Goal: Information Seeking & Learning: Get advice/opinions

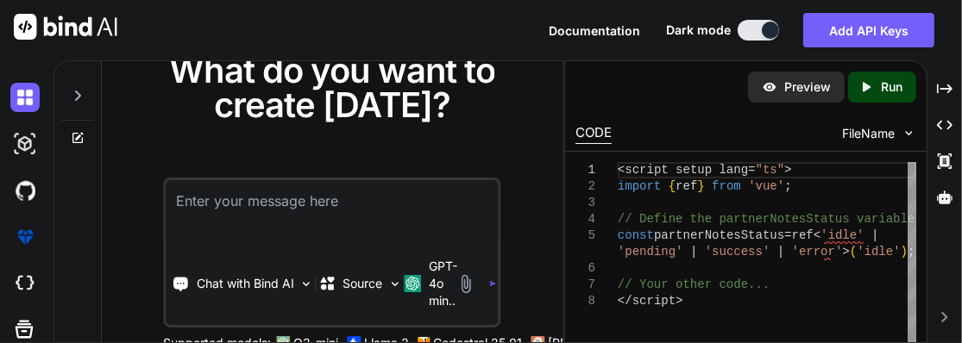
type textarea "x"
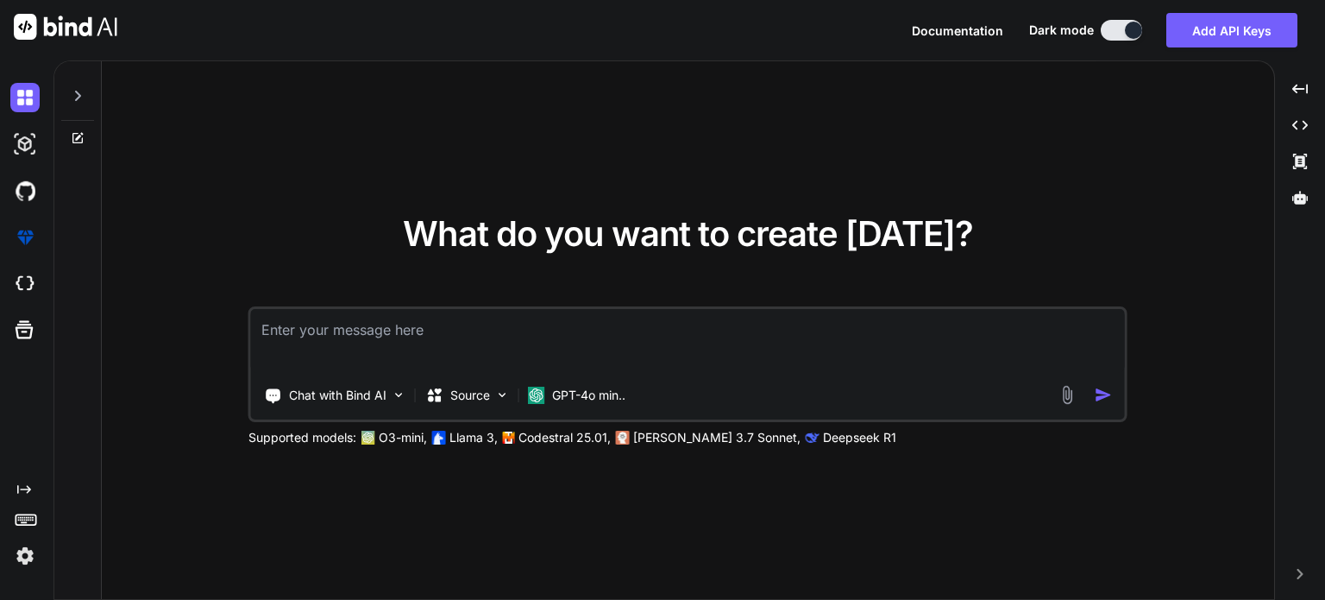
type textarea "x"
click at [333, 335] on textarea at bounding box center [688, 341] width 874 height 64
type textarea "g"
type textarea "x"
type textarea "gi"
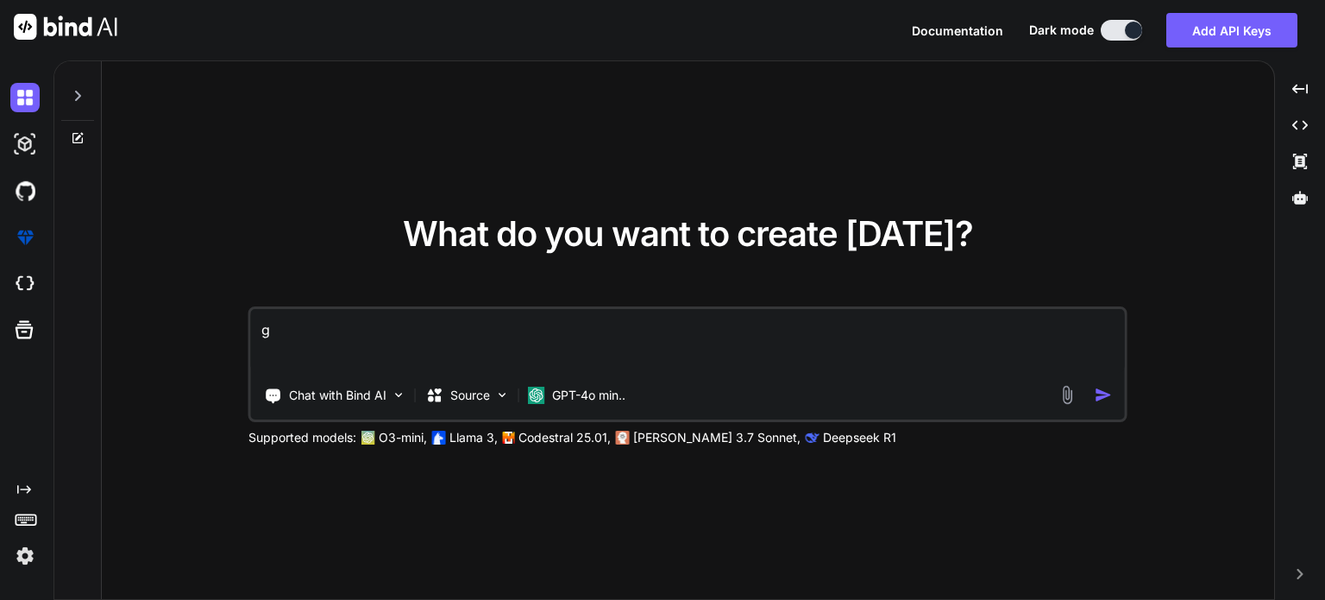
type textarea "x"
type textarea "gin"
type textarea "x"
type textarea "ginv"
type textarea "x"
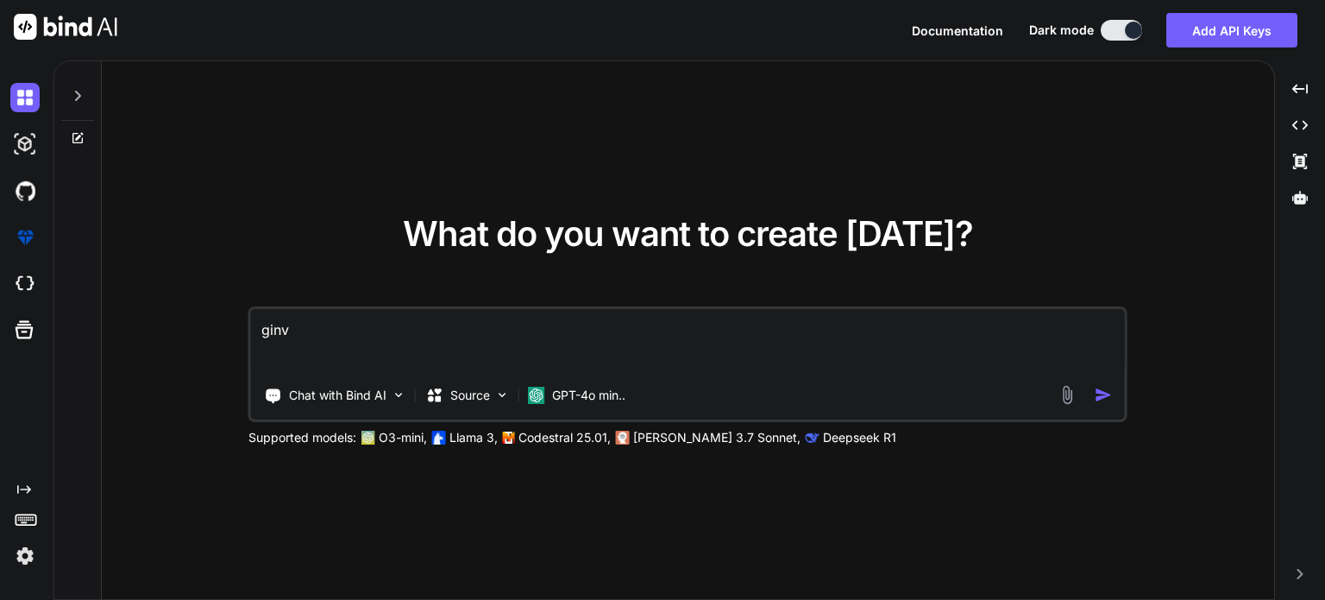
type textarea "ginve"
type textarea "x"
type textarea "ginven"
type textarea "x"
type textarea "ginven"
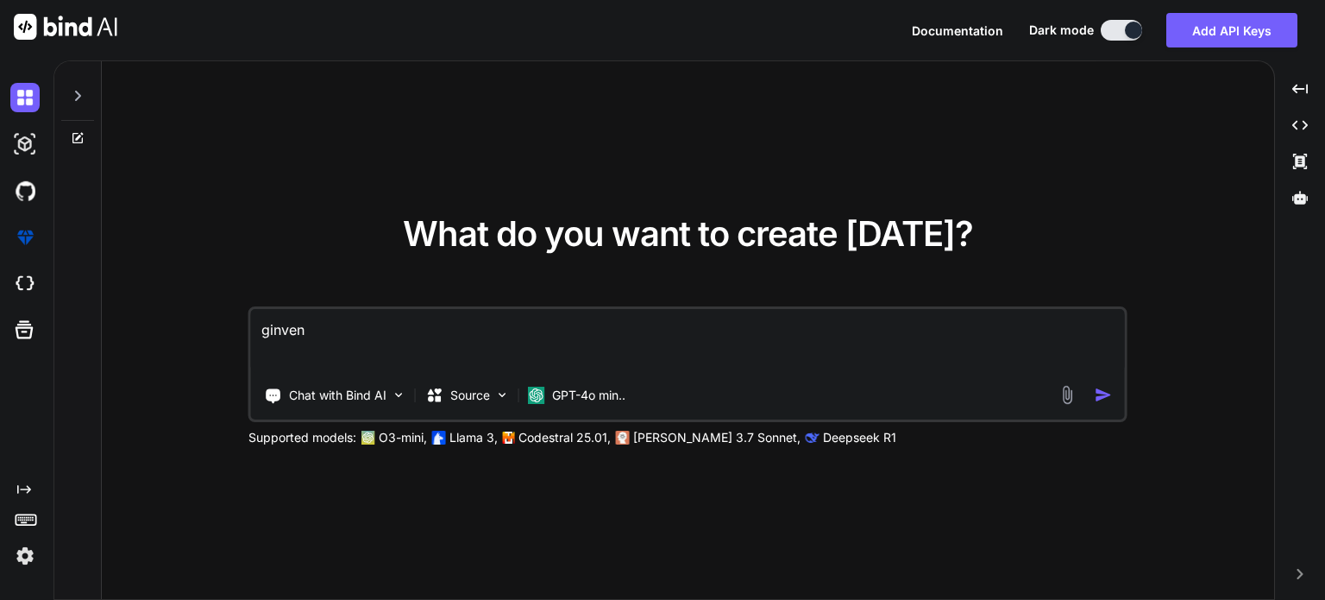
type textarea "x"
type textarea "ginven t"
type textarea "x"
type textarea "ginven th"
type textarea "x"
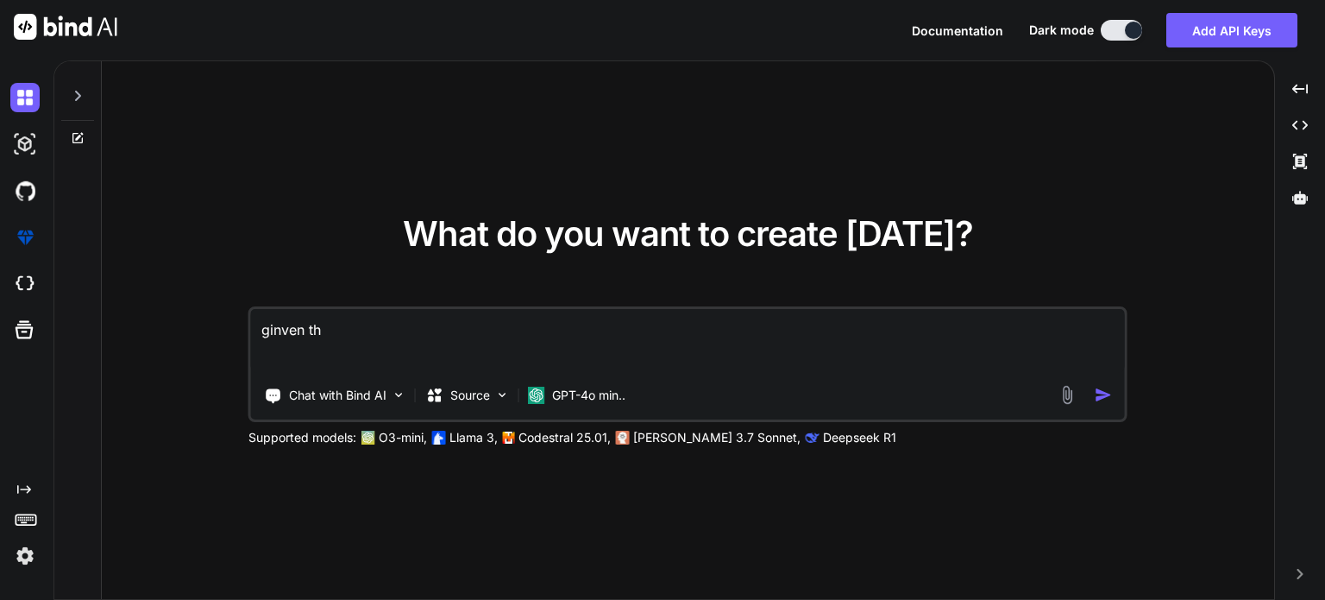
type textarea "ginven thi"
type textarea "x"
type textarea "ginven this"
type textarea "x"
type textarea "ginven this"
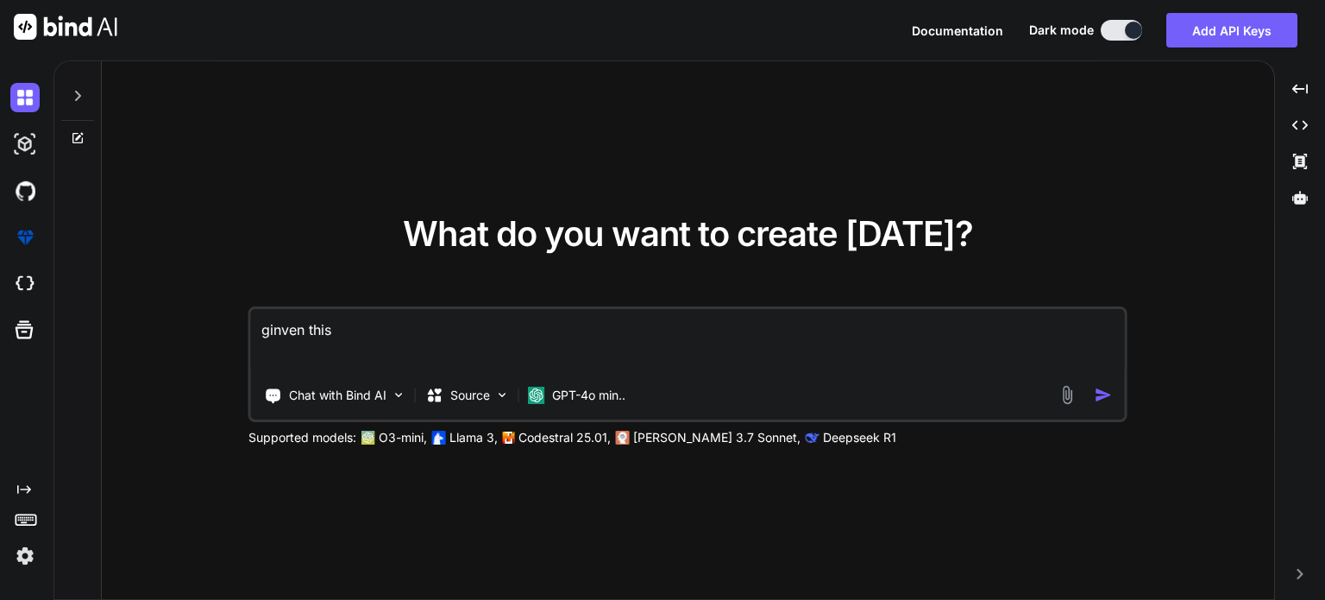
type textarea "x"
type textarea "ginven this d"
type textarea "x"
type textarea "ginven this do"
type textarea "x"
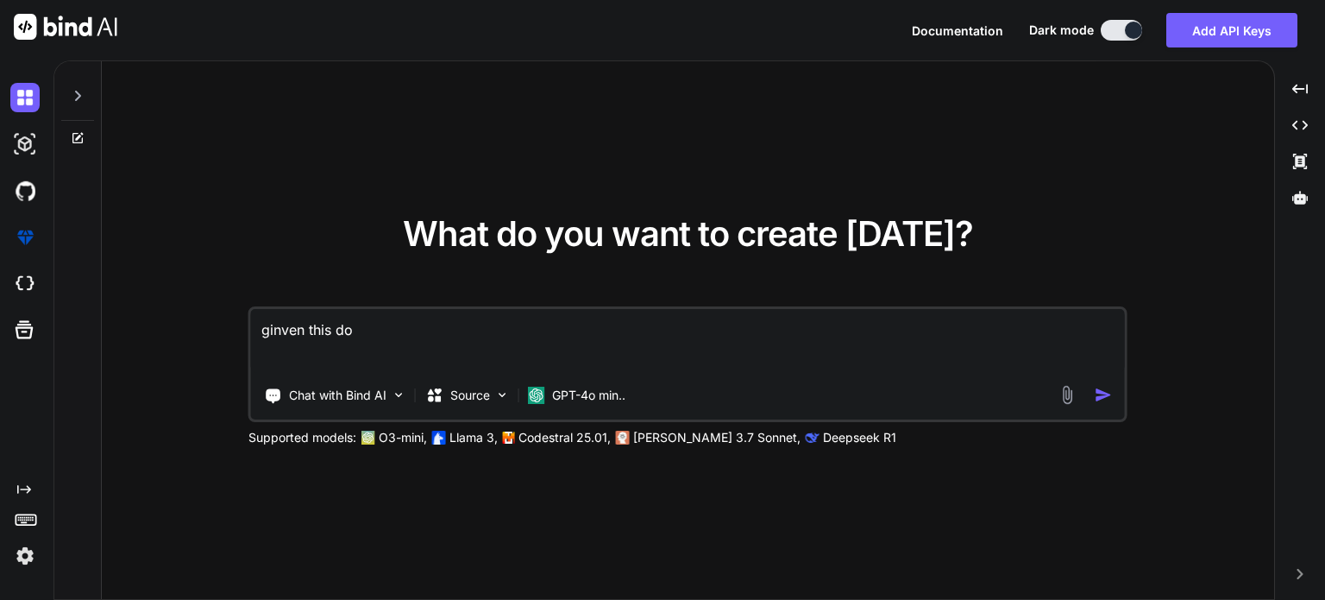
type textarea "ginven this doc"
type textarea "x"
type textarea "ginven this doci"
type textarea "x"
type textarea "ginven this doc"
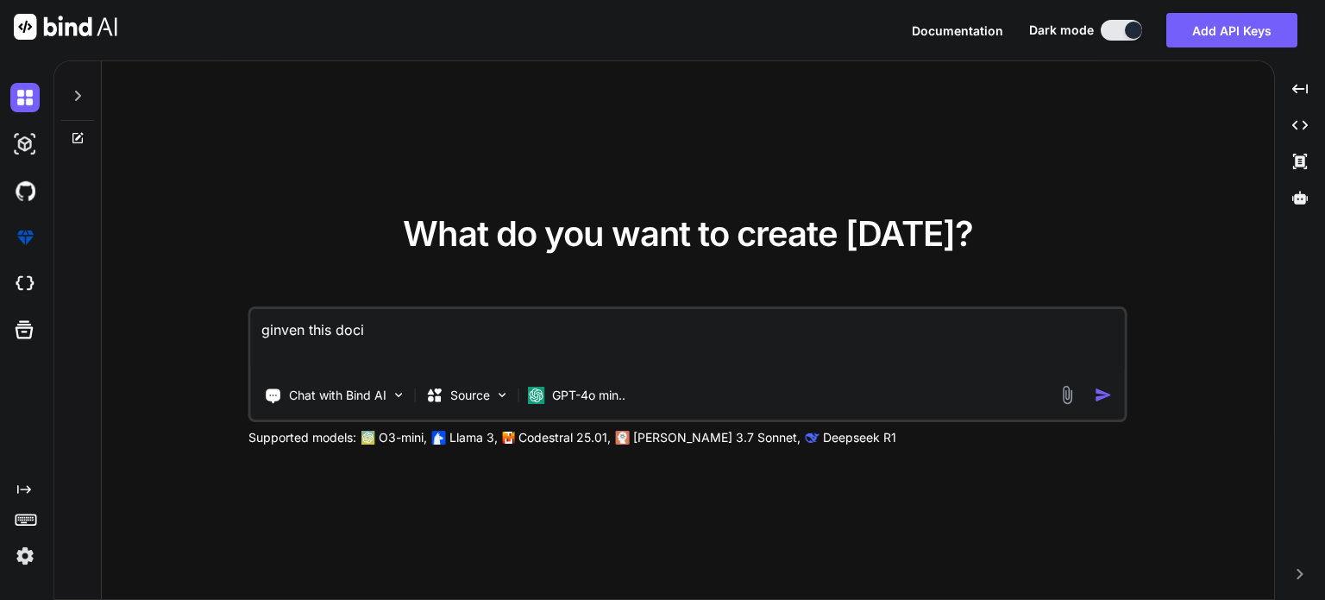
type textarea "x"
type textarea "ginven this docu"
type textarea "x"
type textarea "ginven this docum"
type textarea "x"
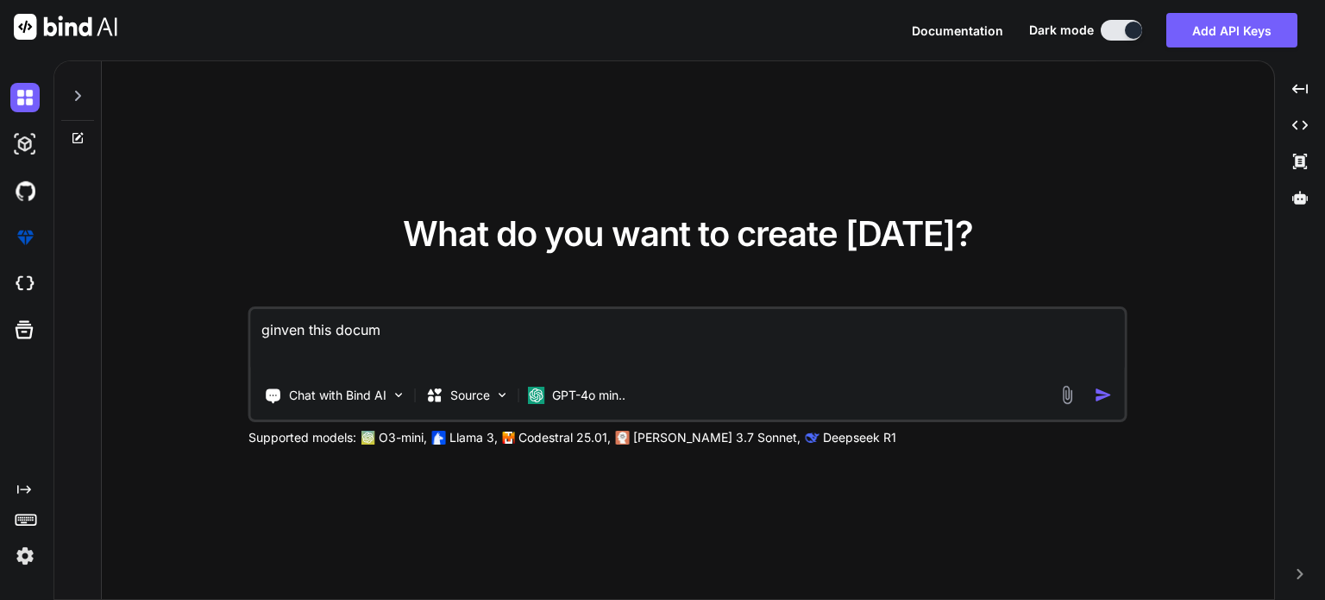
type textarea "ginven this docume"
type textarea "x"
type textarea "ginven this documen"
type textarea "x"
type textarea "ginven this document"
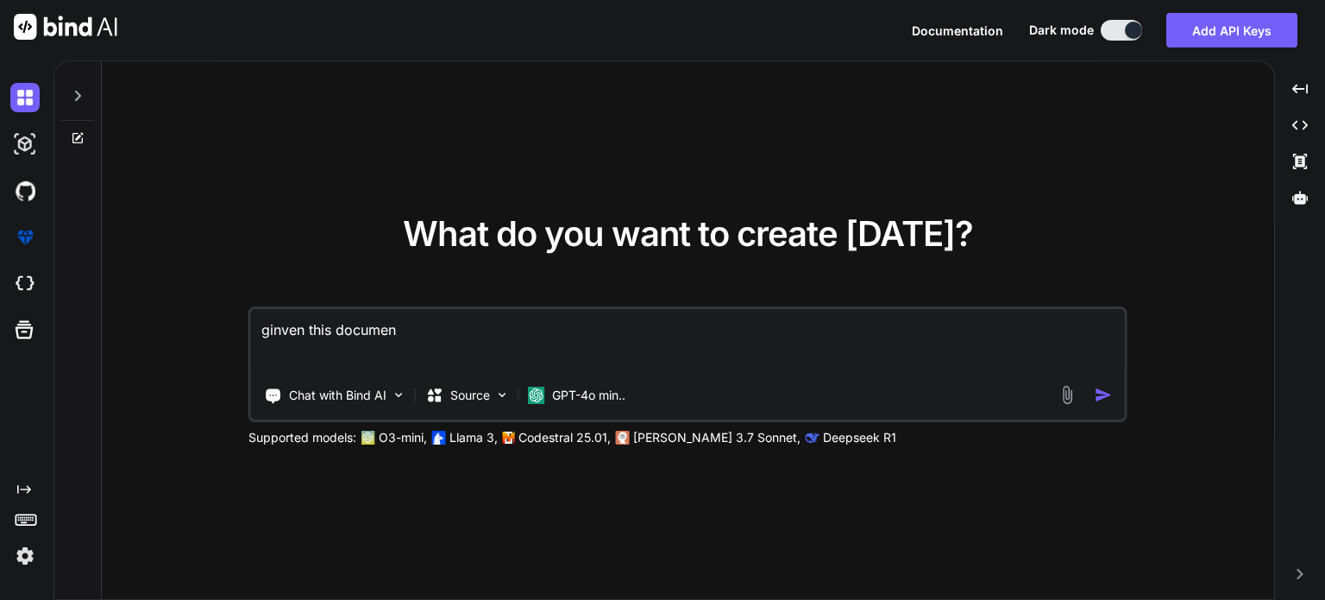
type textarea "x"
type textarea "ginven this document"
type textarea "x"
type textarea "ginven this document g"
type textarea "x"
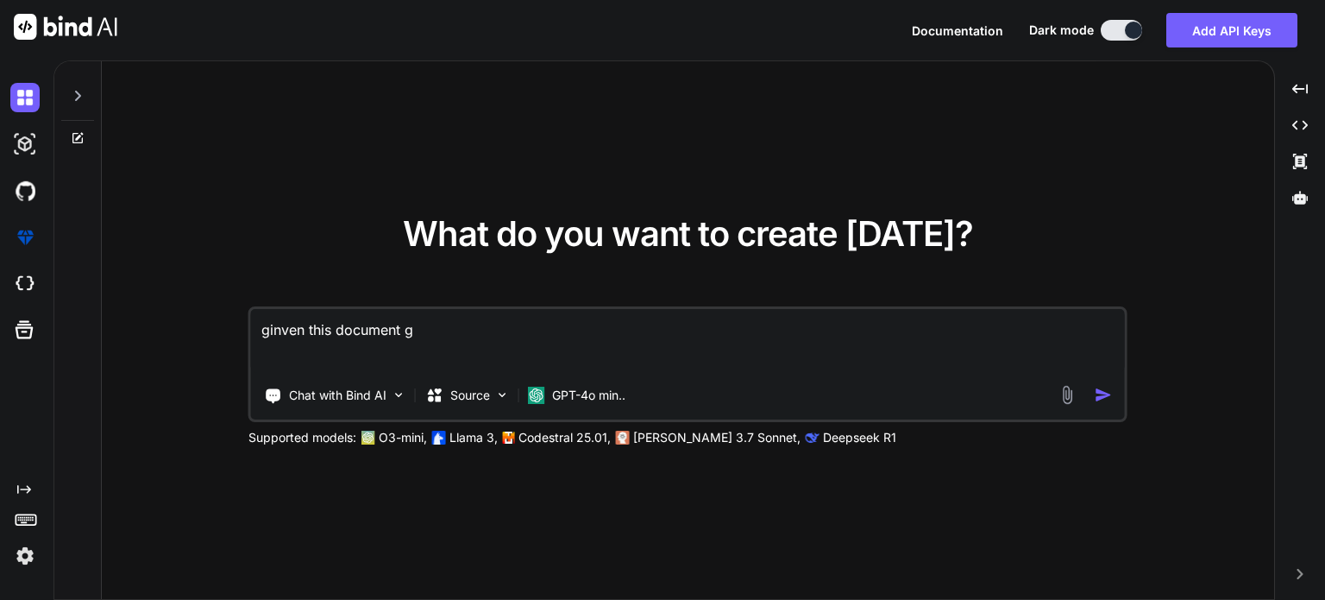
type textarea "ginven this document ge"
type textarea "x"
type textarea "ginven this document gen"
type textarea "x"
type textarea "ginven this document gen."
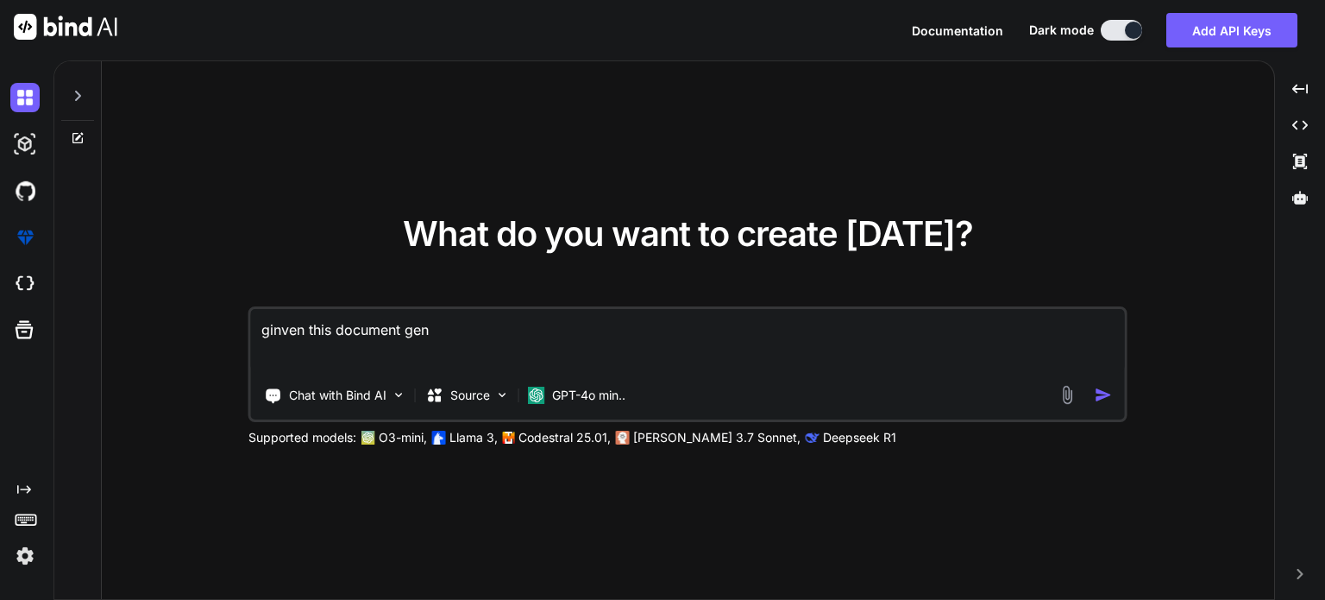
type textarea "x"
click at [280, 333] on textarea "ginven this document gen." at bounding box center [688, 341] width 874 height 64
type textarea "given this document gen."
type textarea "x"
drag, startPoint x: 430, startPoint y: 333, endPoint x: 327, endPoint y: 325, distance: 103.8
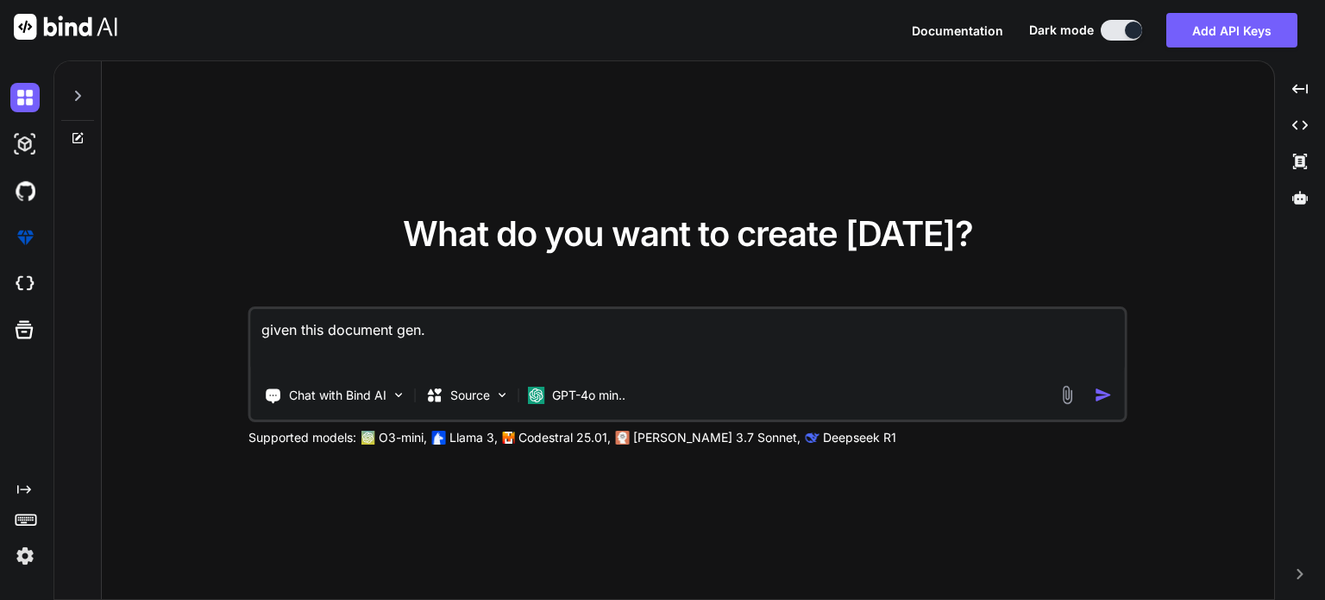
click at [327, 325] on textarea "given this document gen." at bounding box center [688, 341] width 874 height 64
paste textarea "C:\nova\Osiris.Nova.Internal.UI\schemas\documents-v1.gen.d.ts"
paste textarea "/** * This file was auto-generated by openapi-typescript. * Do not make direct …"
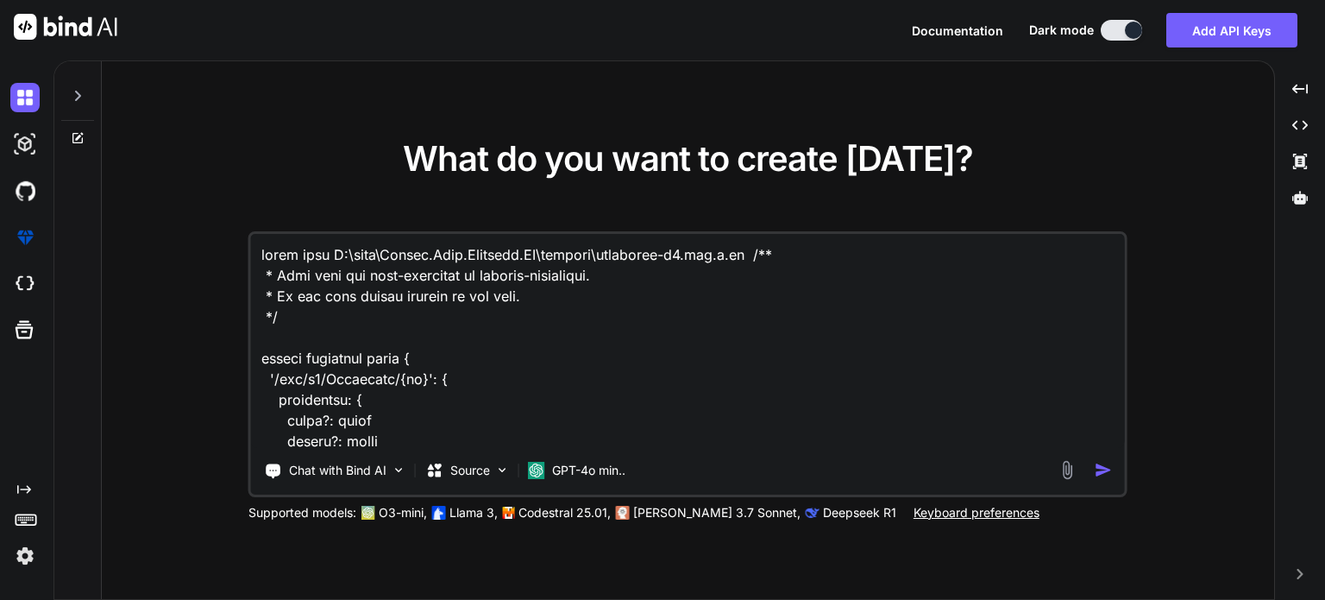
scroll to position [12300, 0]
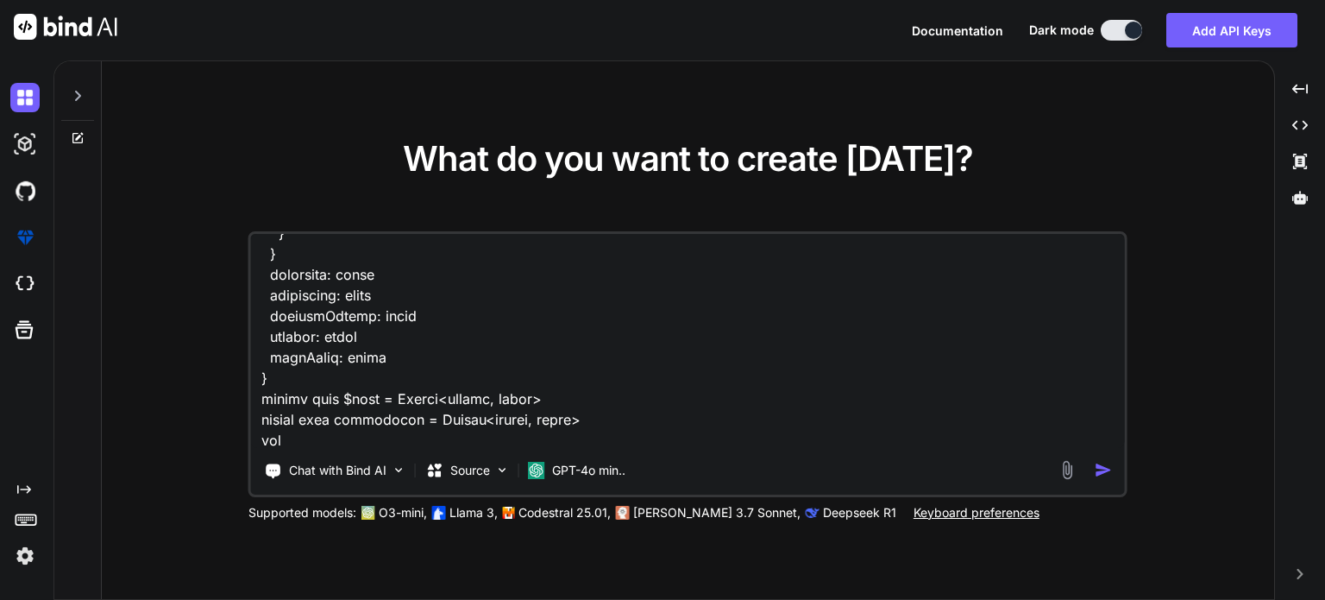
paste textarea "C:\nova\Osiris.Nova.Internal.UI\shared\types\nova-partners.ts"
paste textarea "import type { RequestType, ResponseType } from '~/schemas' export type Paginate…"
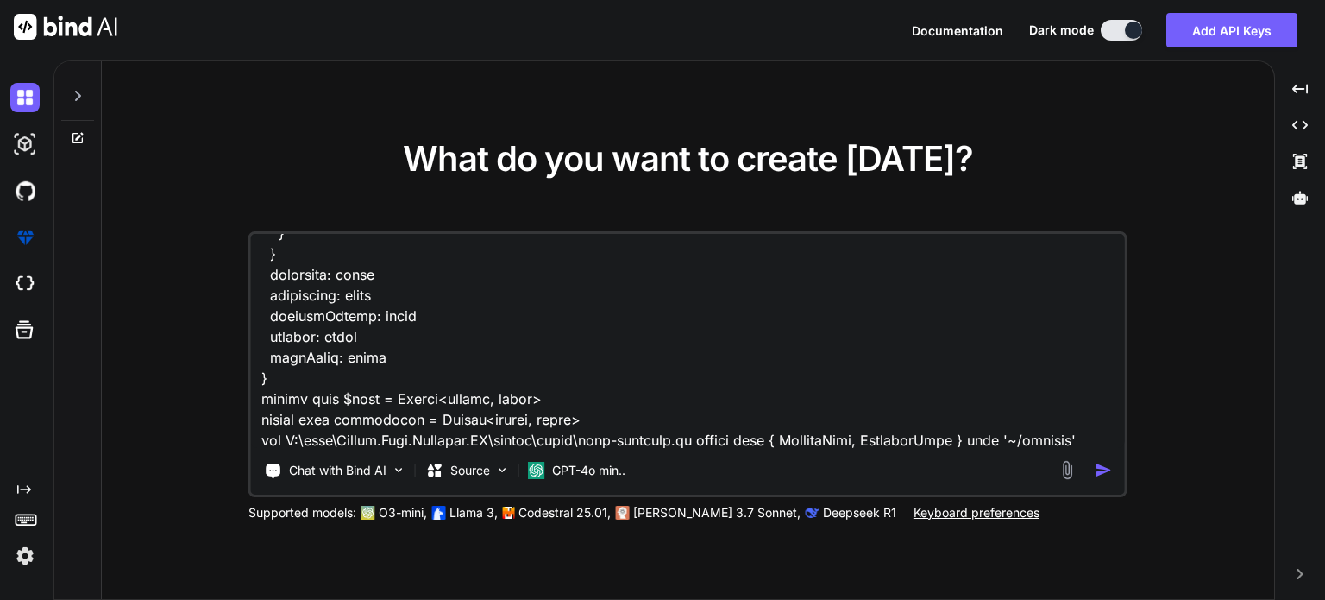
scroll to position [12817, 0]
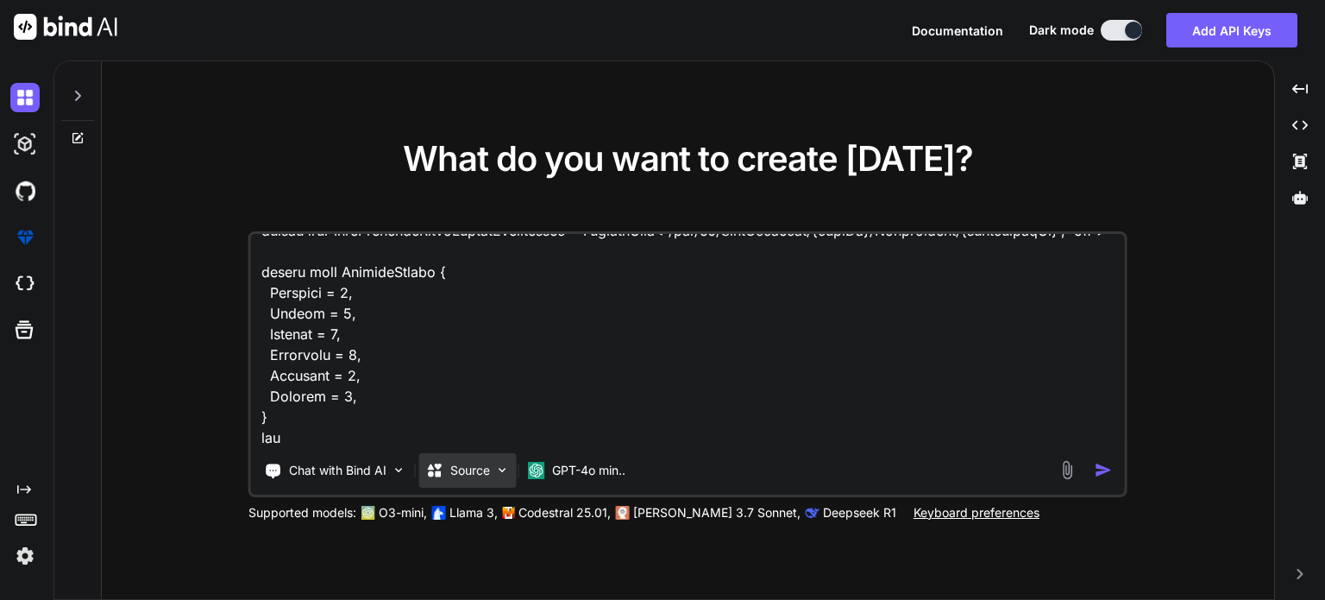
paste textarea "C:\nova\Osiris.Nova.Internal.UI\shared\types\nova-documents.ts"
paste textarea "import type { RequestType, ResponseType } from '~/schemas' export type Document…"
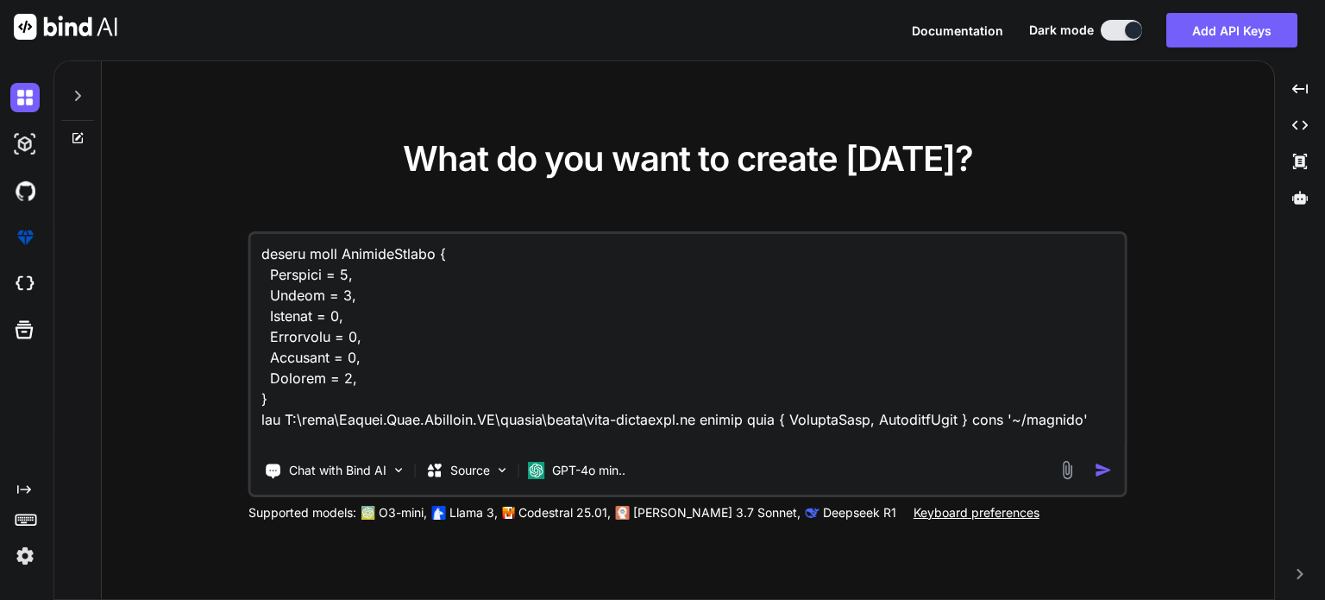
scroll to position [13645, 0]
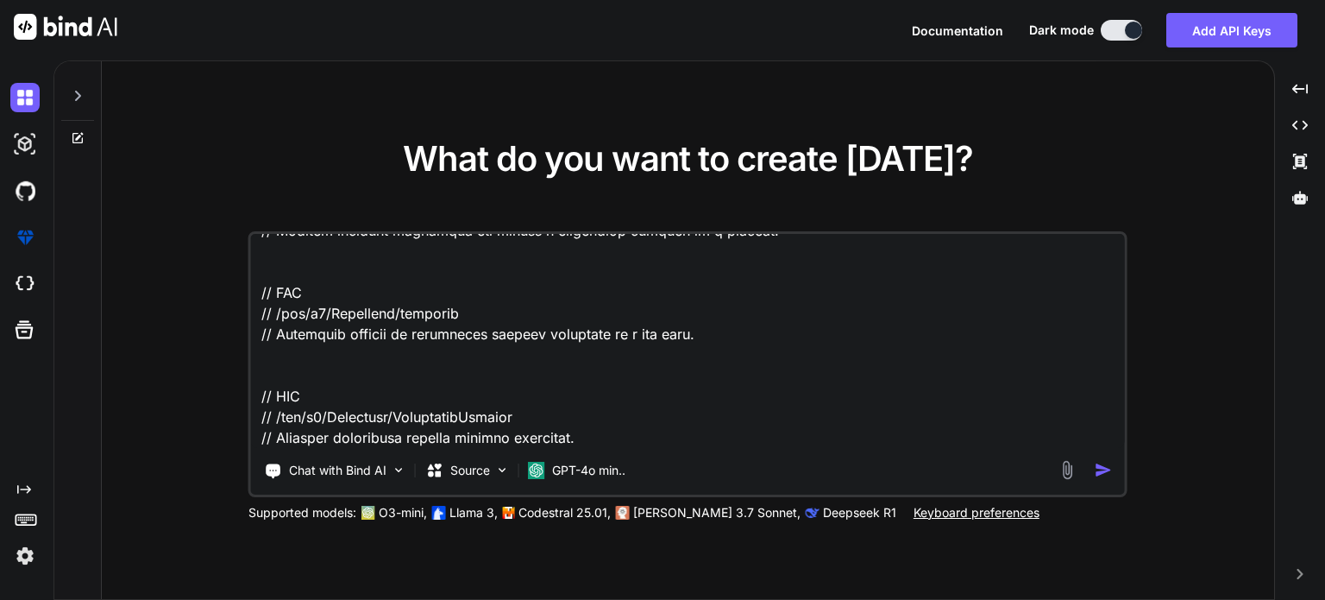
paste textarea "C:\nova\Osiris.Nova.Internal.UI\composables\queries\nova-partners.ts"
click at [599, 439] on textarea at bounding box center [688, 341] width 874 height 214
click at [602, 439] on textarea at bounding box center [688, 341] width 874 height 214
click at [1097, 434] on textarea at bounding box center [688, 341] width 874 height 214
paste textarea "import type { Documents, NovaPartnersDocumentsUpload } from '#shared/types/nova…"
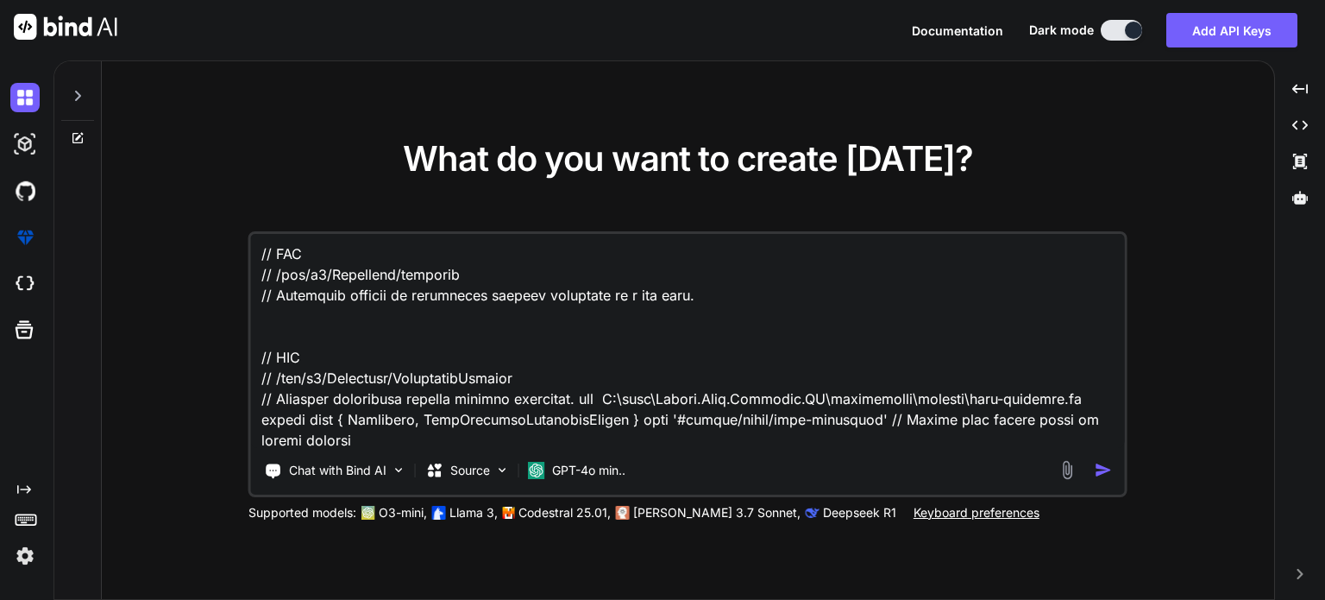
scroll to position [22197, 0]
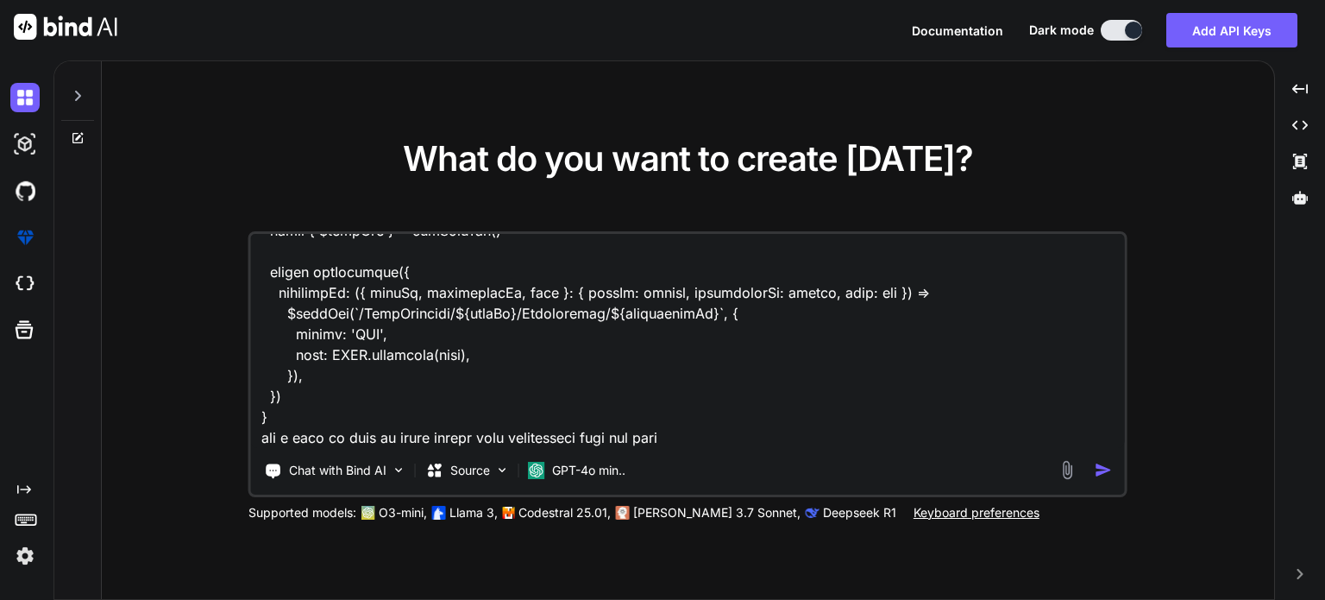
click at [292, 432] on textarea at bounding box center [688, 341] width 874 height 214
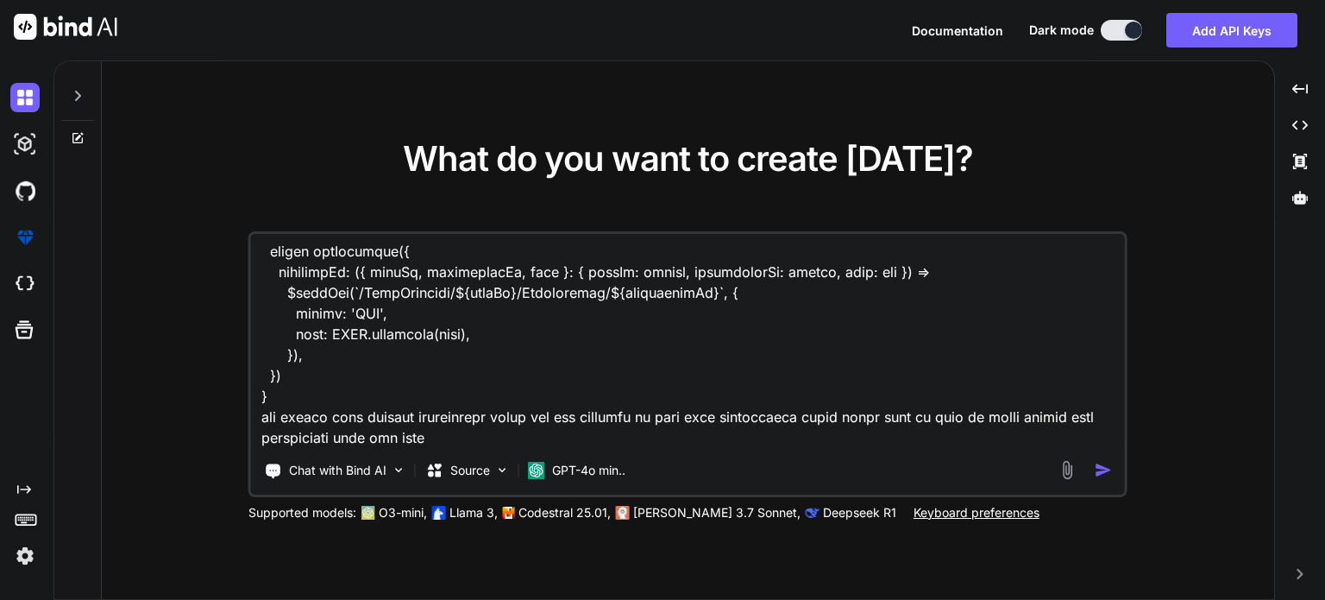
scroll to position [22220, 0]
drag, startPoint x: 890, startPoint y: 436, endPoint x: 1084, endPoint y: 460, distance: 194.8
click at [1084, 460] on div "Chat with Bind AI Source GPT-4o min.." at bounding box center [687, 364] width 879 height 266
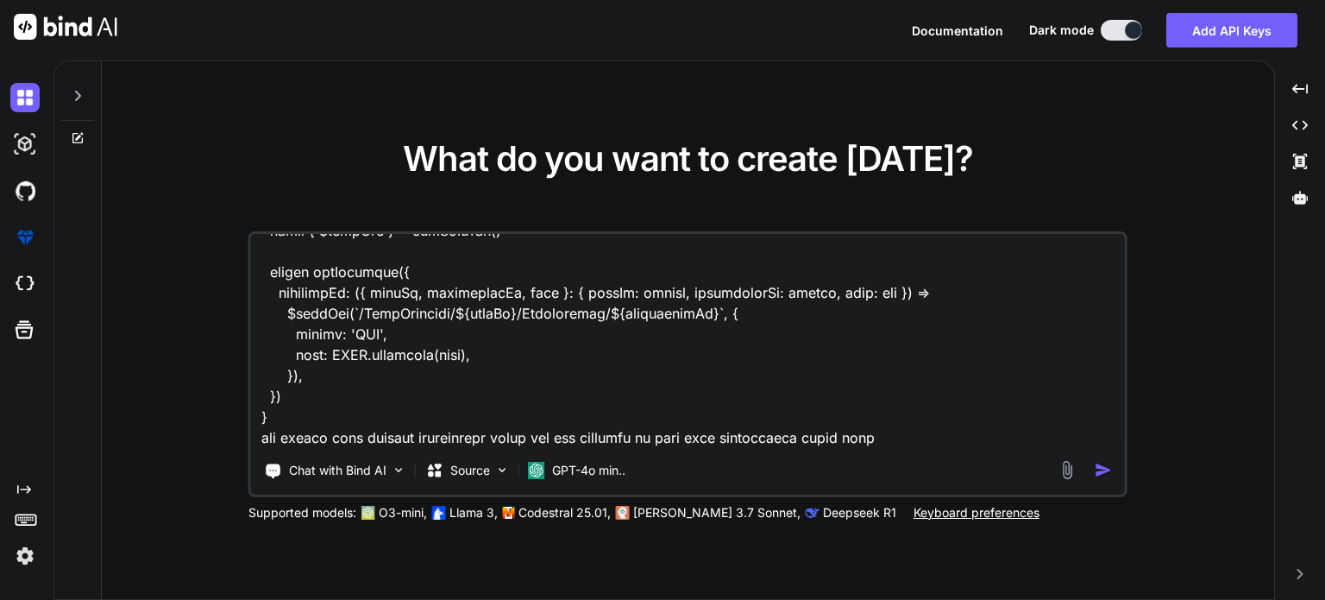
scroll to position [22199, 0]
paste textarea "C:\nova\Osiris.Nova.Internal.UI\components\partner\shared\notes\index.vue"
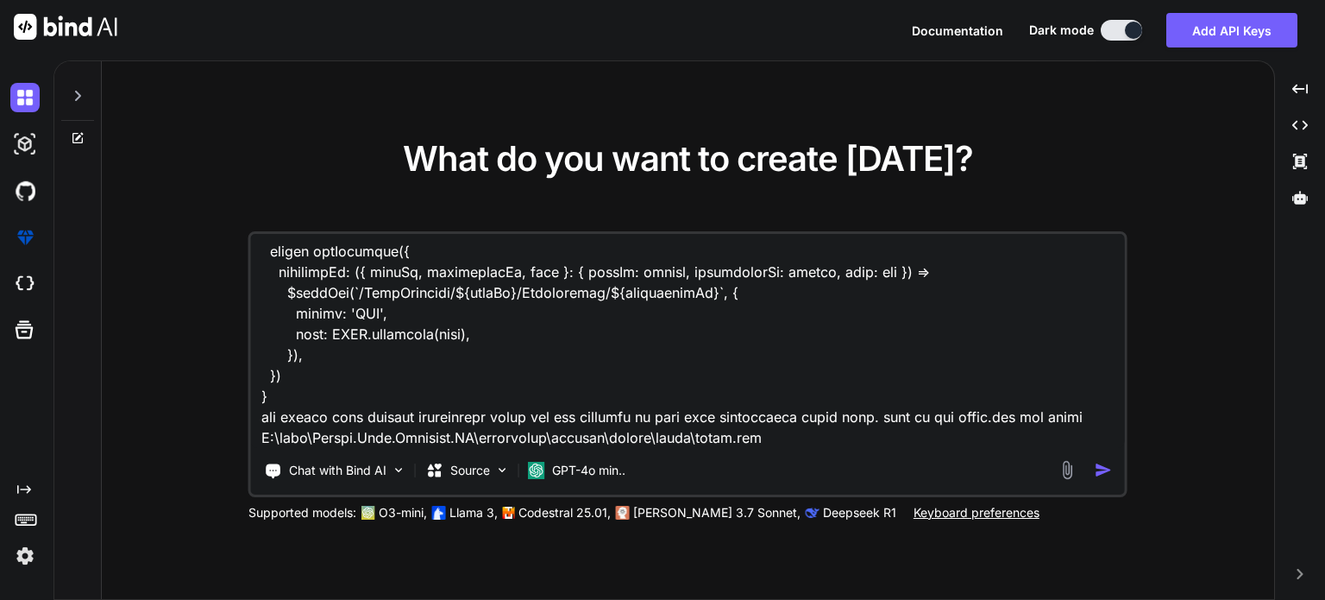
scroll to position [22217, 0]
type textarea "given this C:\nova\Osiris.Nova.Internal.UI\schemas\documents-v1.gen.d.ts /** * …"
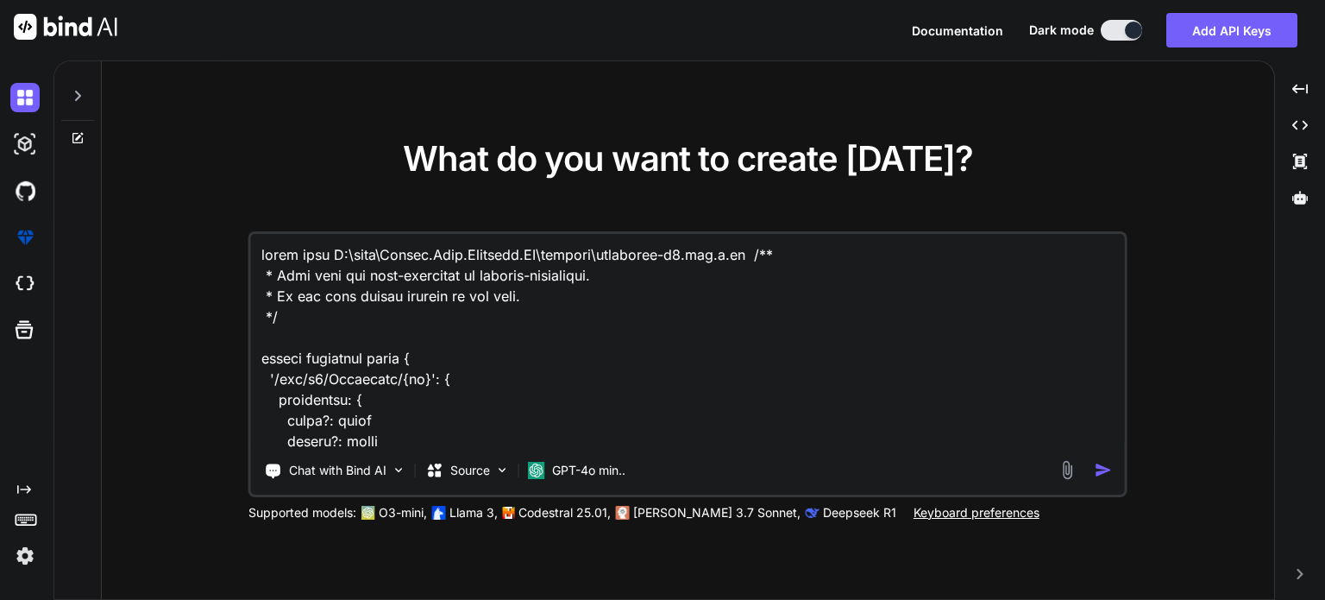
scroll to position [22217, 0]
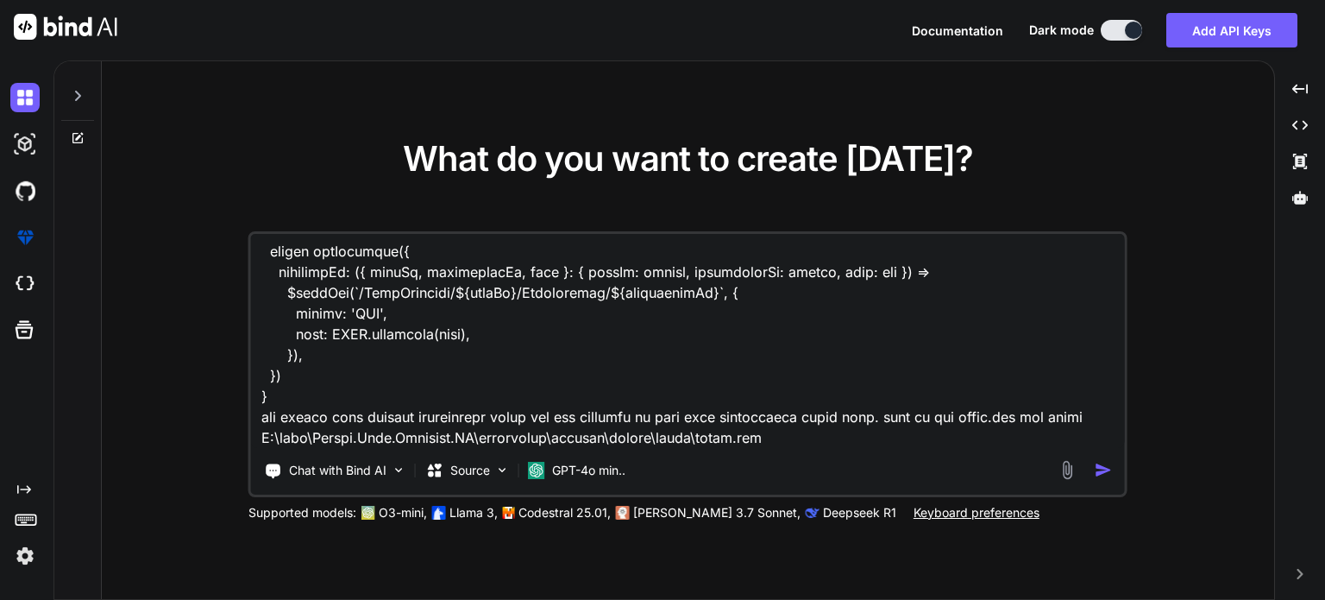
type textarea "given this C:\nova\Osiris.Nova.Internal.UI\schemas\documents-v1.gen.d.ts /** * …"
type textarea "x"
paste textarea "<script setup lang="ts"> import type { FileUploadSelectEvent } from 'primevue/f…"
type textarea "given this C:\nova\Osiris.Nova.Internal.UI\schemas\documents-v1.gen.d.ts /** * …"
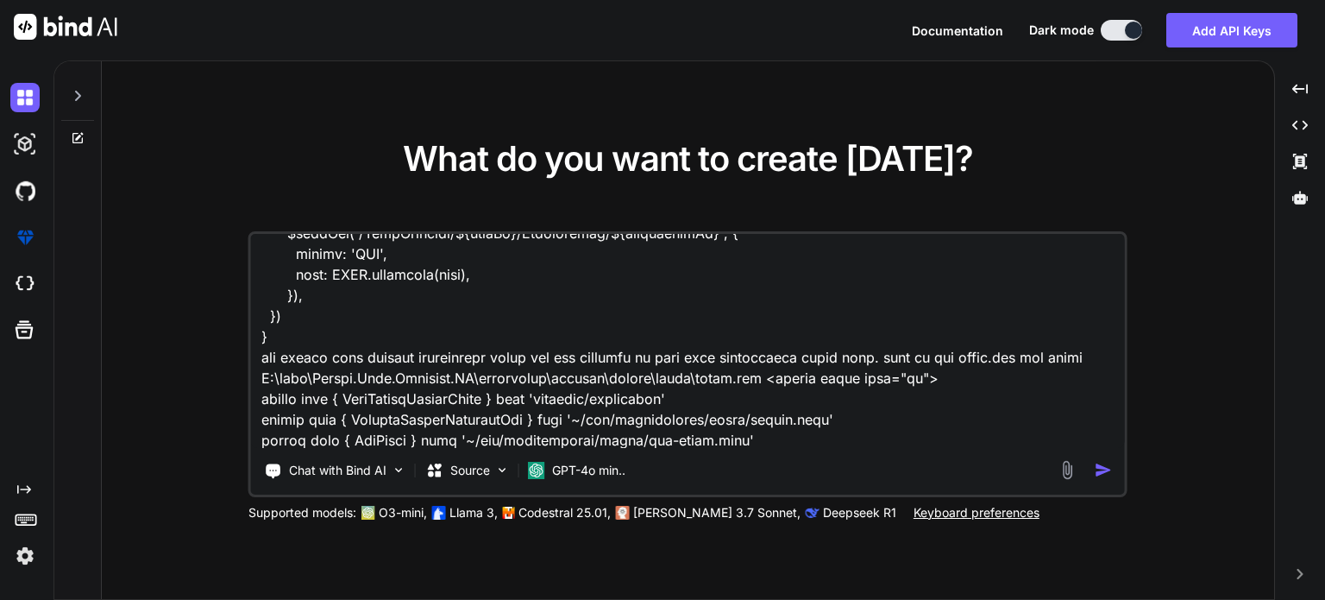
type textarea "x"
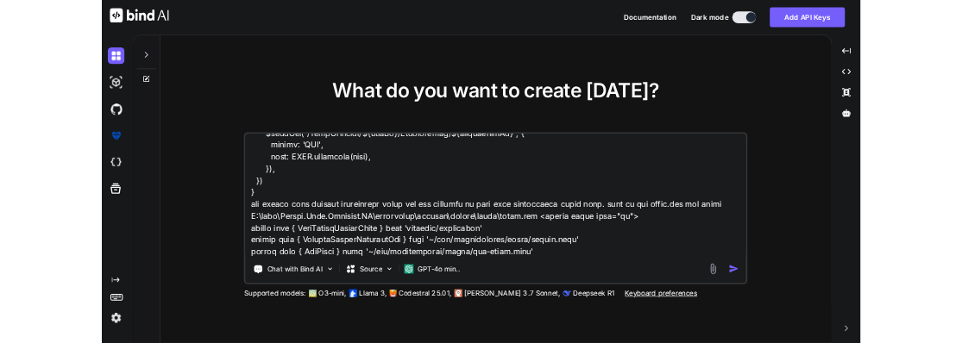
scroll to position [37870, 0]
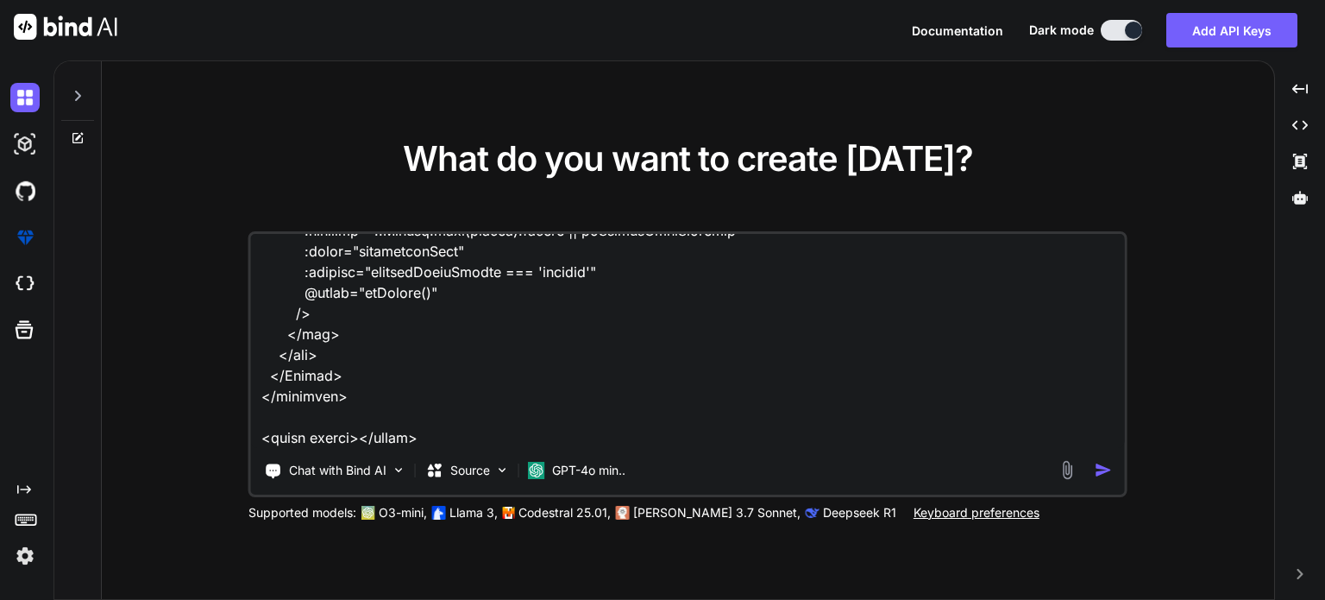
click at [611, 396] on textarea at bounding box center [688, 341] width 874 height 214
type textarea "given this C:\nova\Osiris.Nova.Internal.UI\schemas\documents-v1.gen.d.ts /** * …"
click at [439, 413] on textarea at bounding box center [688, 341] width 874 height 214
click at [1097, 472] on img "button" at bounding box center [1104, 470] width 18 height 18
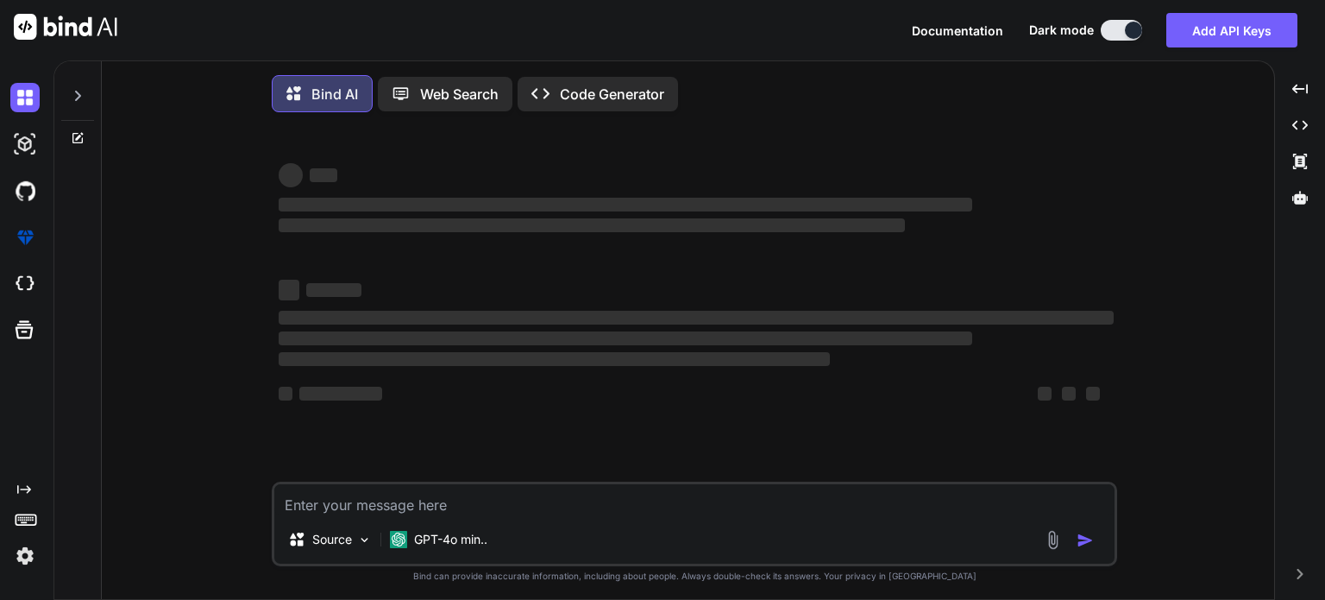
click at [1104, 468] on div "‌ ‌ ‌ ‌ ‌ ‌ ‌ ‌ ‌ ‌ ‌ ‌ ‌ ‌" at bounding box center [696, 303] width 842 height 355
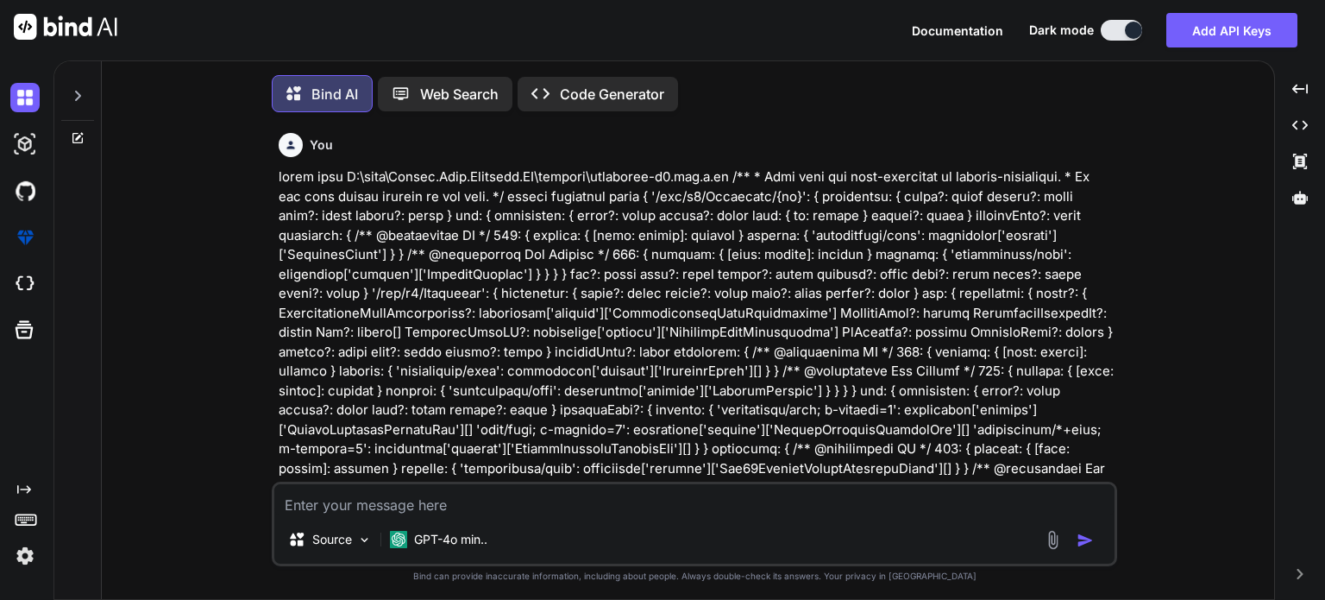
scroll to position [7, 0]
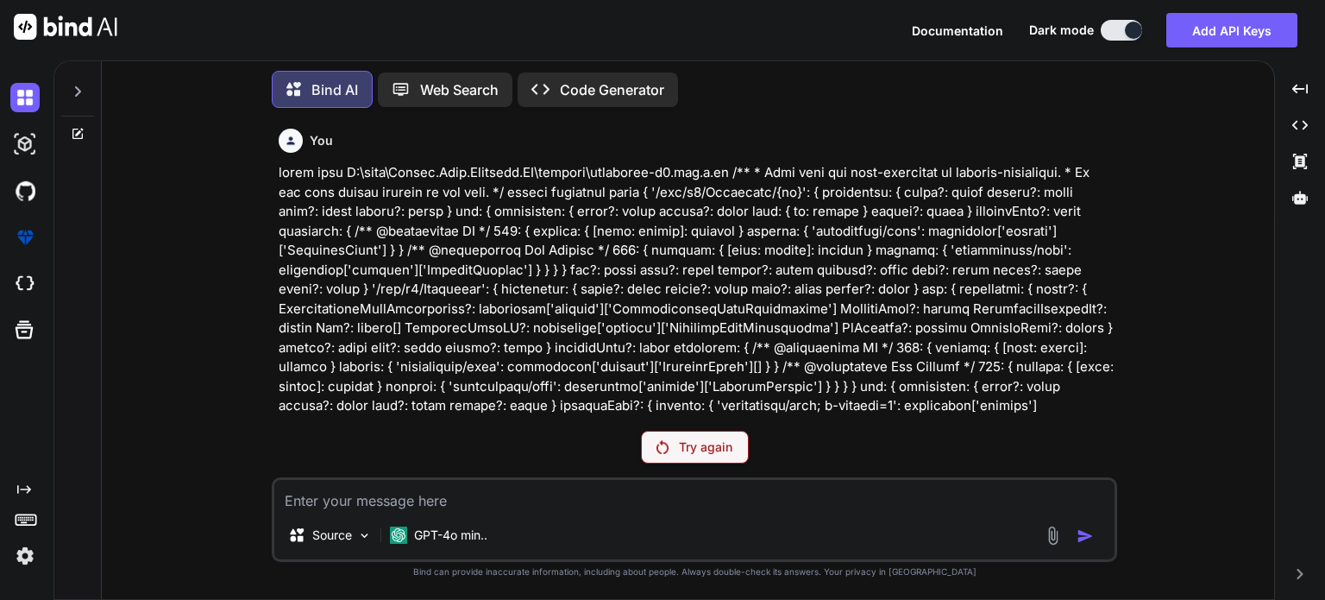
click at [720, 441] on p "Try again" at bounding box center [705, 446] width 53 height 17
click at [21, 555] on img at bounding box center [24, 555] width 29 height 29
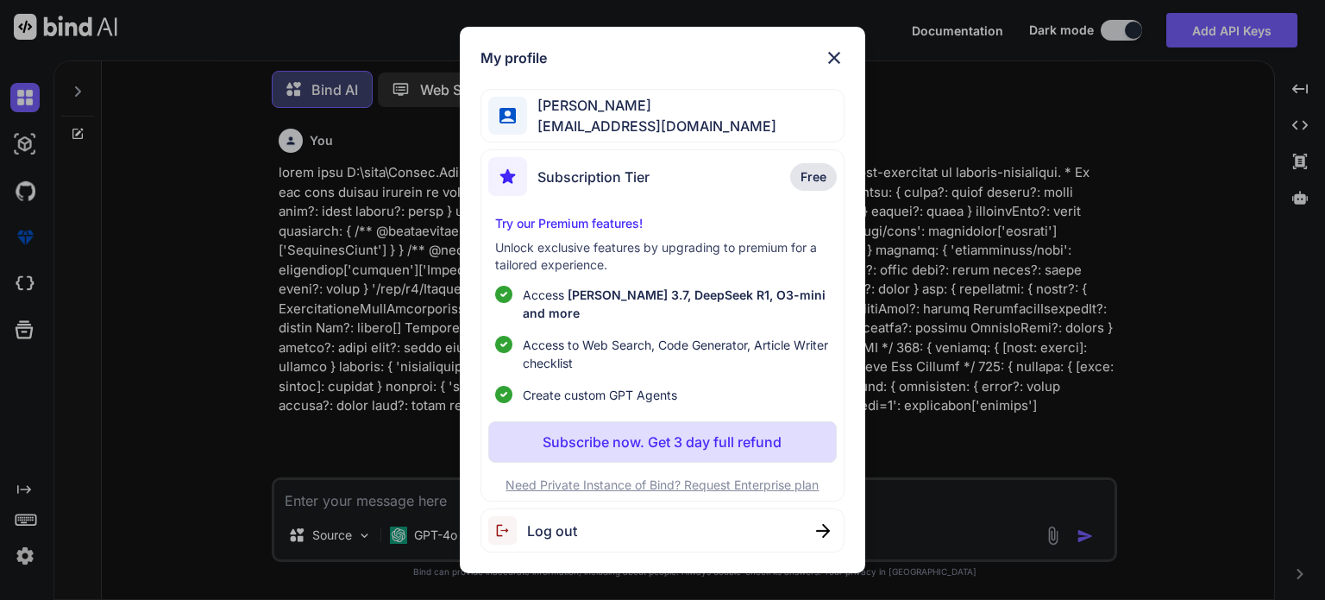
click at [550, 523] on span "Log out" at bounding box center [552, 530] width 50 height 21
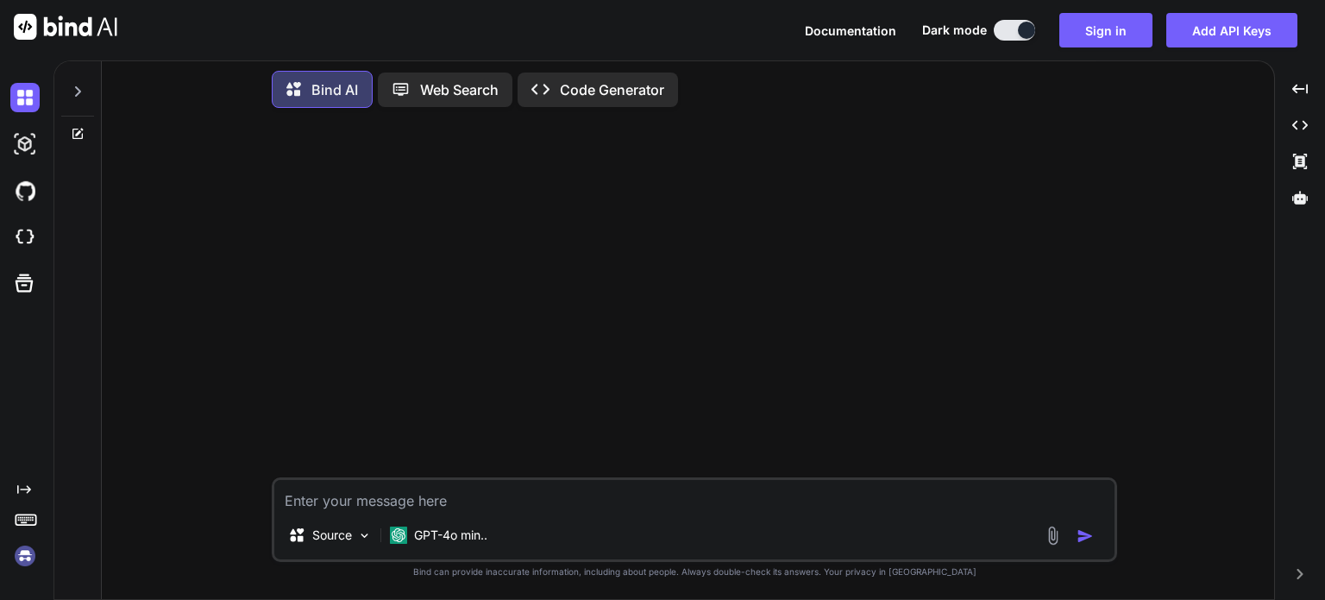
click at [19, 551] on img at bounding box center [24, 555] width 29 height 29
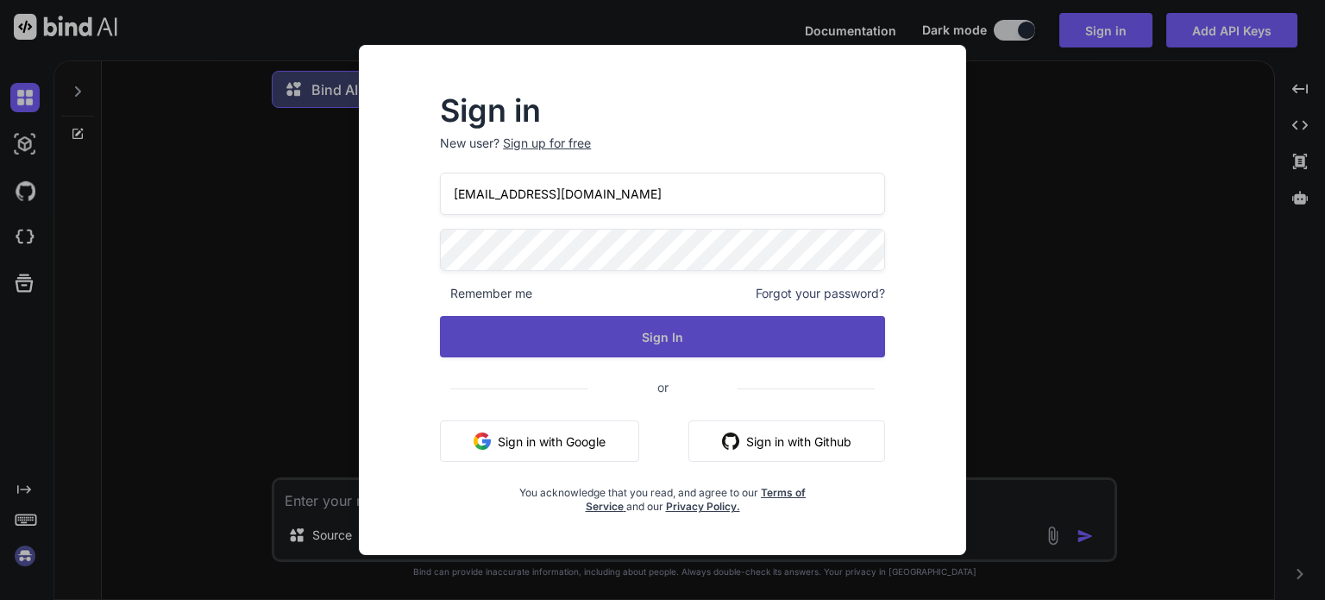
click at [669, 329] on button "Sign In" at bounding box center [662, 336] width 445 height 41
click at [672, 336] on button "Sign In" at bounding box center [662, 336] width 445 height 41
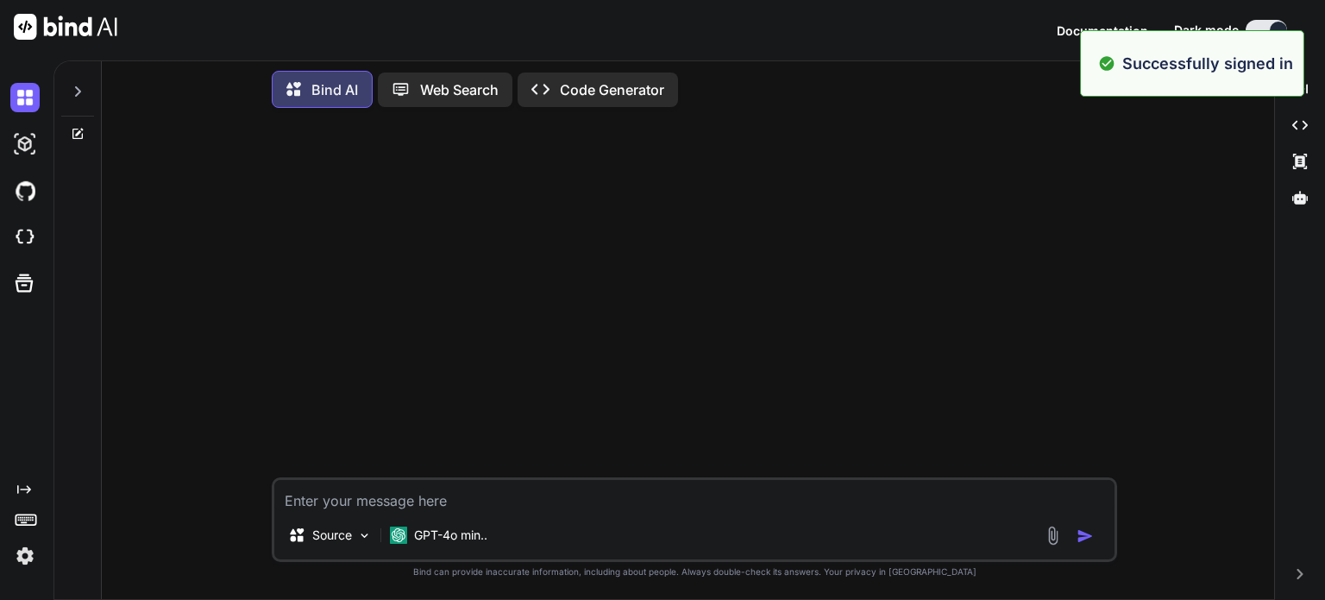
type textarea "x"
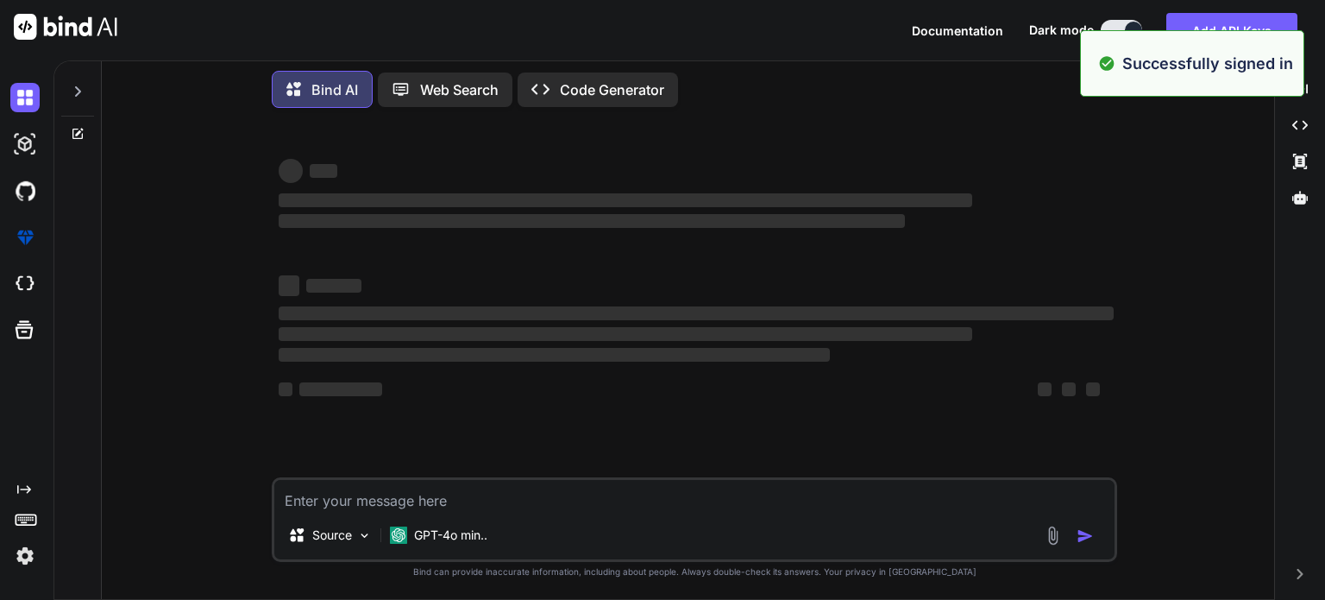
click at [384, 506] on textarea at bounding box center [694, 495] width 840 height 31
paste textarea "given this C:\nova\Osiris.Nova.Internal.UI\schemas\documents-v1.gen.d.ts /** * …"
type textarea "given this C:\nova\Osiris.Nova.Internal.UI\schemas\documents-v1.gen.d.ts /** * …"
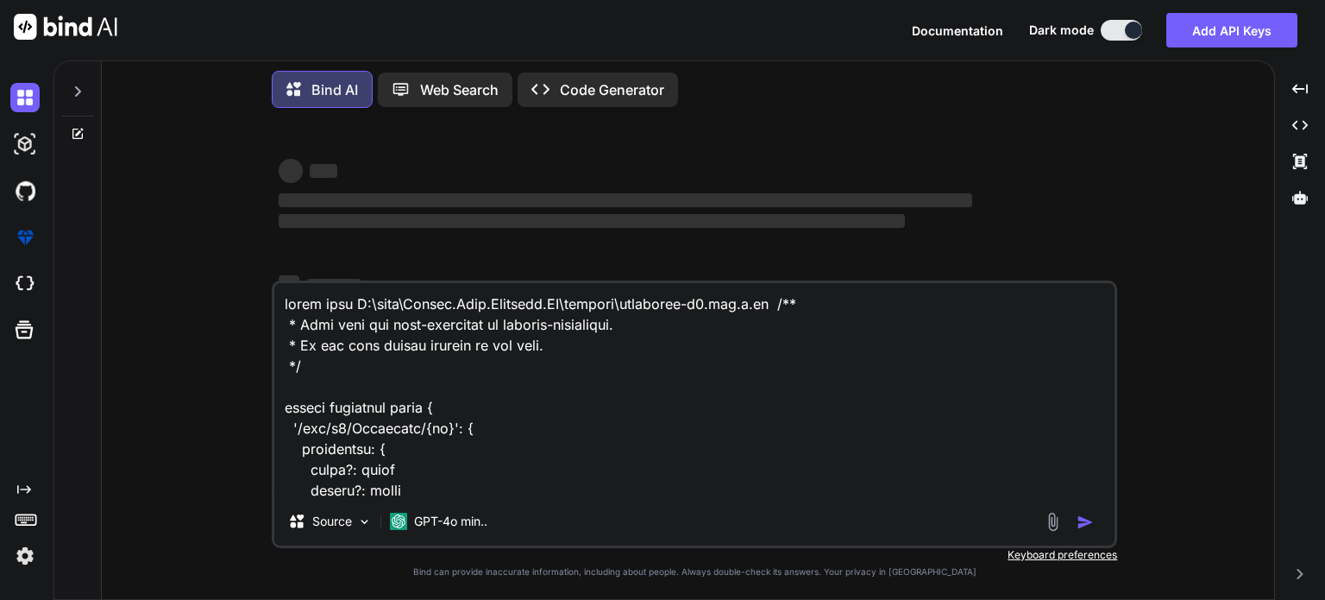
scroll to position [37954, 0]
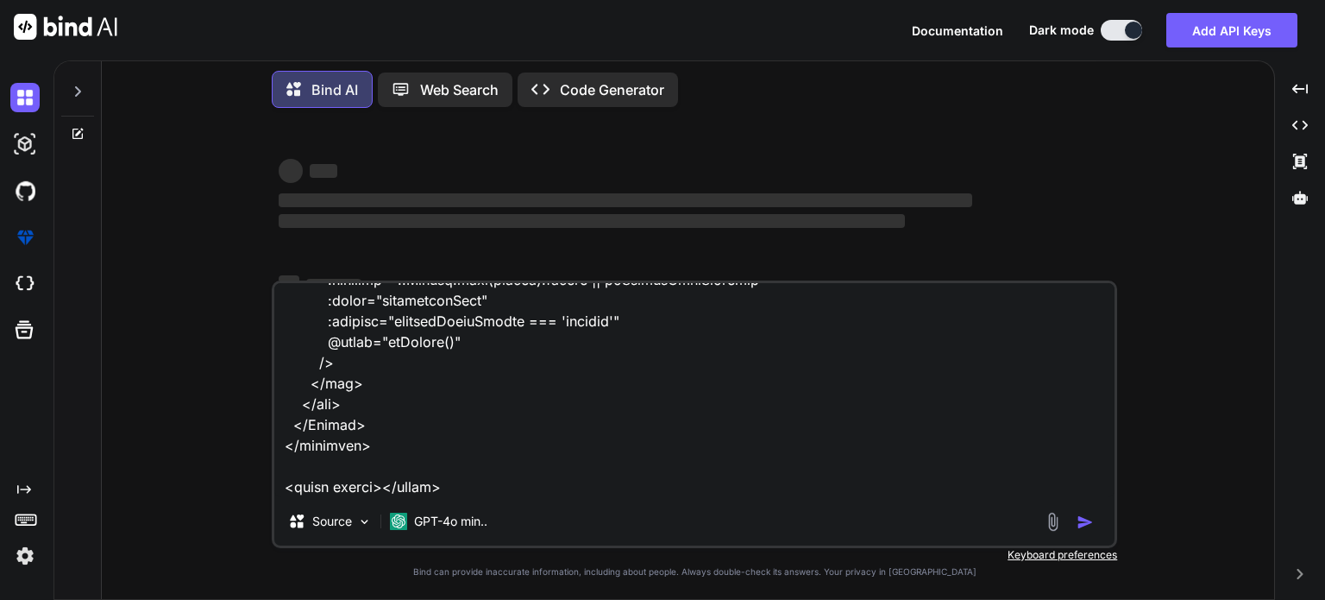
type textarea "x"
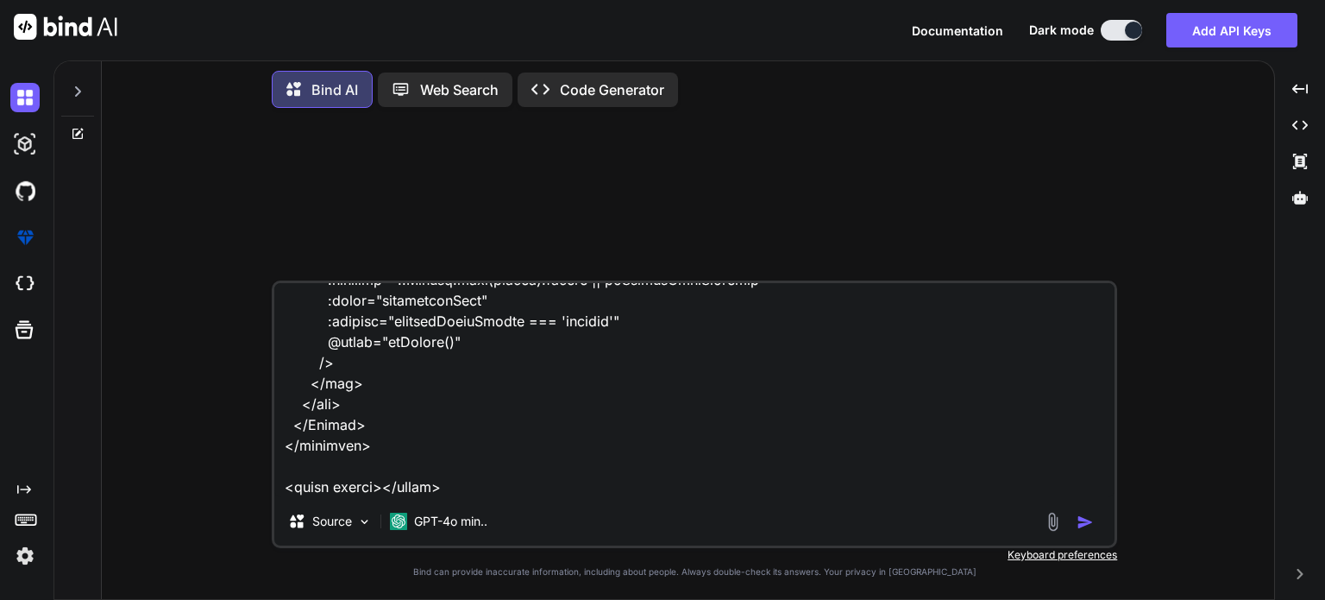
type textarea "given this C:\nova\Osiris.Nova.Internal.UI\schemas\documents-v1.gen.d.ts /** * …"
click at [1083, 524] on img "button" at bounding box center [1085, 521] width 17 height 17
type textarea "x"
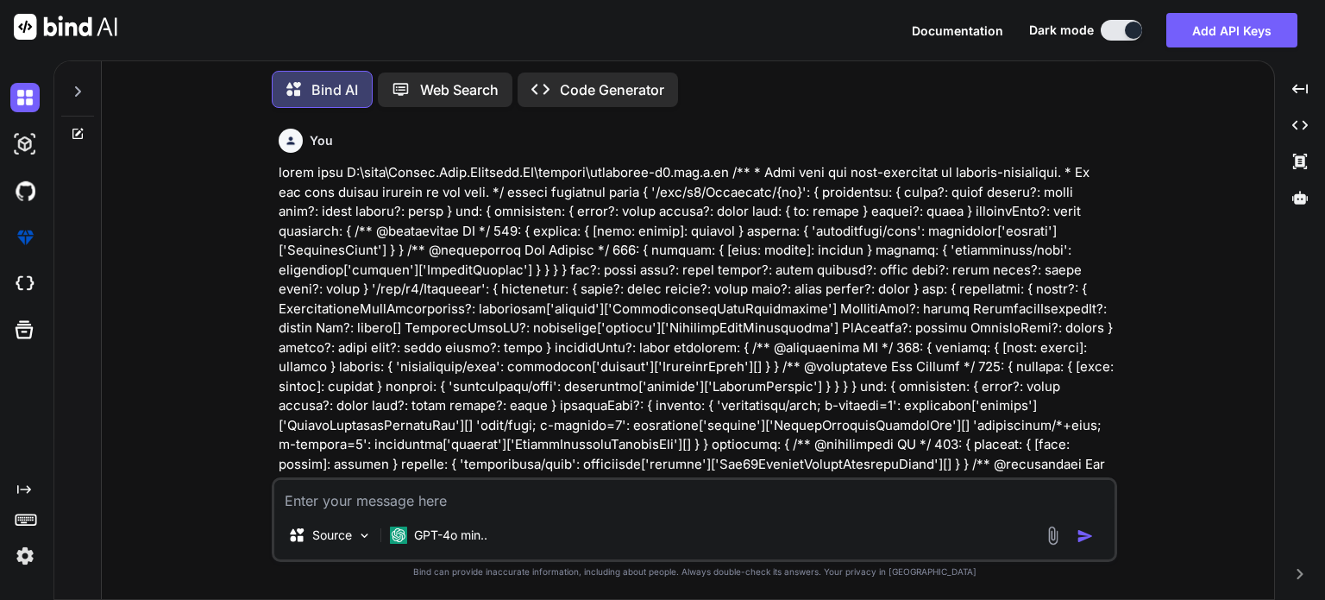
scroll to position [0, 0]
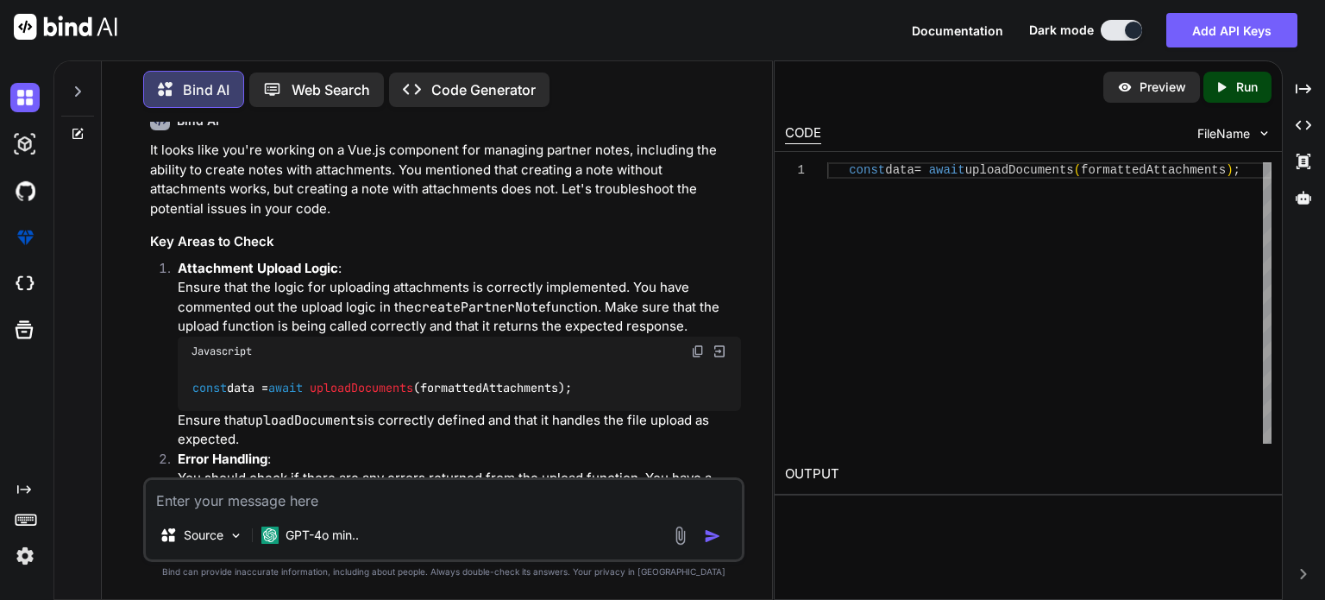
scroll to position [9802, 0]
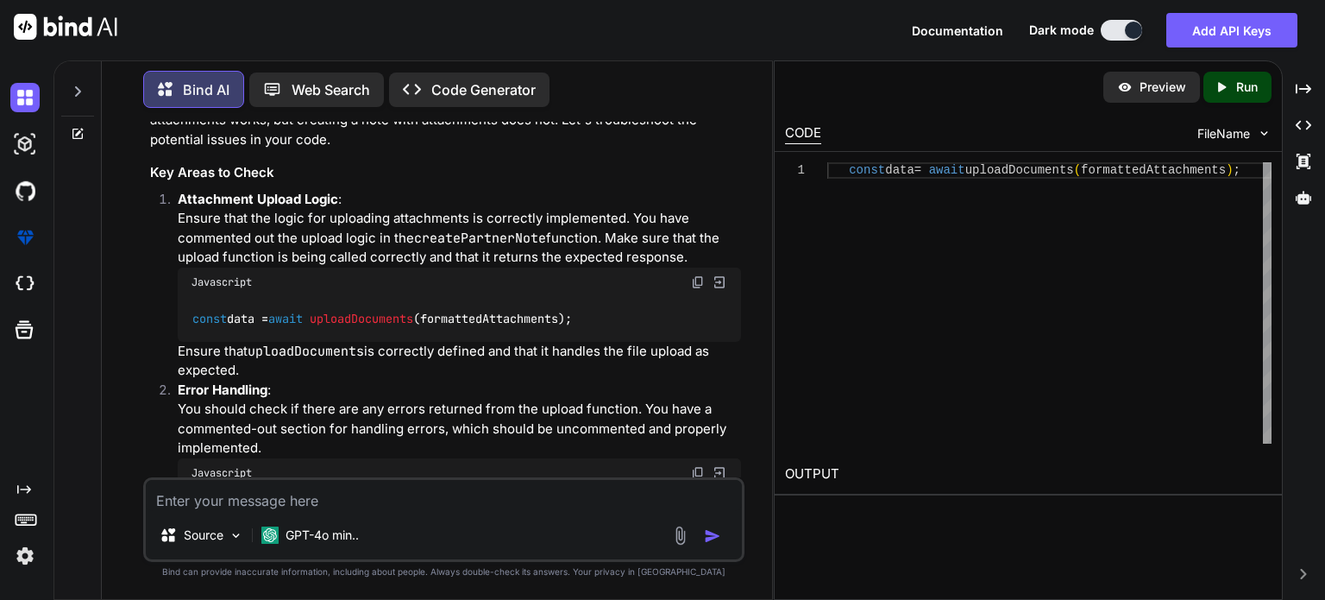
click at [552, 342] on p "Ensure that uploadDocuments is correctly defined and that it handles the file u…" at bounding box center [459, 361] width 563 height 39
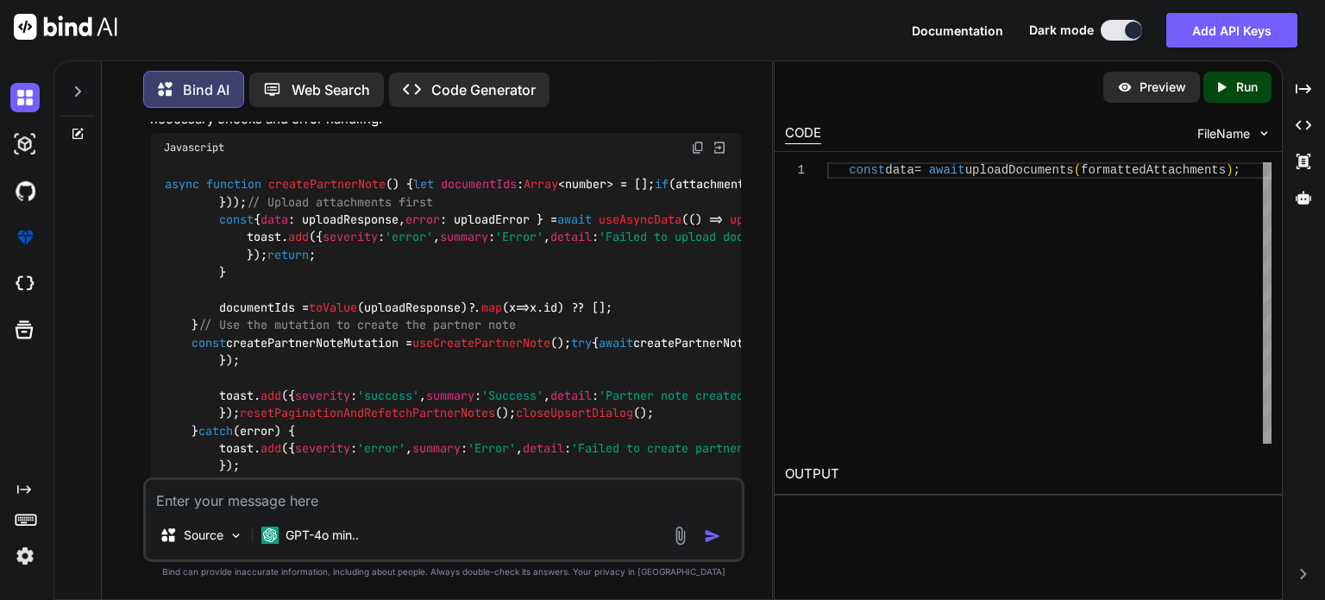
scroll to position [10837, 0]
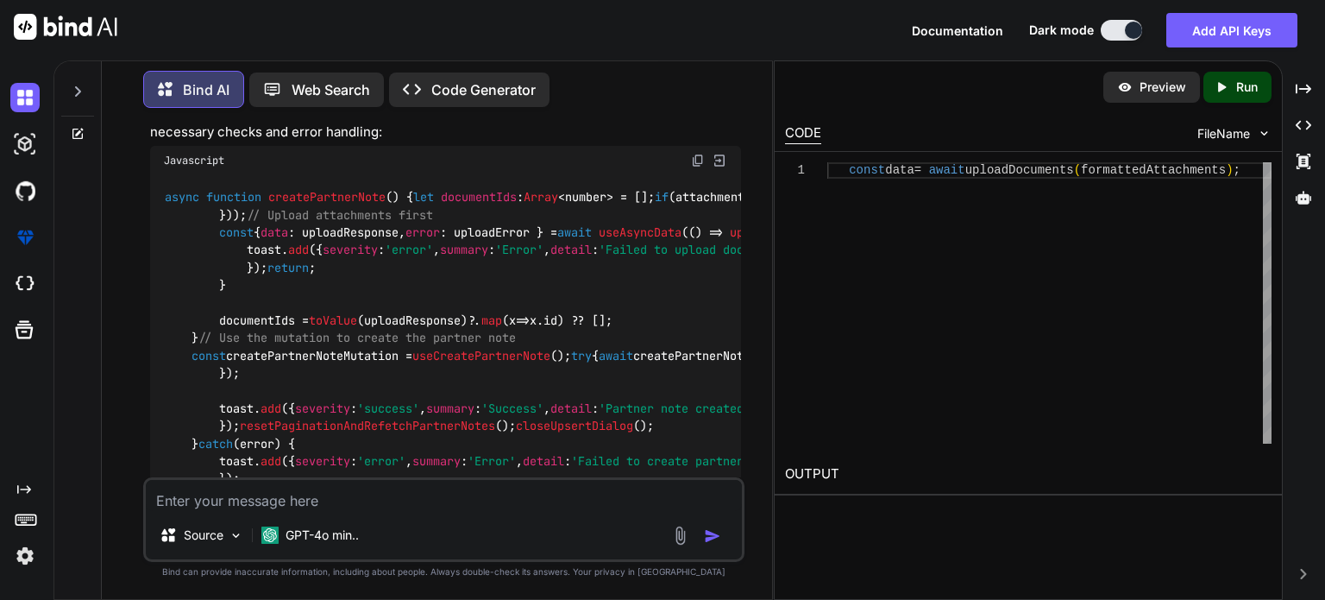
click at [317, 205] on span "createPartnerNote" at bounding box center [326, 198] width 117 height 16
click at [320, 205] on span "createPartnerNote" at bounding box center [326, 198] width 117 height 16
copy span "createPartnerNote"
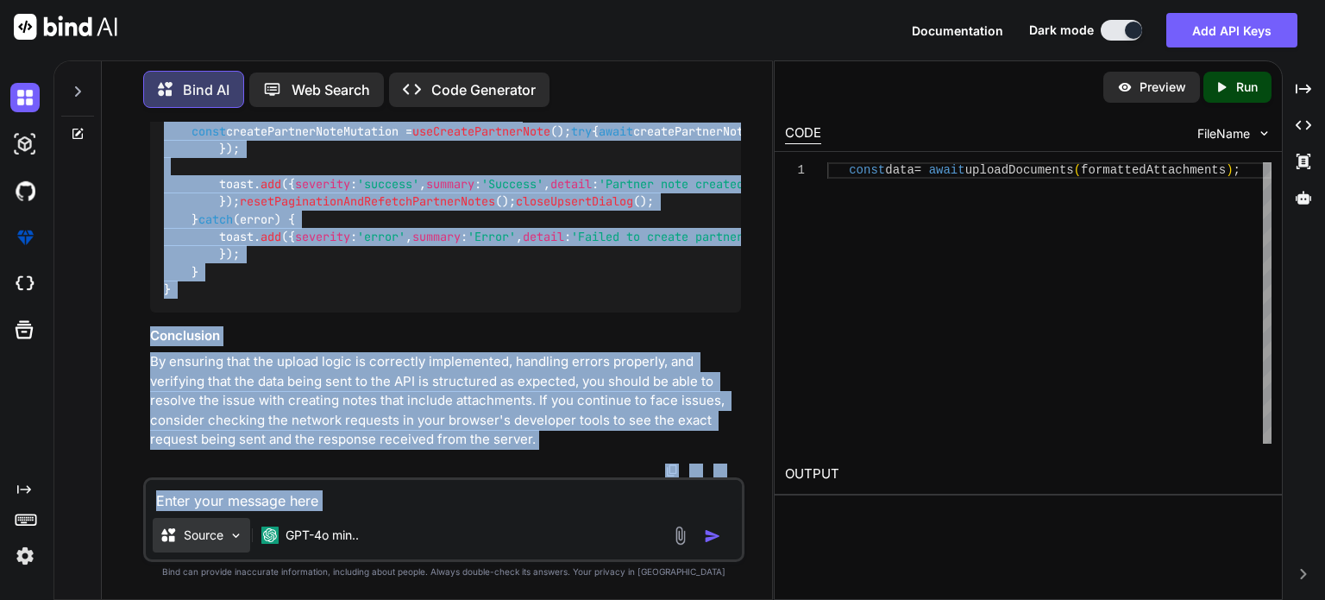
scroll to position [11905, 0]
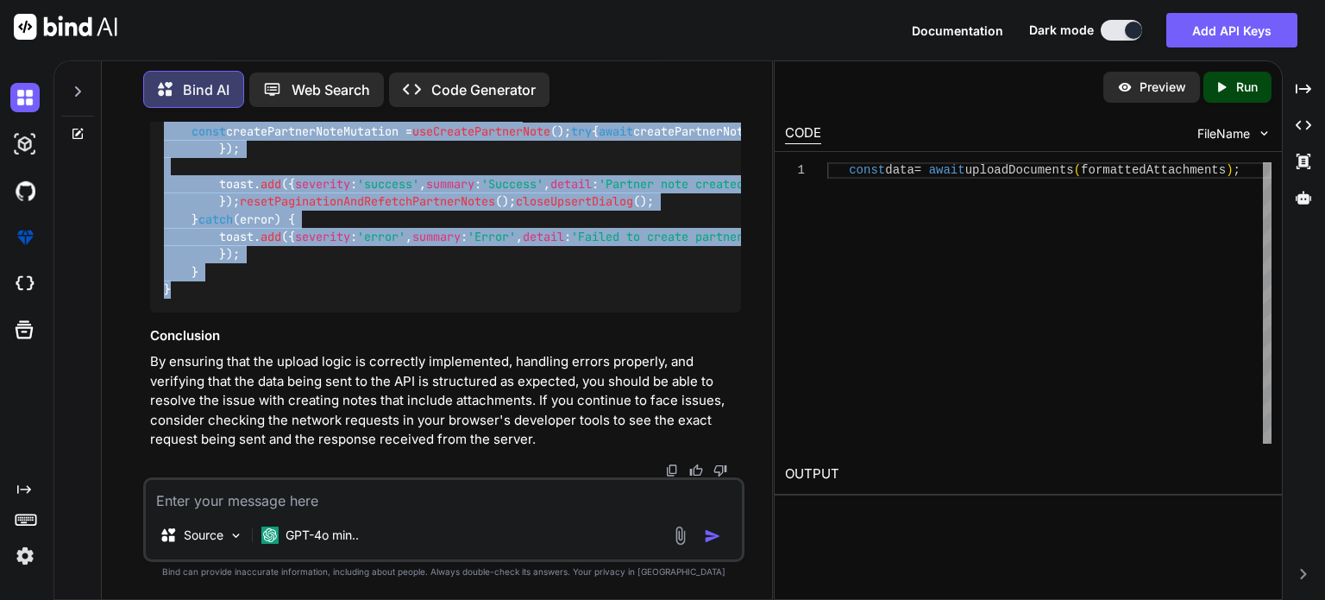
drag, startPoint x: 166, startPoint y: 382, endPoint x: 229, endPoint y: 292, distance: 110.3
click at [229, 292] on div "async function createPartnerNote ( ) { let documentIds : Array <number> = []; i…" at bounding box center [445, 131] width 591 height 361
copy code "async function createPartnerNote ( ) { let documentIds : Array <number> = []; i…"
click at [281, 496] on textarea at bounding box center [444, 495] width 596 height 31
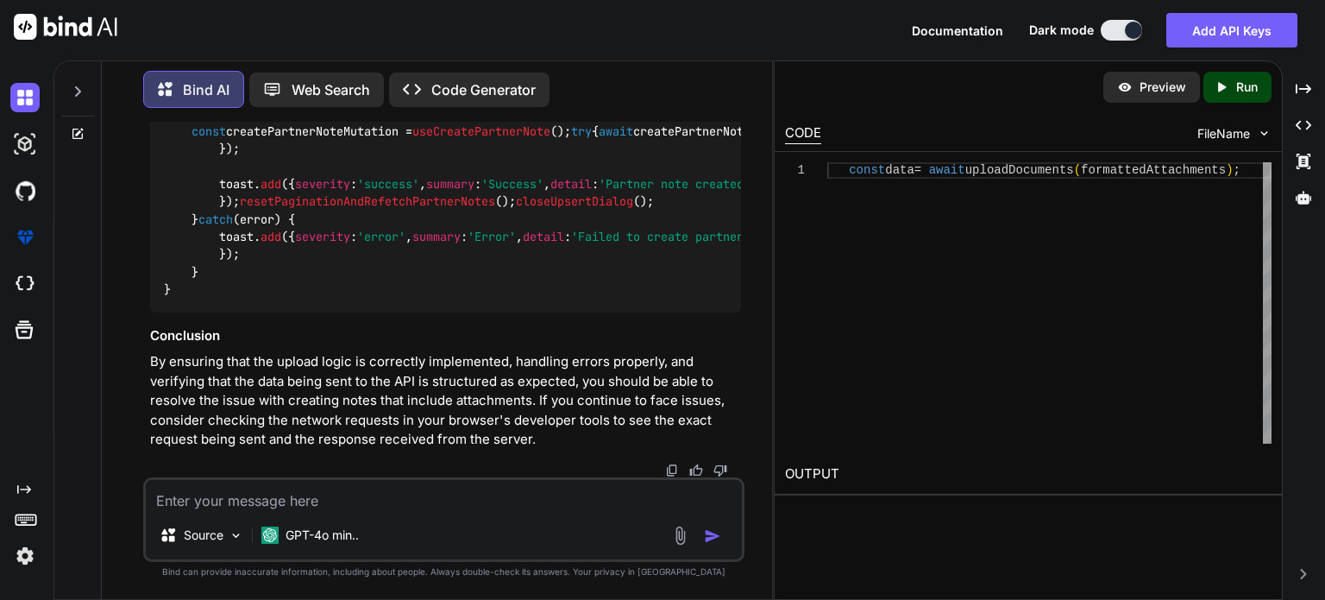
paste textarea "[vue-tsc] Argument of type '{ fileDetails: string; documentTypeIds: DocumentTyp…"
type textarea "x"
type textarea "[vue-tsc] Argument of type '{ fileDetails: string; documentTypeIds: DocumentTyp…"
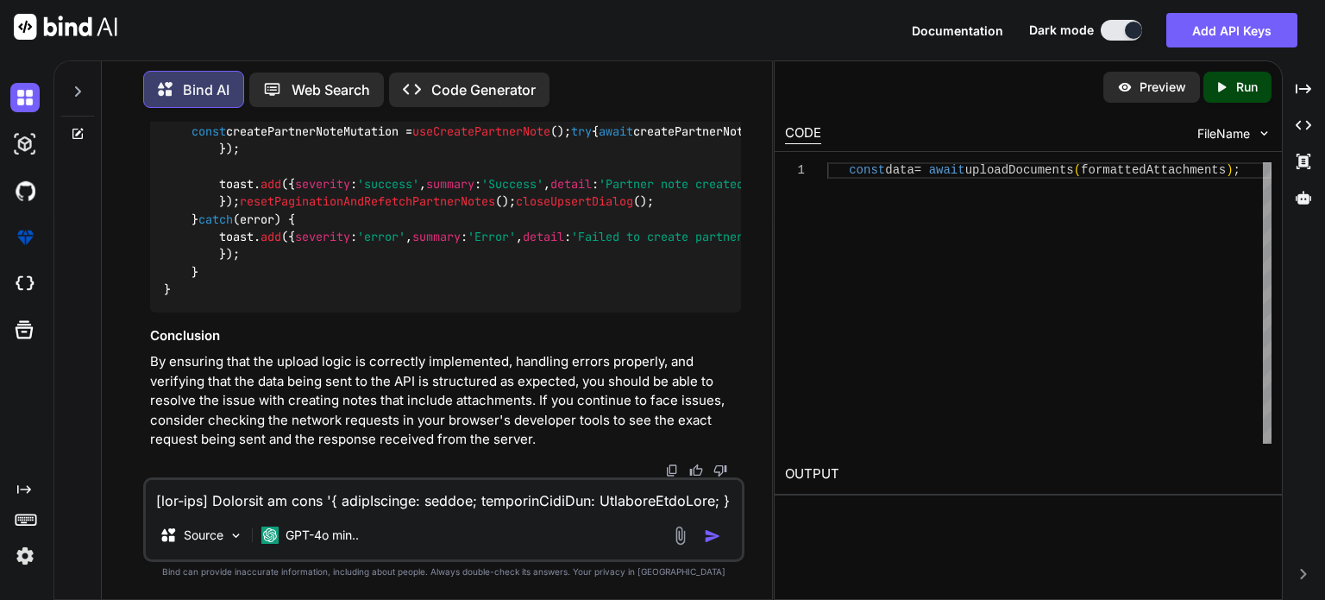
scroll to position [789, 0]
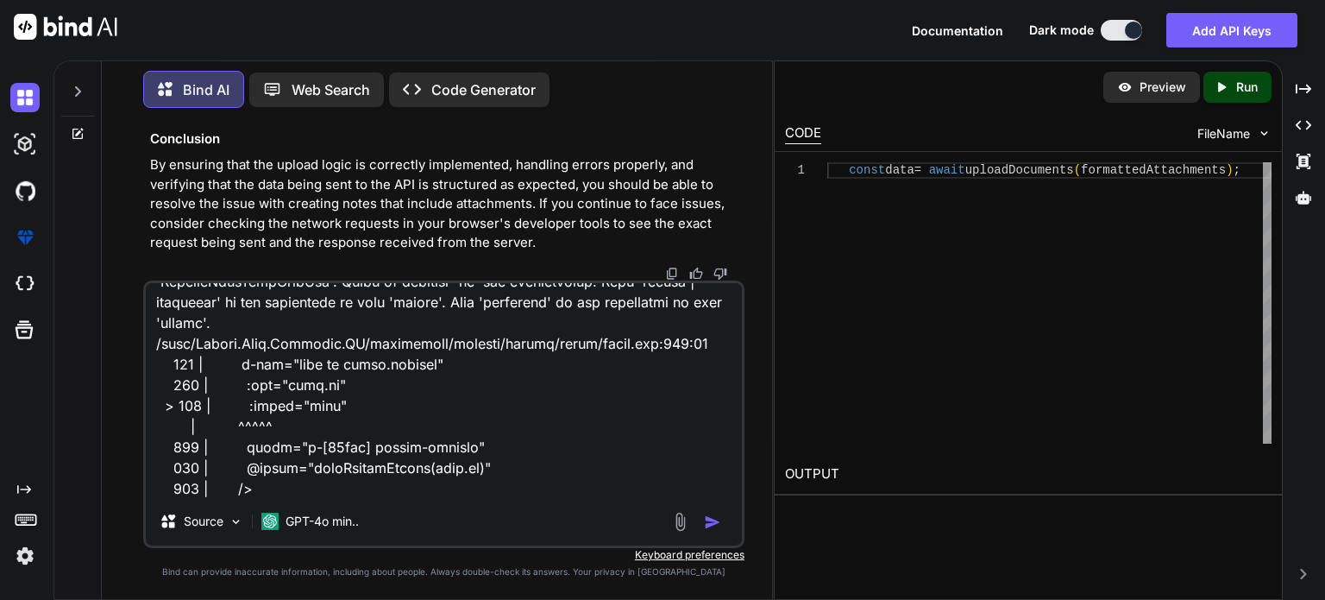
type textarea "x"
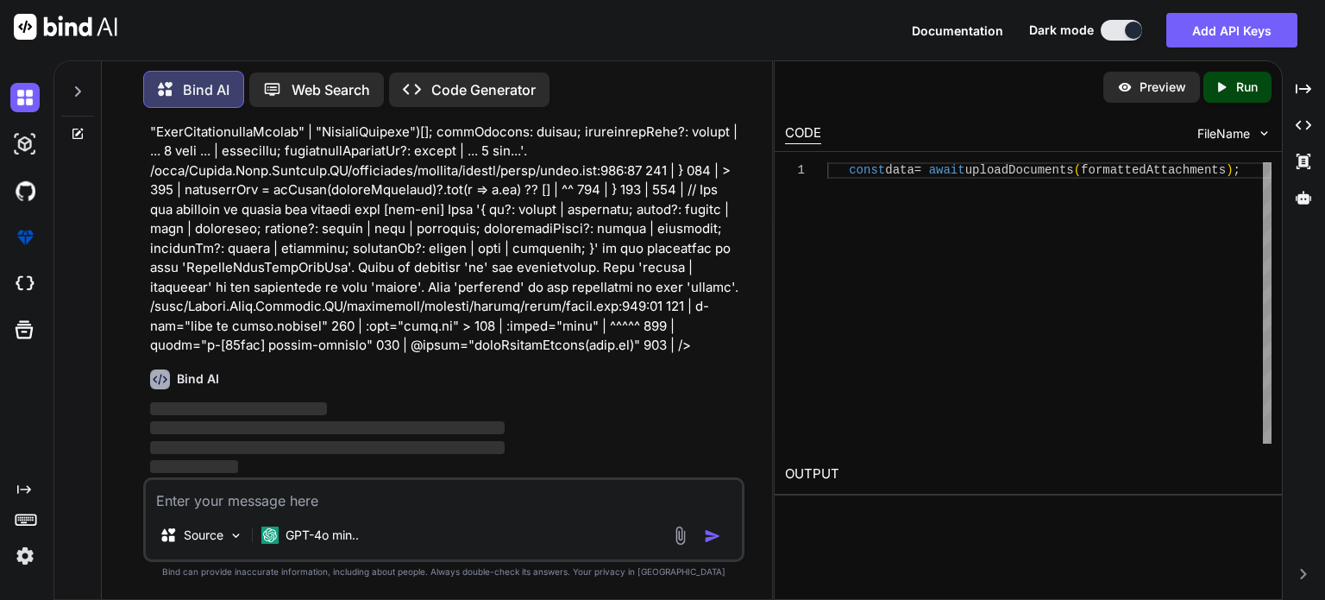
scroll to position [12262, 0]
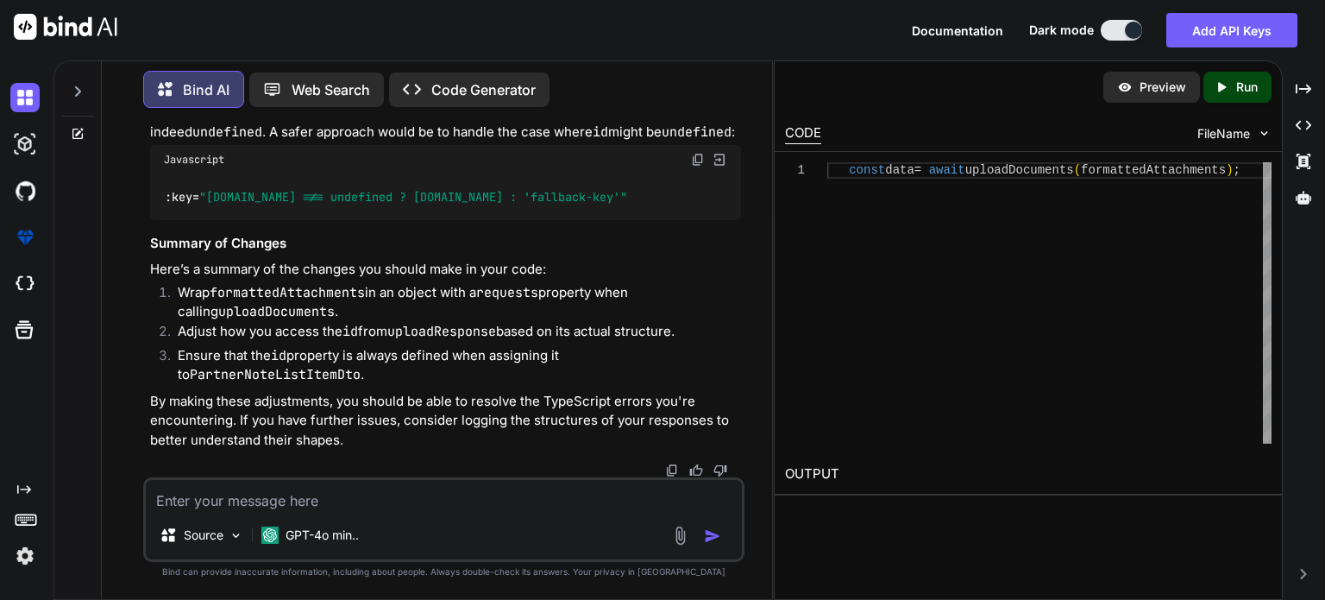
scroll to position [14213, 0]
drag, startPoint x: 415, startPoint y: 500, endPoint x: 428, endPoint y: 501, distance: 13.1
click at [428, 501] on textarea at bounding box center [444, 495] width 596 height 31
type textarea "x"
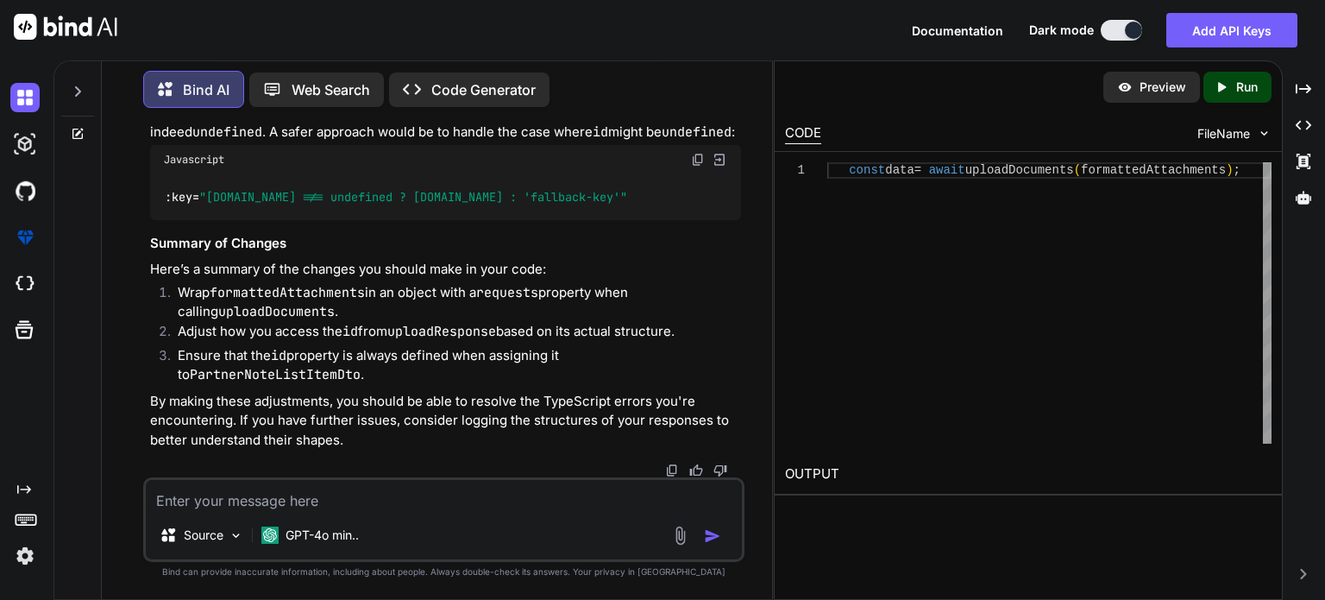
type textarea "g"
type textarea "x"
type textarea "gi"
type textarea "x"
type textarea "giv"
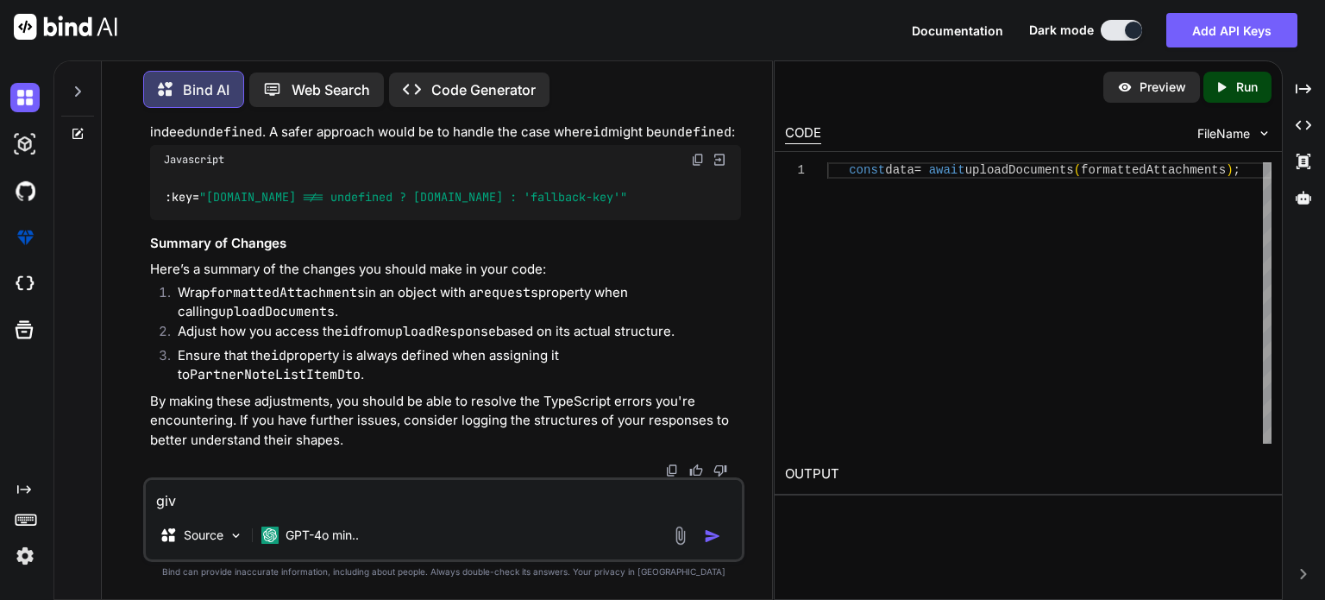
type textarea "x"
type textarea "give"
type textarea "x"
type textarea "give m"
type textarea "x"
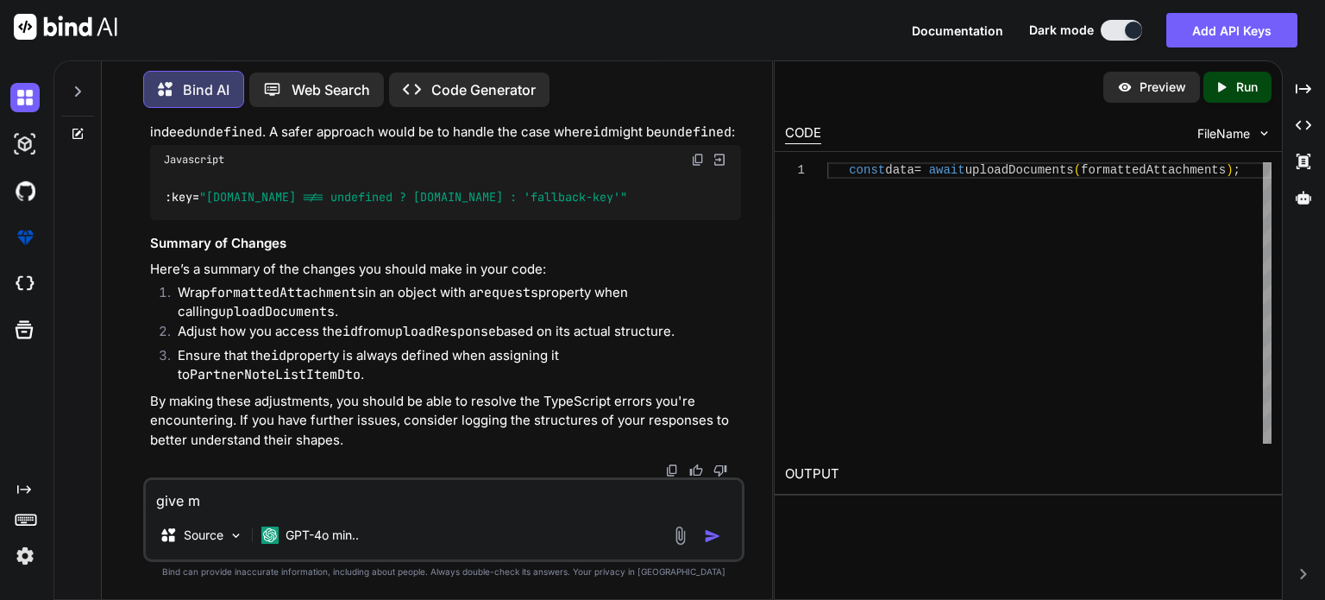
type textarea "give me"
type textarea "x"
type textarea "give me"
type textarea "x"
type textarea "give me f"
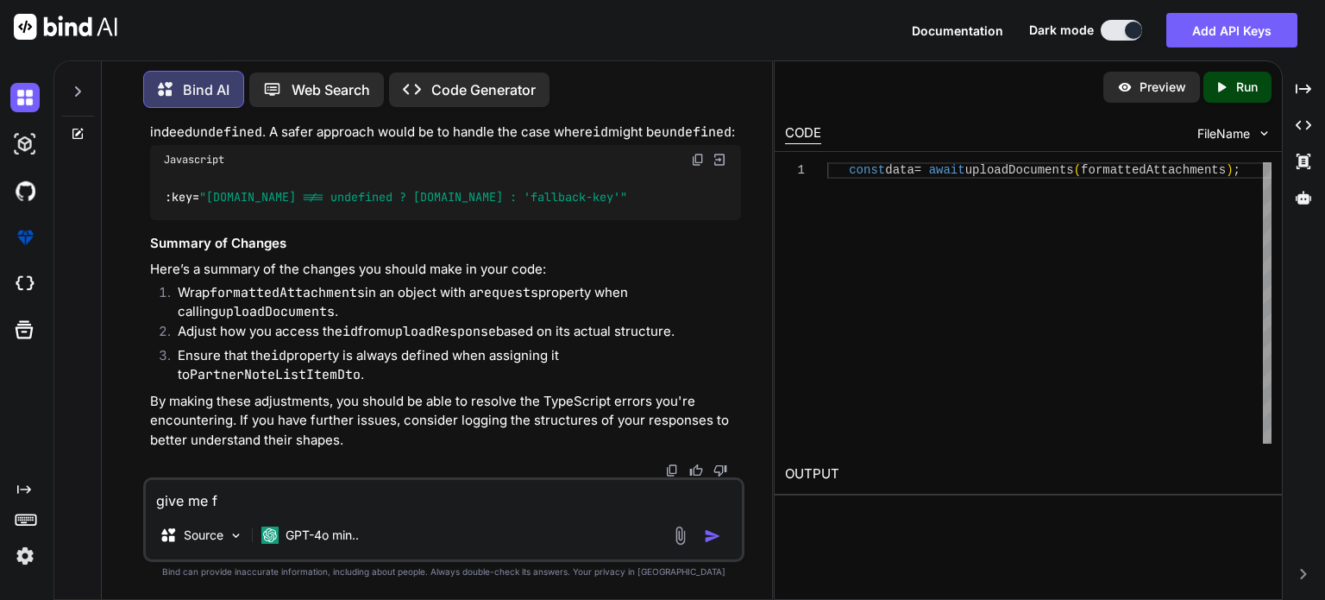
type textarea "x"
type textarea "give me fu"
type textarea "x"
type textarea "give me ful"
type textarea "x"
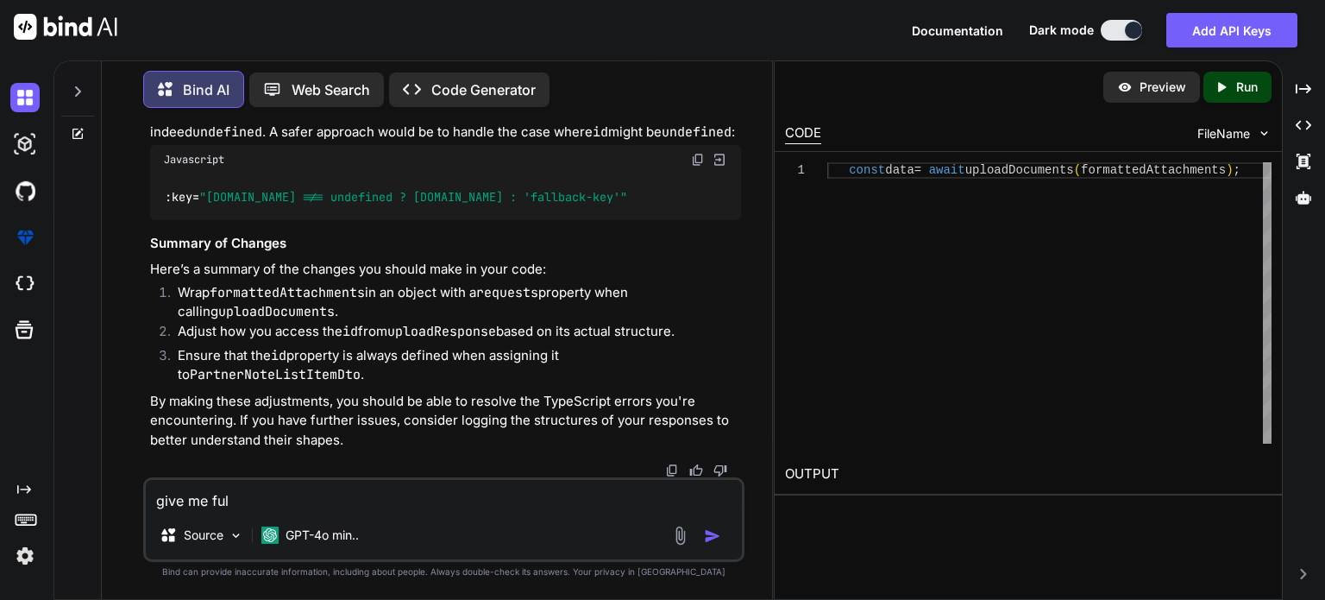
type textarea "give me full"
type textarea "x"
type textarea "give me full"
type textarea "x"
type textarea "give me full u"
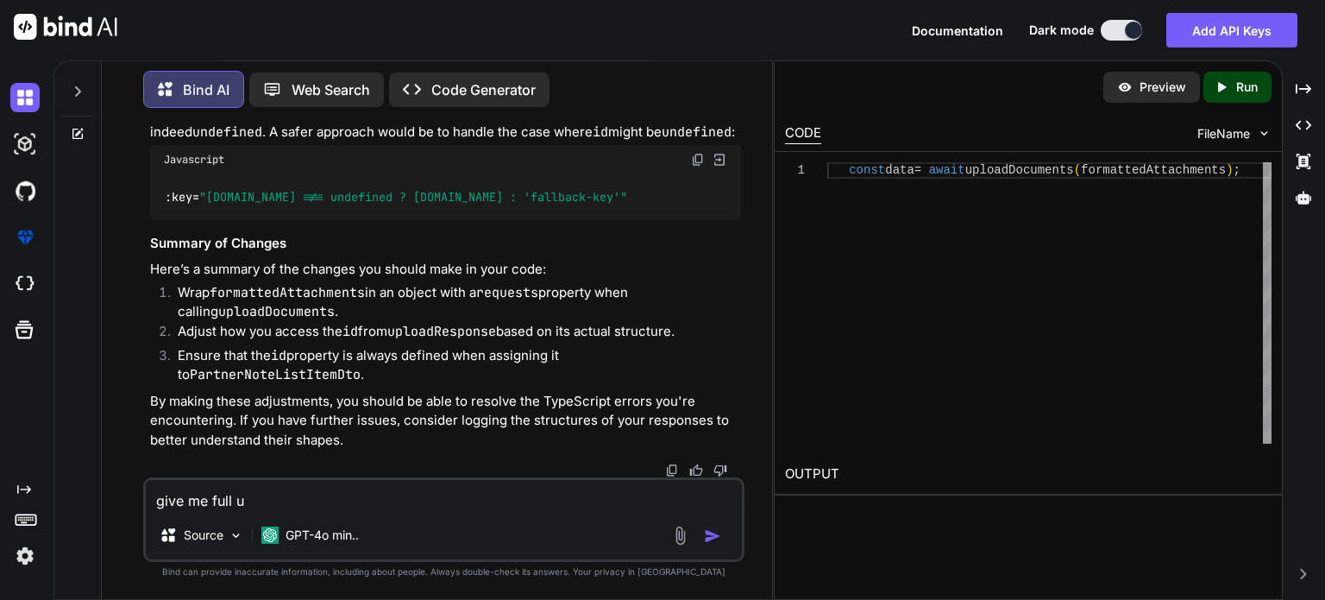
type textarea "x"
type textarea "give me full up"
type textarea "x"
type textarea "give me full upd"
type textarea "x"
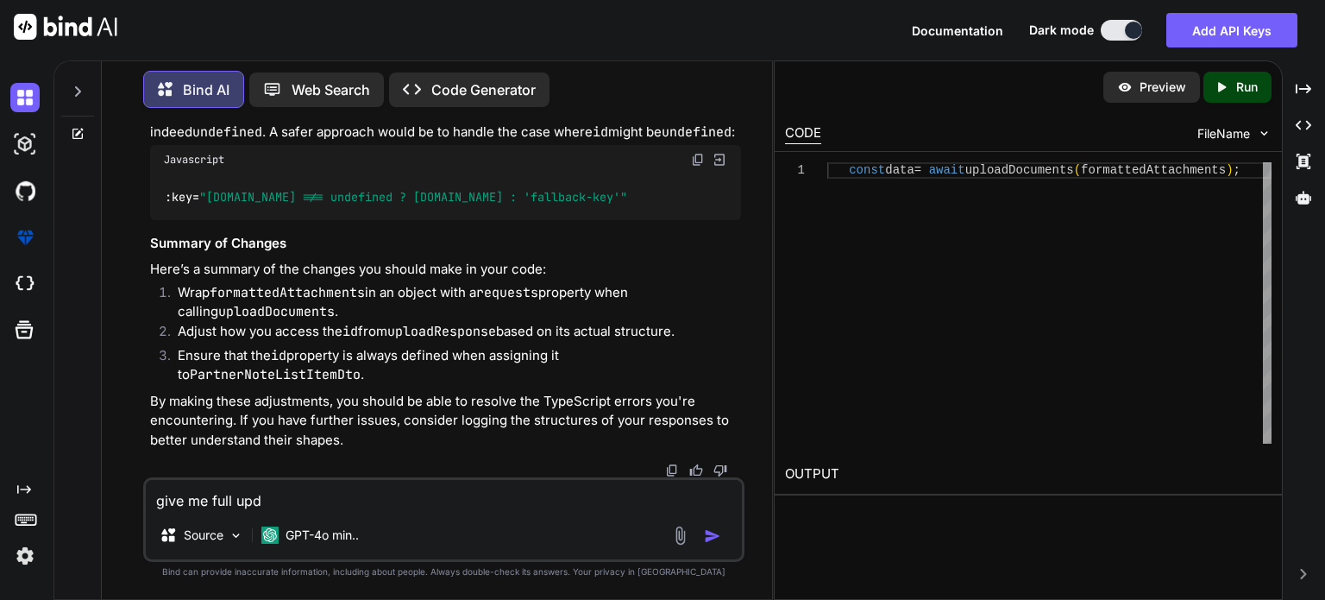
type textarea "give me full upda"
type textarea "x"
type textarea "give me full updat"
type textarea "x"
type textarea "give me full update"
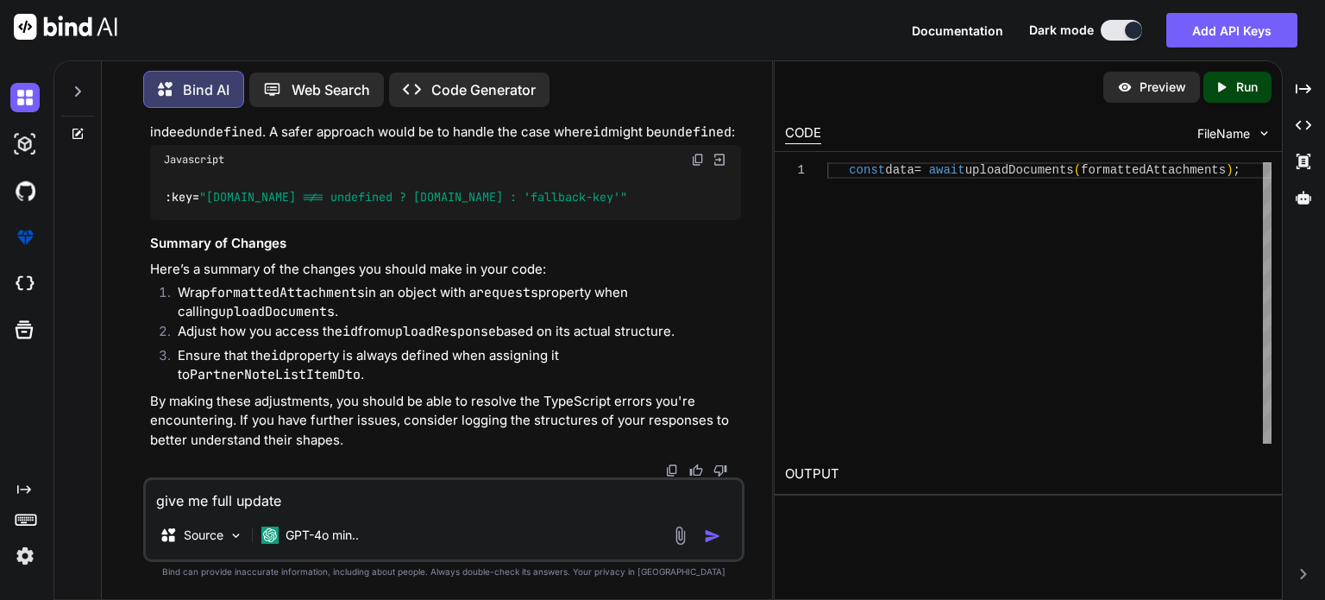
type textarea "x"
type textarea "give me full updated"
type textarea "x"
type textarea "give me full updated"
type textarea "x"
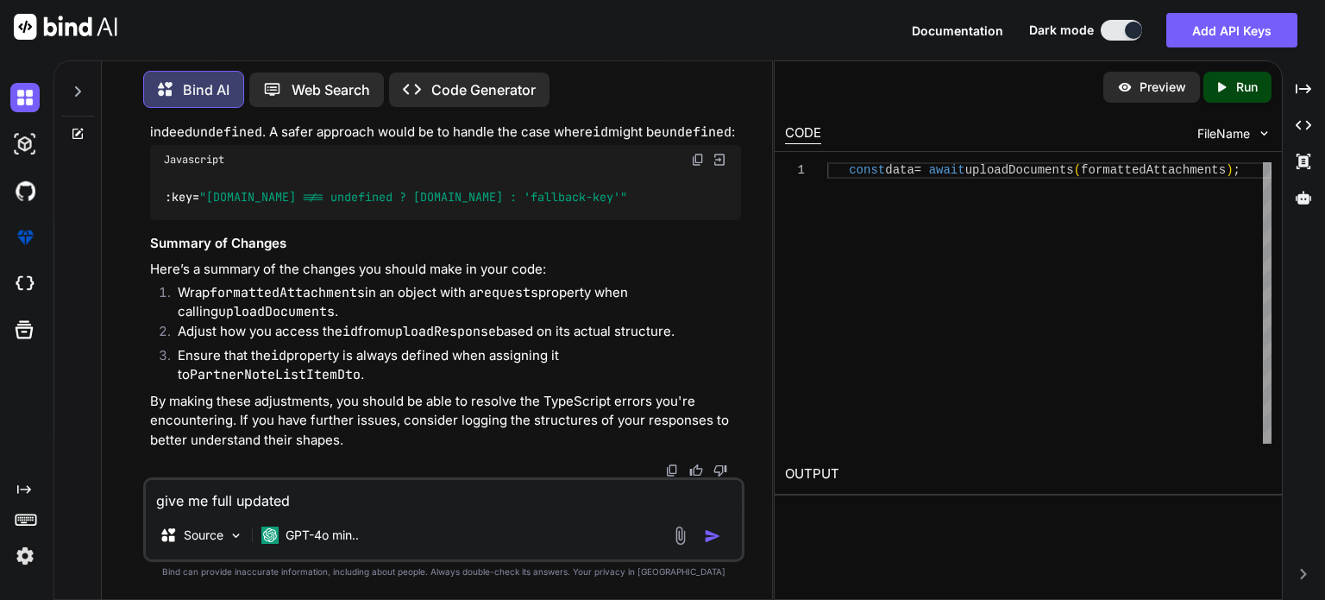
type textarea "give me full updated c"
type textarea "x"
type textarea "give me full updated co"
type textarea "x"
type textarea "give me full updated cod"
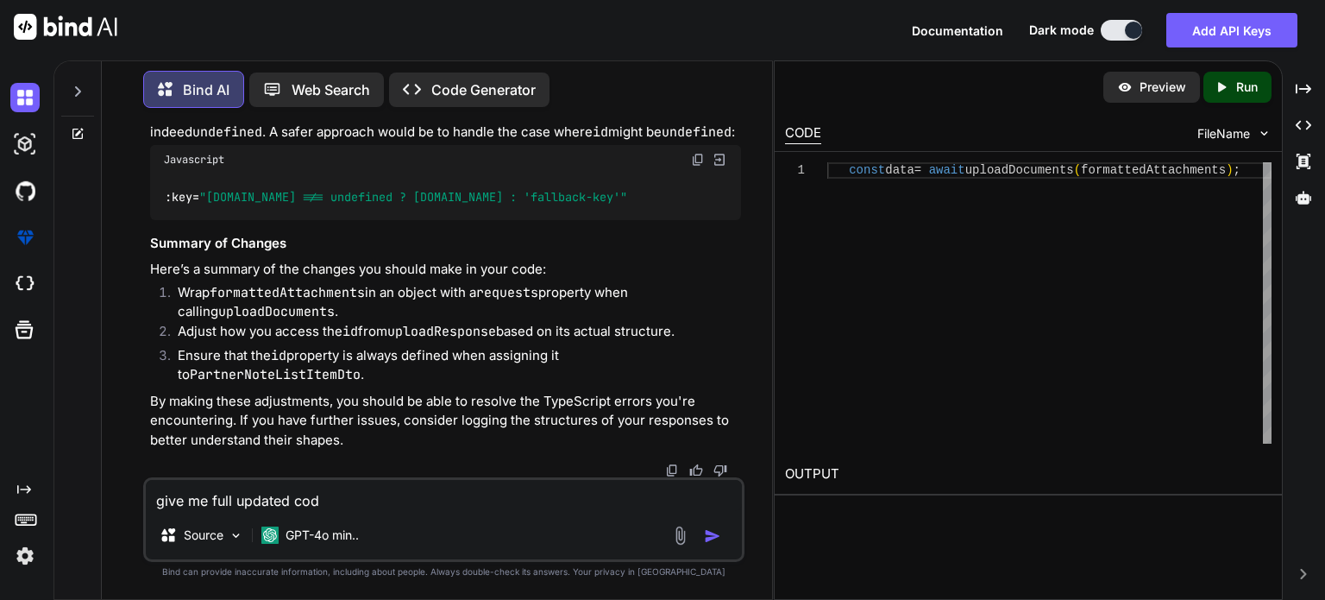
type textarea "x"
type textarea "give me full updated code"
type textarea "x"
type textarea "give me full updated code"
type textarea "x"
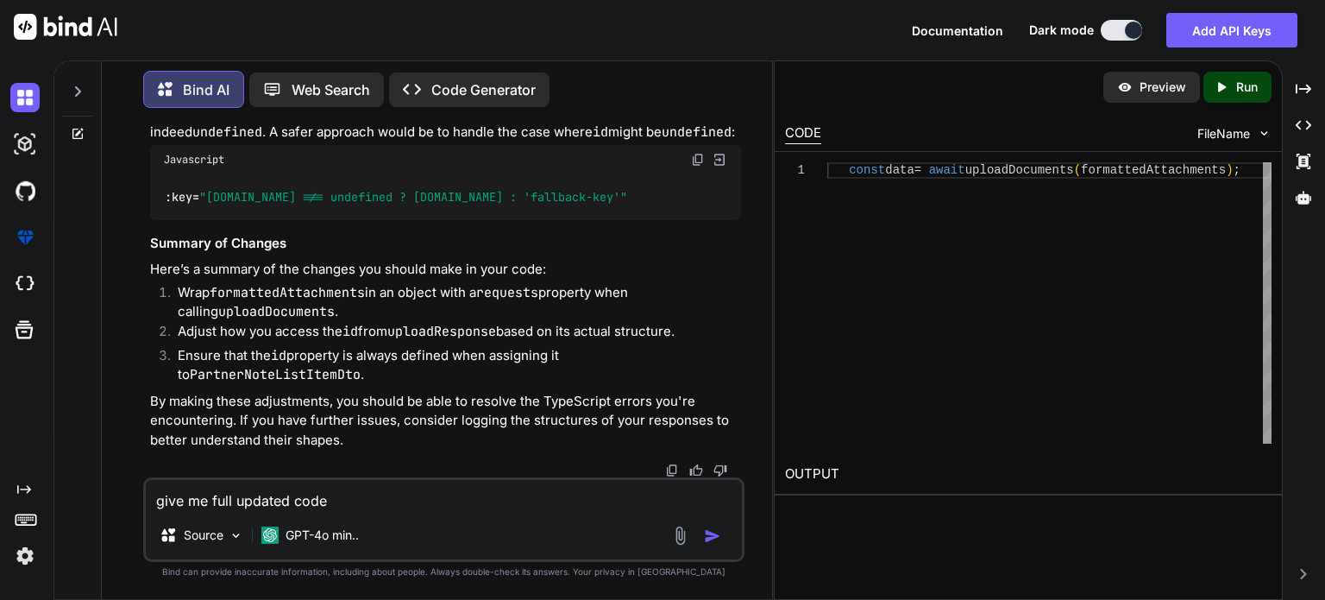
type textarea "give me full updated code o"
type textarea "x"
type textarea "give me full updated code of"
type textarea "x"
type textarea "give me full updated code of"
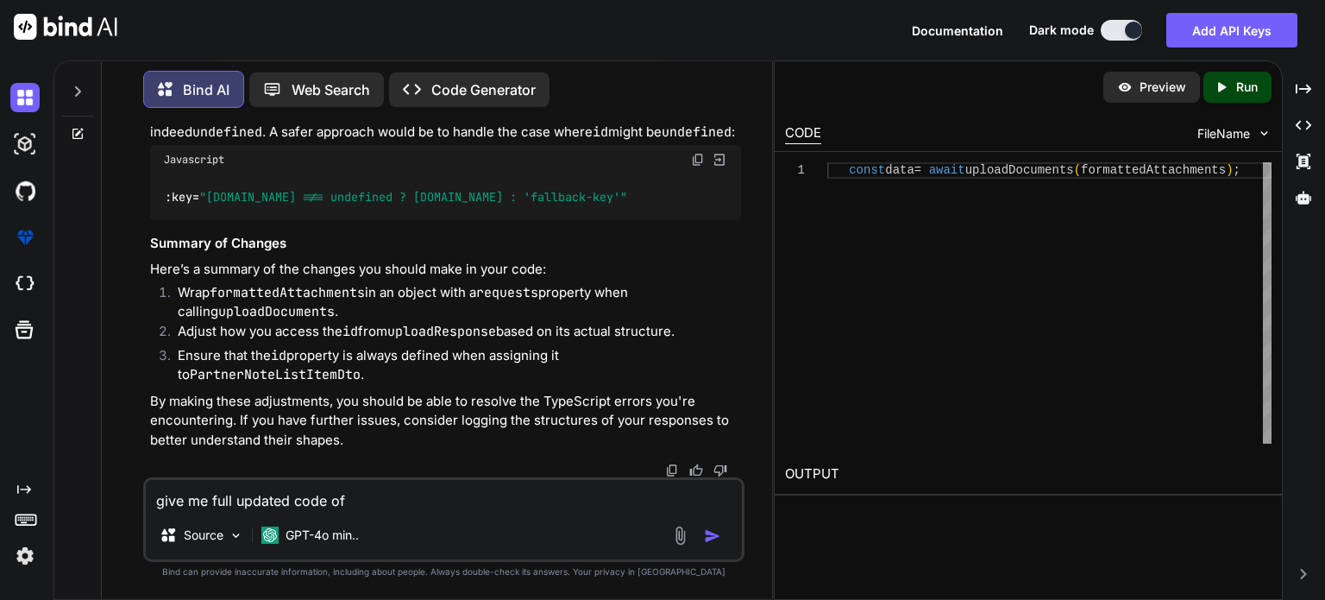
type textarea "x"
type textarea "give me full updated code of t"
type textarea "x"
type textarea "give me full updated code of th"
type textarea "x"
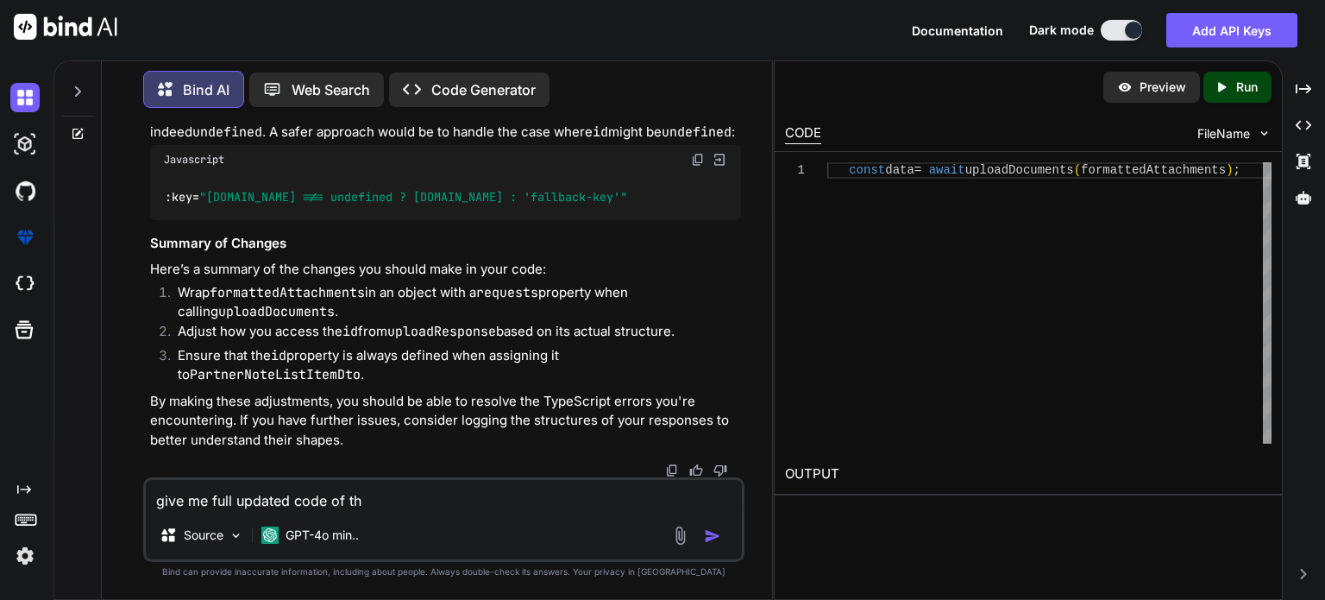
type textarea "give me full updated code of the"
type textarea "x"
type textarea "give me full updated code of the"
type textarea "x"
type textarea "give me full updated code of the i"
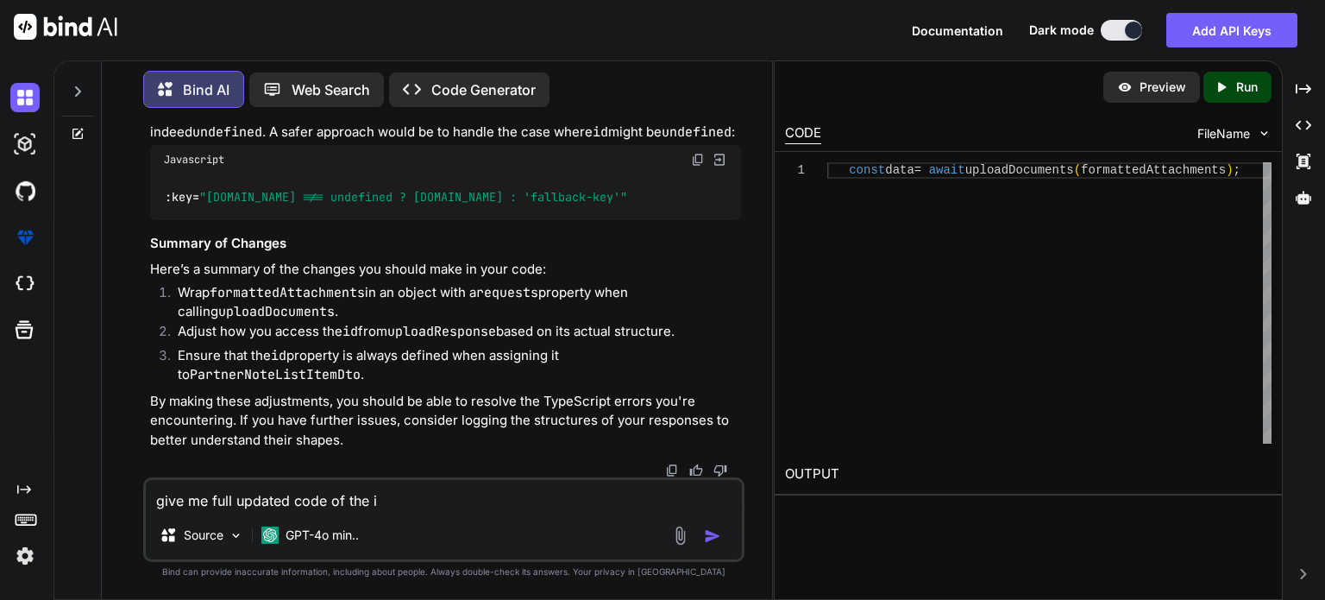
type textarea "x"
type textarea "give me full updated code of the in"
type textarea "x"
type textarea "give me full updated code of the ind"
type textarea "x"
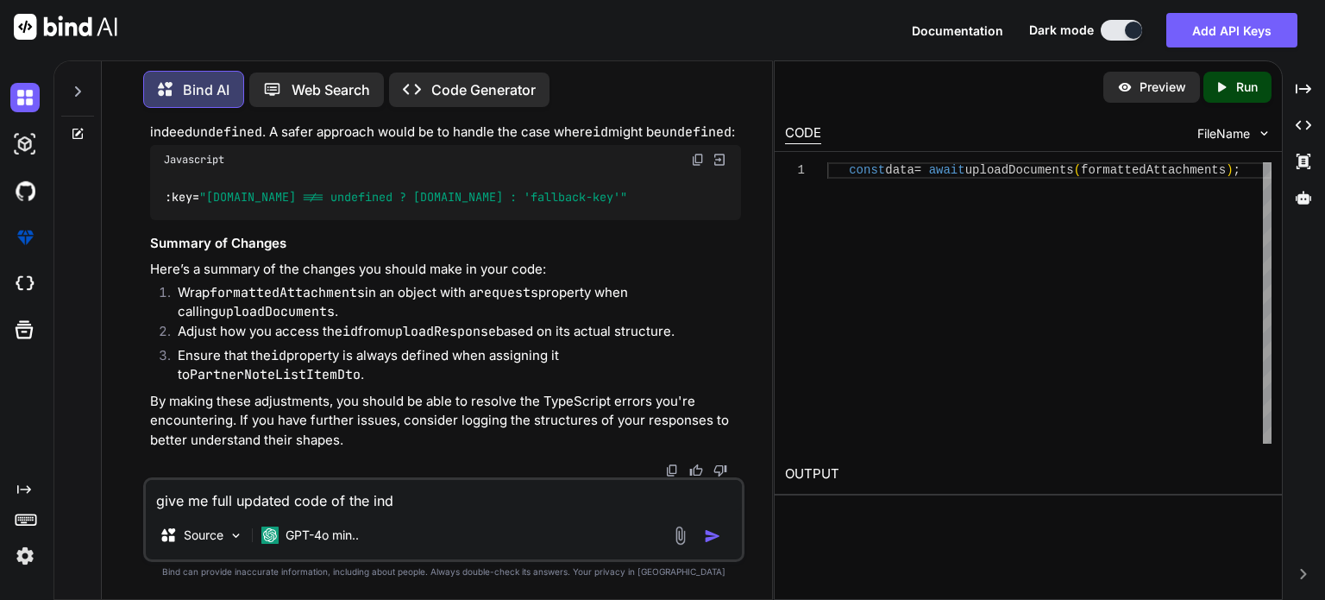
type textarea "give me full updated code of the inde"
type textarea "x"
type textarea "give me full updated code of the index"
type textarea "x"
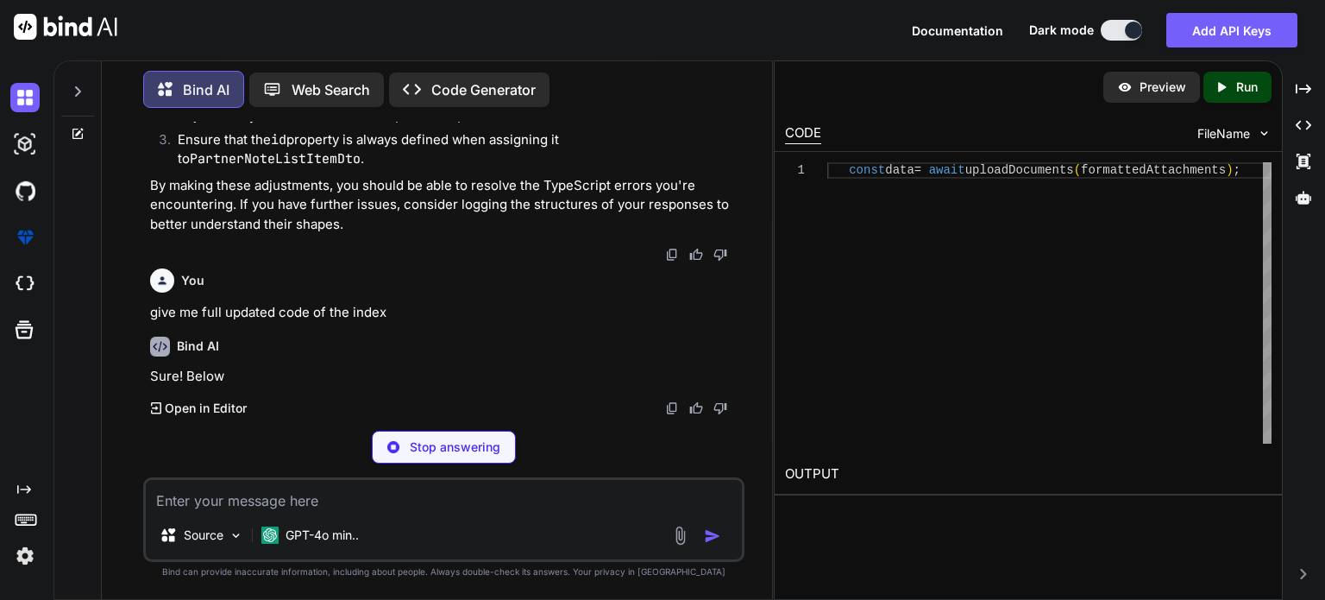
scroll to position [14396, 0]
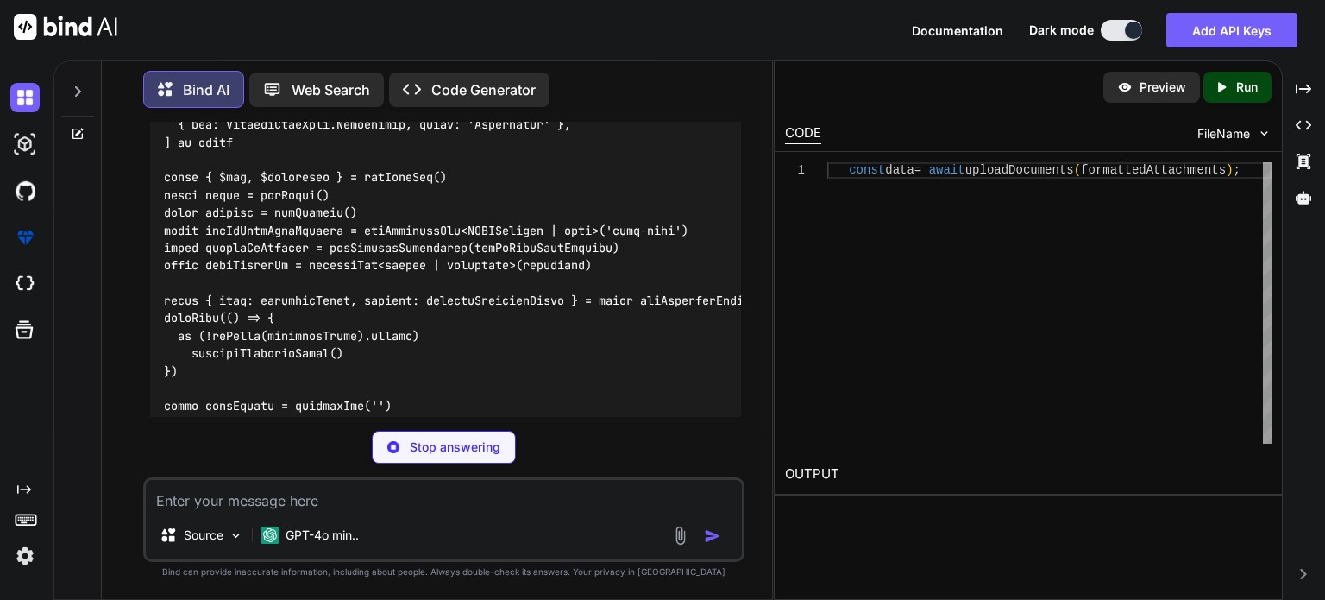
drag, startPoint x: 659, startPoint y: 413, endPoint x: 567, endPoint y: 397, distance: 93.8
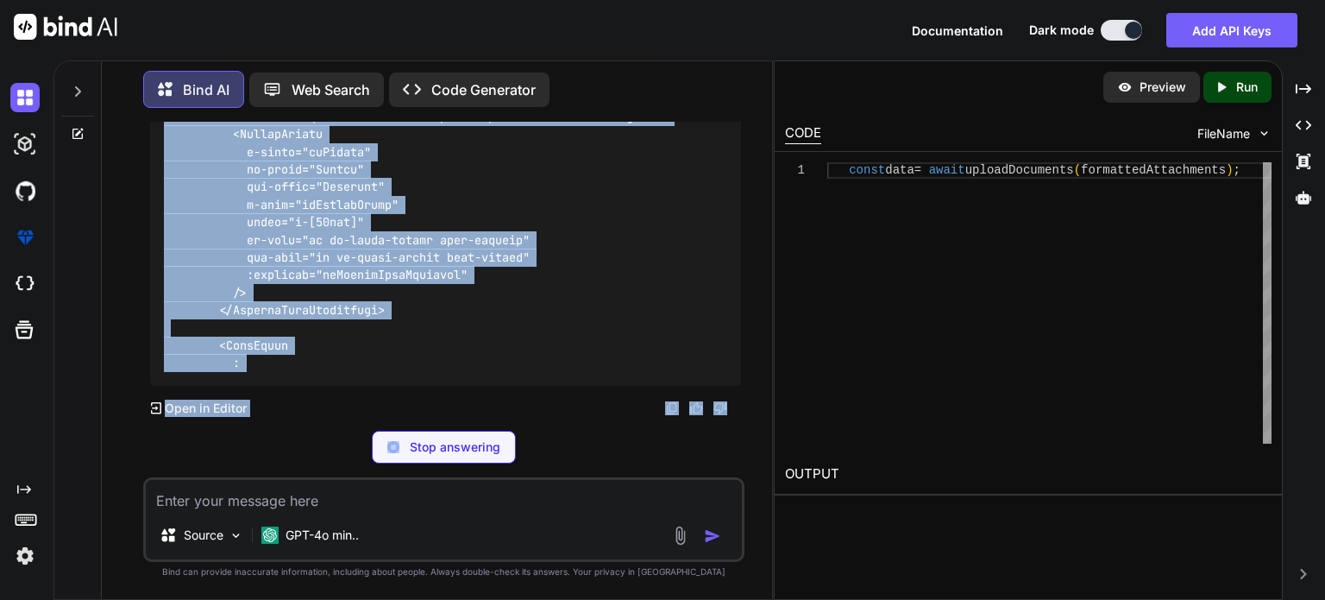
scroll to position [25242, 0]
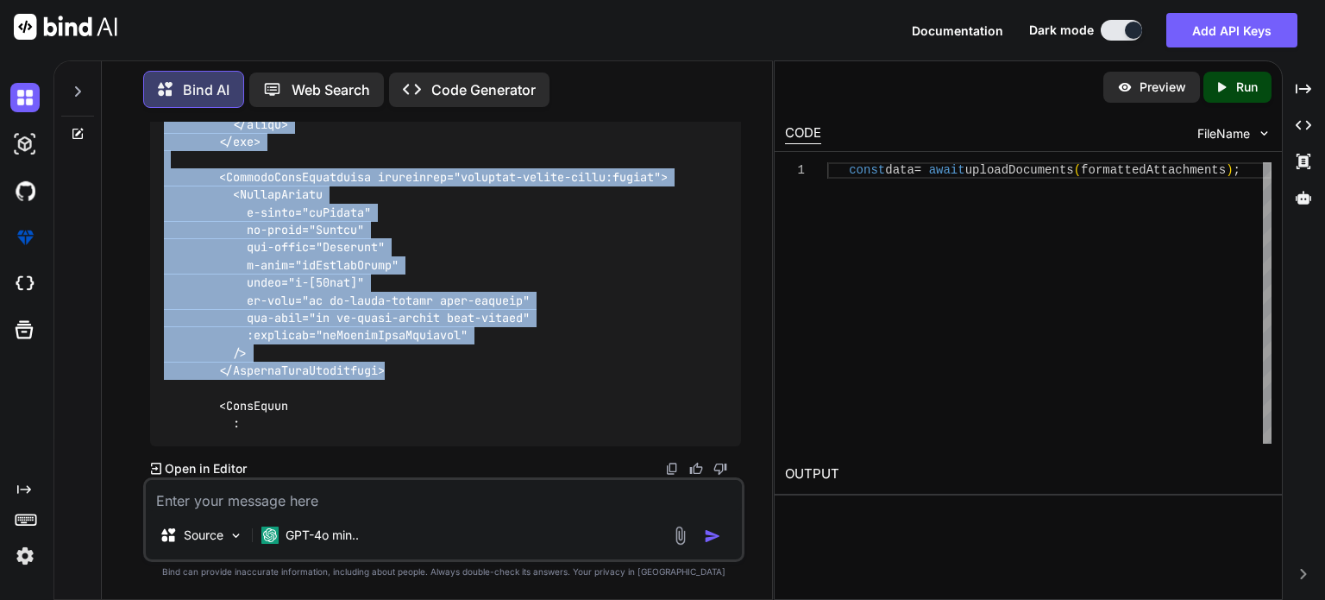
drag, startPoint x: 173, startPoint y: 168, endPoint x: 390, endPoint y: 373, distance: 298.4
copy code "<script setup lang="ts"> import type { FileUploadSelectEvent } from 'primevue/f…"
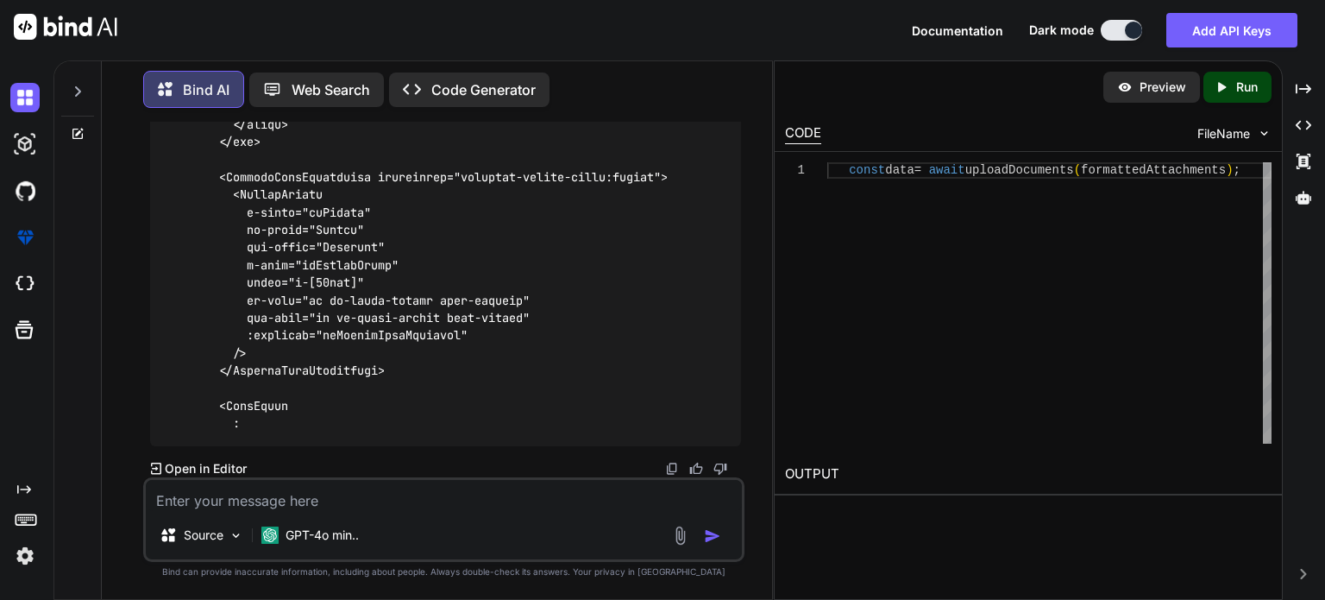
click at [342, 498] on textarea at bounding box center [444, 495] width 596 height 31
click at [368, 512] on div "Source GPT-4o min.." at bounding box center [443, 519] width 601 height 85
click at [361, 506] on textarea at bounding box center [444, 495] width 596 height 31
type textarea "x"
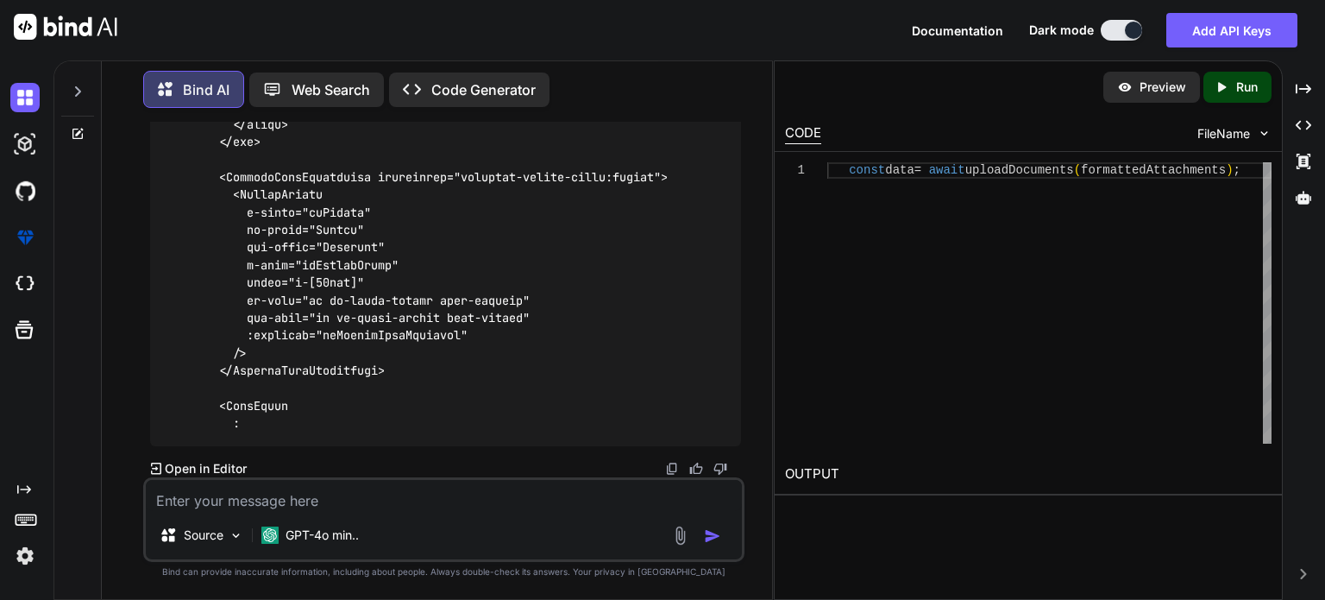
type textarea "s"
type textarea "x"
type textarea "st"
type textarea "x"
type textarea "sti"
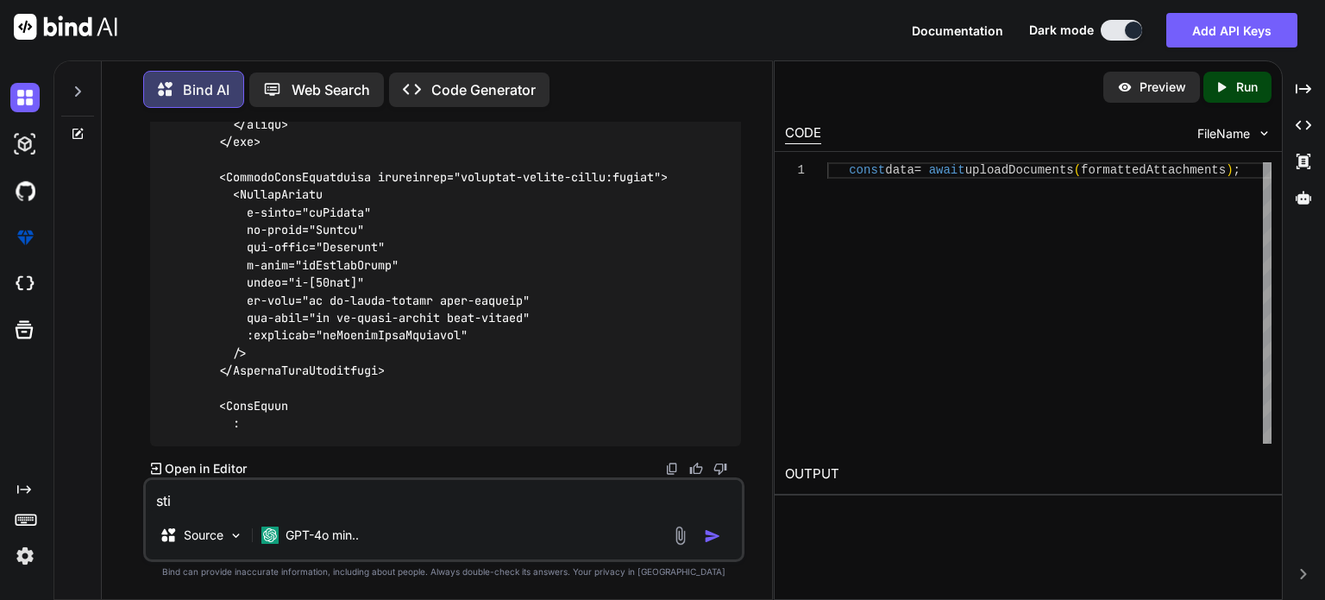
type textarea "x"
type textarea "stil"
type textarea "x"
type textarea "still"
type textarea "x"
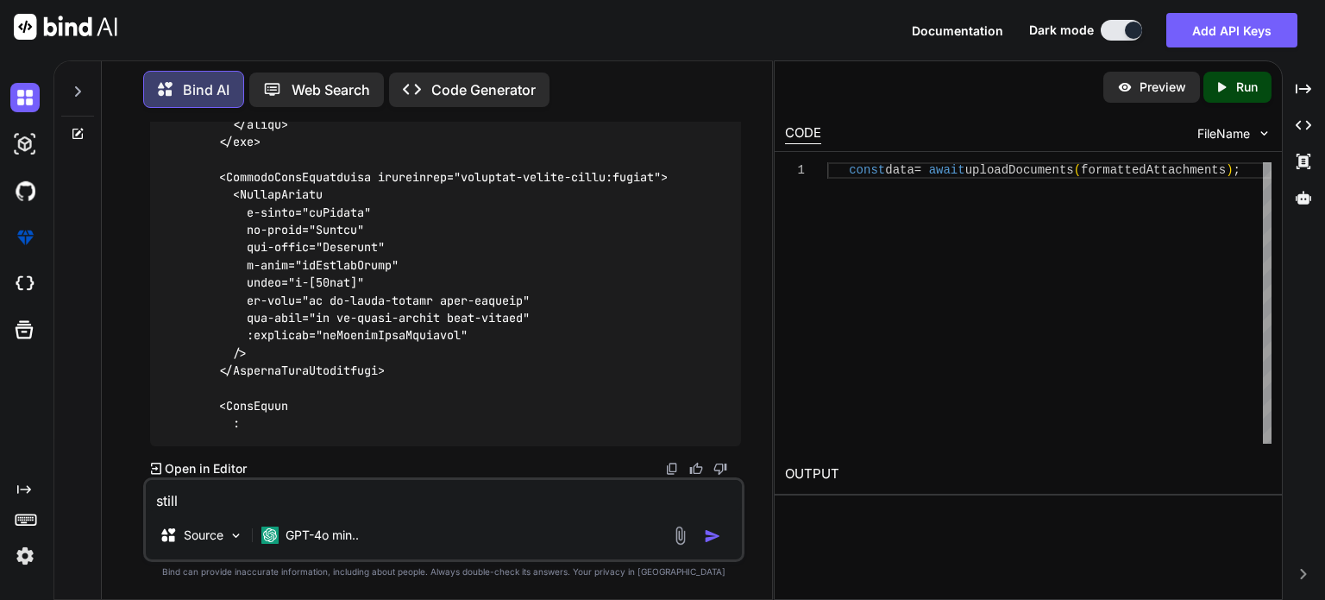
type textarea "still"
type textarea "x"
type textarea "still g"
type textarea "x"
type textarea "still ge"
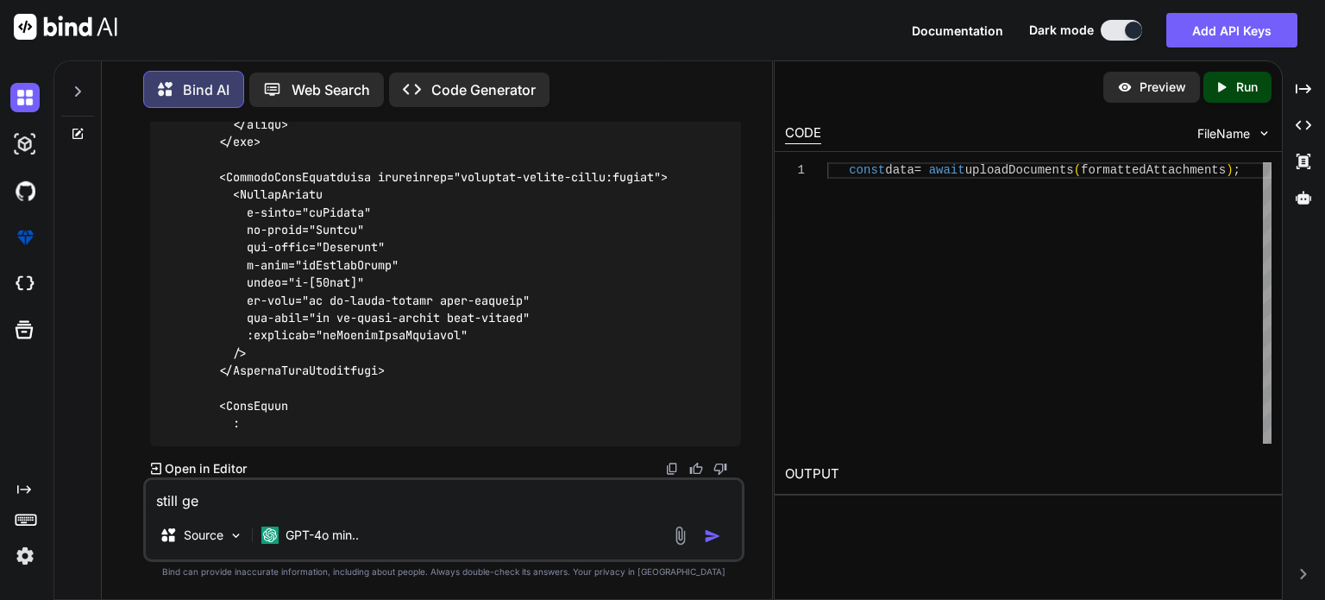
type textarea "x"
type textarea "still get"
type textarea "x"
type textarea "still gett"
type textarea "x"
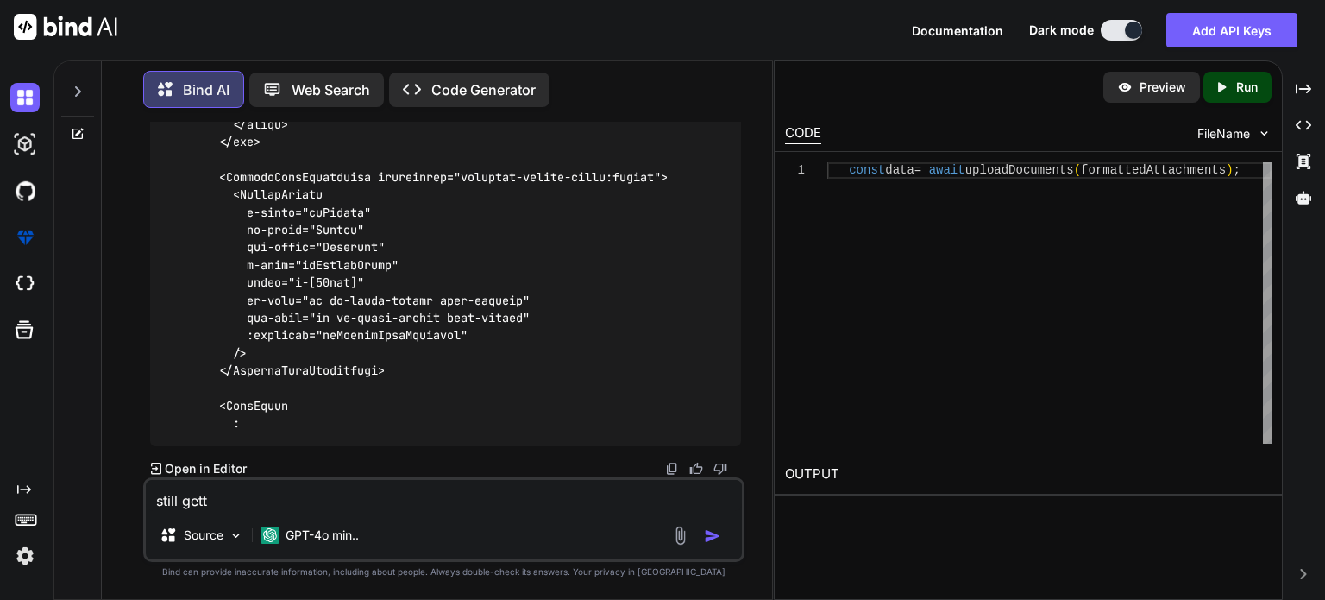
type textarea "still getti"
type textarea "x"
type textarea "still gettin"
type textarea "x"
type textarea "still getting"
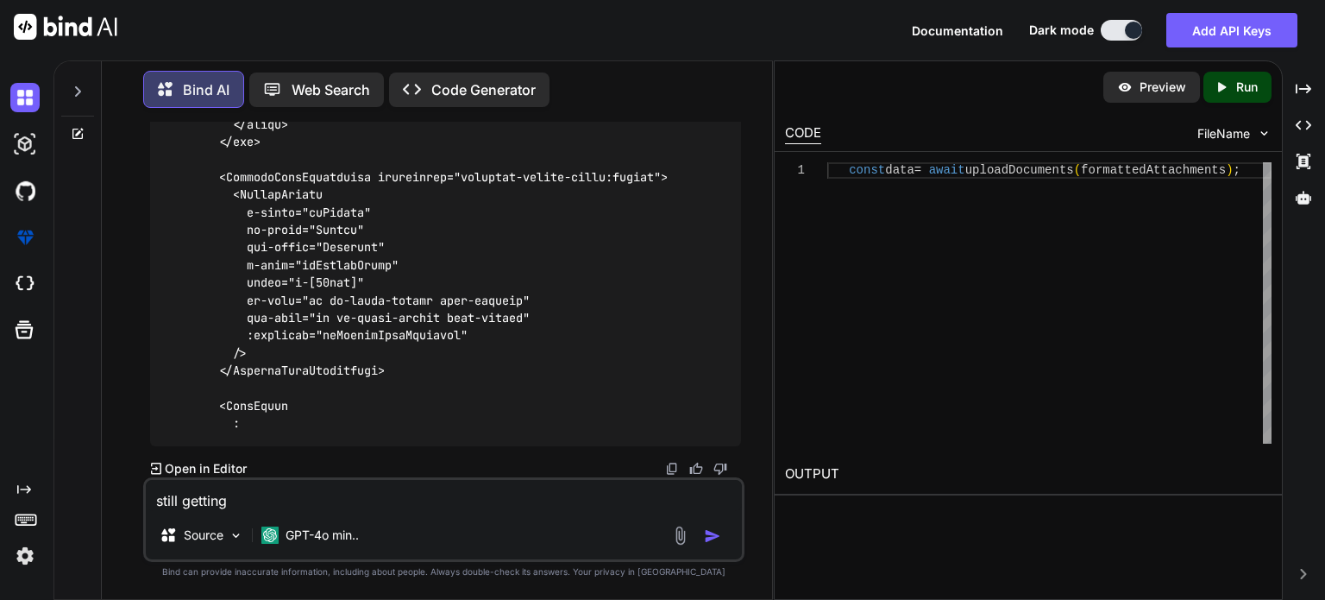
type textarea "x"
type textarea "still getting"
type textarea "x"
type textarea "still getting e"
type textarea "x"
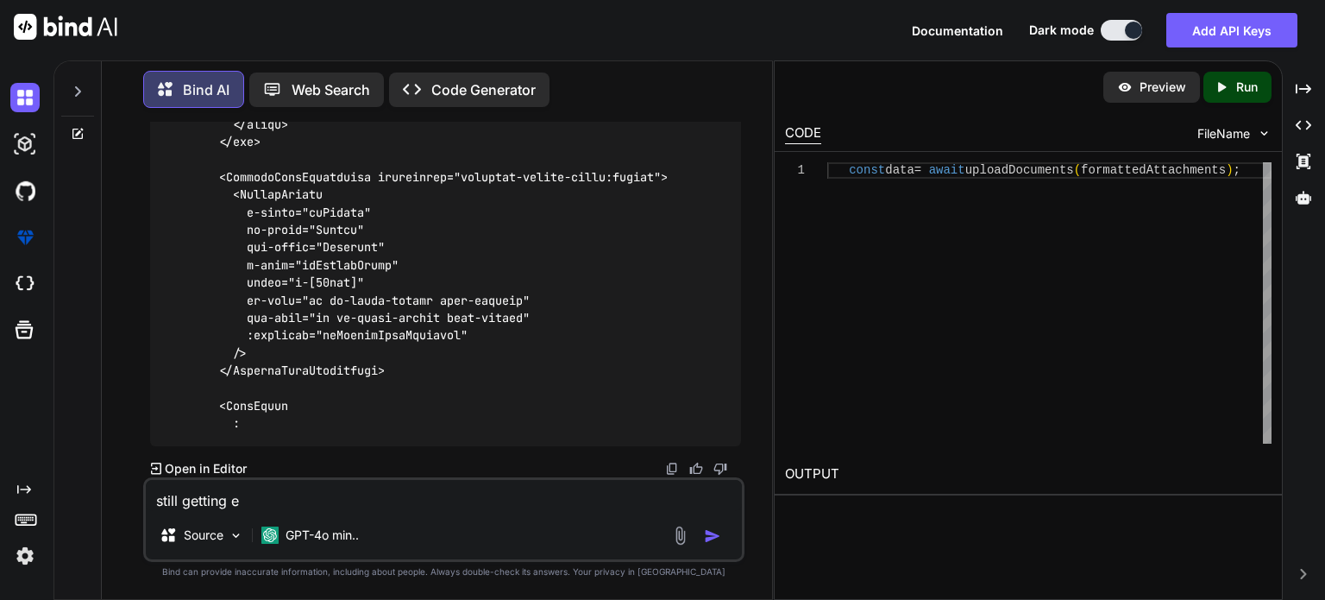
type textarea "still getting er"
type textarea "x"
type textarea "still getting err"
type textarea "x"
type textarea "still getting erro"
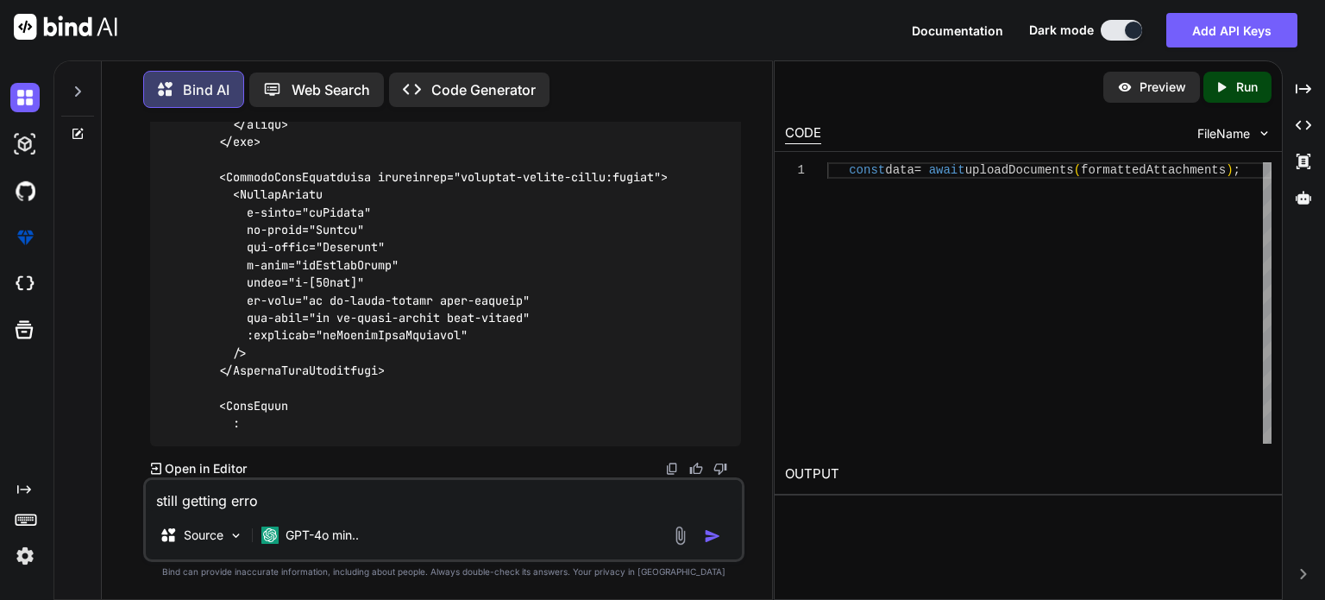
type textarea "x"
type textarea "still getting error"
type textarea "x"
type textarea "still getting errors"
type textarea "x"
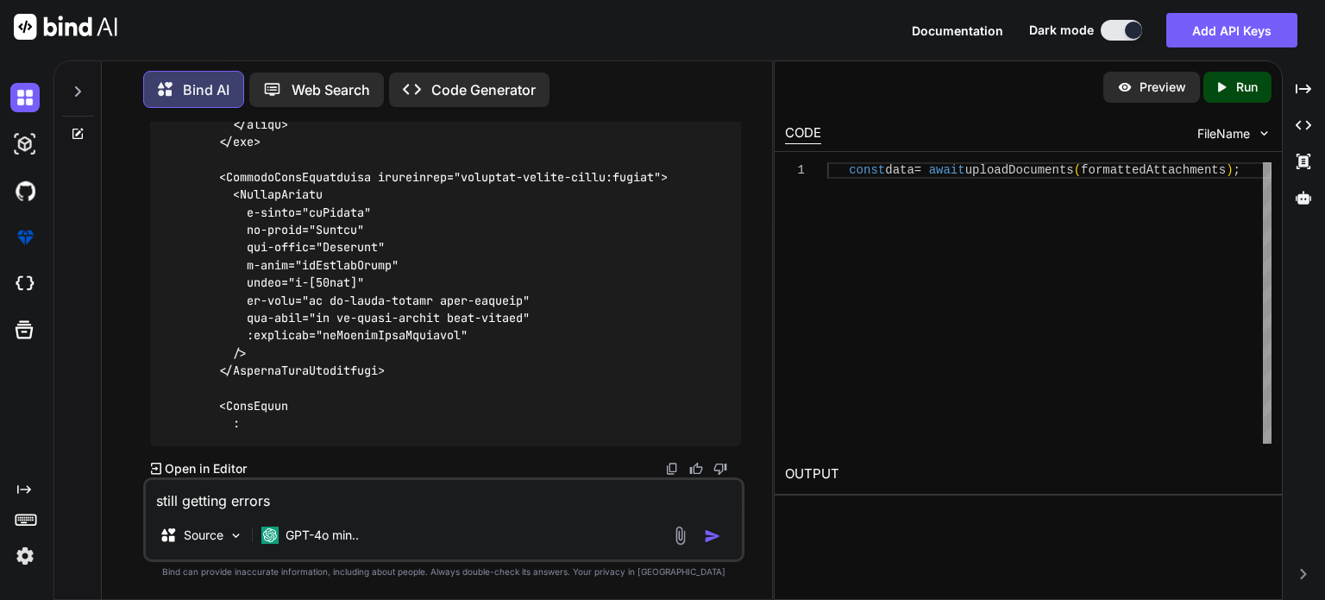
type textarea "still getting errors"
paste textarea "[vue-tsc] Object literal may only specify known properties, and 'requests' does…"
type textarea "x"
type textarea "still getting errors [vue-tsc] Object literal may only specify known properties…"
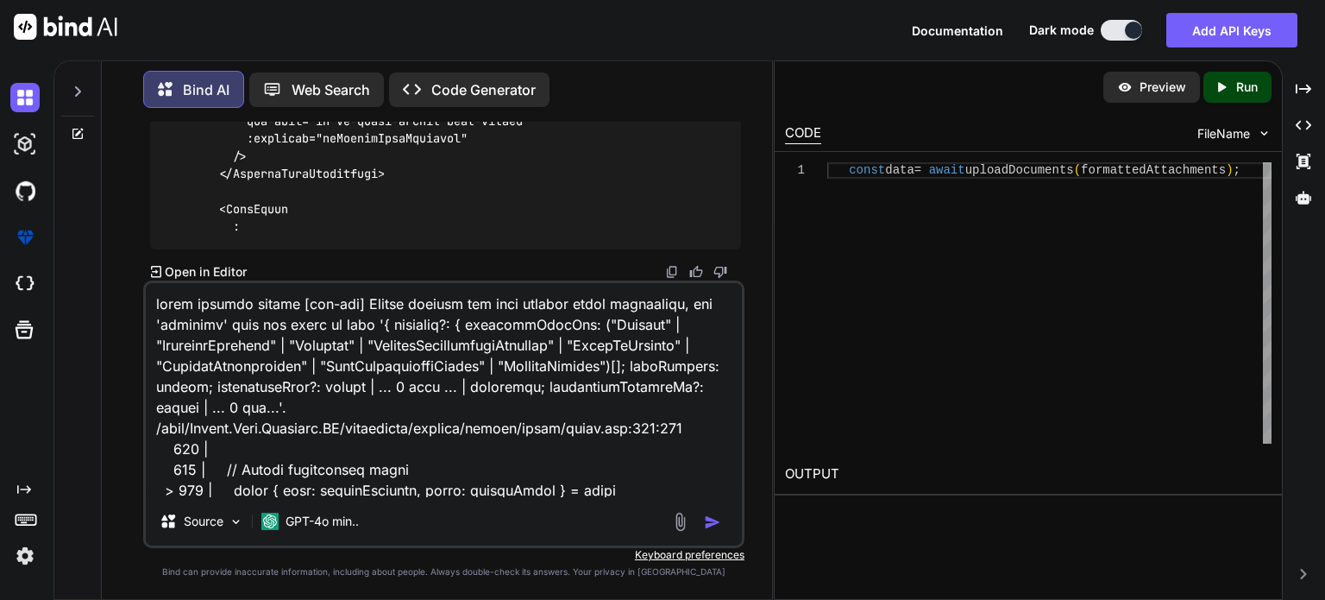
scroll to position [25302, 0]
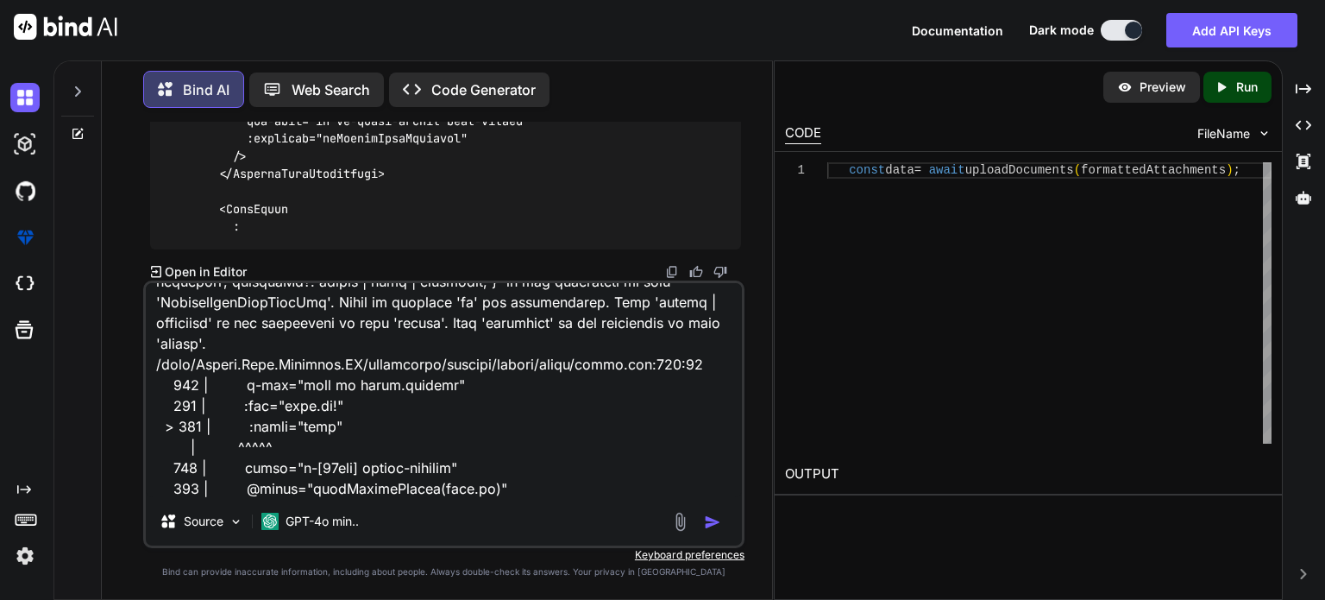
type textarea "x"
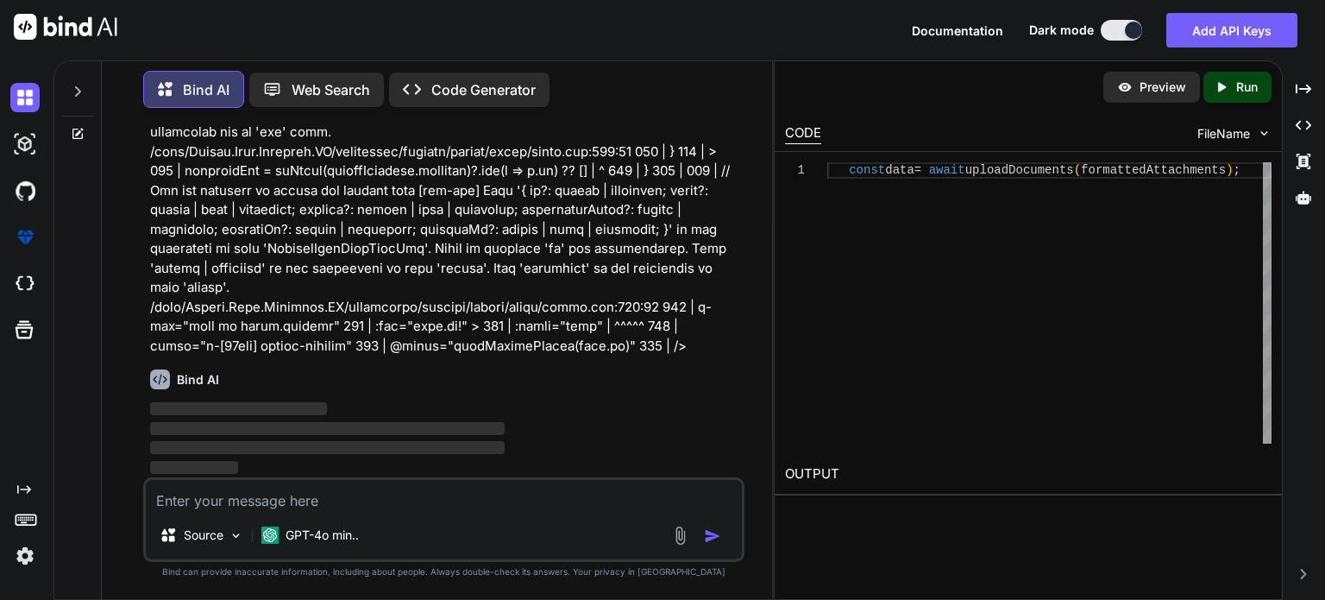
scroll to position [25598, 0]
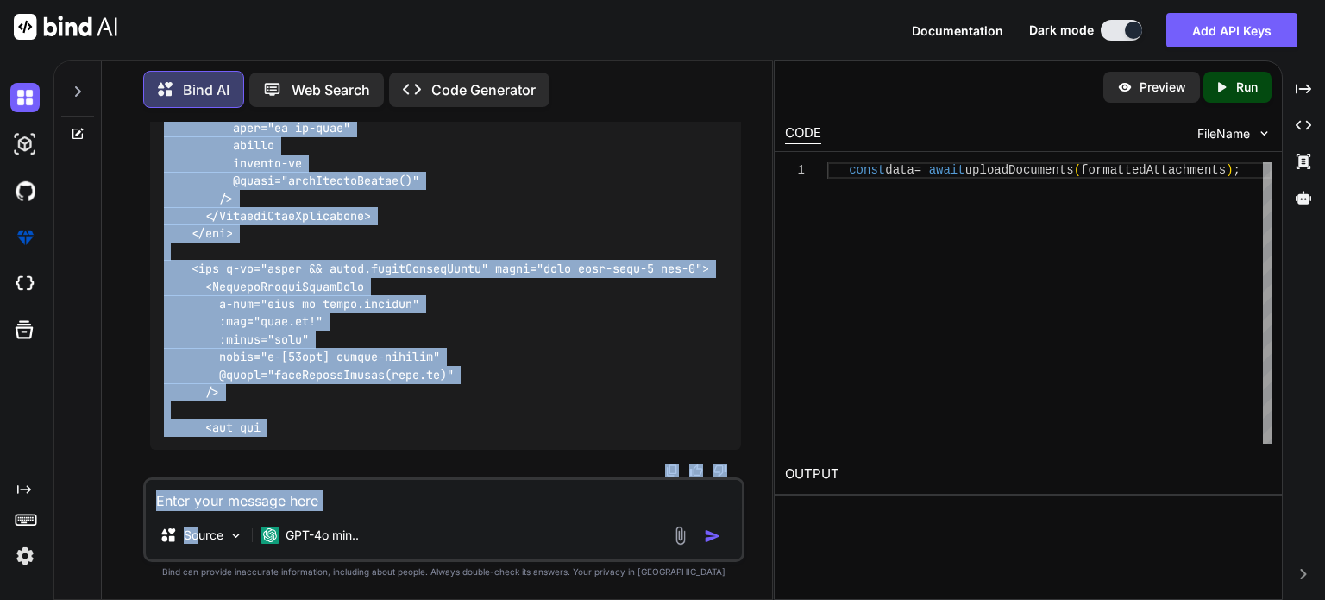
scroll to position [36575, 0]
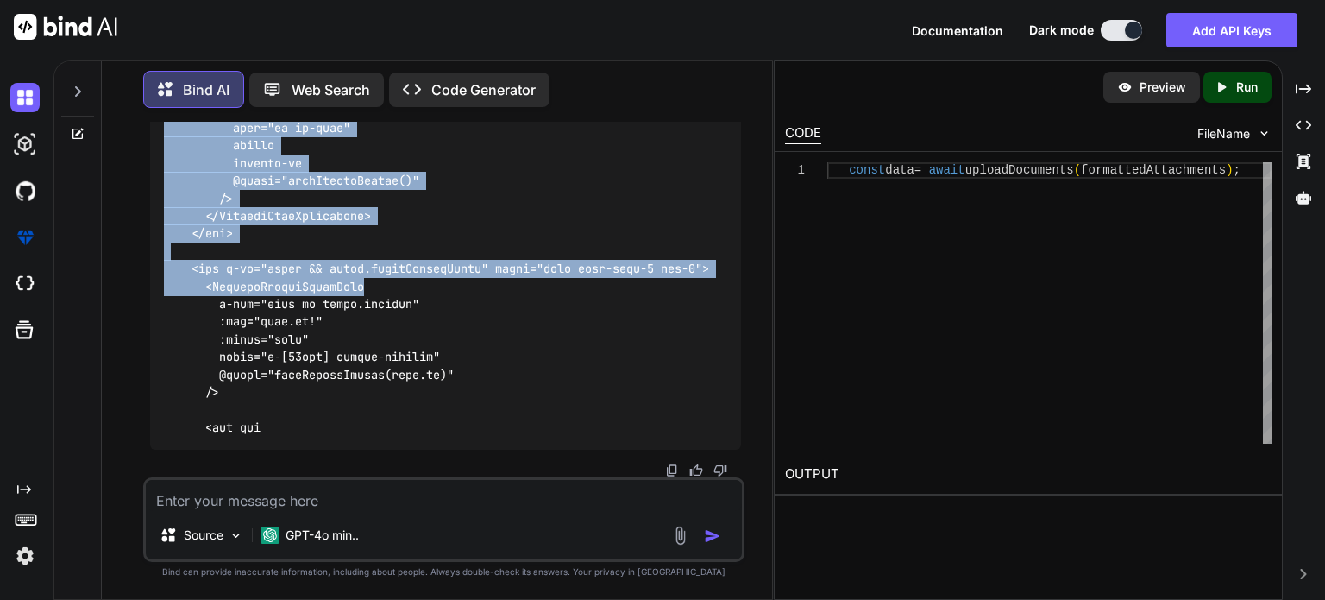
drag, startPoint x: 166, startPoint y: 314, endPoint x: 384, endPoint y: 287, distance: 219.9
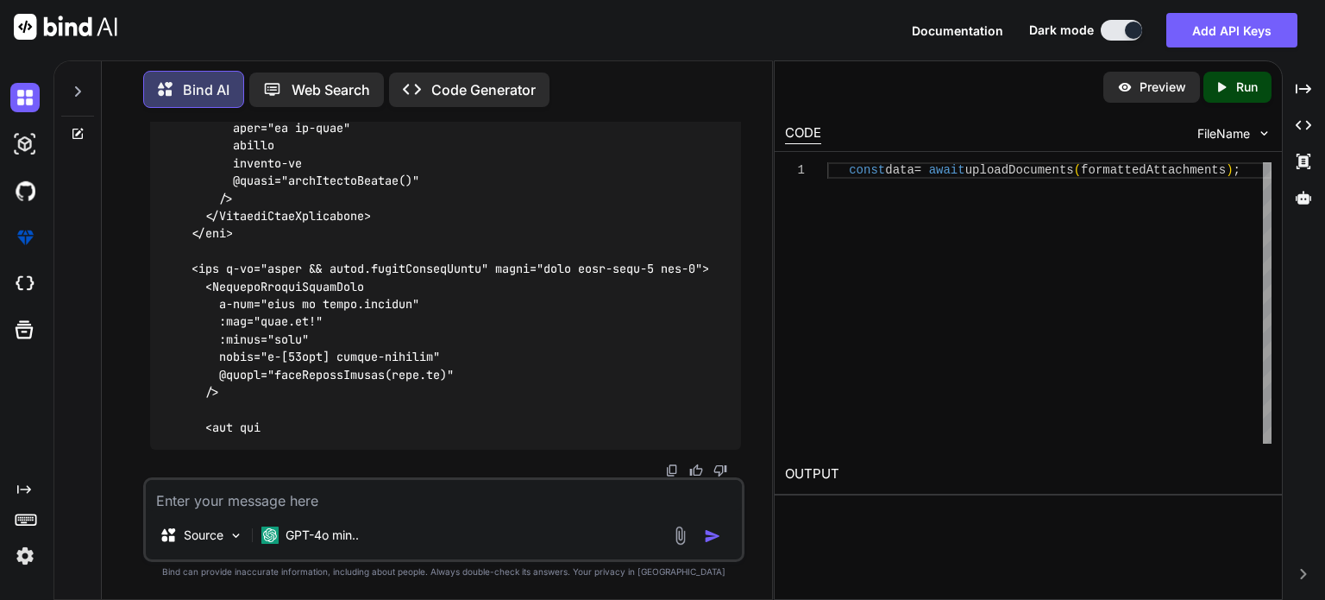
click at [352, 511] on textarea at bounding box center [444, 495] width 596 height 31
type textarea "x"
type textarea "g"
type textarea "x"
type textarea "ge"
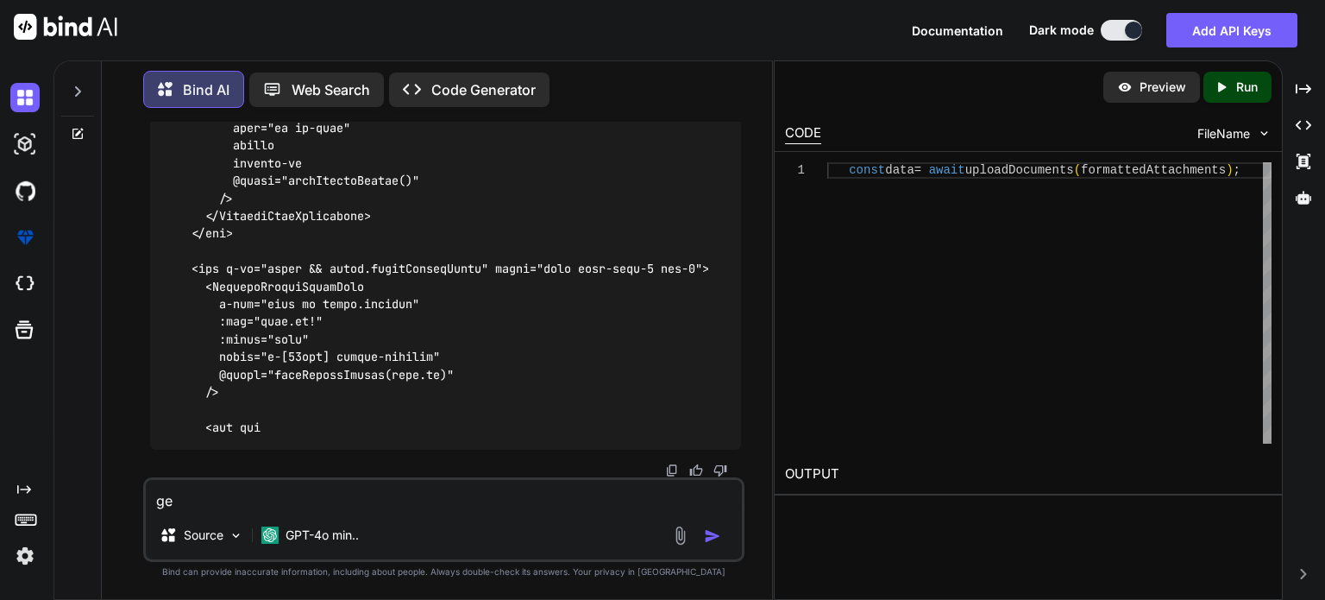
type textarea "x"
type textarea "gen"
type textarea "x"
type textarea "gene"
type textarea "x"
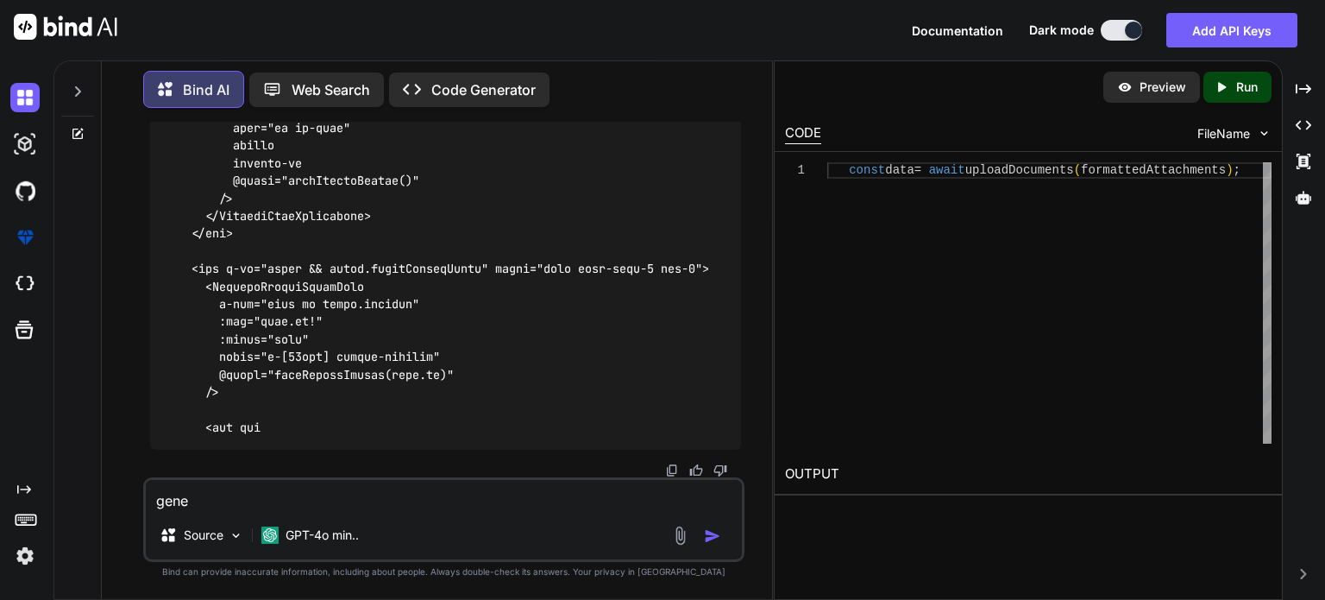
type textarea "gener"
type textarea "x"
type textarea "genera"
type textarea "x"
type textarea "generat"
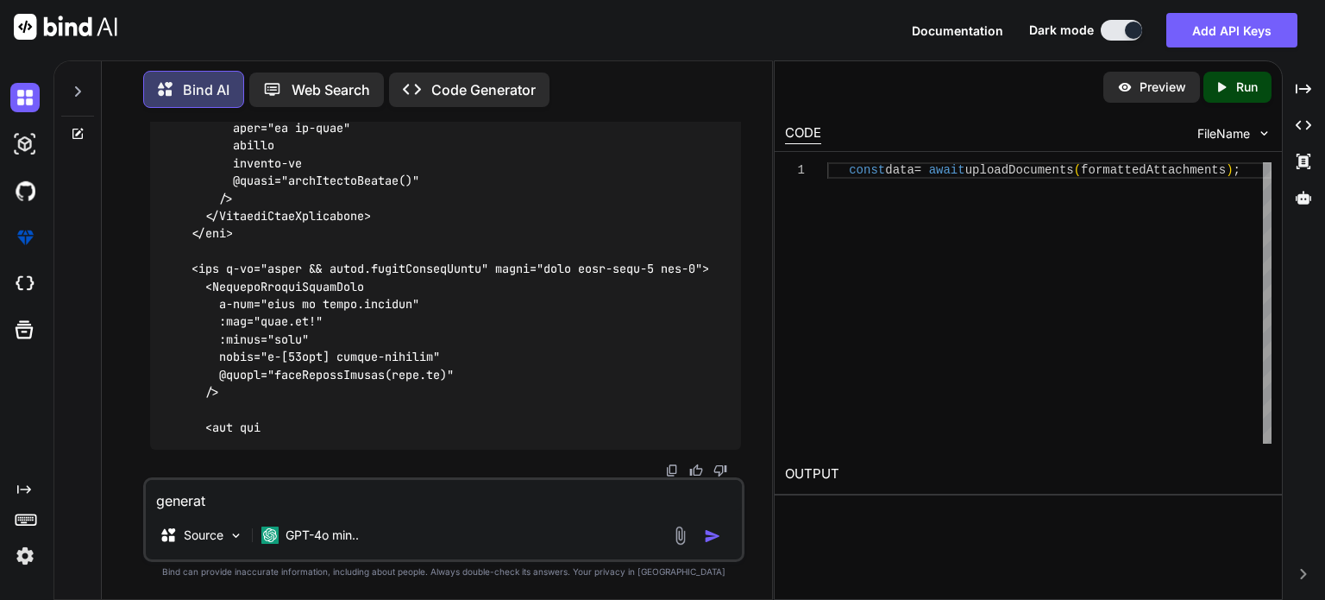
type textarea "x"
type textarea "generate"
type textarea "x"
type textarea "generate"
type textarea "x"
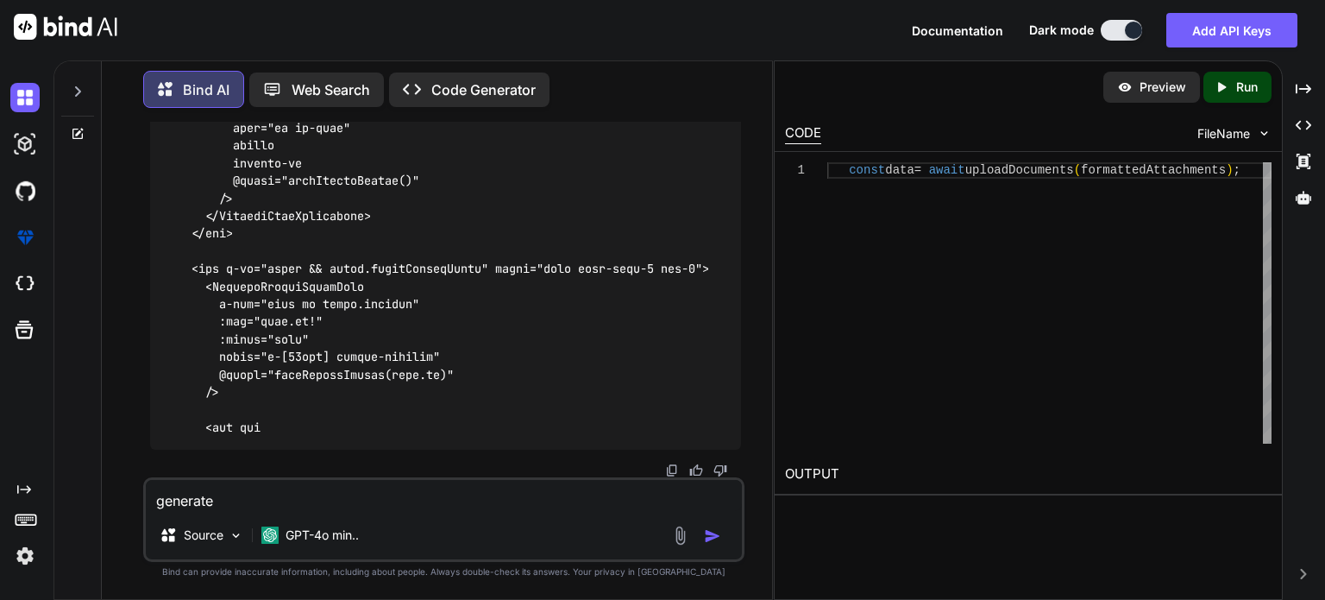
type textarea "generate c"
type textarea "x"
type textarea "generate co"
type textarea "x"
type textarea "generate com"
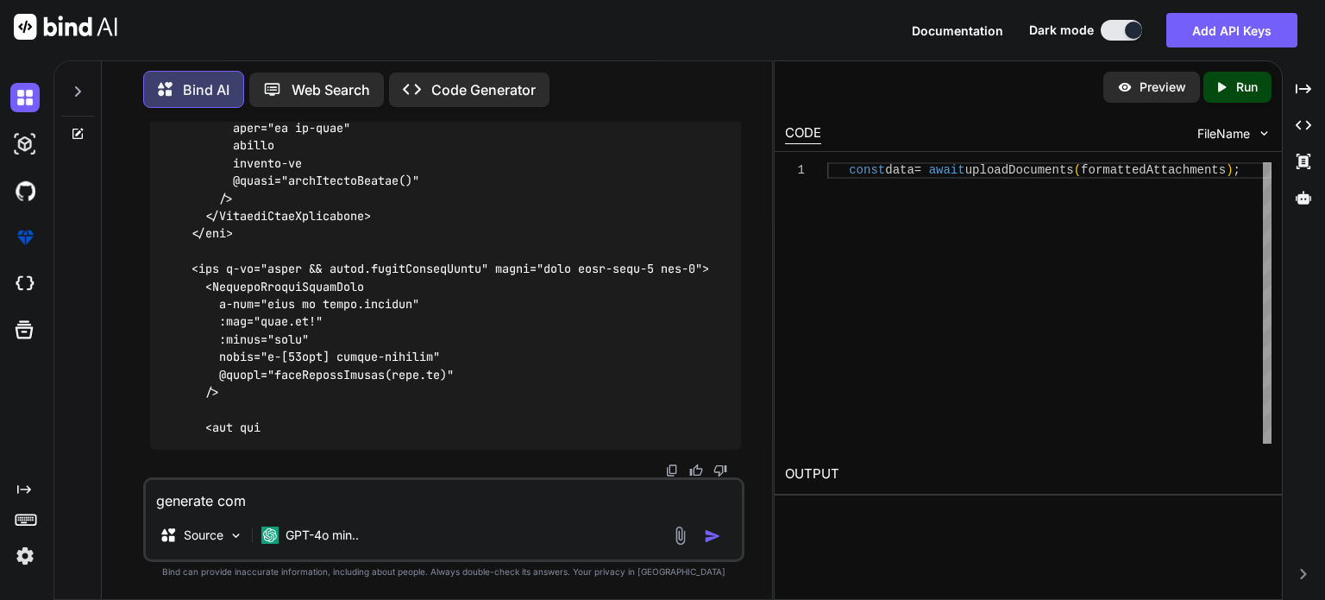
type textarea "x"
type textarea "generate comp"
type textarea "x"
type textarea "generate compl"
type textarea "x"
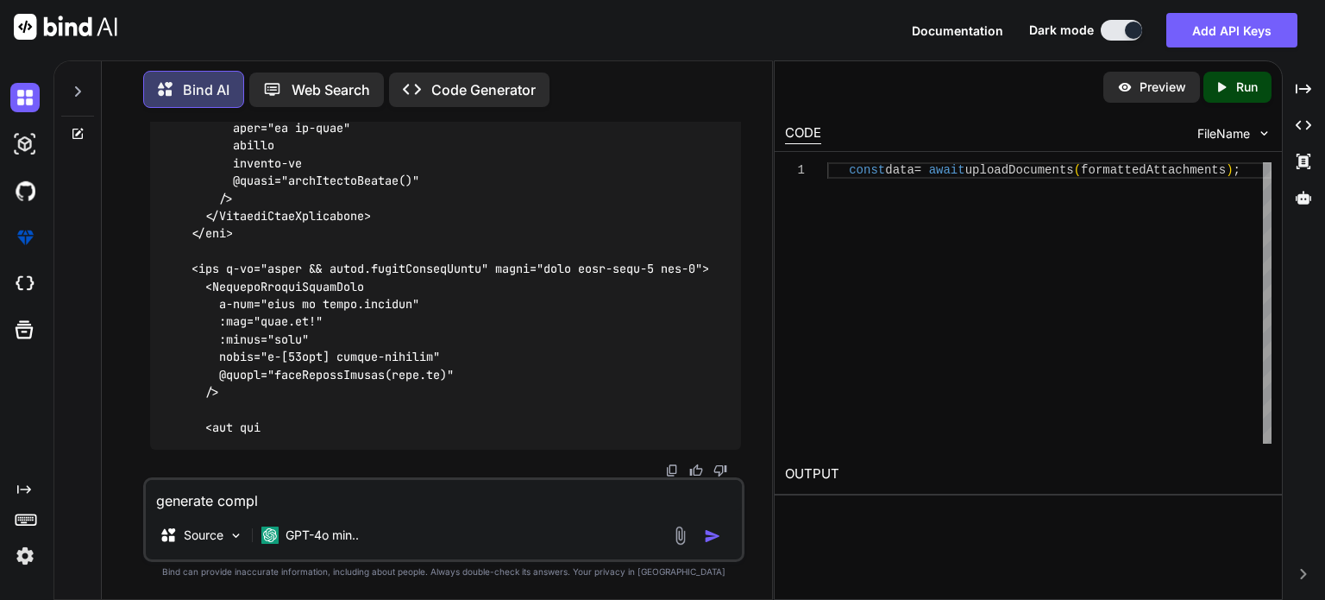
type textarea "generate comple"
type textarea "x"
type textarea "generate complete"
type textarea "x"
type textarea "generate complete"
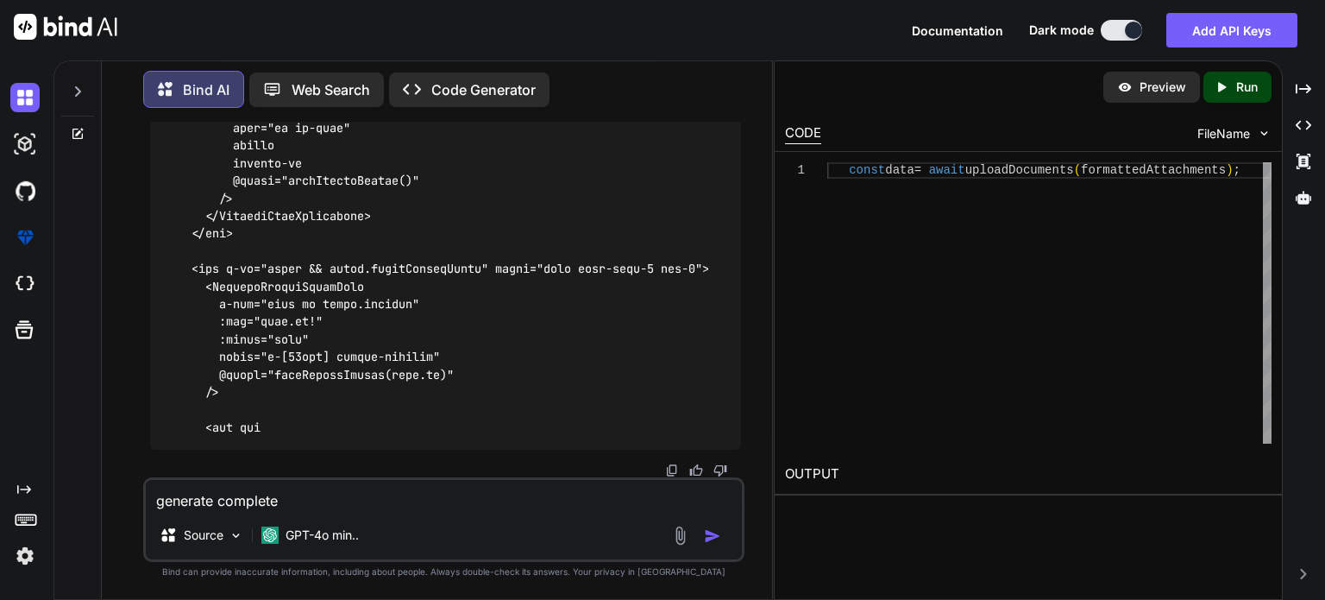
type textarea "x"
type textarea "generate complete c"
type textarea "x"
type textarea "generate complete co"
type textarea "x"
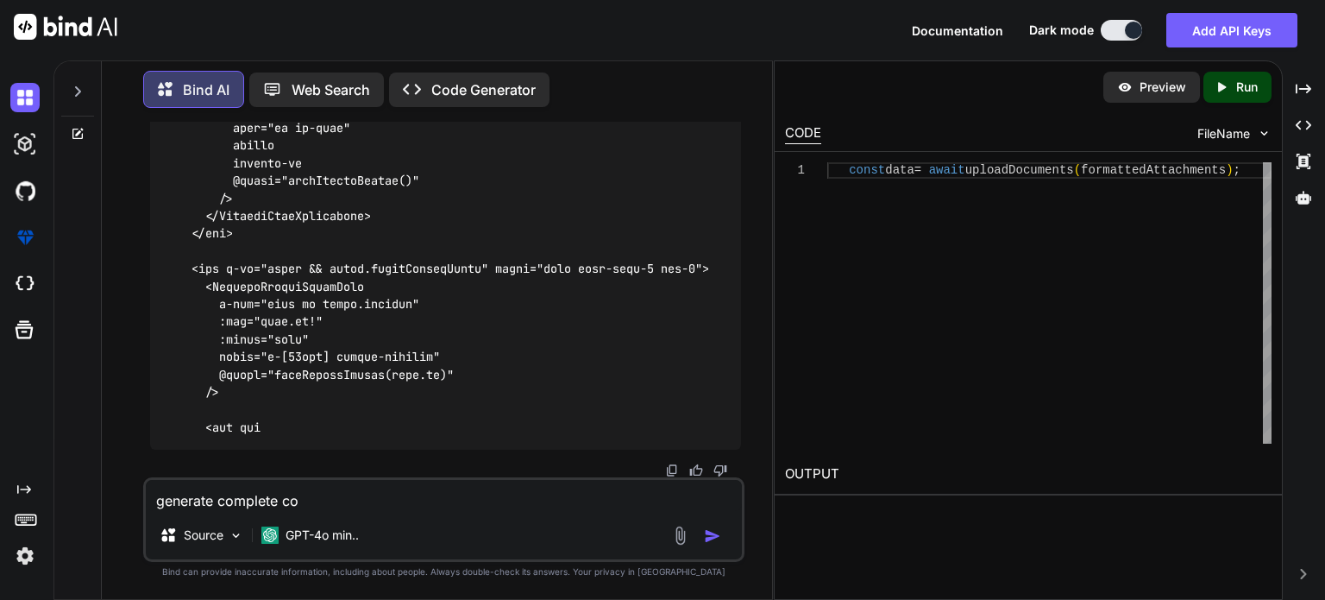
type textarea "generate complete cod"
type textarea "x"
type textarea "generate complete code"
type textarea "x"
type textarea "generate complete code"
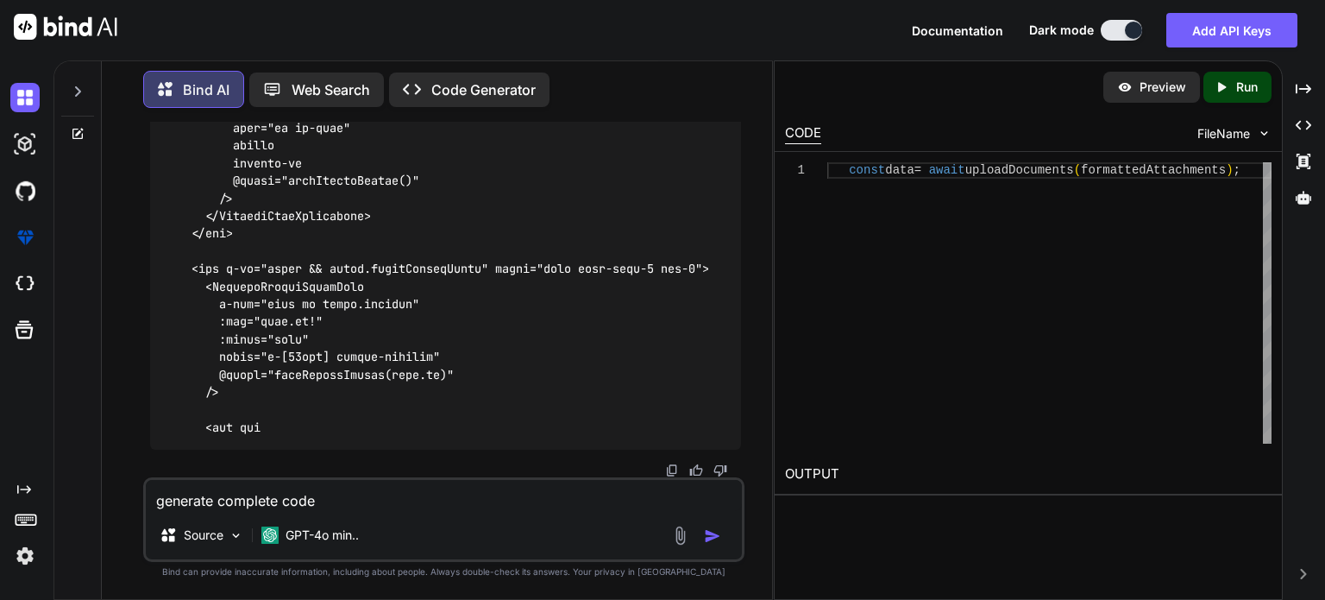
type textarea "x"
type textarea "generate complete code p"
type textarea "x"
type textarea "generate complete code pl"
type textarea "x"
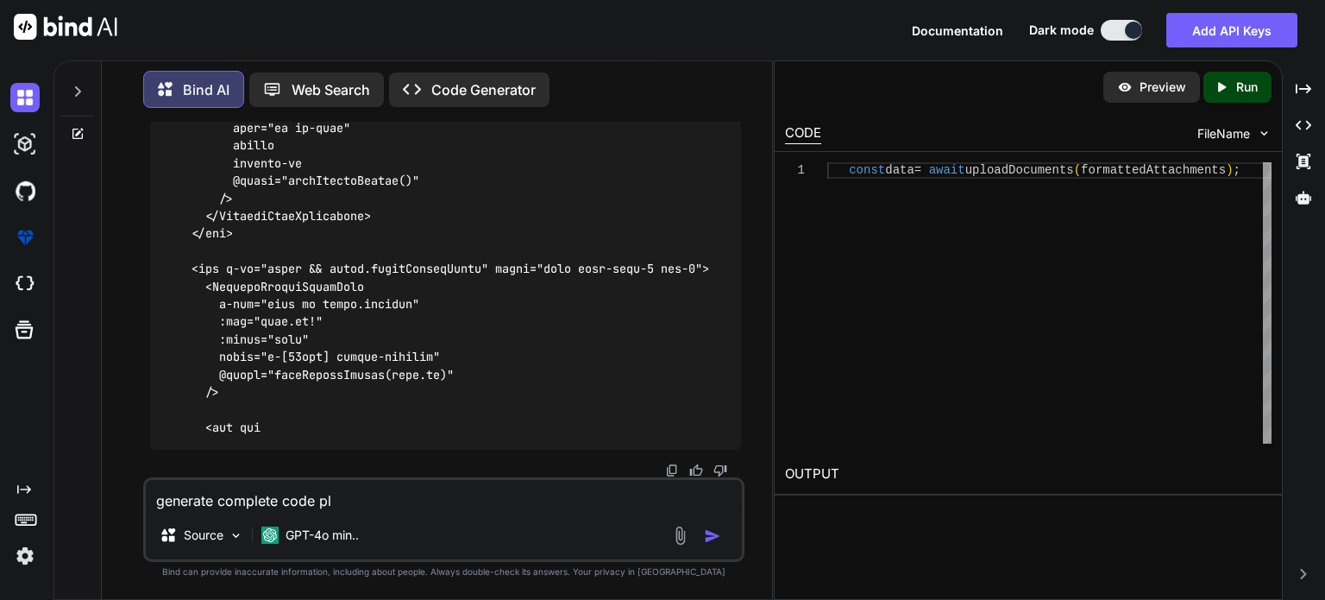
type textarea "generate complete code ple"
type textarea "x"
type textarea "generate complete code plea"
type textarea "x"
type textarea "generate complete code pleas"
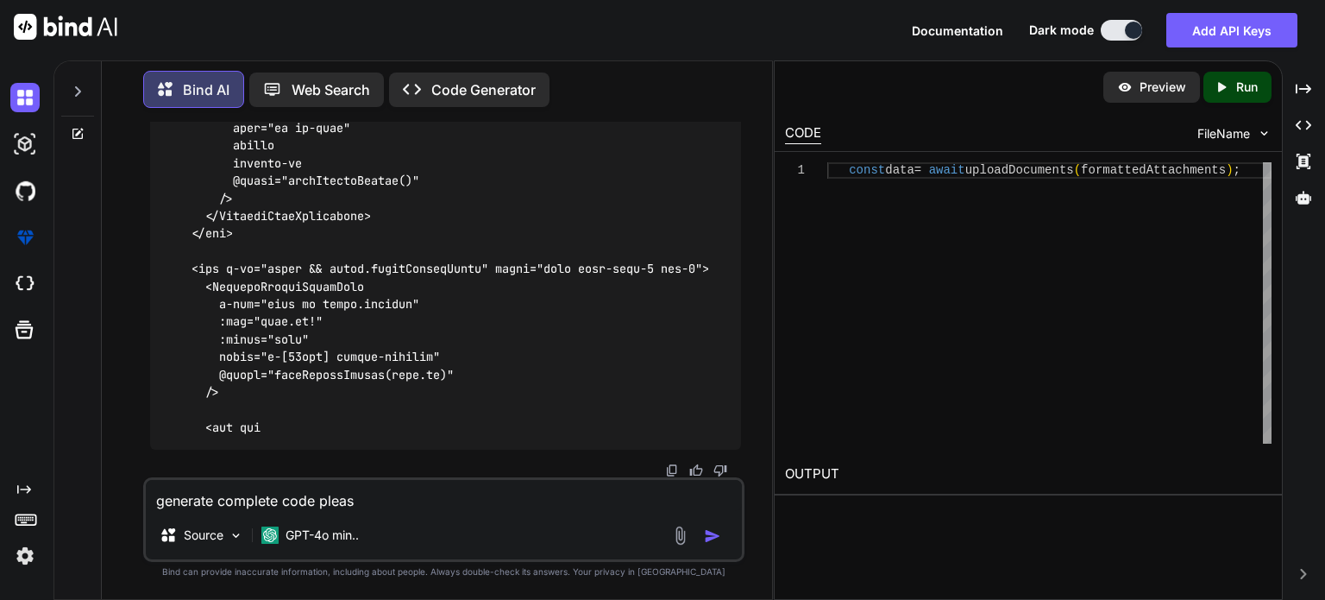
type textarea "x"
type textarea "generate complete code please"
type textarea "x"
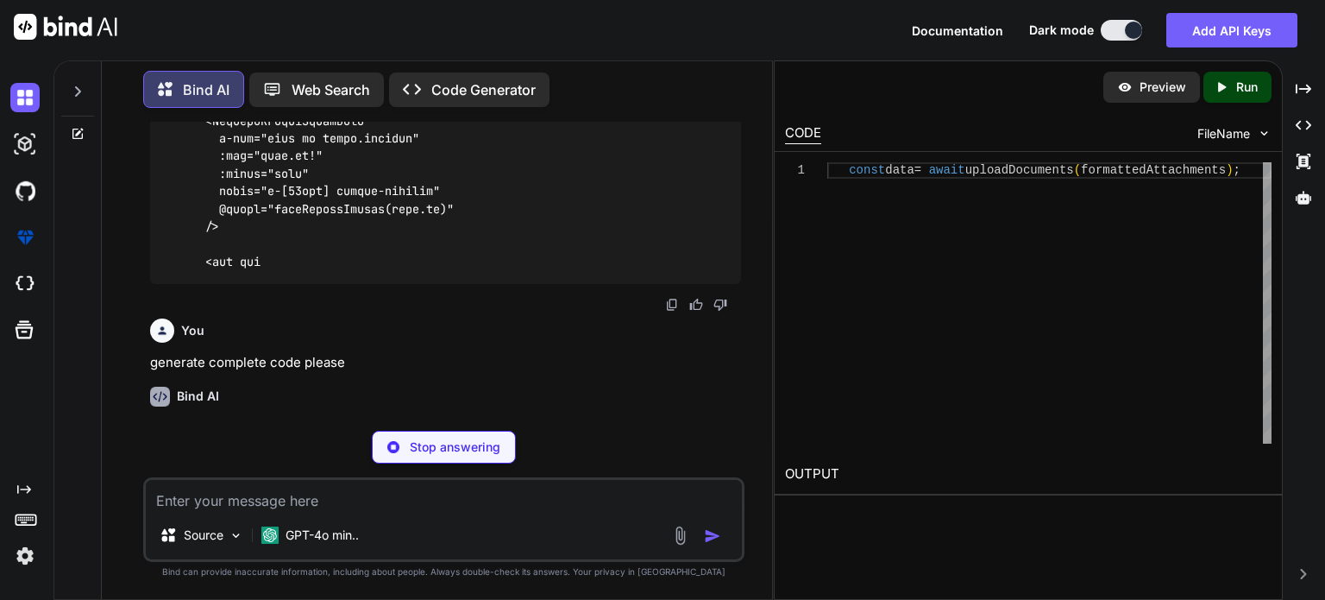
scroll to position [36757, 0]
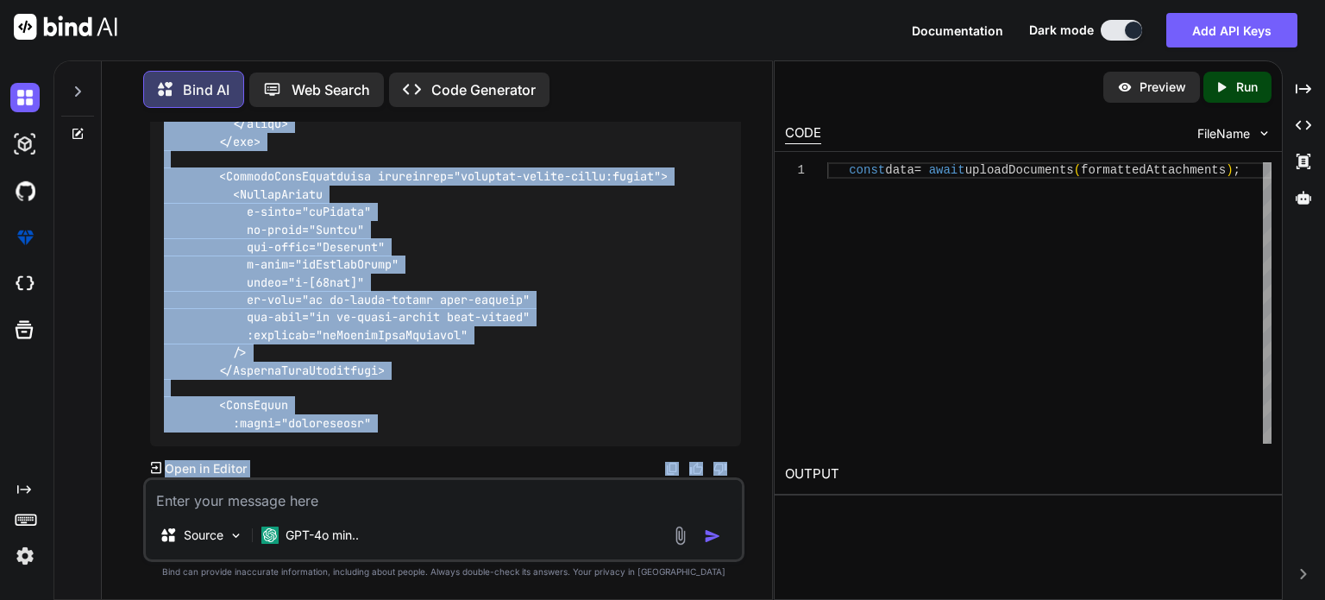
scroll to position [47621, 0]
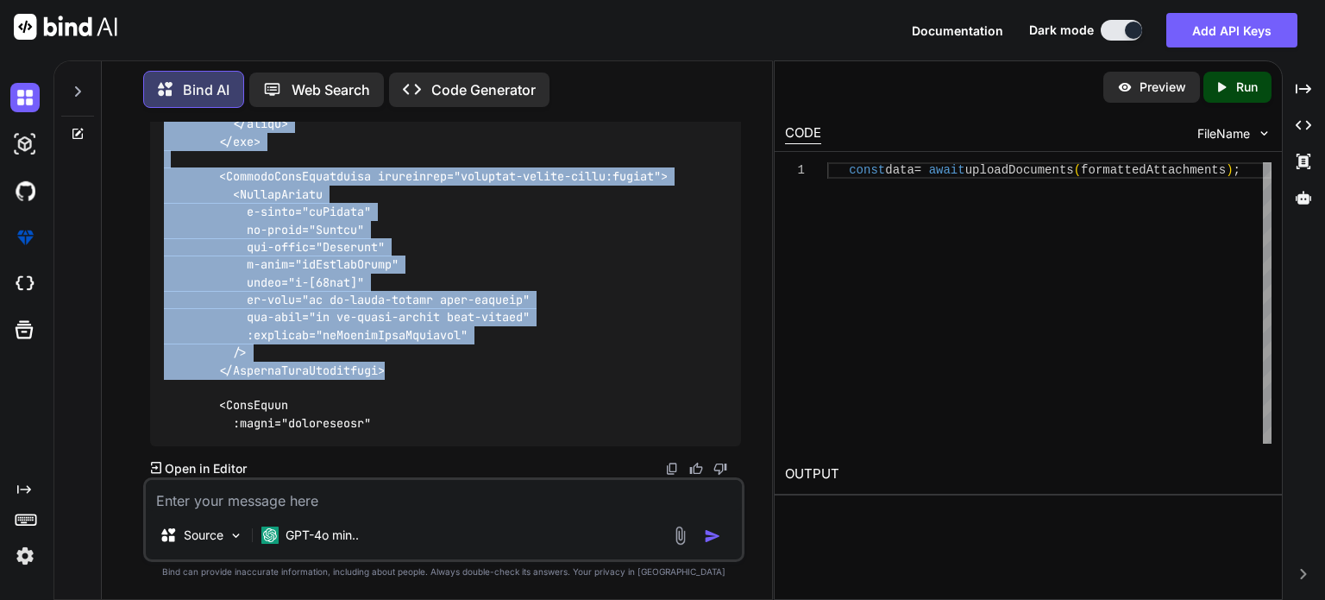
drag, startPoint x: 166, startPoint y: 234, endPoint x: 393, endPoint y: 355, distance: 257.8
copy code "<script setup lang="ts"> import type { FileUploadSelectEvent } from 'primevue/f…"
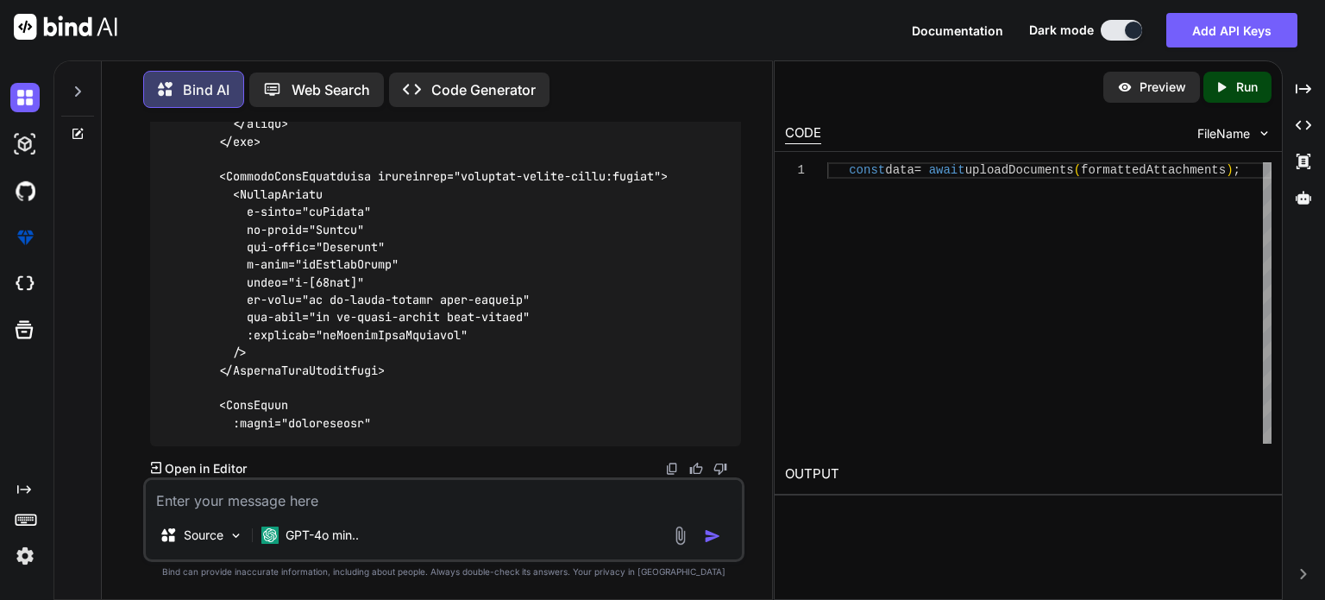
click at [307, 500] on textarea at bounding box center [444, 495] width 596 height 31
paste textarea "[vue-tsc] Argument of type '{ fileDetails: string; documentTypeIds: DocumentTyp…"
type textarea "x"
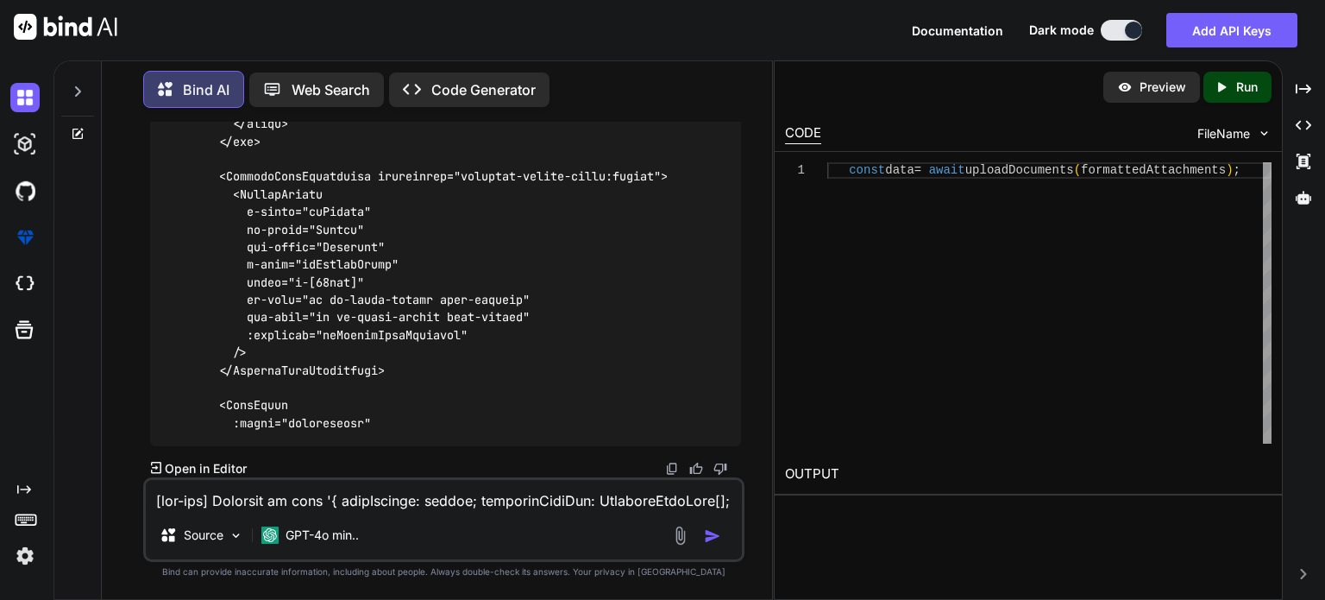
scroll to position [1203, 0]
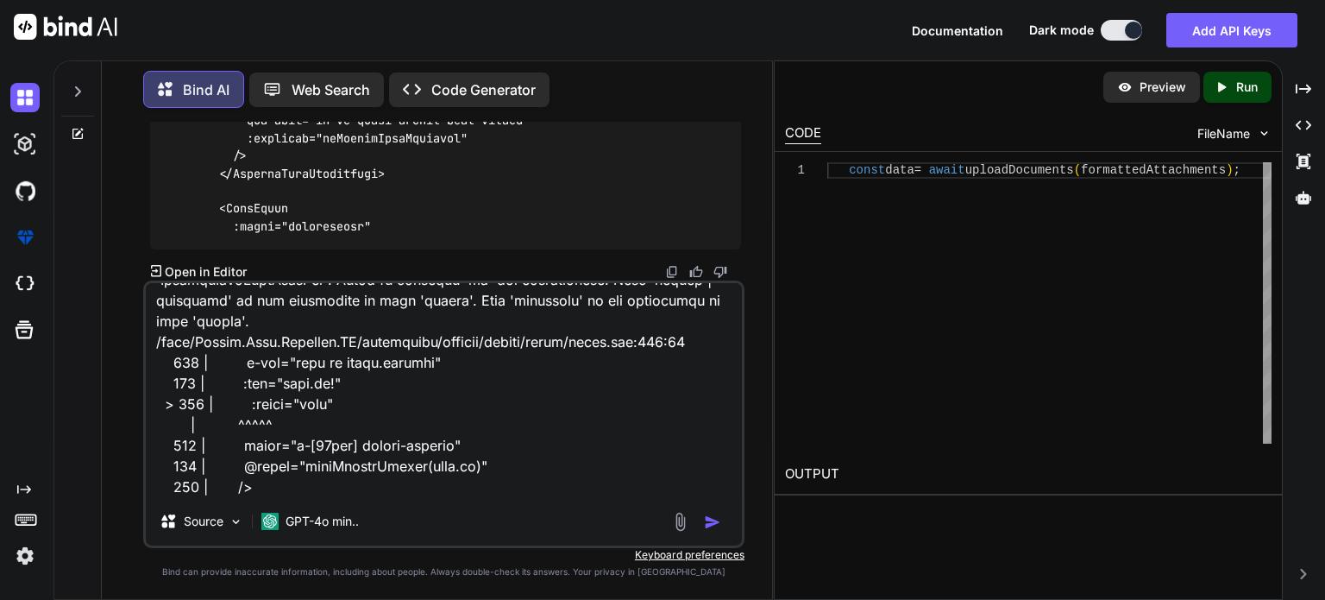
type textarea "[vue-tsc] Argument of type '{ fileDetails: string; documentTypeIds: DocumentTyp…"
click at [708, 528] on img "button" at bounding box center [712, 521] width 17 height 17
type textarea "x"
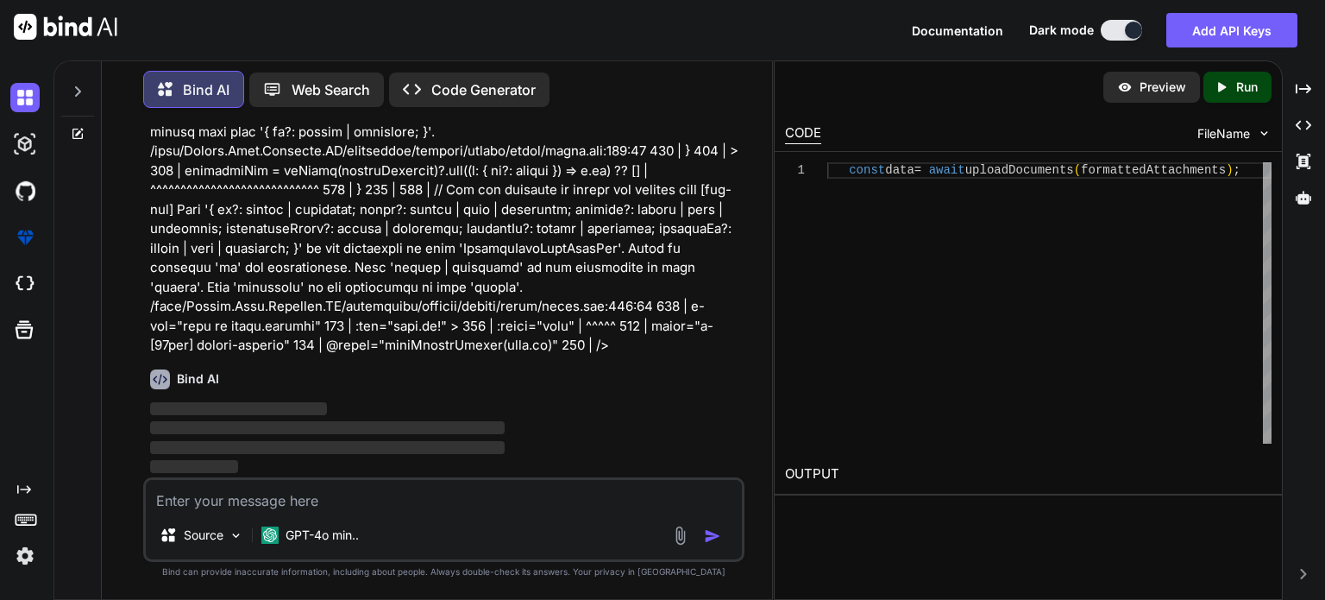
scroll to position [47977, 0]
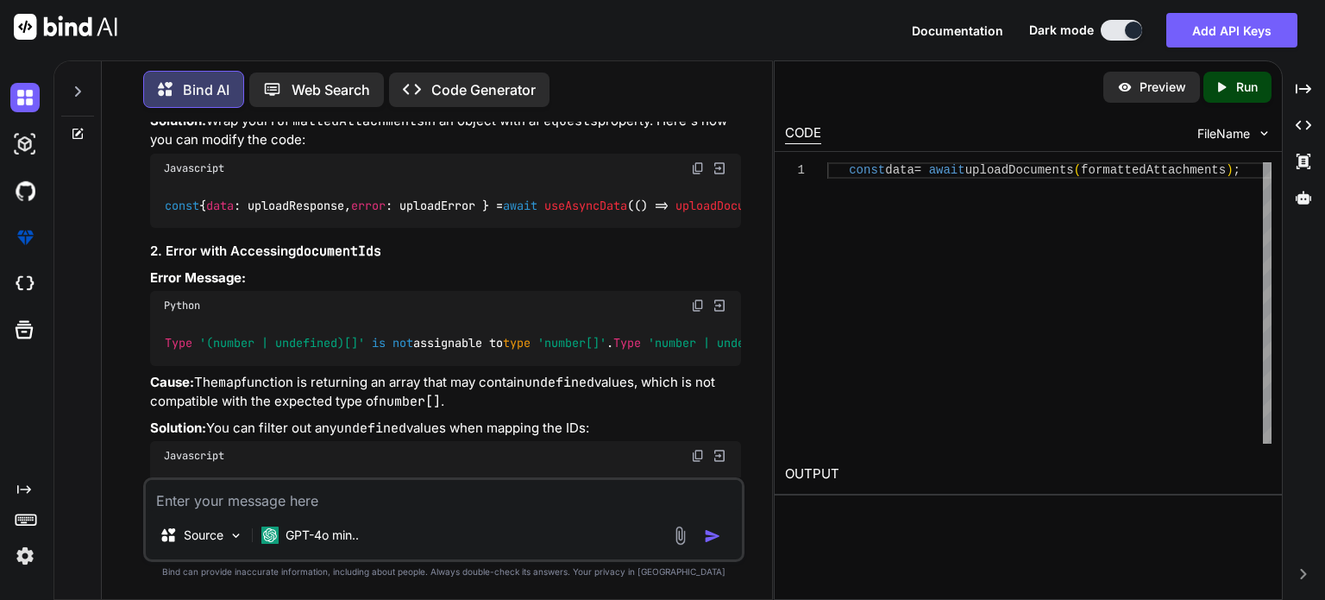
click at [280, 499] on textarea at bounding box center [444, 495] width 596 height 31
type textarea "x"
paste textarea "[{fileDetails: "[object File]", documentTypeIds: ["Passport"]}] 0 : {fileDetail…"
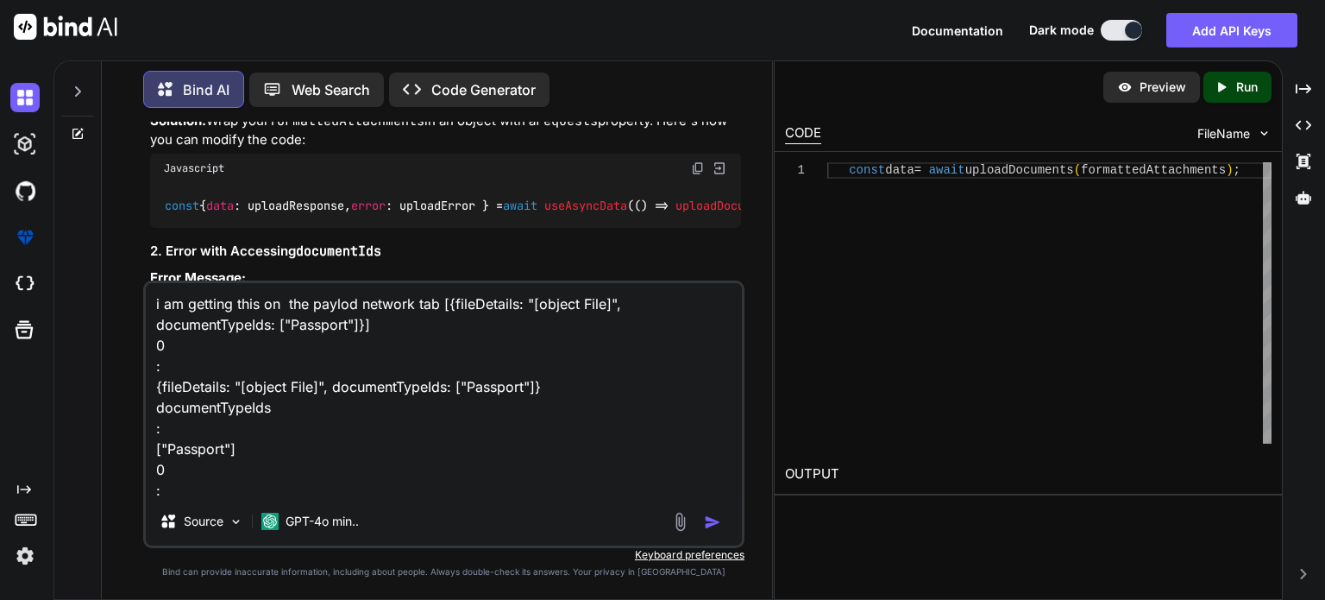
scroll to position [85, 0]
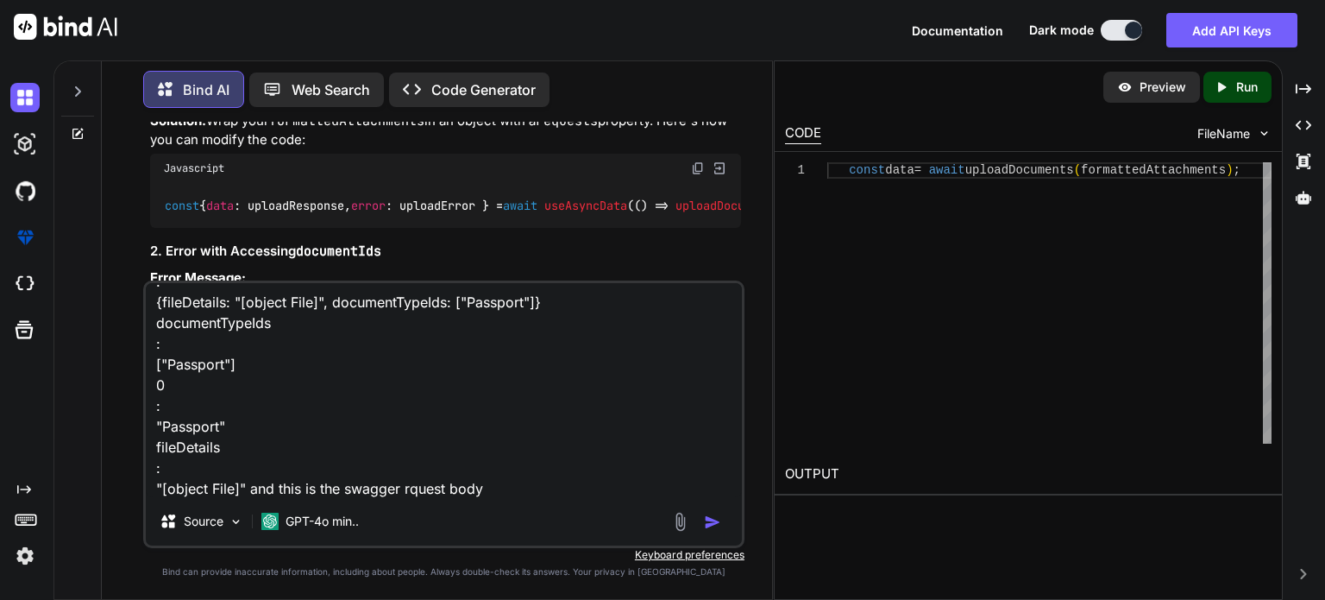
paste textarea "{ "documentTypeIds": [ "Unknown" ], "fileDetails": "string", "expirationDate": …"
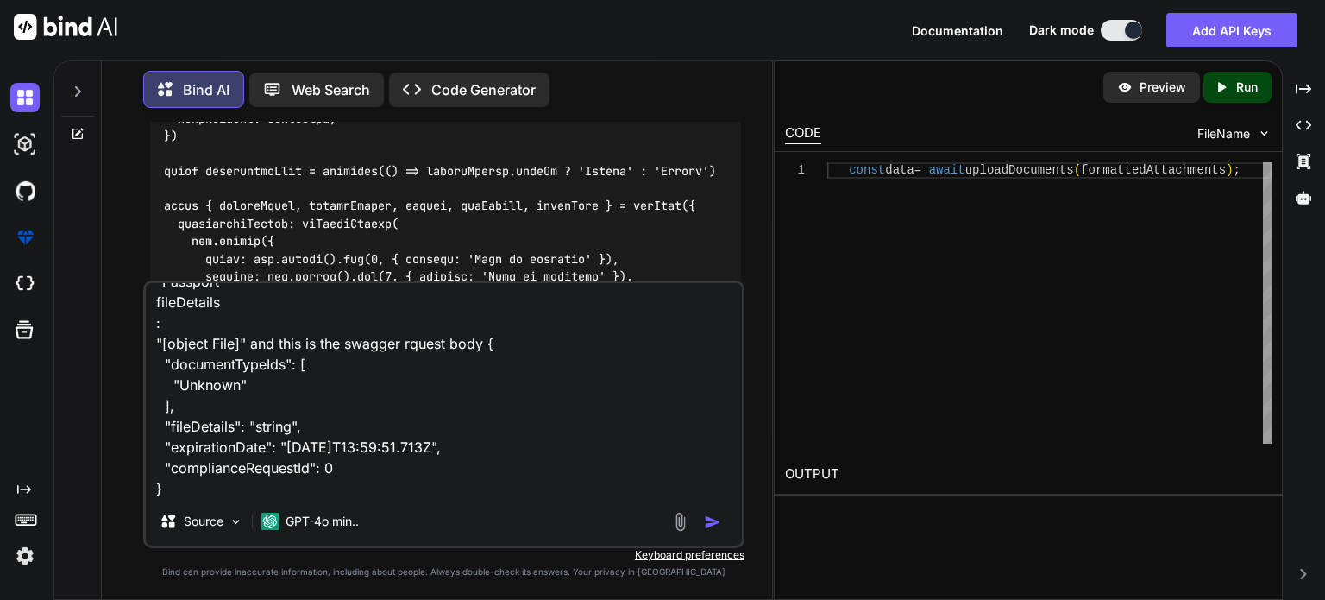
scroll to position [50186, 0]
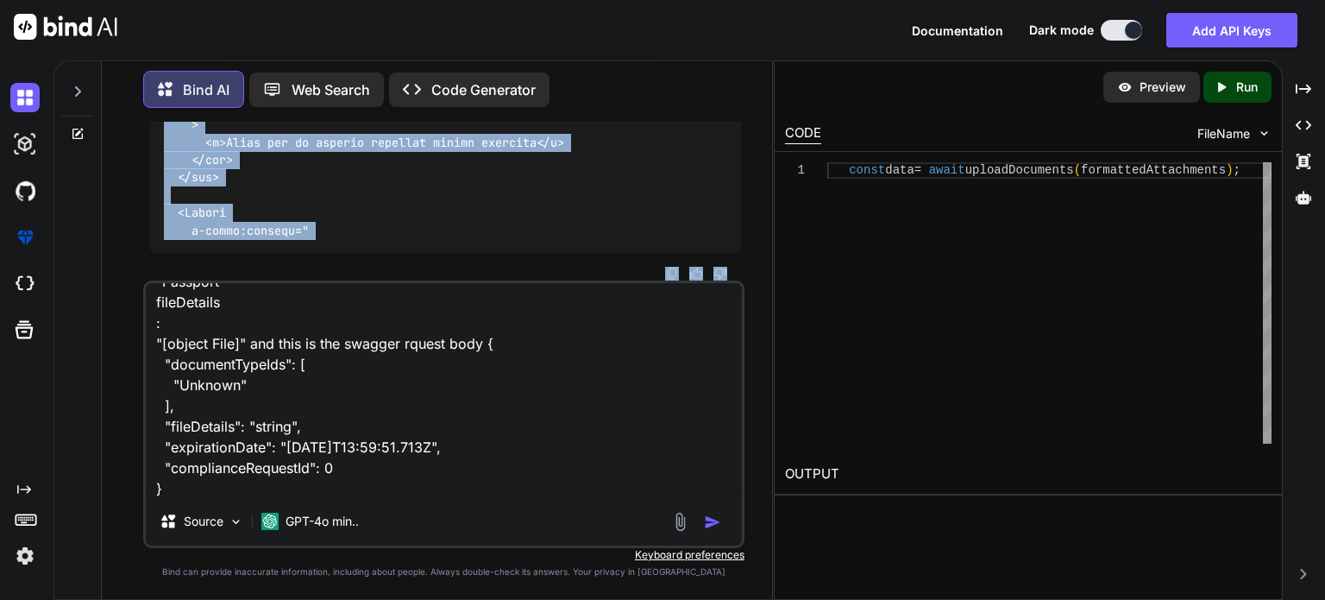
scroll to position [59267, 0]
drag, startPoint x: 159, startPoint y: 254, endPoint x: 243, endPoint y: 199, distance: 100.5
copy code "<script setup lang="ts"> import type { FileUploadSelectEvent } from 'primevue/f…"
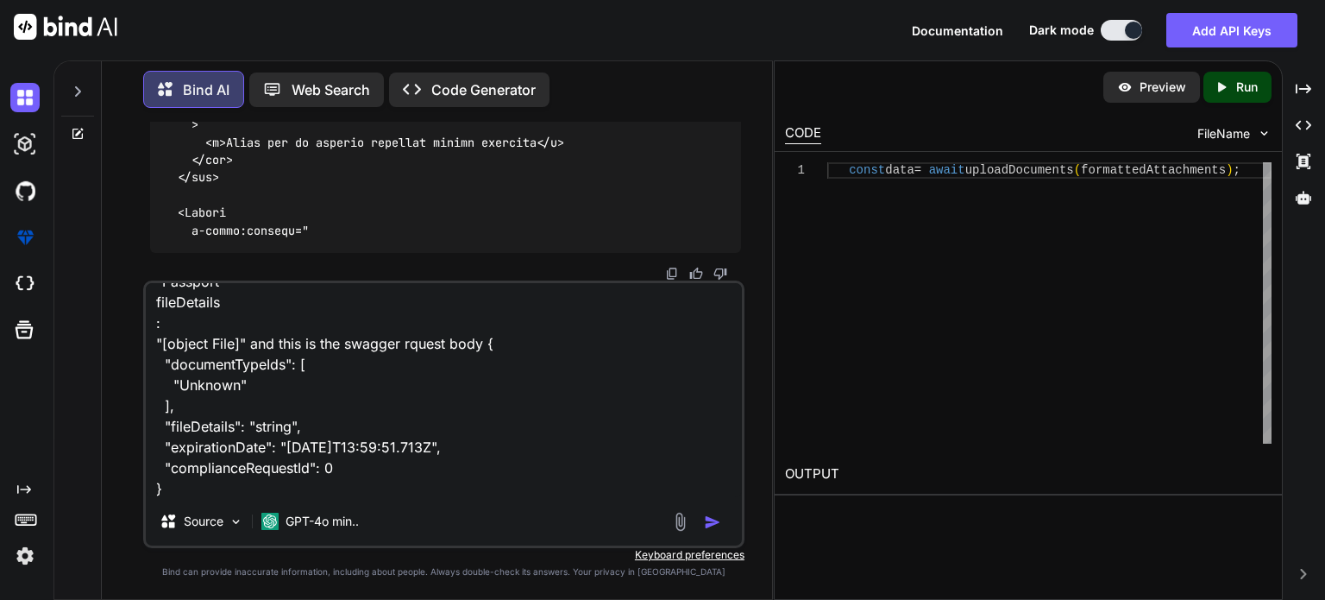
click at [223, 488] on textarea "i am getting this on the paylod network tab [{fileDetails: "[object File]", doc…" at bounding box center [444, 390] width 596 height 214
paste textarea "[vue-tsc] Object literal may only specify known properties, and 'requests' does…"
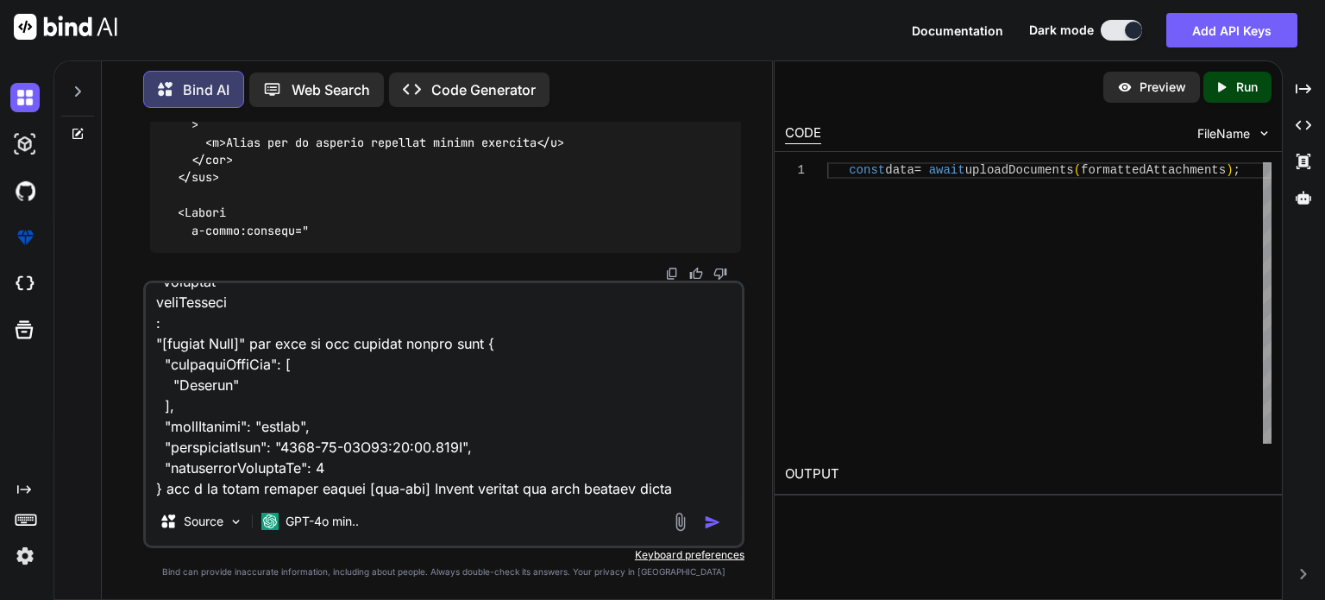
scroll to position [1244, 0]
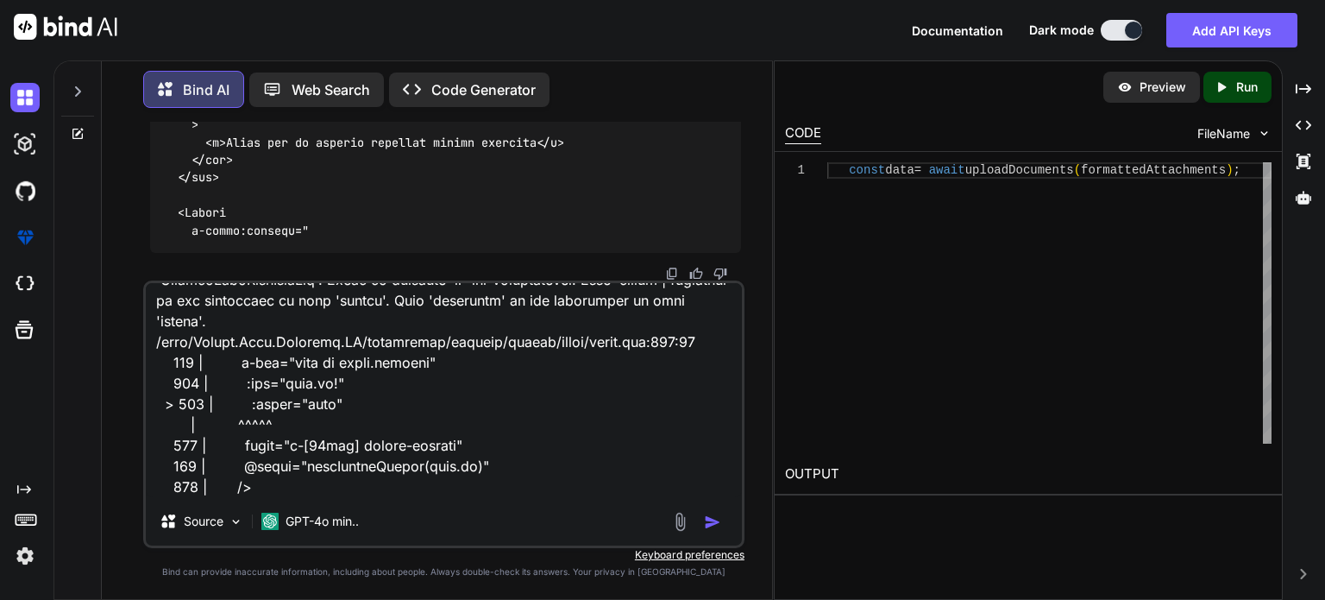
click at [713, 519] on img "button" at bounding box center [712, 521] width 17 height 17
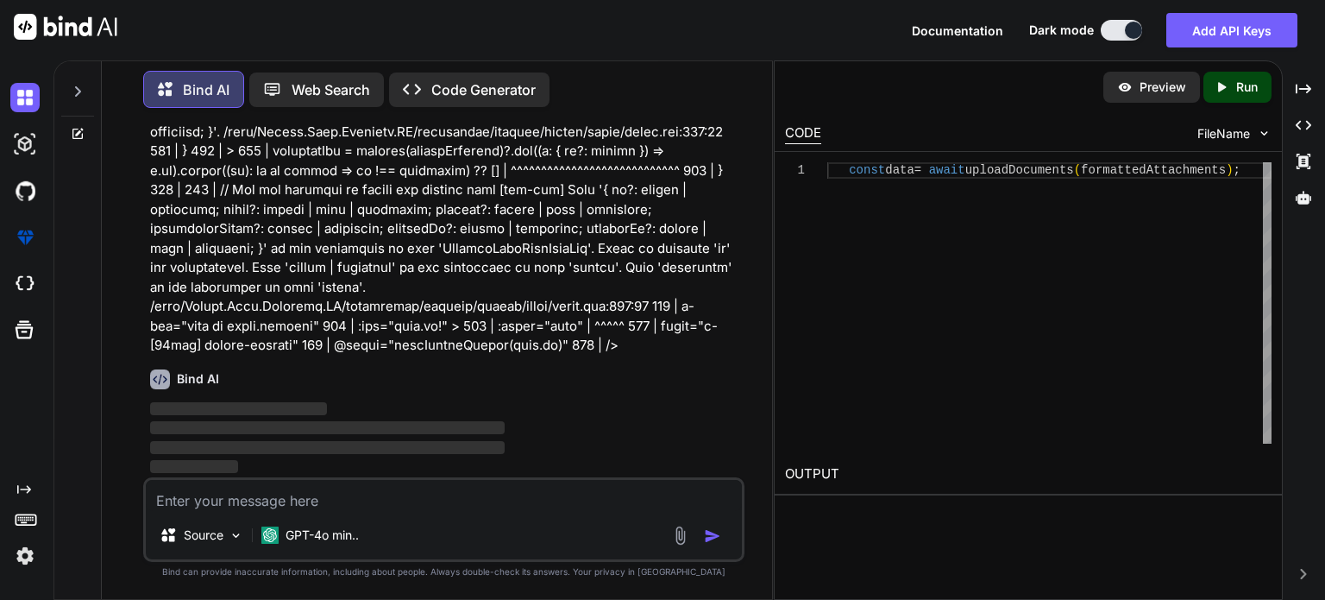
scroll to position [59427, 0]
click at [618, 355] on p at bounding box center [445, 16] width 591 height 680
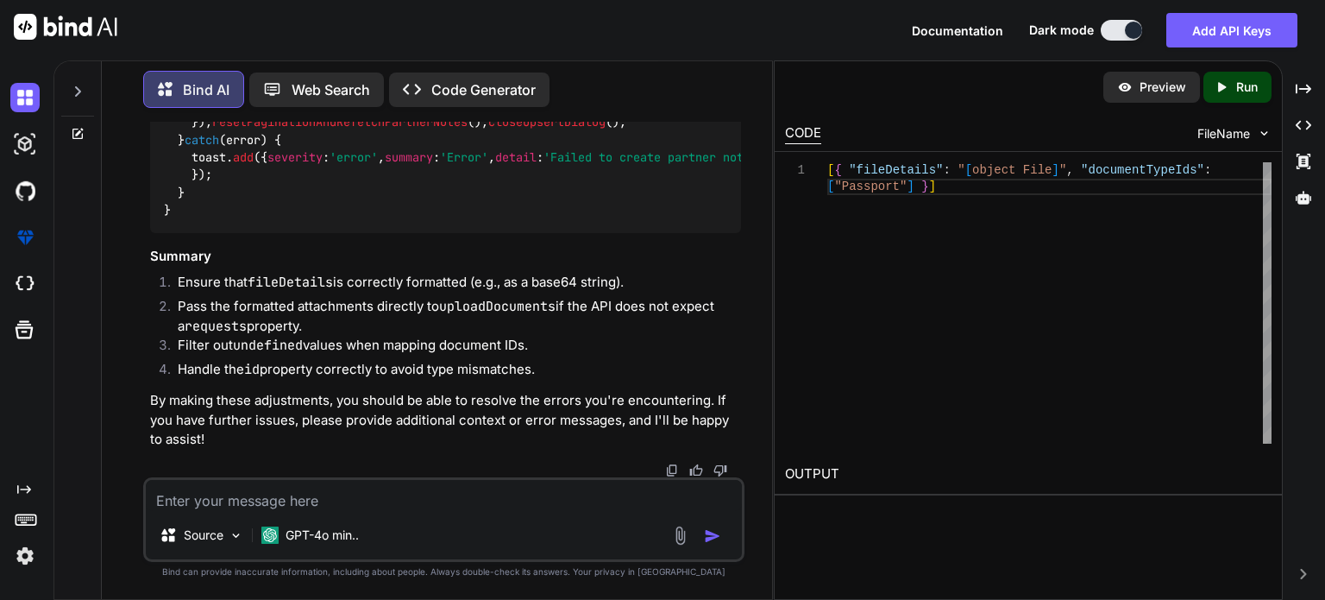
scroll to position [61984, 0]
copy span "createPartnerNote"
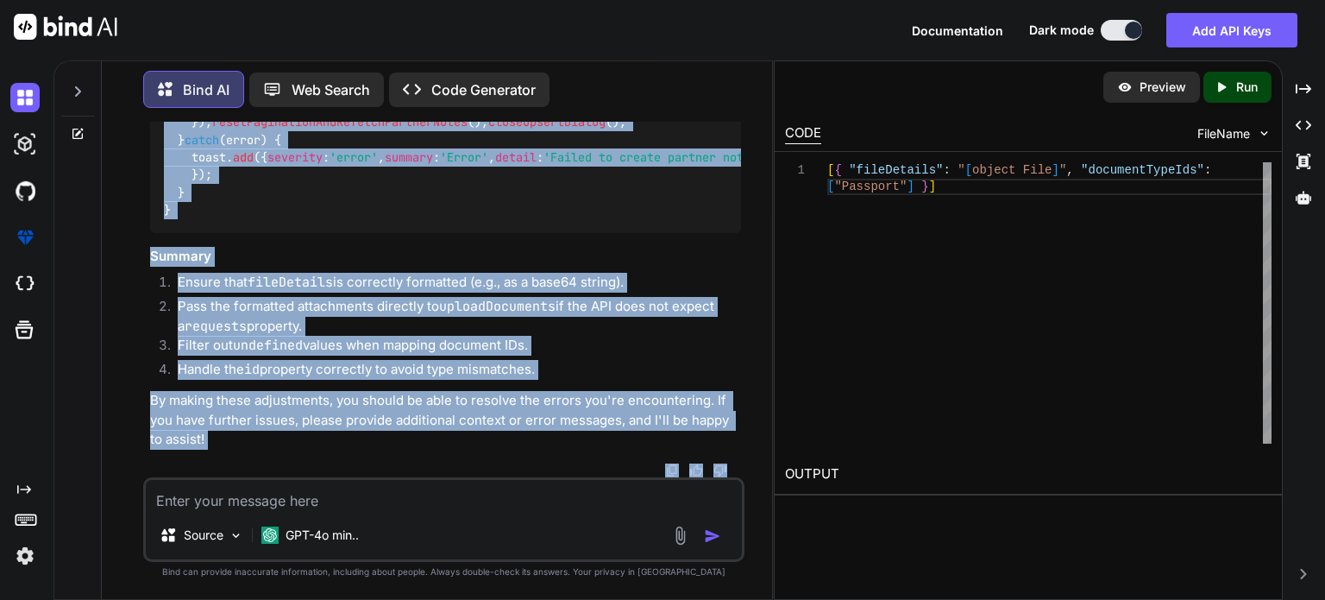
scroll to position [63116, 0]
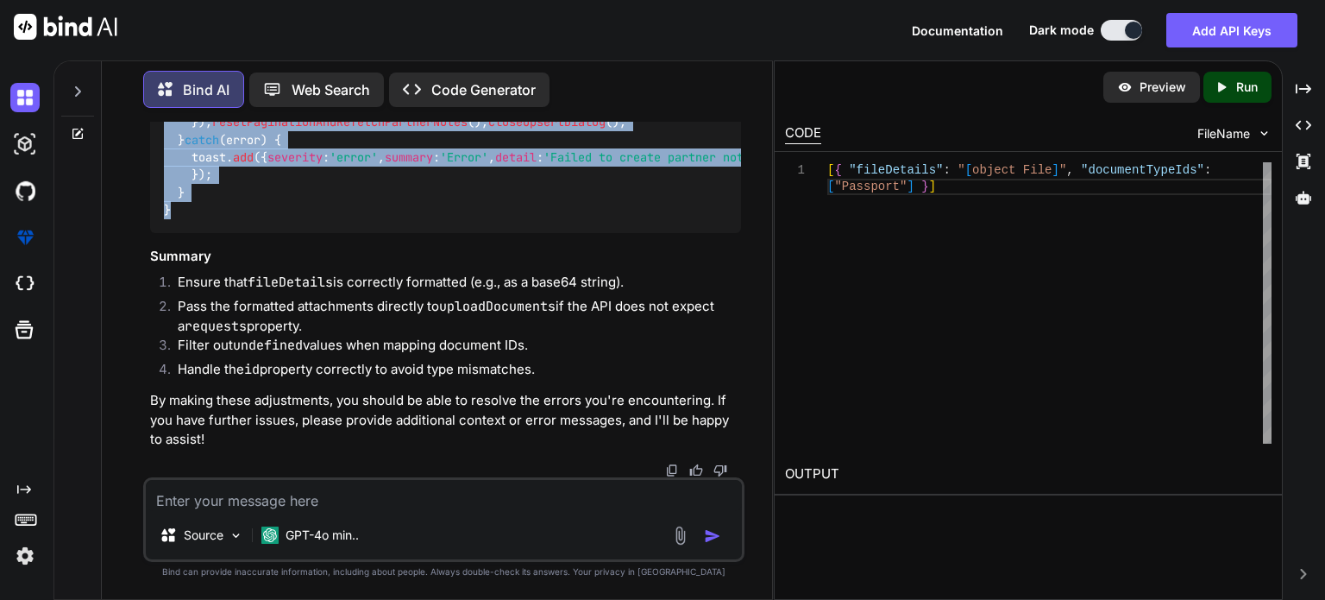
drag, startPoint x: 166, startPoint y: 340, endPoint x: 311, endPoint y: 219, distance: 188.7
click at [311, 219] on div "async function createPartnerNote ( ) { let documentIds : Array <number> = []; i…" at bounding box center [445, 43] width 591 height 380
copy code "async function createPartnerNote ( ) { let documentIds : Array <number> = []; i…"
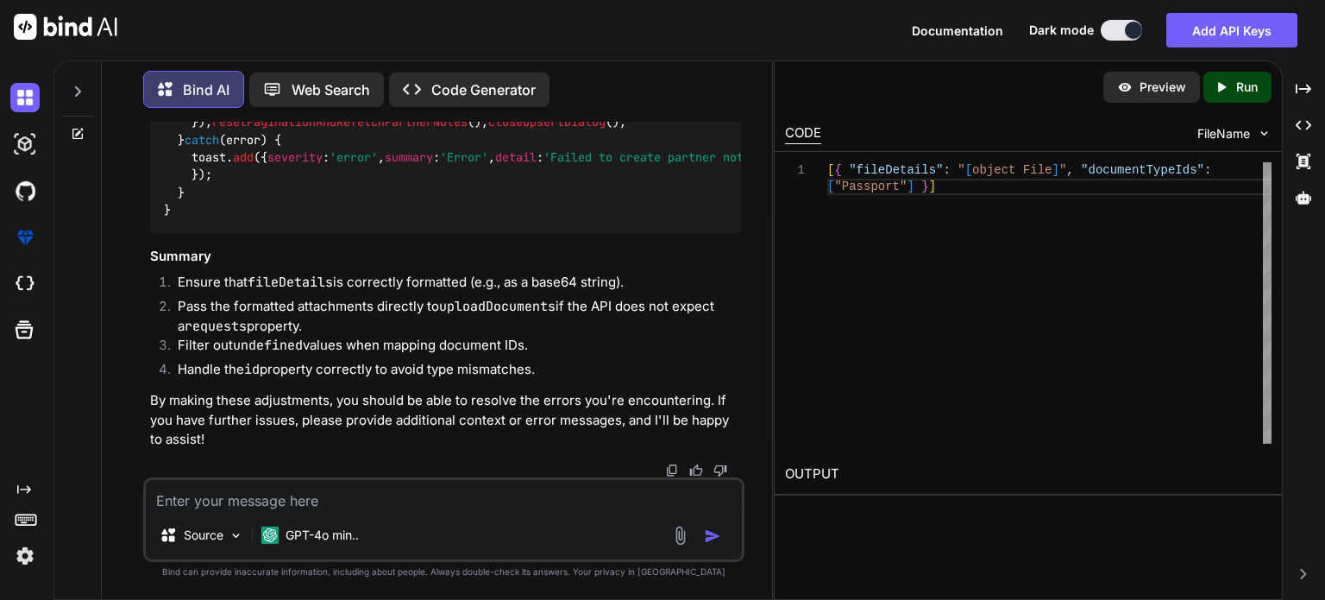
click at [378, 506] on textarea at bounding box center [444, 495] width 596 height 31
paste textarea "[vue-tsc] Cannot find name 'readFileAsBase64'. /nova/Osiris.Nova.Internal.UI/co…"
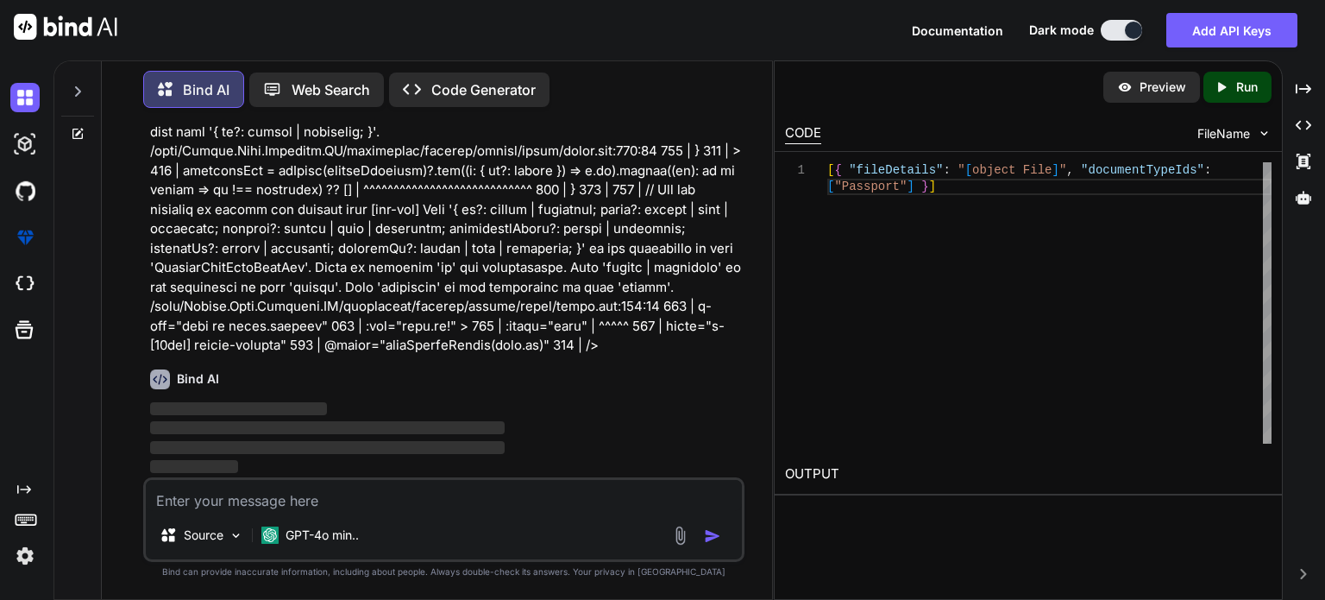
scroll to position [63472, 0]
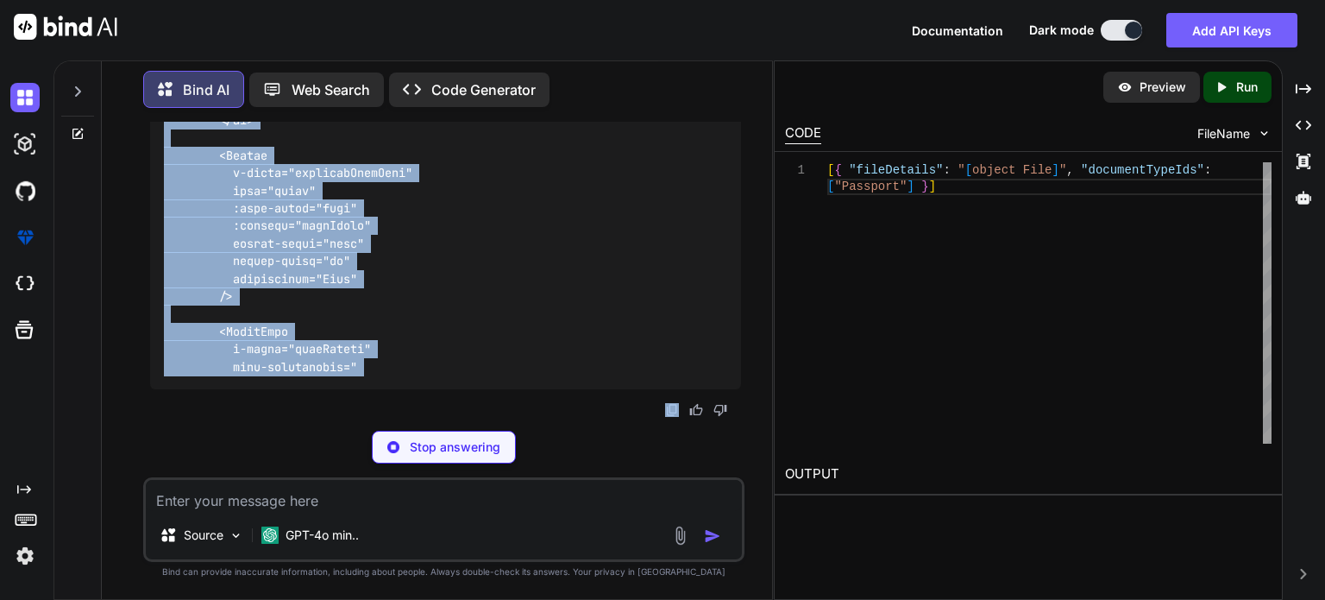
scroll to position [74426, 0]
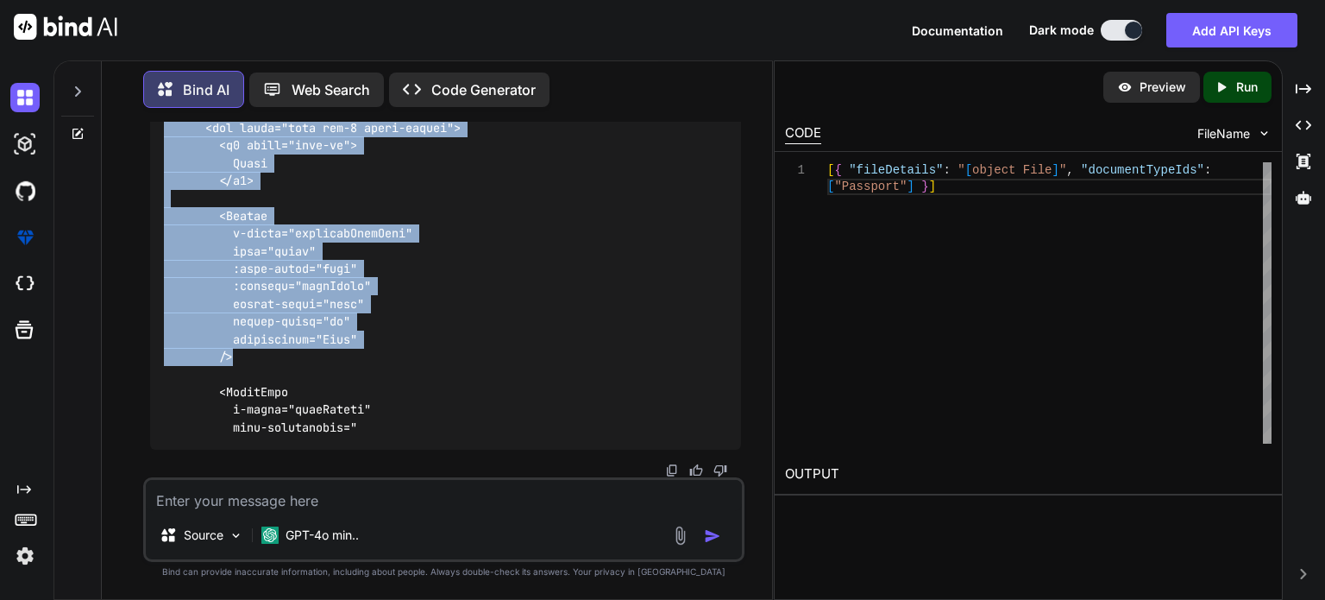
drag, startPoint x: 167, startPoint y: 309, endPoint x: 276, endPoint y: 361, distance: 121.5
copy code "<script setup lang="ts"> import type { FileUploadSelectEvent } from 'primevue/f…"
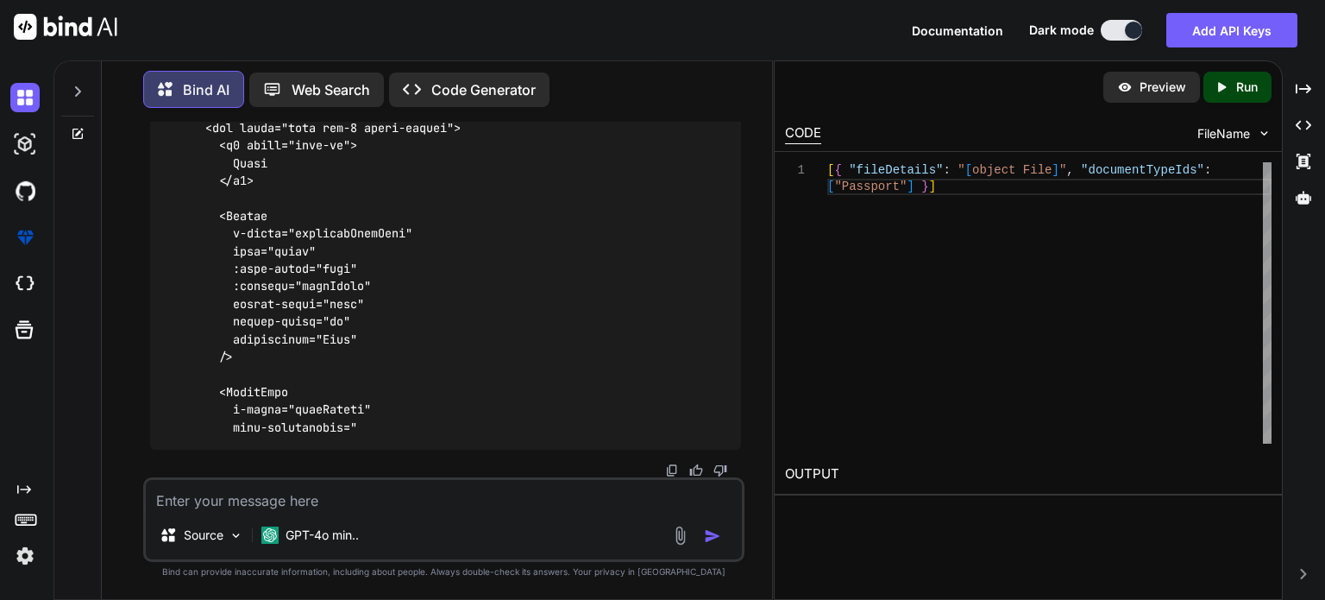
click at [360, 495] on textarea at bounding box center [444, 495] width 596 height 31
paste textarea "[vue-tsc] Argument of type 'File | undefined' is not assignable to parameter of…"
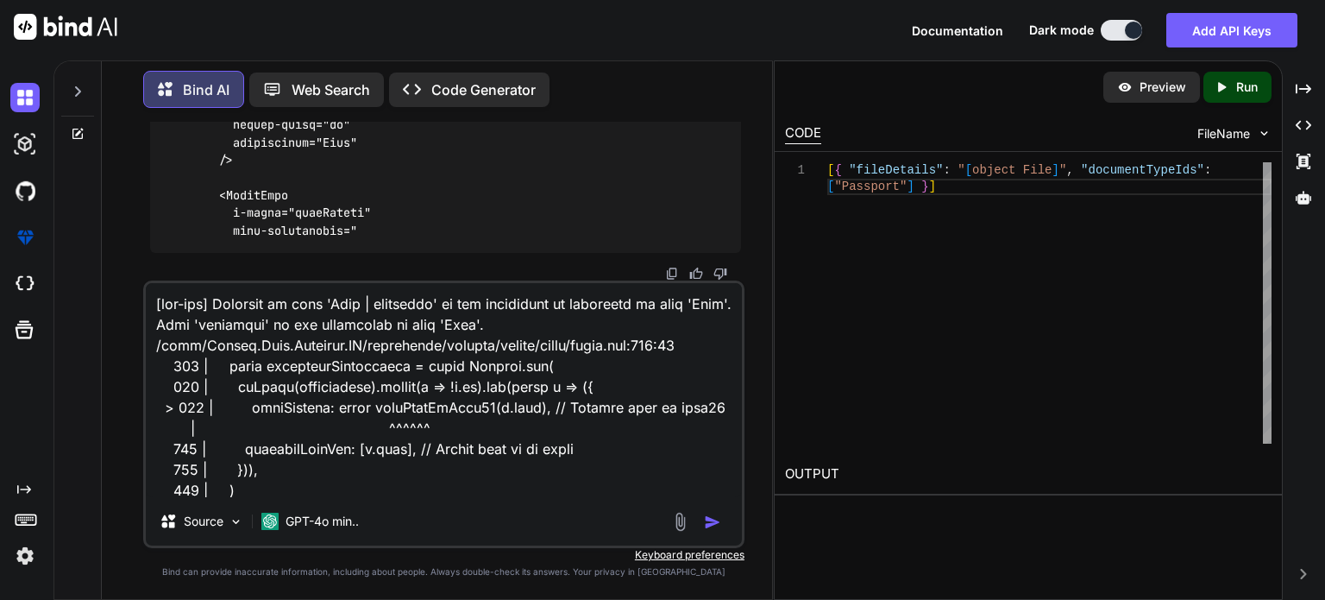
scroll to position [74486, 0]
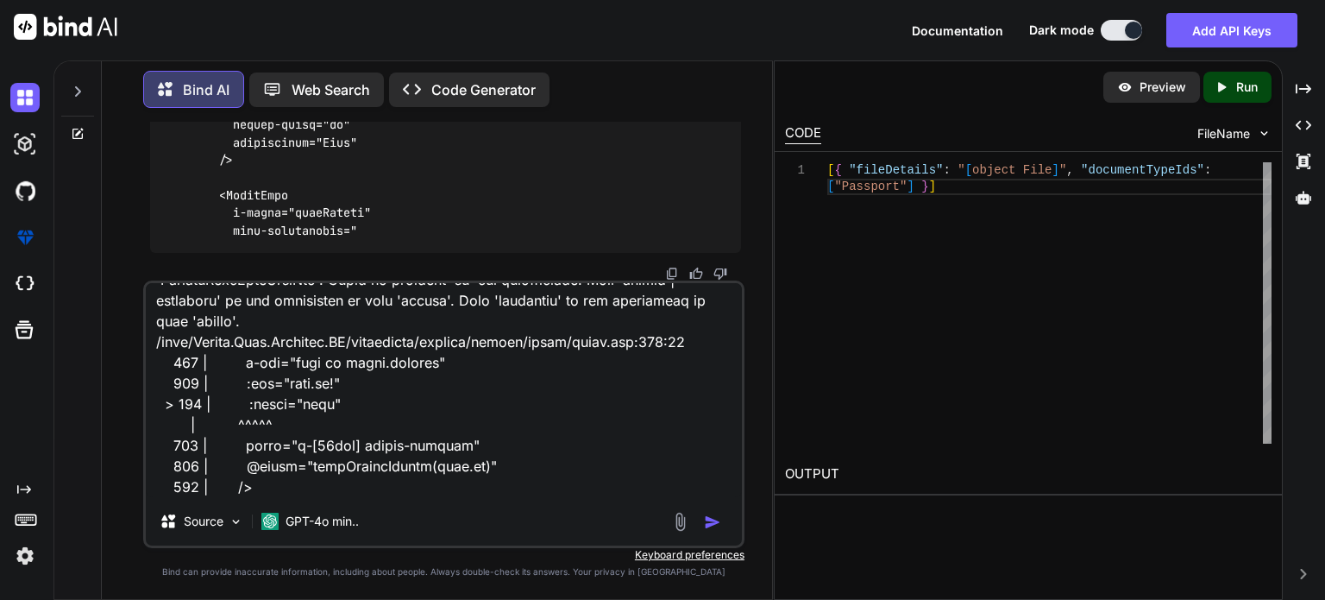
click at [711, 520] on img "button" at bounding box center [712, 521] width 17 height 17
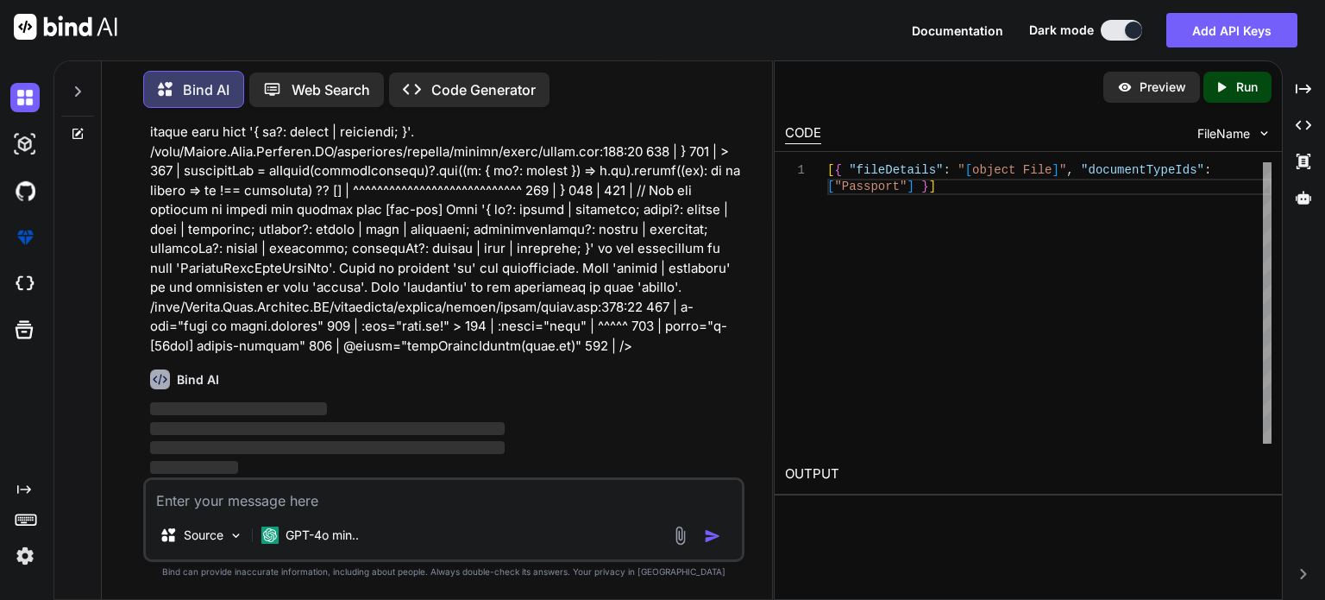
scroll to position [74783, 0]
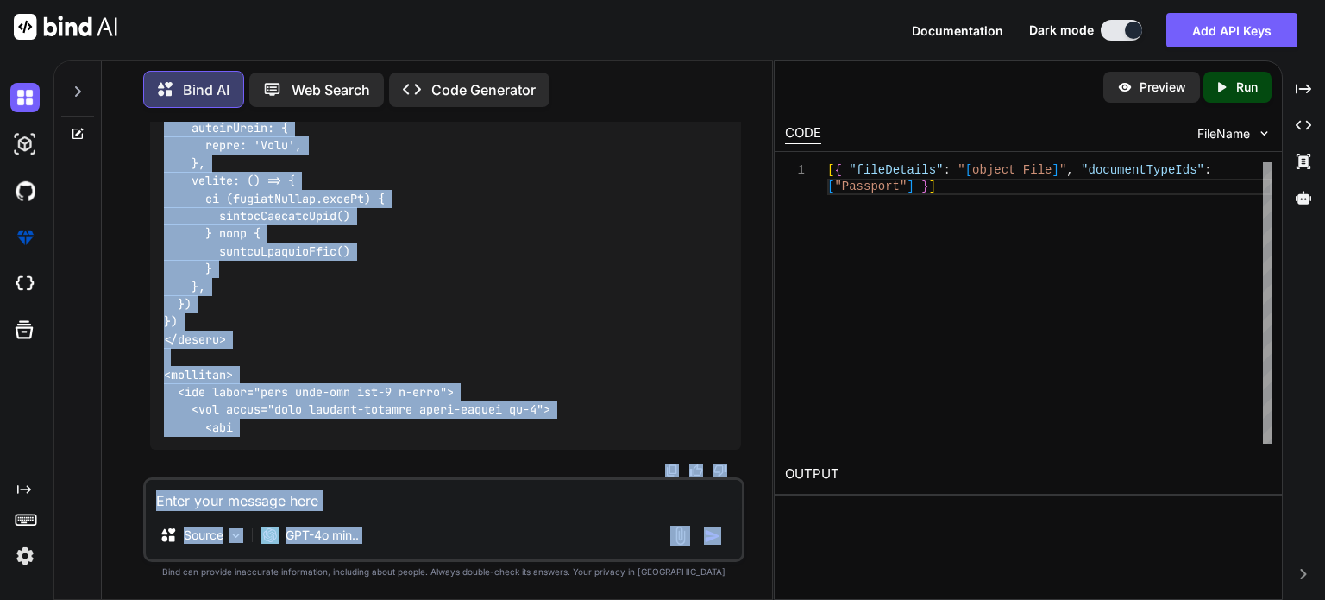
scroll to position [85596, 0]
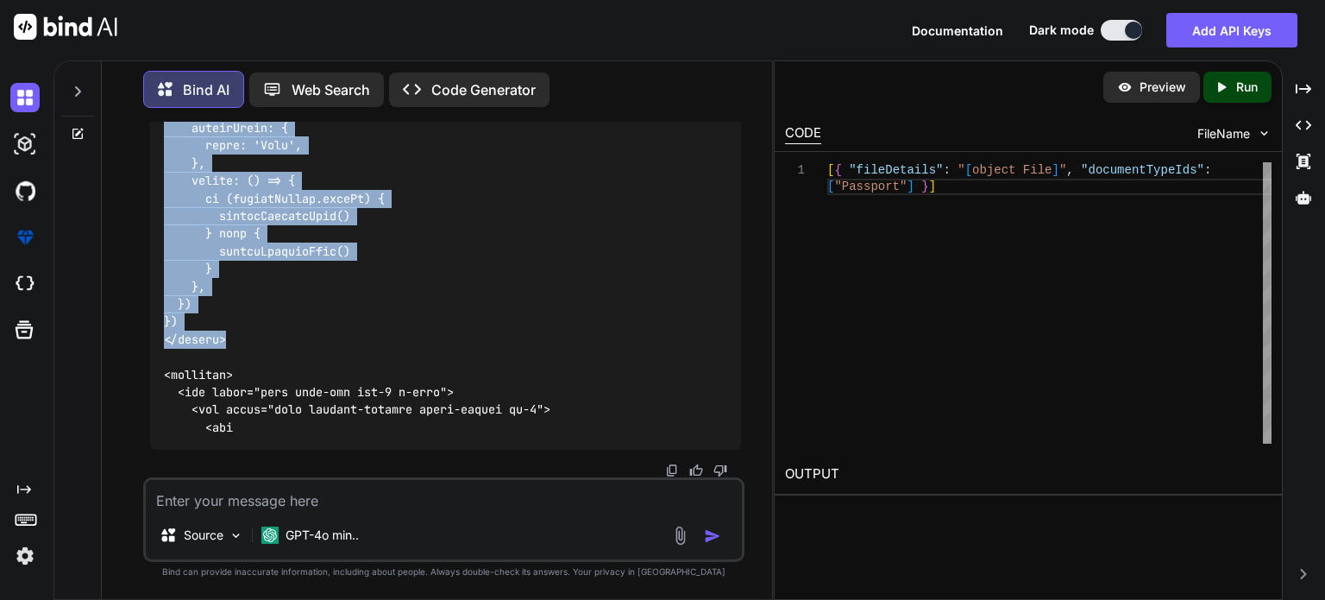
drag, startPoint x: 166, startPoint y: 185, endPoint x: 254, endPoint y: 334, distance: 173.7
copy code "<script setup lang="ts"> import type { FileUploadSelectEvent } from 'primevue/f…"
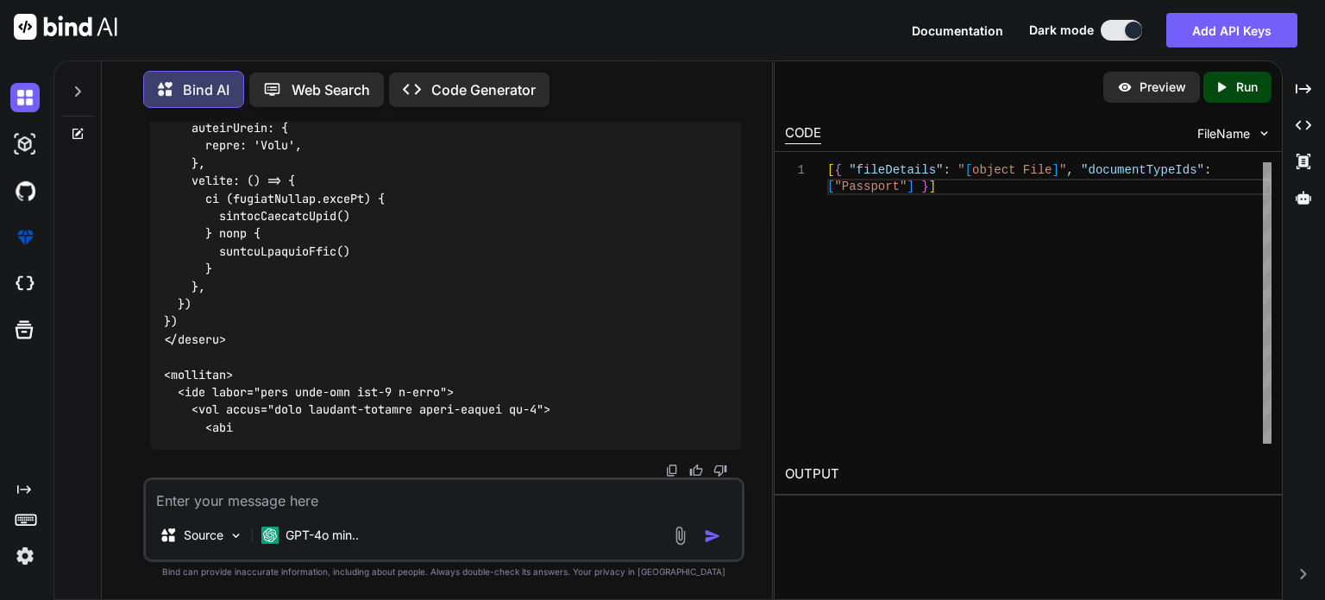
click at [350, 506] on textarea at bounding box center [444, 495] width 596 height 31
click at [272, 500] on textarea at bounding box center [444, 495] width 596 height 31
paste textarea "<script setup lang="ts"> import type { ColumnProps } from '#shared/types/base' …"
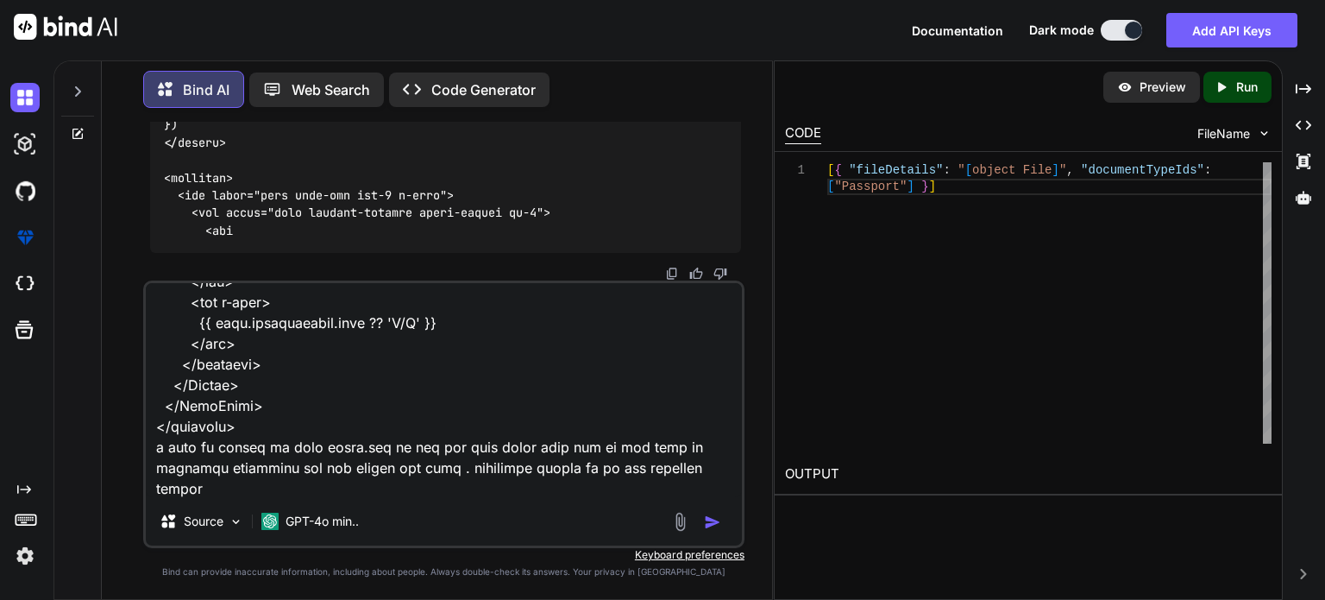
scroll to position [7435, 0]
paste textarea "<script setup lang="ts"> import type { FileUploadSelectEvent } from 'primevue/f…"
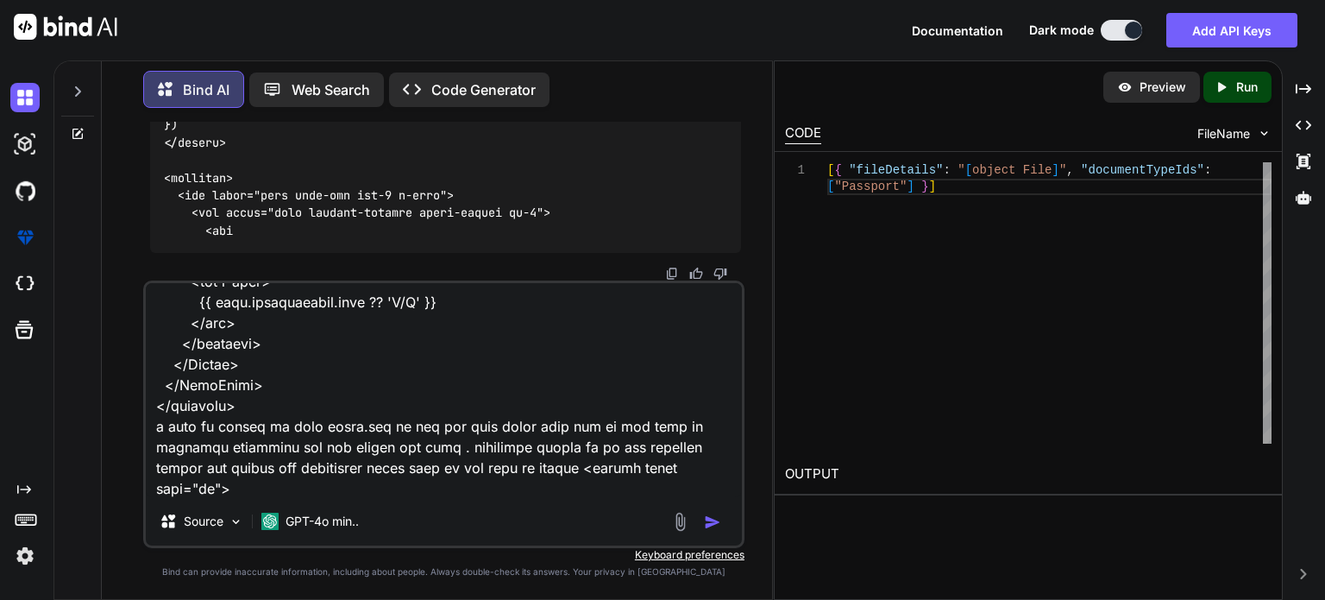
scroll to position [22922, 0]
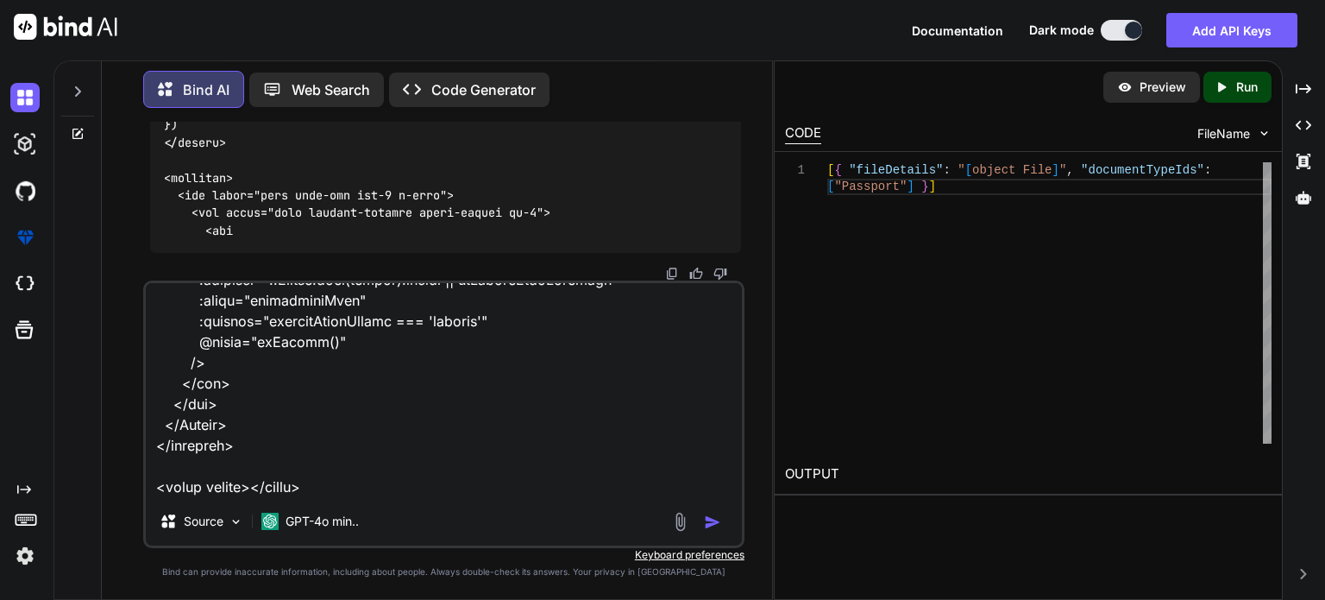
click at [711, 524] on img "button" at bounding box center [712, 521] width 17 height 17
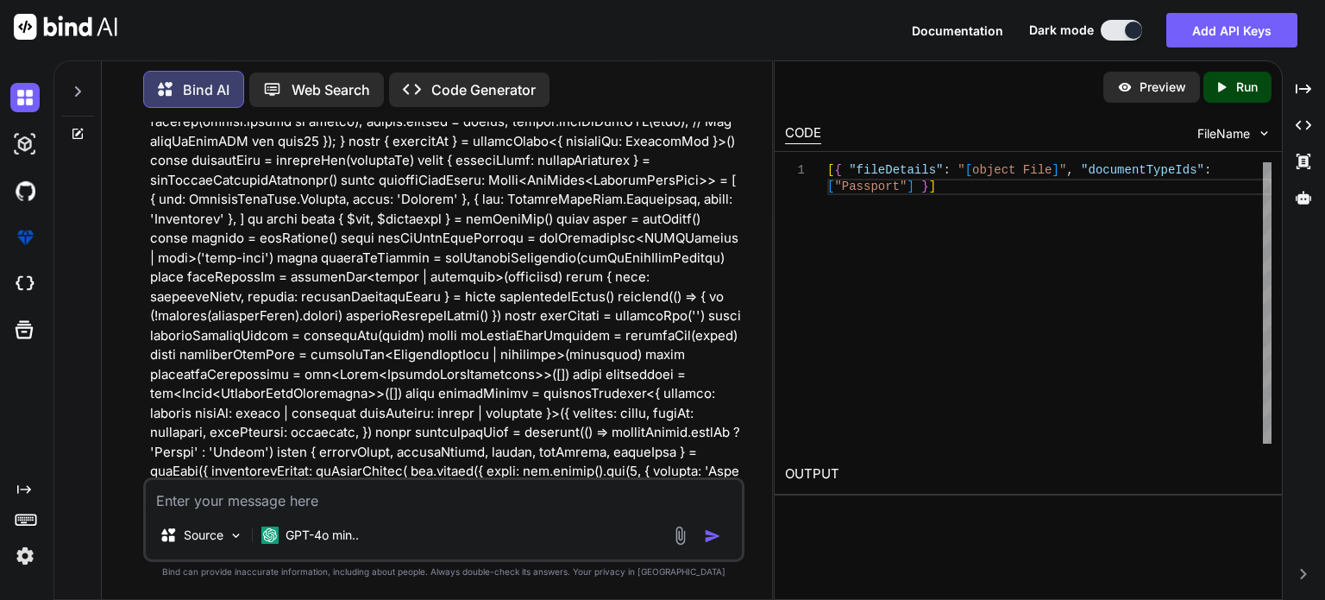
scroll to position [85953, 0]
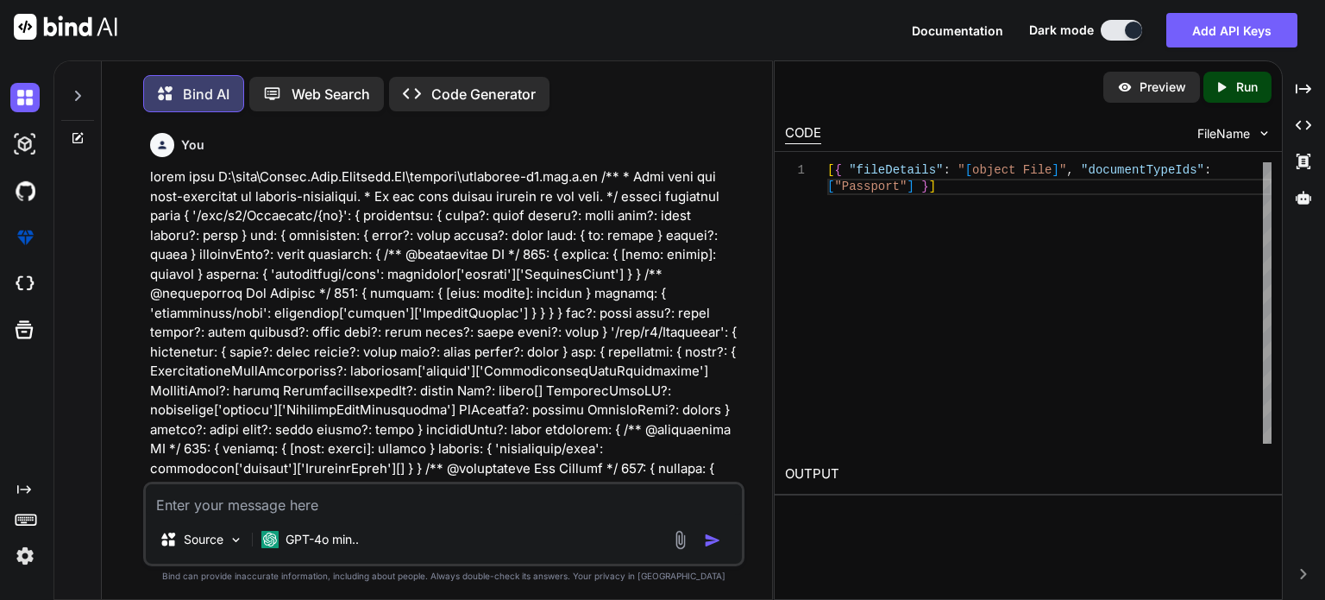
scroll to position [85953, 0]
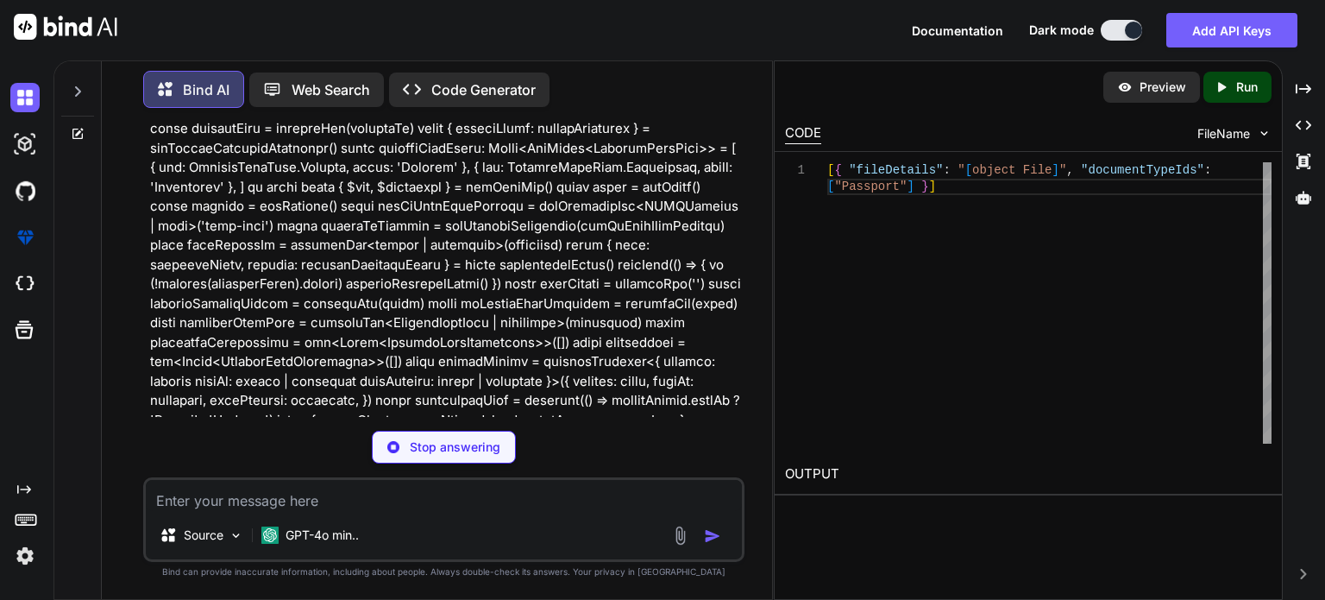
click at [588, 331] on p at bounding box center [445, 468] width 591 height 5979
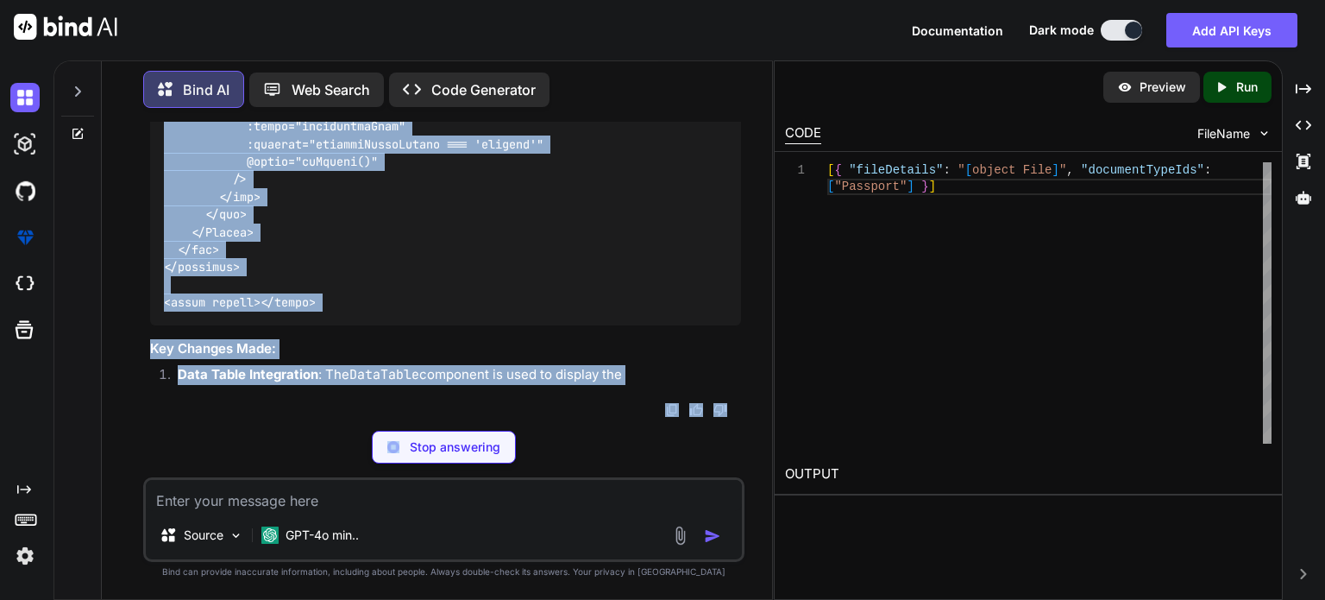
scroll to position [102153, 0]
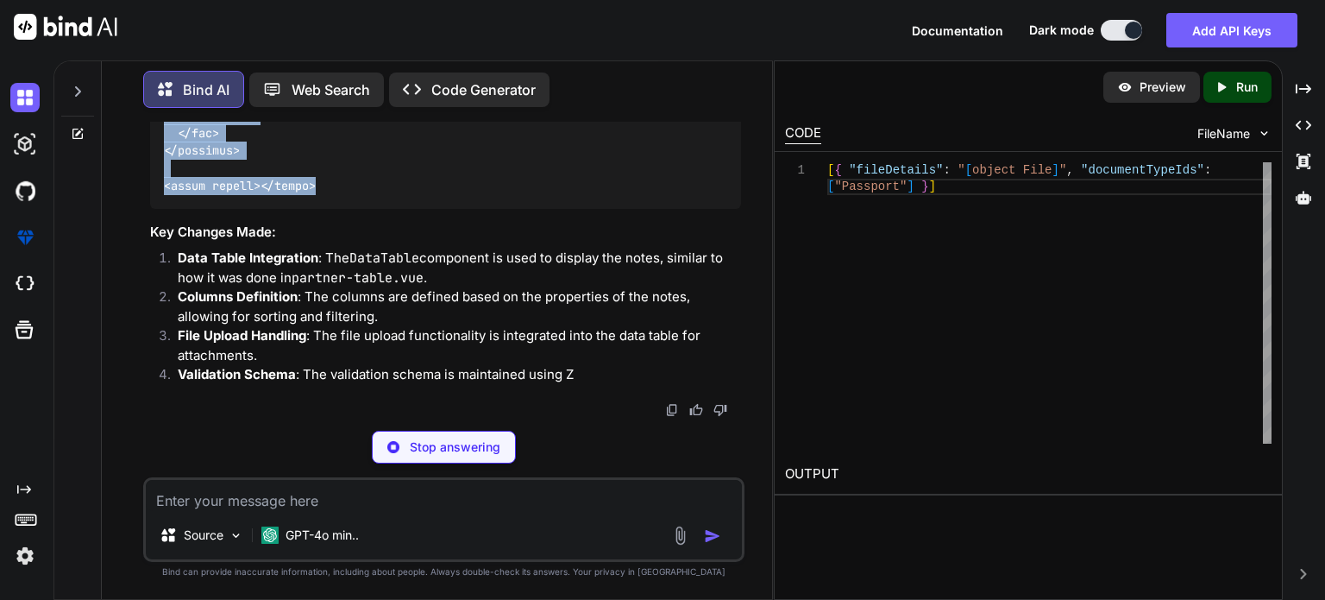
drag, startPoint x: 163, startPoint y: 374, endPoint x: 331, endPoint y: 290, distance: 187.9
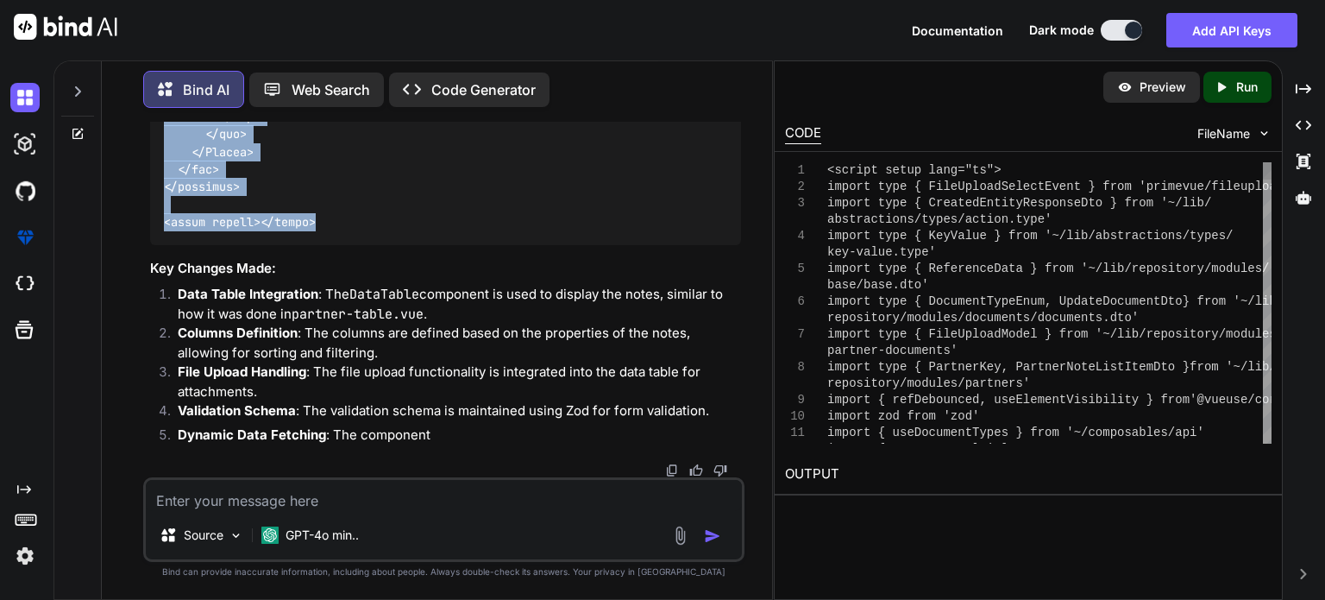
copy code "<script setup lang="ts"> import type { FileUploadSelectEvent } from 'primevue/f…"
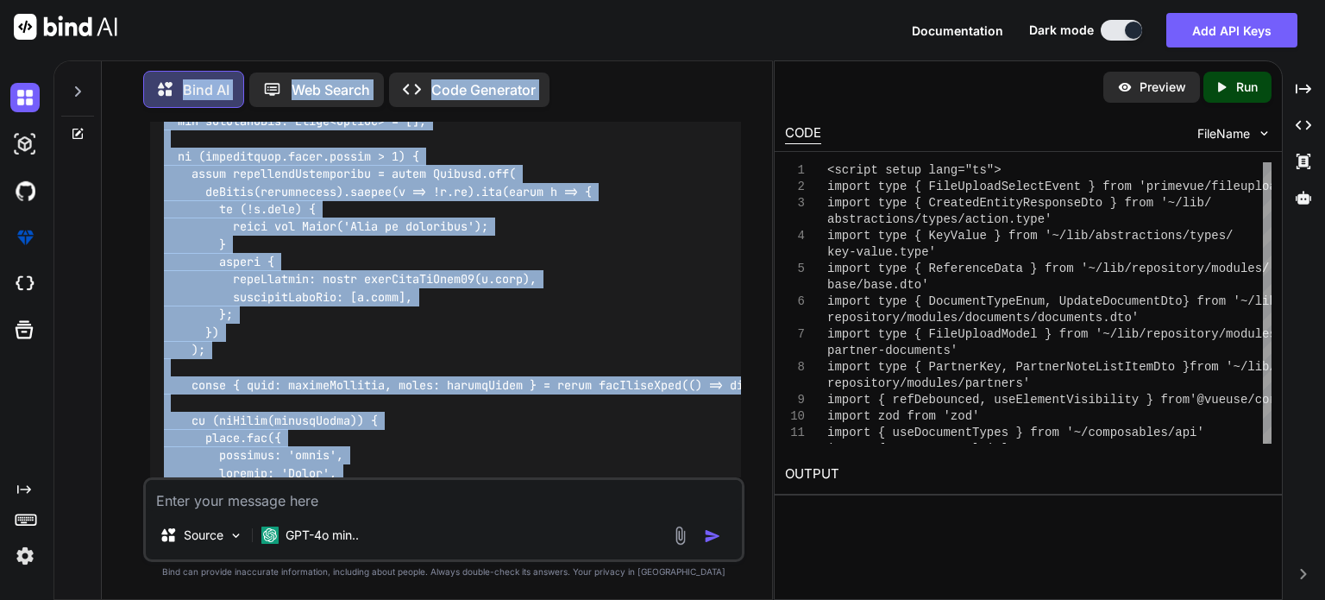
scroll to position [92294, 0]
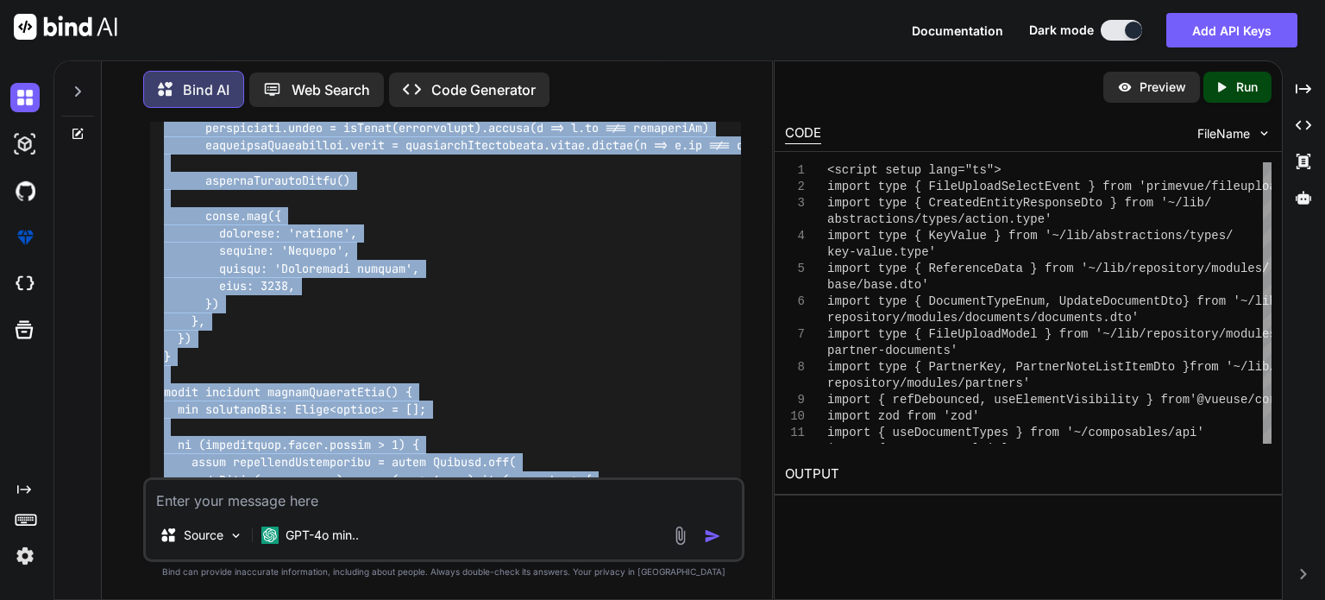
drag, startPoint x: 324, startPoint y: 284, endPoint x: 162, endPoint y: 127, distance: 225.7
copy code "import { useCreateMultipleDocuments, useCreatePartnerNote, useGetPartnerNotes }…"
click at [24, 101] on img at bounding box center [24, 97] width 29 height 29
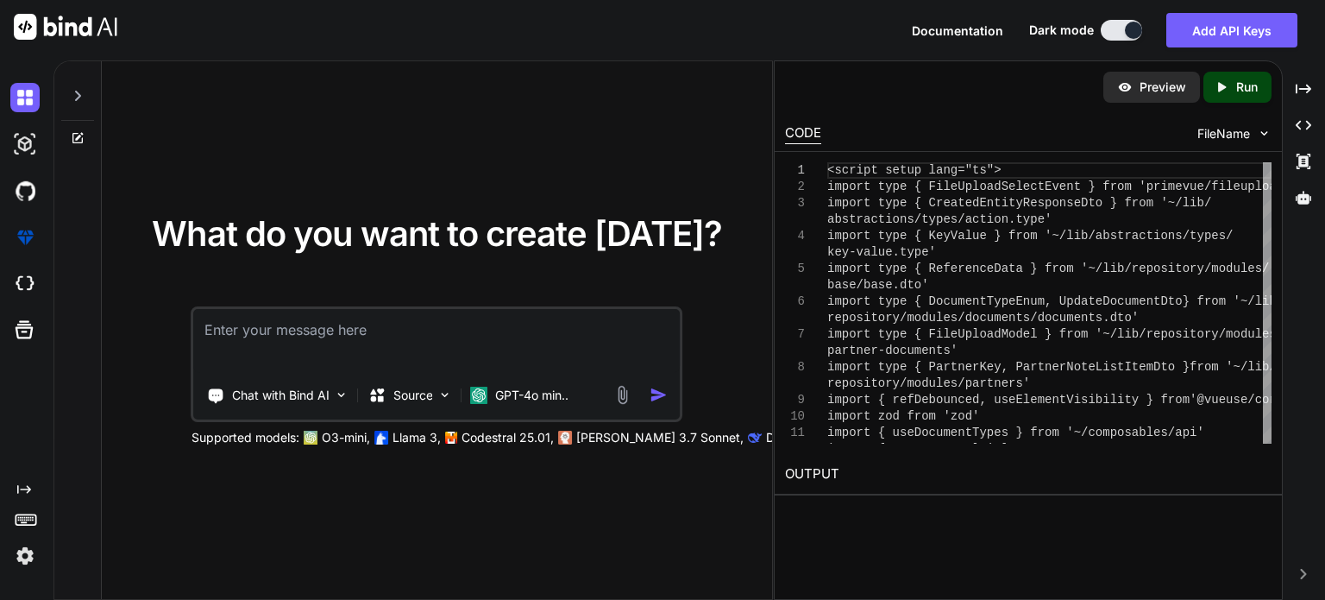
drag, startPoint x: 290, startPoint y: 340, endPoint x: 301, endPoint y: 342, distance: 11.5
click at [301, 342] on textarea at bounding box center [437, 341] width 486 height 64
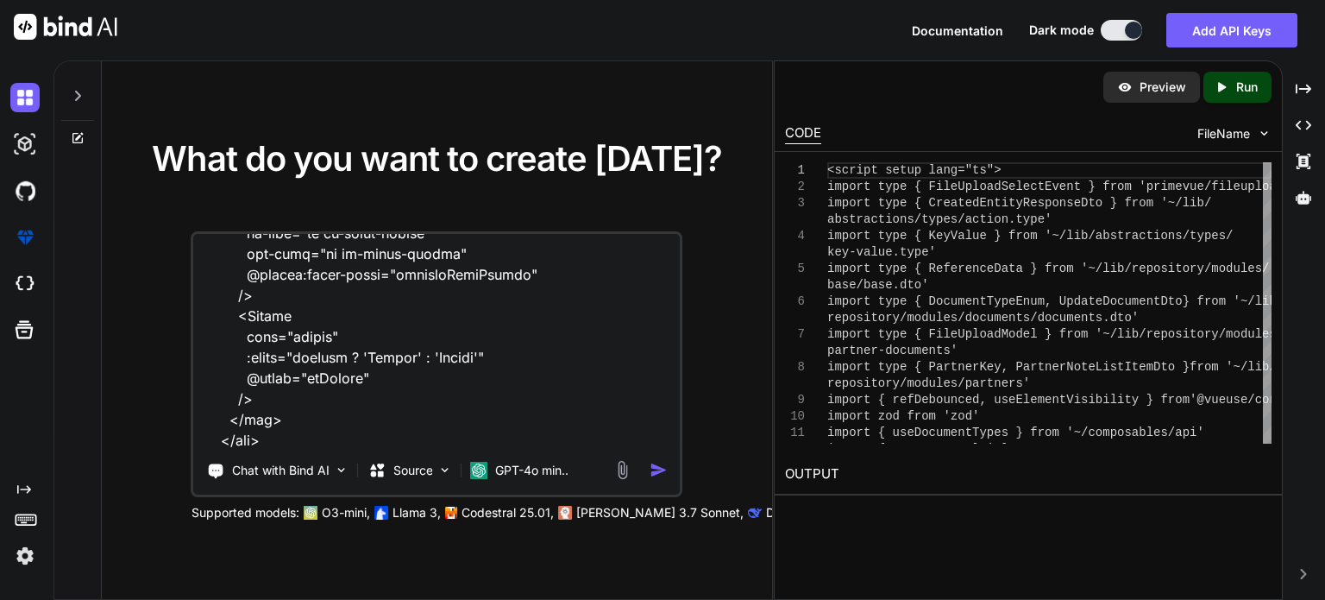
scroll to position [9070, 0]
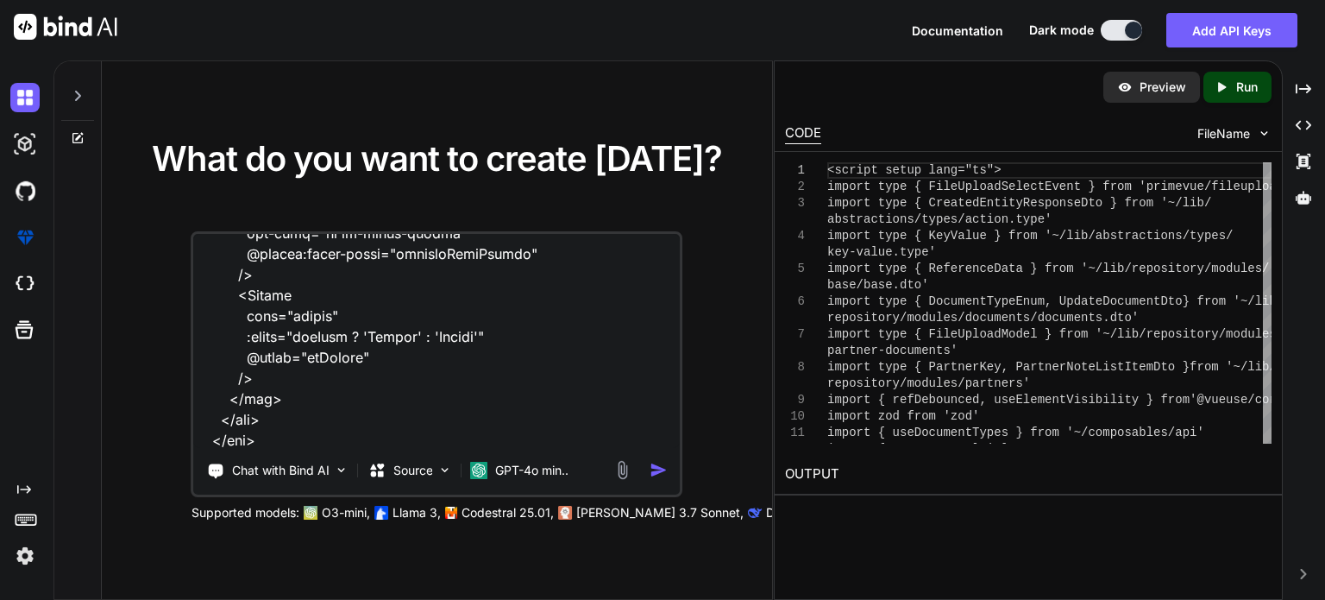
click at [539, 437] on textarea at bounding box center [437, 341] width 486 height 214
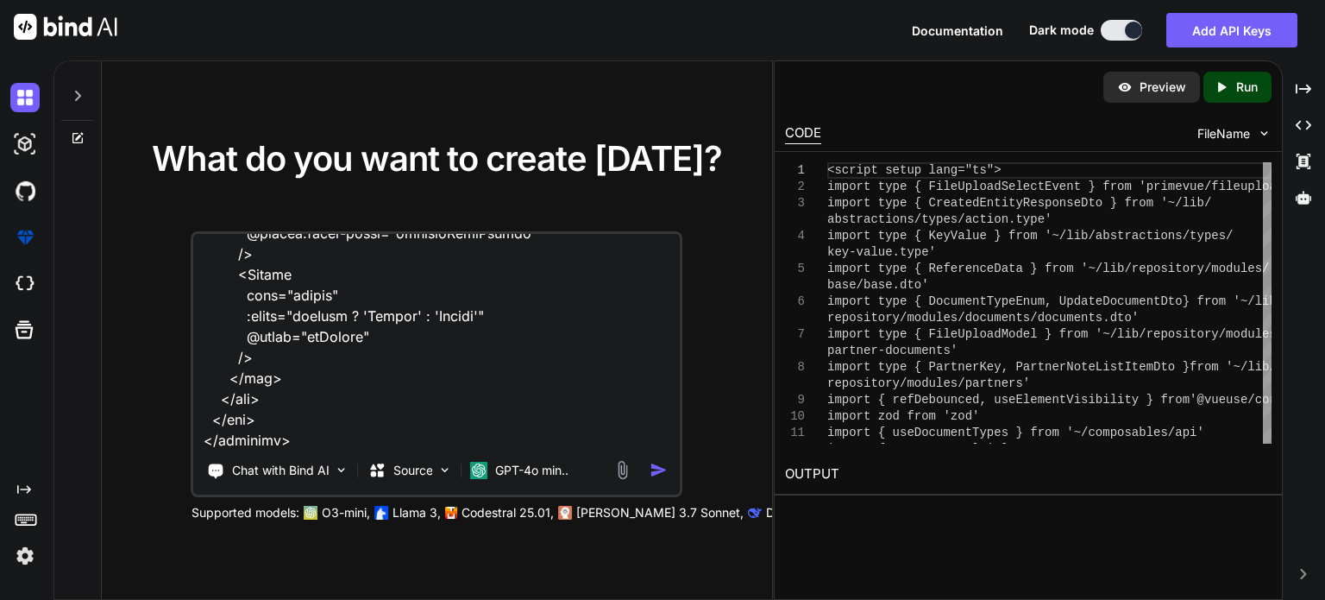
paste textarea "<script setup lang="ts"> import type { FileUploadSelectEvent } from 'primevue/f…"
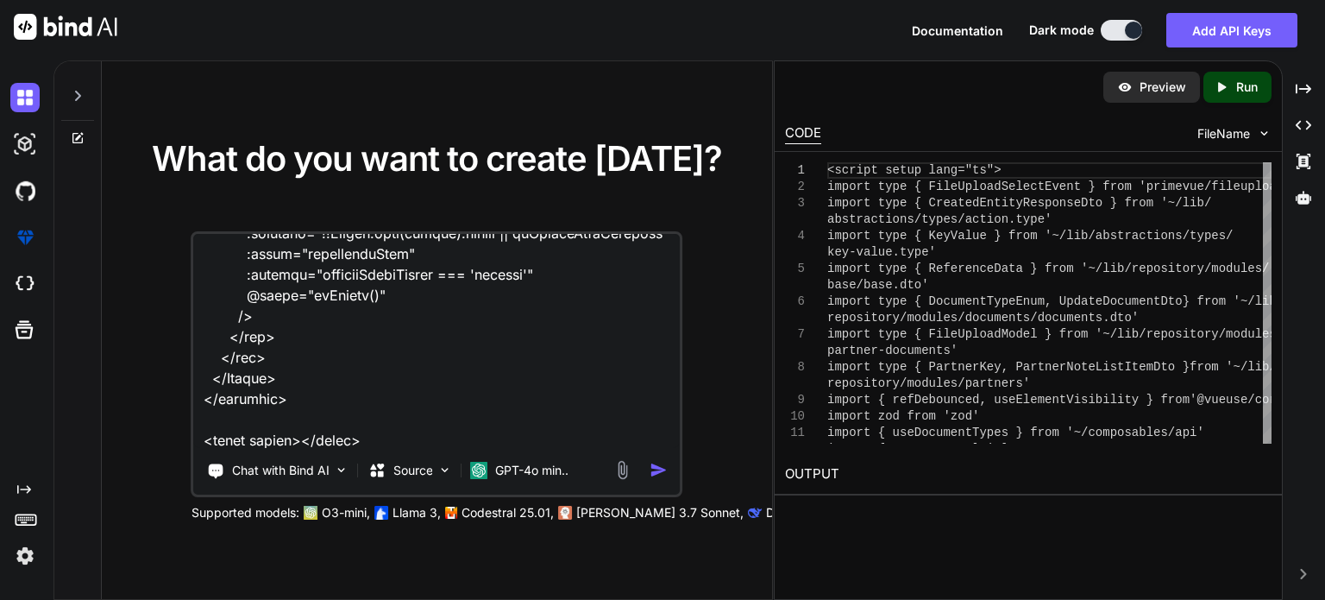
type textarea "given this feature flas as an example <script setup lang="ts"> import type { Fe…"
click at [659, 468] on img "button" at bounding box center [659, 470] width 18 height 18
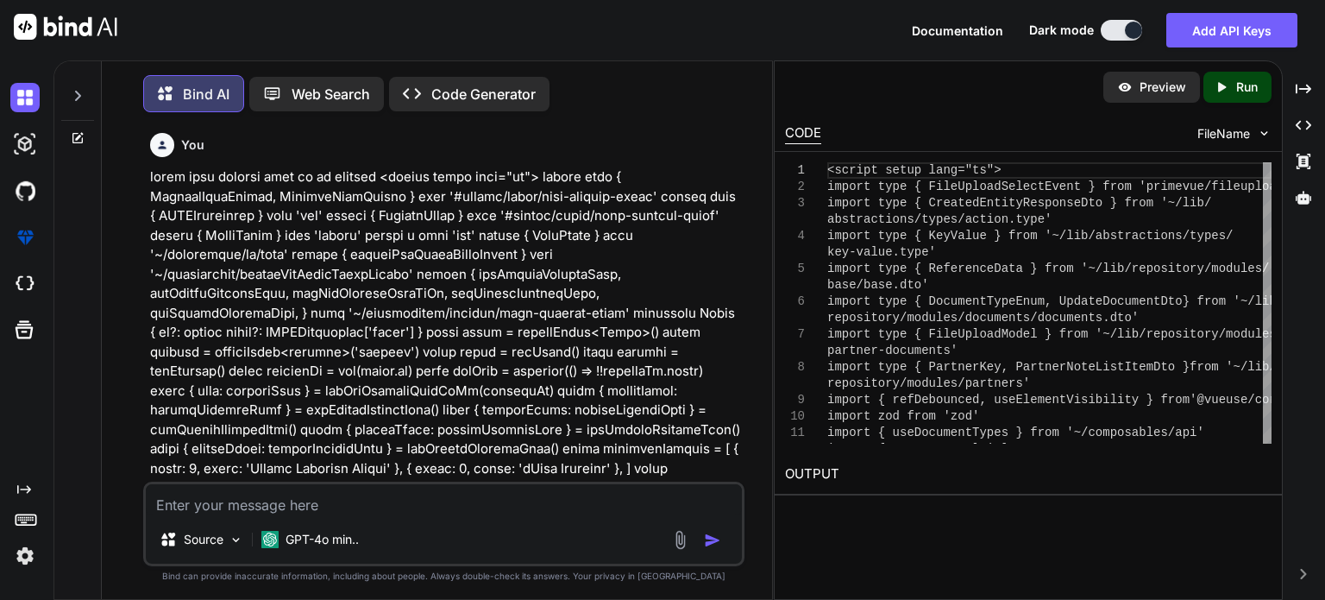
scroll to position [7, 0]
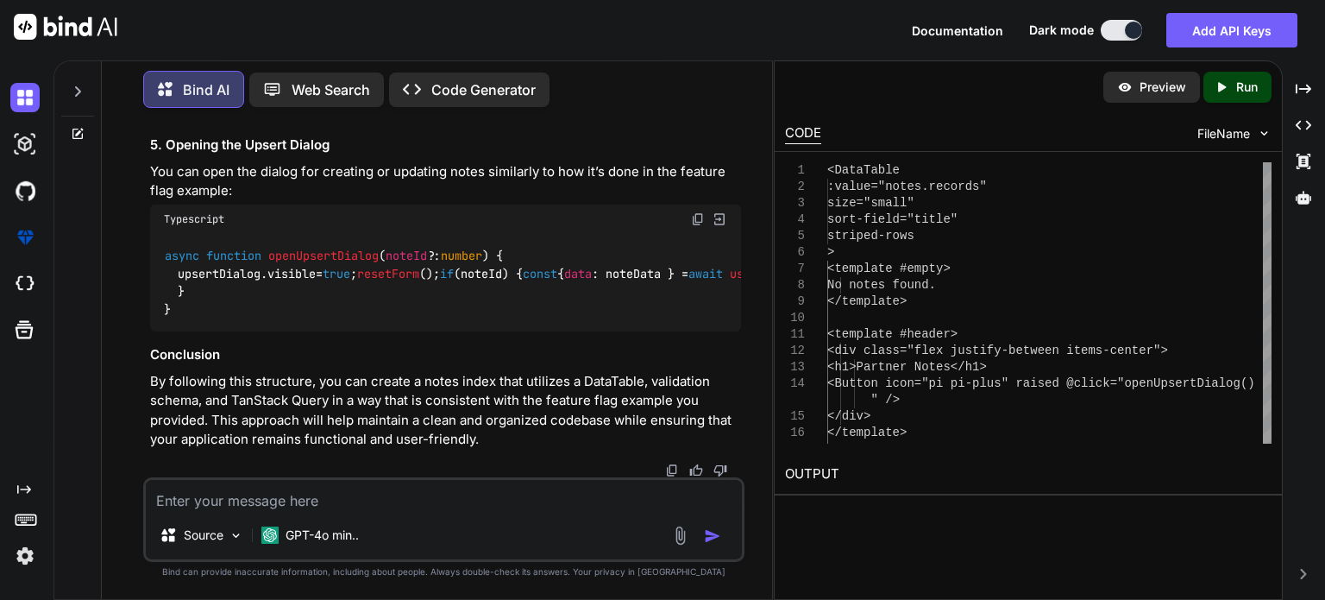
scroll to position [7940, 0]
click at [330, 509] on textarea at bounding box center [444, 495] width 596 height 31
paste textarea "<script setup lang="ts"> import type { FeatureFlagCreate, FeatureFlagUpdate } f…"
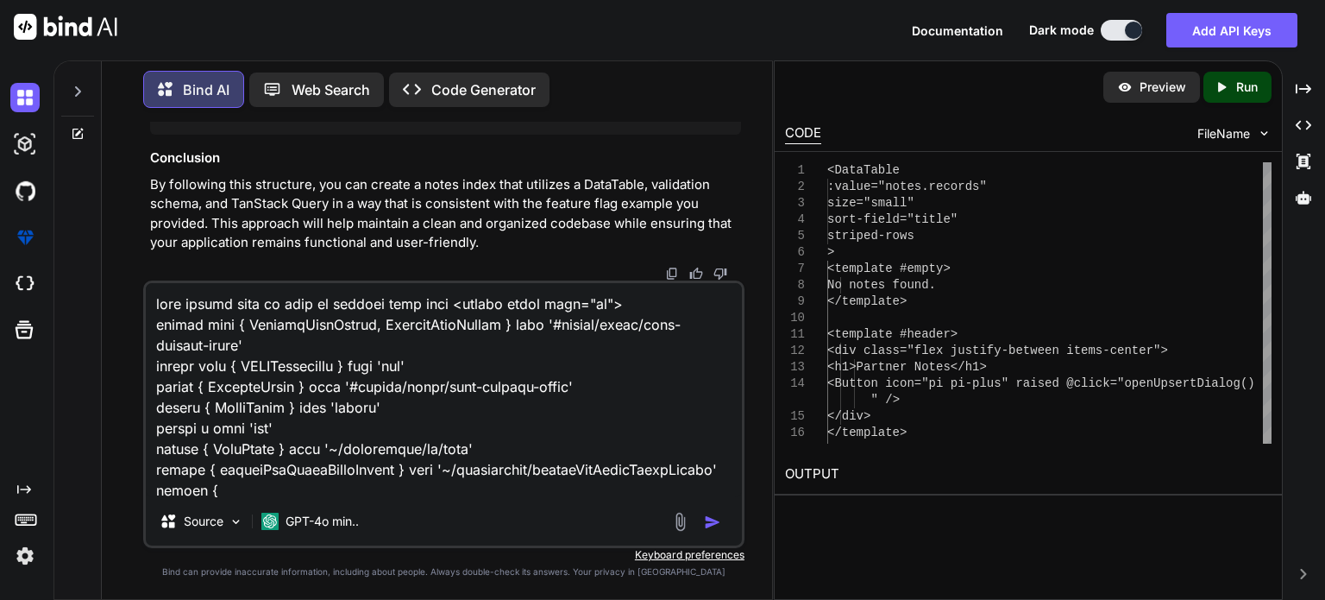
scroll to position [8843, 0]
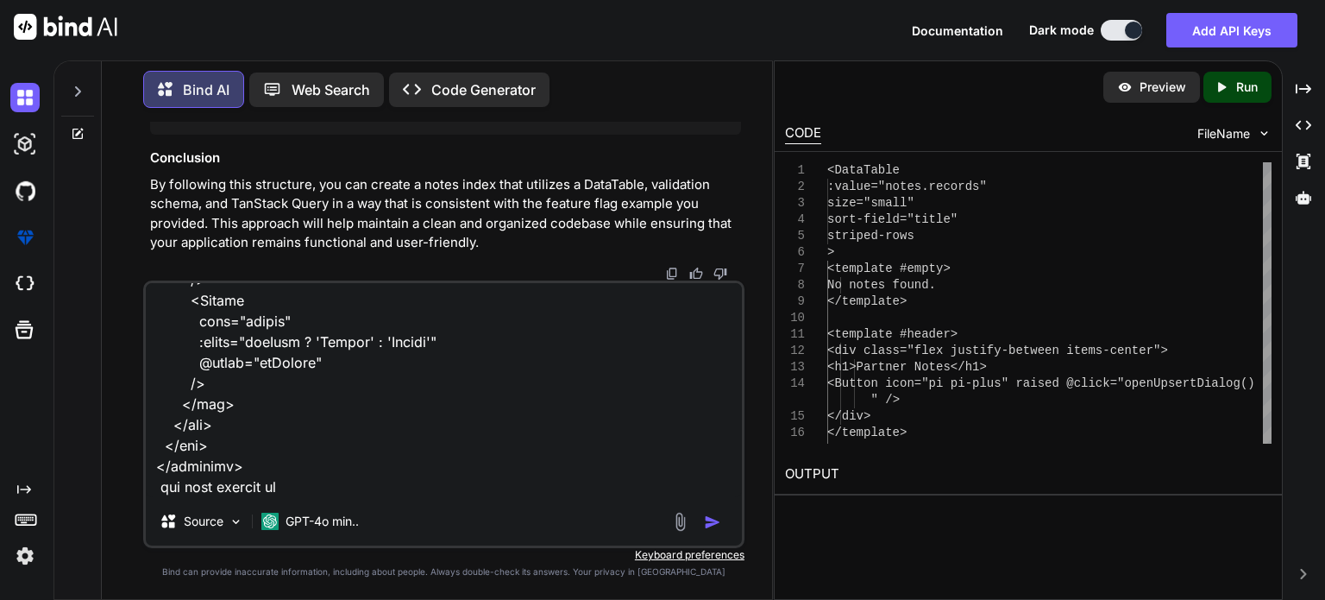
click at [375, 445] on textarea at bounding box center [444, 390] width 596 height 214
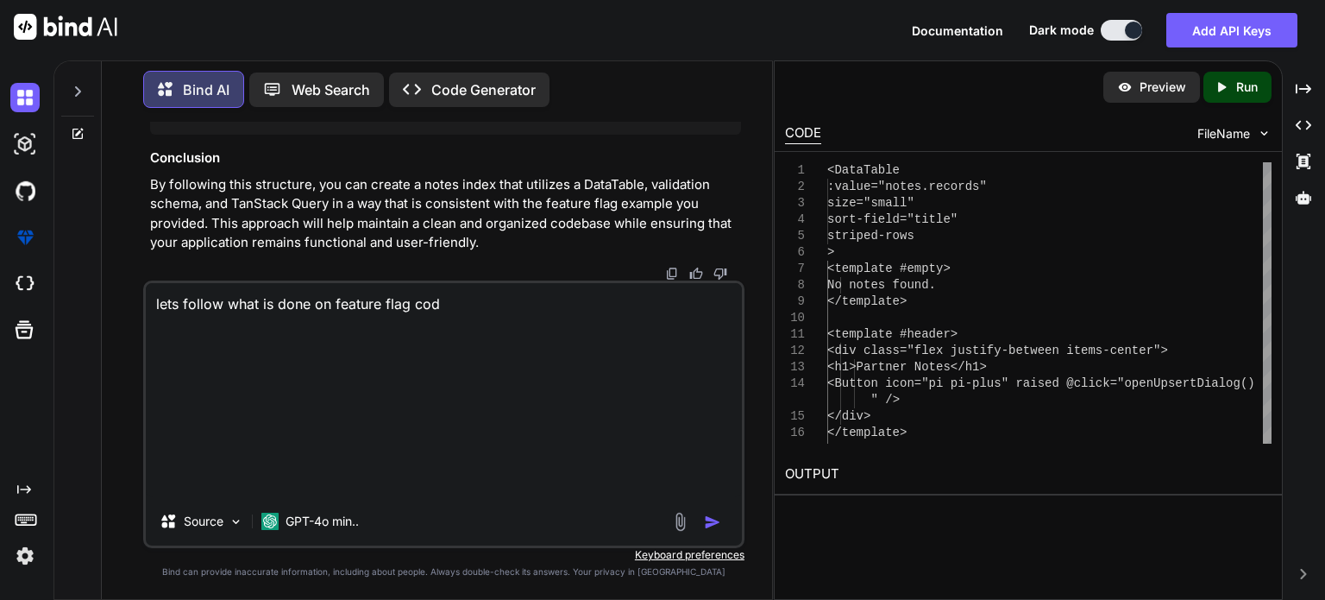
scroll to position [0, 0]
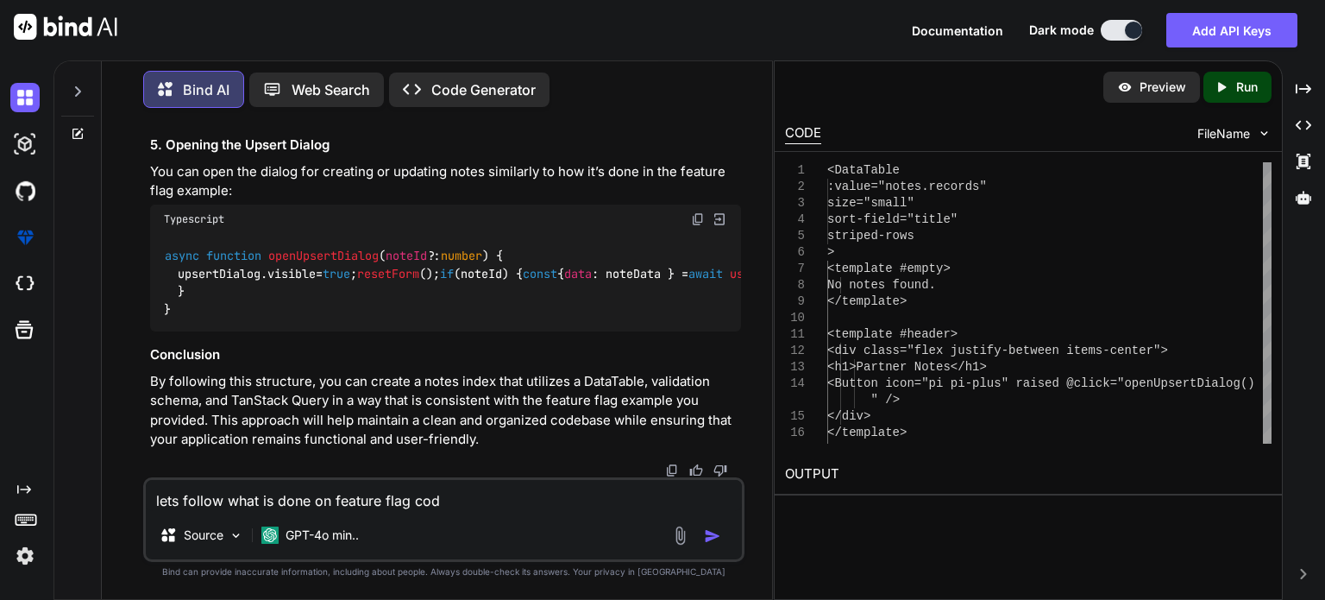
drag, startPoint x: 330, startPoint y: 502, endPoint x: 403, endPoint y: 497, distance: 72.7
click at [403, 497] on textarea "lets follow what is done on feature flag cod" at bounding box center [444, 495] width 596 height 31
paste textarea "<script setup lang="ts"> import type { ColumnProps } from '#shared/types/base' …"
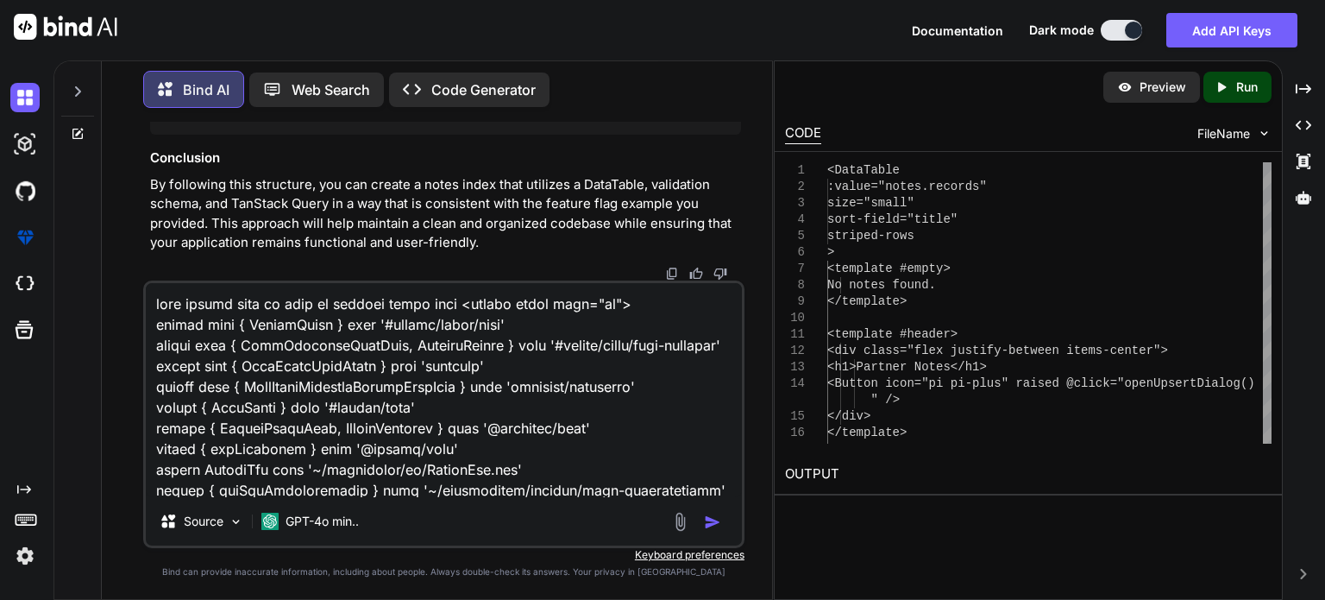
scroll to position [7393, 0]
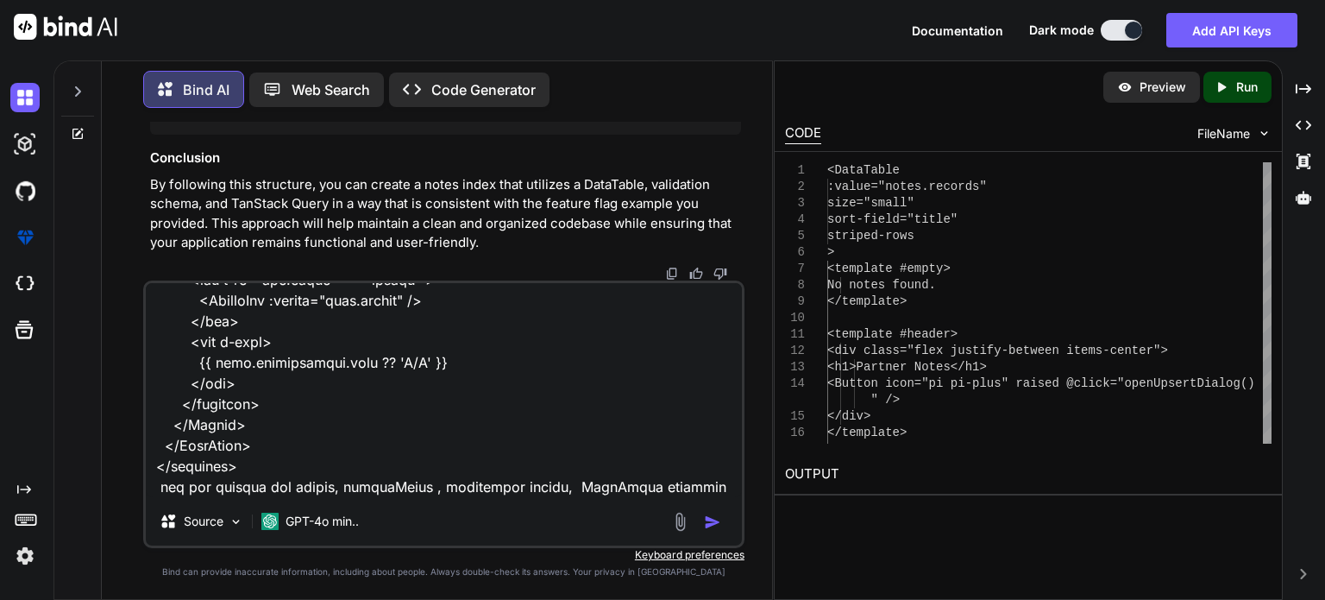
type textarea "lets follow what is done on partner table code <script setup lang="ts"> import …"
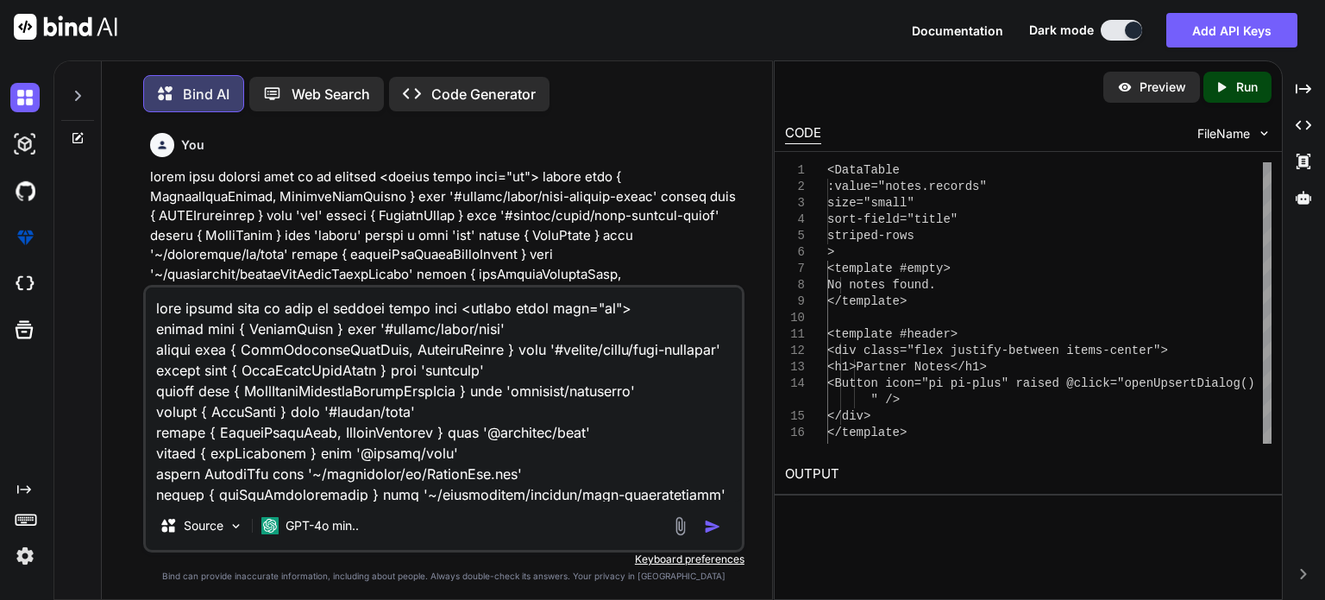
scroll to position [7393, 0]
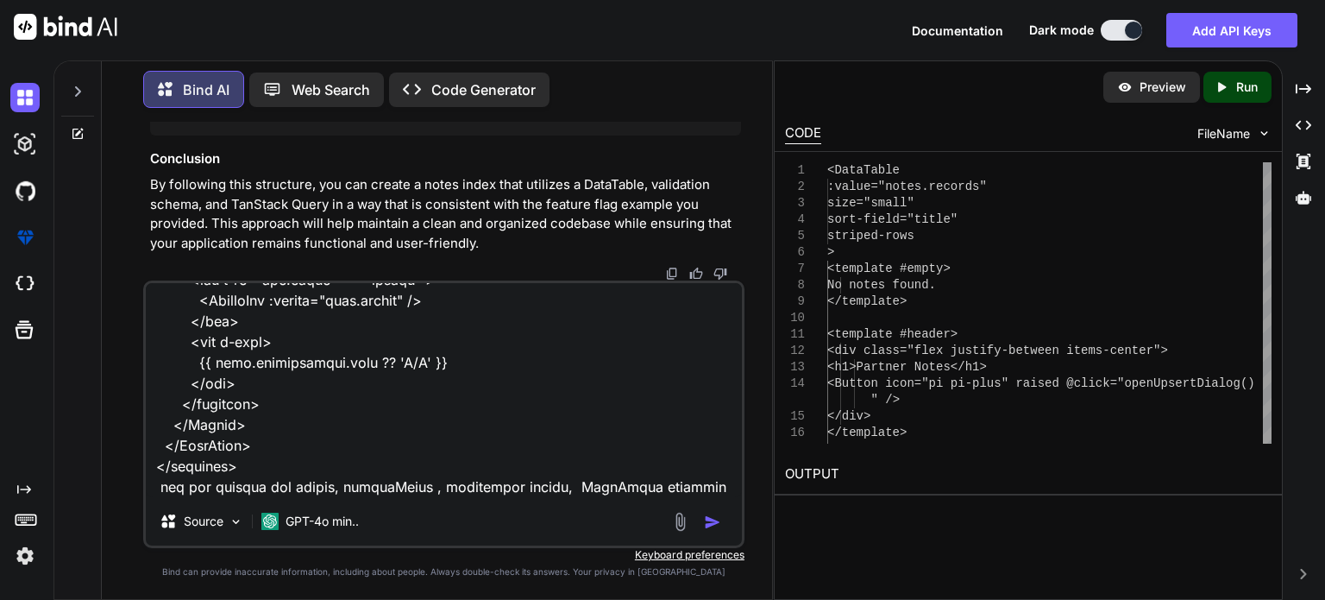
type textarea "lets follow what is done on partner table code <script setup lang="ts"> import …"
type textarea "x"
type textarea "lets follow what is done on partner table code <script setup lang="ts"> import …"
type textarea "x"
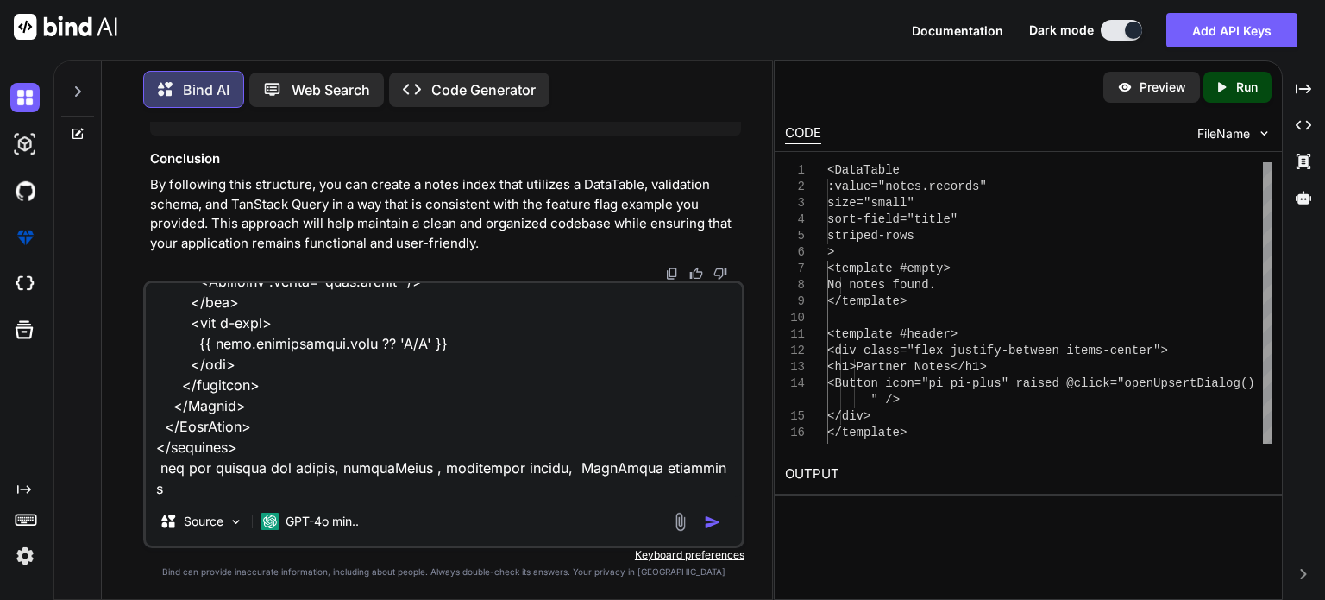
type textarea "lets follow what is done on partner table code <script setup lang="ts"> import …"
type textarea "x"
type textarea "lets follow what is done on partner table code <script setup lang="ts"> import …"
type textarea "x"
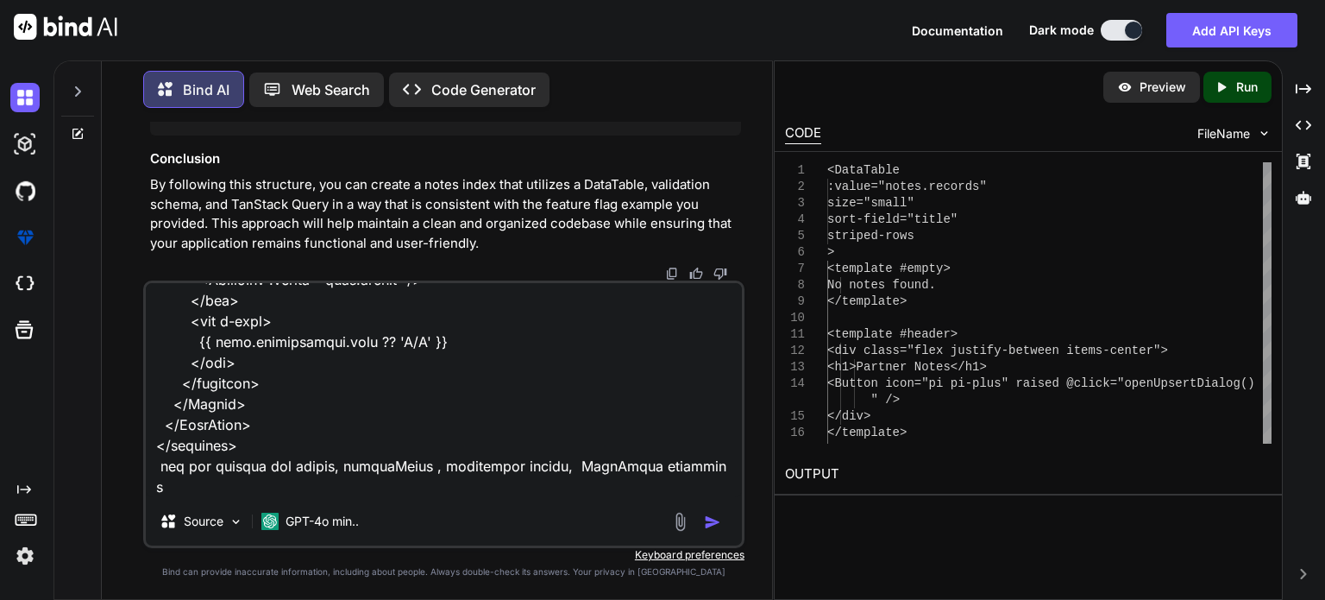
type textarea "lets follow what is done on partner table code <script setup lang="ts"> import …"
type textarea "x"
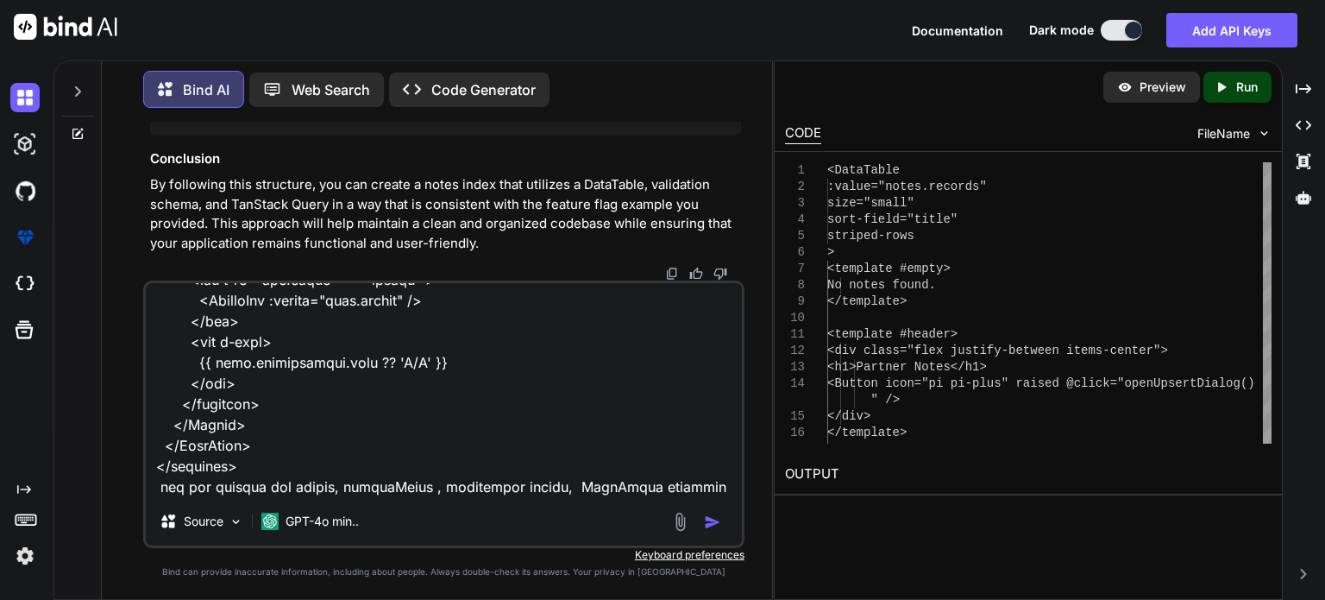
type textarea "lets follow what is done on partner table code <script setup lang="ts"> import …"
type textarea "x"
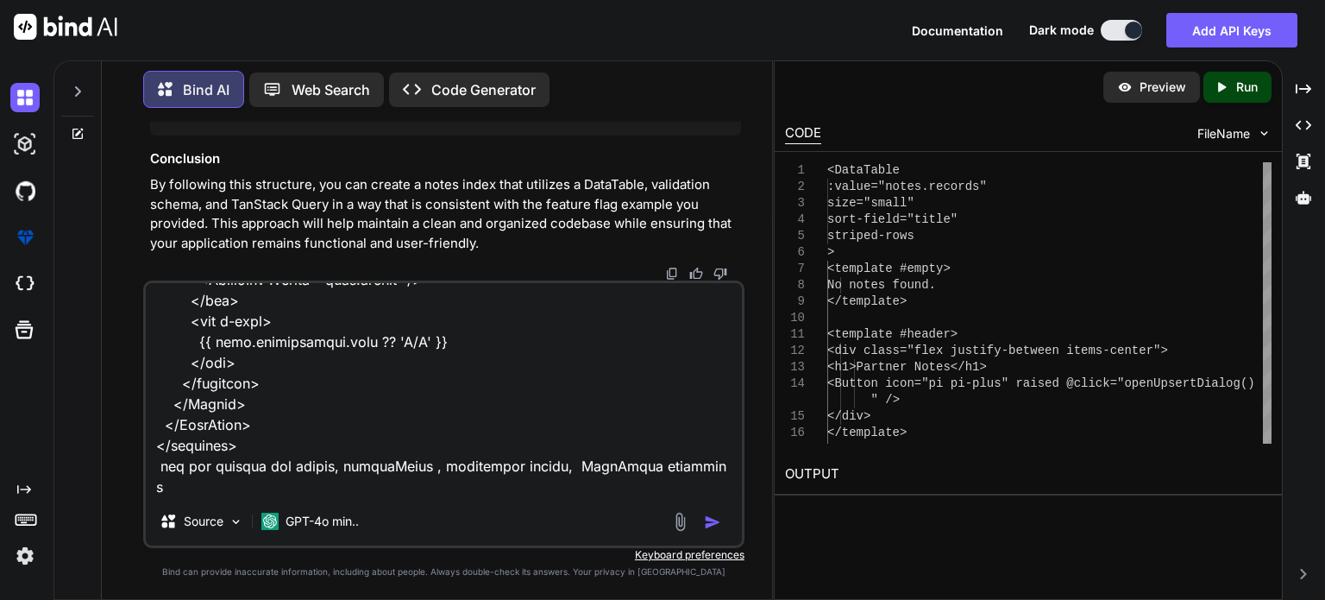
type textarea "lets follow what is done on partner table code <script setup lang="ts"> import …"
type textarea "x"
type textarea "lets follow what is done on partner table code <script setup lang="ts"> import …"
type textarea "x"
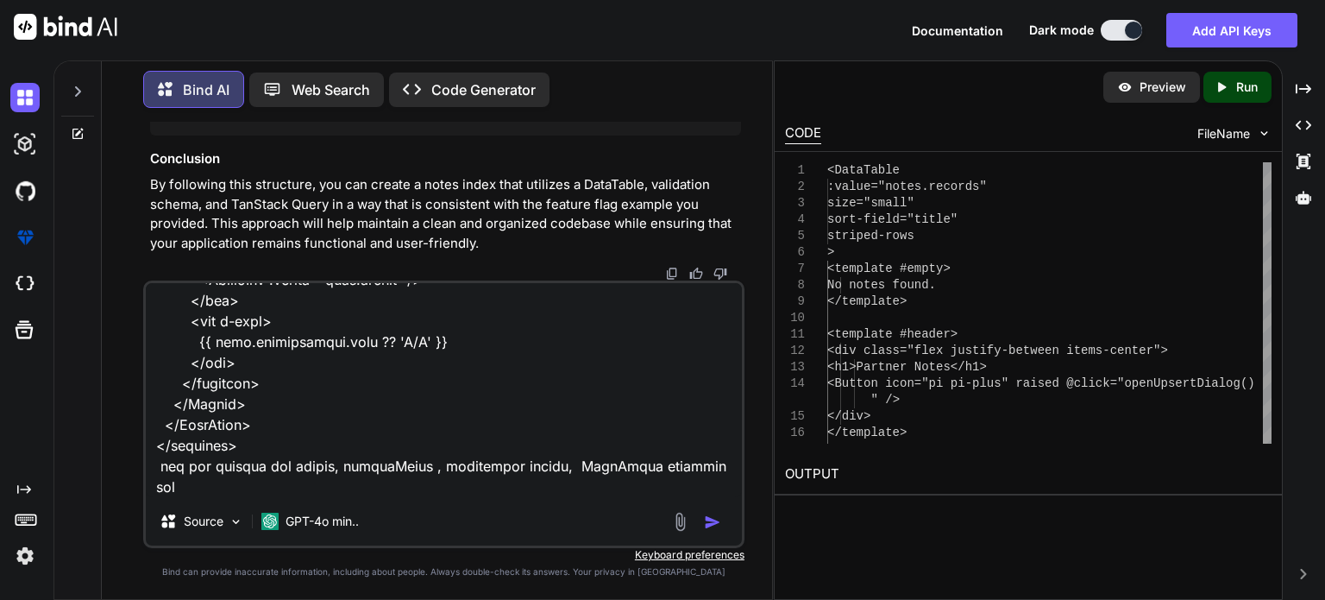
type textarea "lets follow what is done on partner table code <script setup lang="ts"> import …"
type textarea "x"
type textarea "lets follow what is done on partner table code <script setup lang="ts"> import …"
type textarea "x"
type textarea "lets follow what is done on partner table code <script setup lang="ts"> import …"
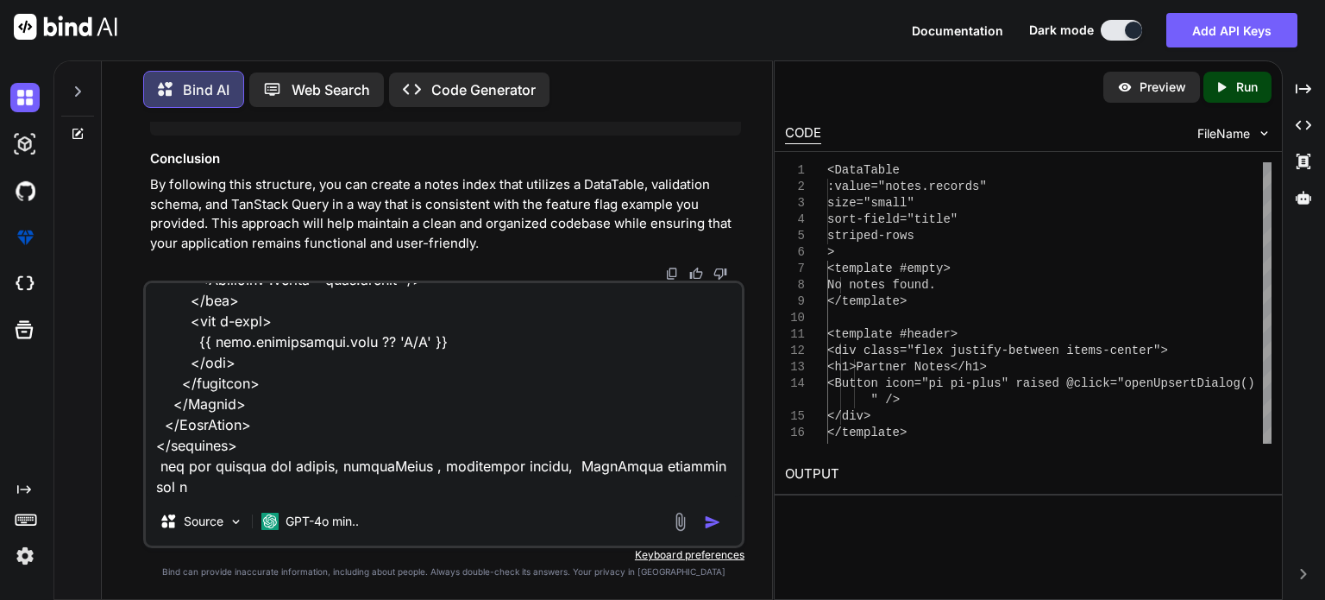
type textarea "x"
type textarea "lets follow what is done on partner table code <script setup lang="ts"> import …"
type textarea "x"
type textarea "lets follow what is done on partner table code <script setup lang="ts"> import …"
type textarea "x"
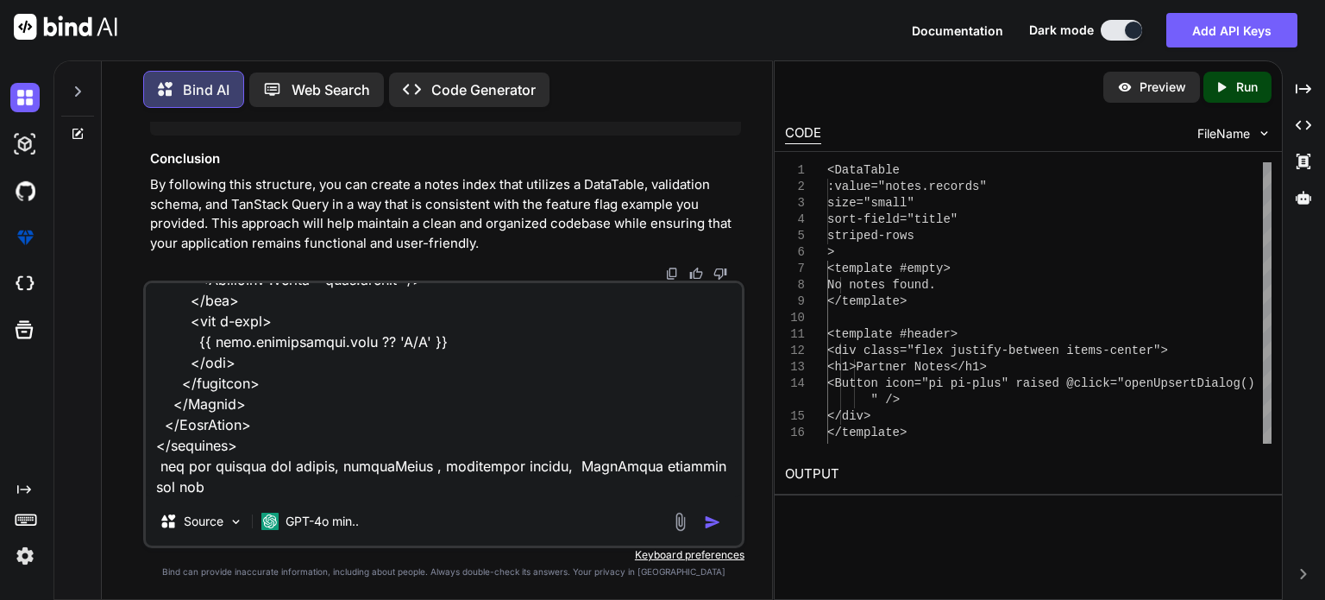
type textarea "lets follow what is done on partner table code <script setup lang="ts"> import …"
type textarea "x"
type textarea "lets follow what is done on partner table code <script setup lang="ts"> import …"
type textarea "x"
type textarea "lets follow what is done on partner table code <script setup lang="ts"> import …"
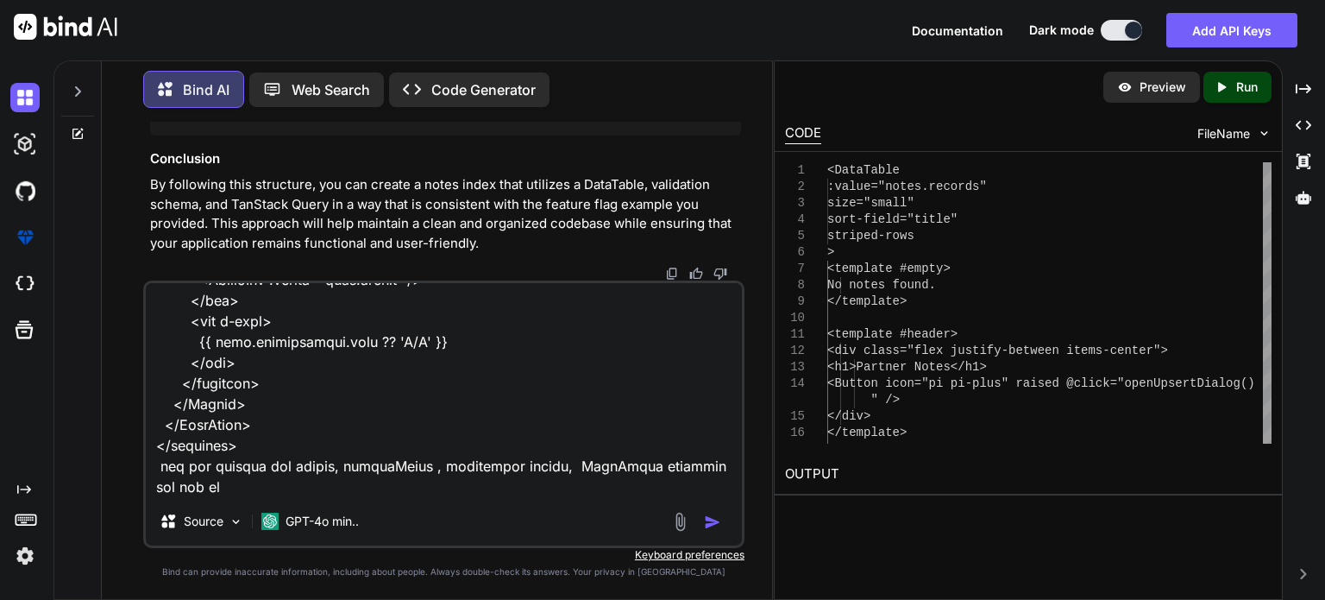
type textarea "x"
type textarea "lets follow what is done on partner table code <script setup lang="ts"> import …"
type textarea "x"
type textarea "lets follow what is done on partner table code <script setup lang="ts"> import …"
type textarea "x"
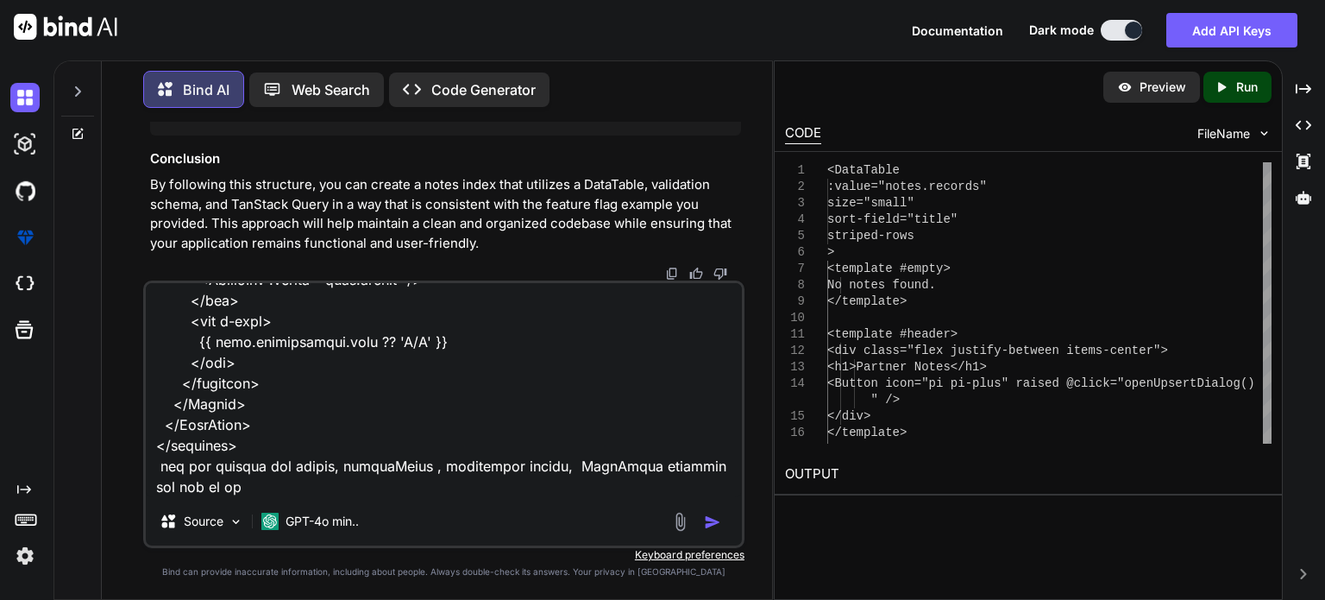
type textarea "lets follow what is done on partner table code <script setup lang="ts"> import …"
type textarea "x"
type textarea "lets follow what is done on partner table code <script setup lang="ts"> import …"
type textarea "x"
type textarea "lets follow what is done on partner table code <script setup lang="ts"> import …"
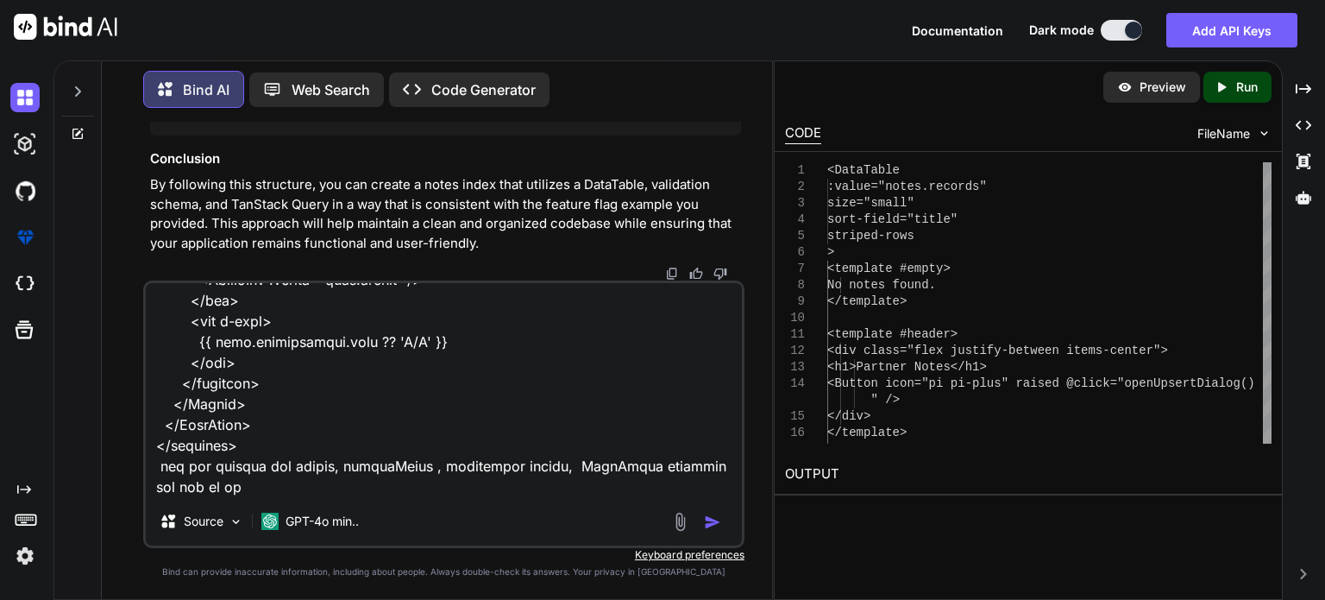
type textarea "x"
type textarea "lets follow what is done on partner table code <script setup lang="ts"> import …"
type textarea "x"
type textarea "lets follow what is done on partner table code <script setup lang="ts"> import …"
type textarea "x"
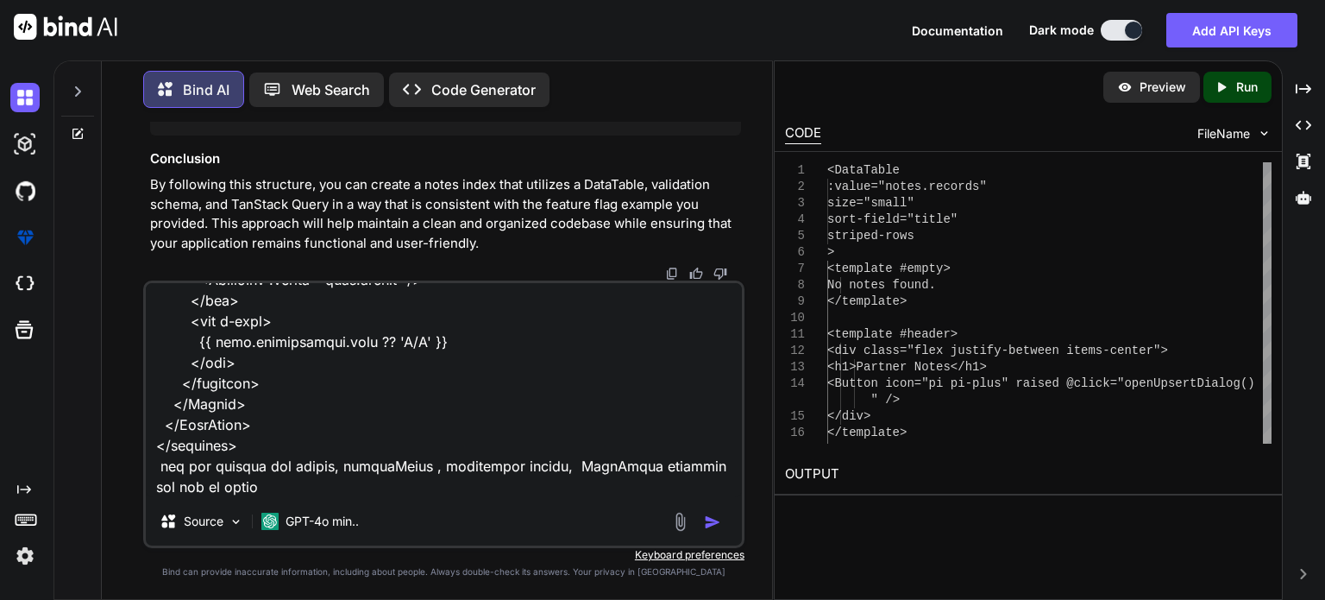
type textarea "lets follow what is done on partner table code <script setup lang="ts"> import …"
type textarea "x"
type textarea "lets follow what is done on partner table code <script setup lang="ts"> import …"
type textarea "x"
type textarea "lets follow what is done on partner table code <script setup lang="ts"> import …"
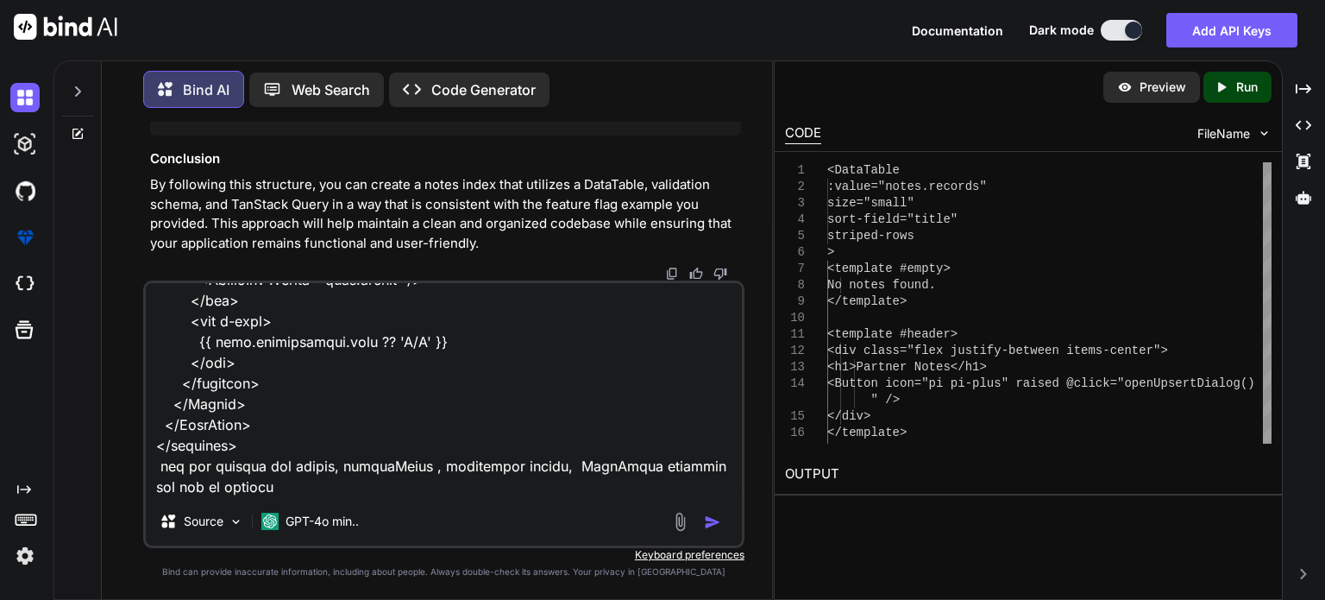
type textarea "x"
type textarea "lets follow what is done on partner table code <script setup lang="ts"> import …"
type textarea "x"
type textarea "lets follow what is done on partner table code <script setup lang="ts"> import …"
type textarea "x"
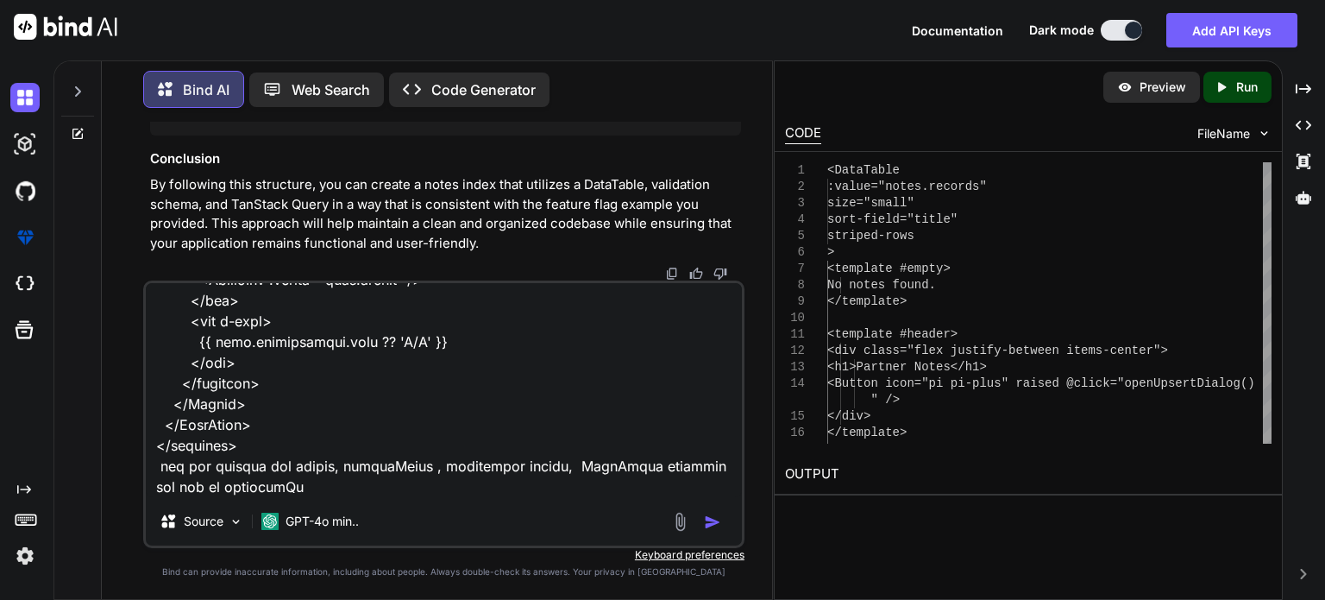
type textarea "lets follow what is done on partner table code <script setup lang="ts"> import …"
type textarea "x"
type textarea "lets follow what is done on partner table code <script setup lang="ts"> import …"
type textarea "x"
type textarea "lets follow what is done on partner table code <script setup lang="ts"> import …"
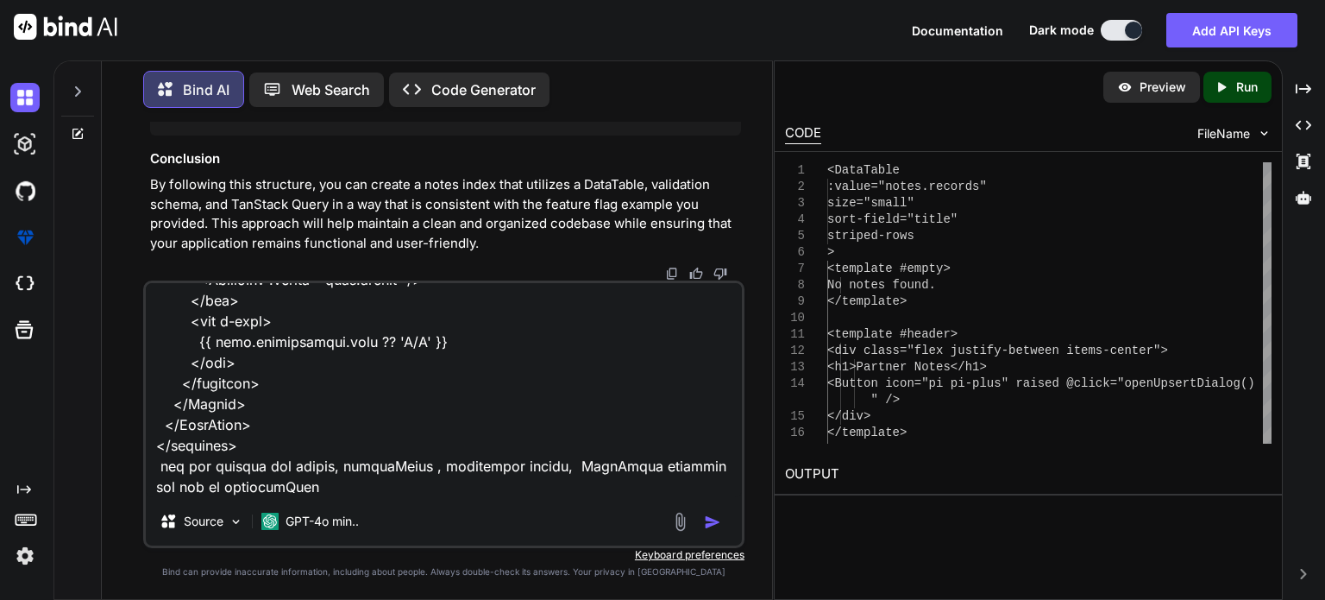
type textarea "x"
type textarea "lets follow what is done on partner table code <script setup lang="ts"> import …"
type textarea "x"
type textarea "lets follow what is done on partner table code <script setup lang="ts"> import …"
type textarea "x"
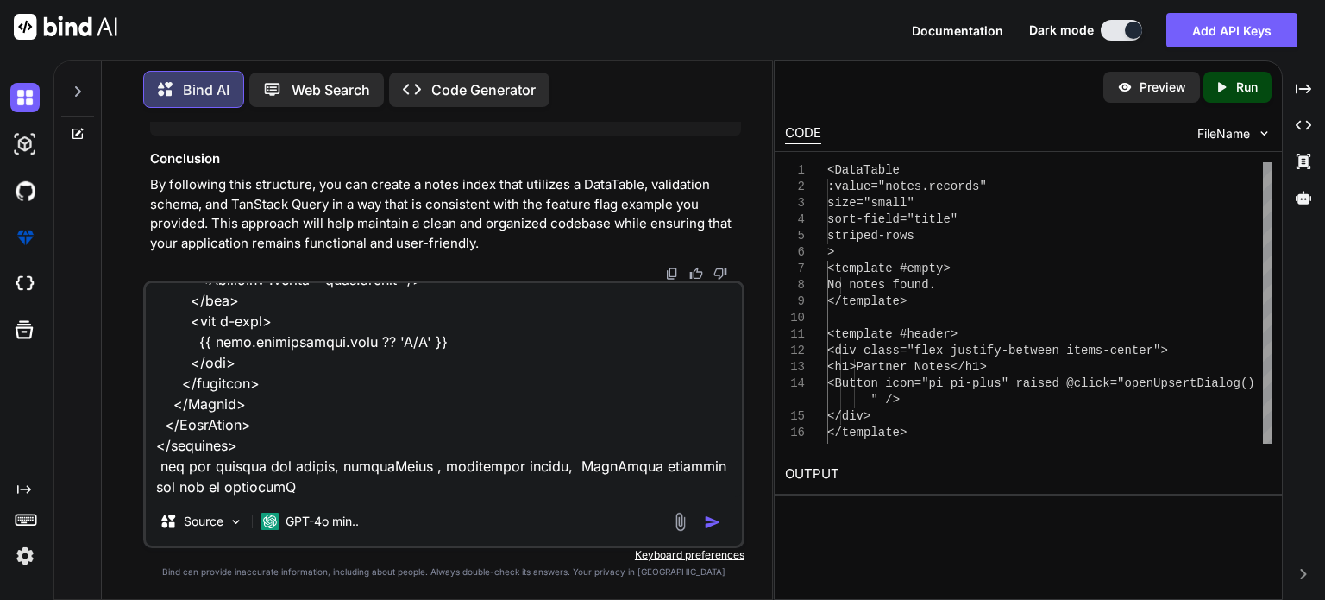
type textarea "lets follow what is done on partner table code <script setup lang="ts"> import …"
type textarea "x"
type textarea "lets follow what is done on partner table code <script setup lang="ts"> import …"
type textarea "x"
type textarea "lets follow what is done on partner table code <script setup lang="ts"> import …"
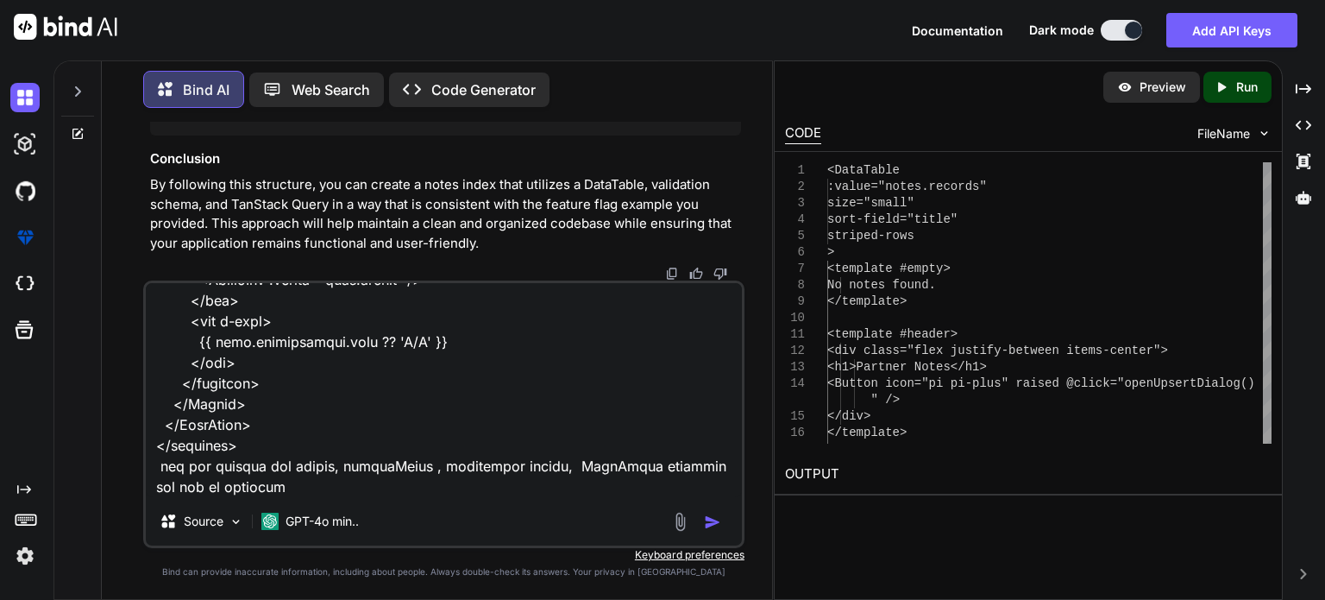
type textarea "x"
type textarea "lets follow what is done on partner table code <script setup lang="ts"> import …"
type textarea "x"
type textarea "lets follow what is done on partner table code <script setup lang="ts"> import …"
type textarea "x"
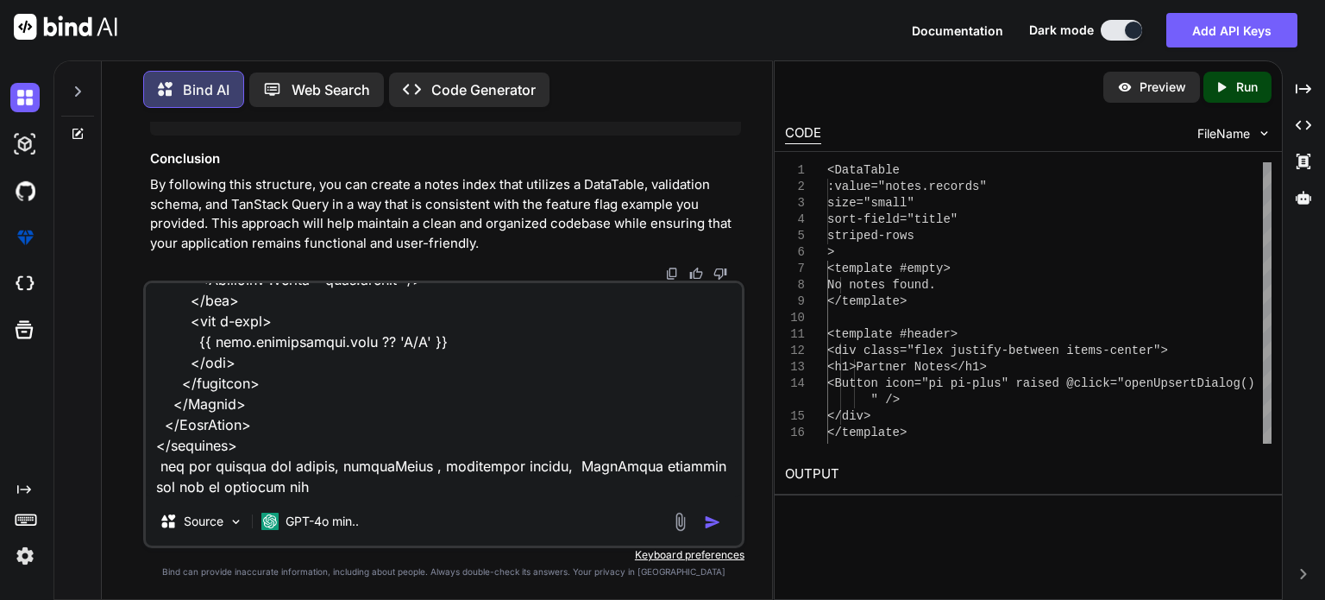
type textarea "lets follow what is done on partner table code <script setup lang="ts"> import …"
type textarea "x"
type textarea "lets follow what is done on partner table code <script setup lang="ts"> import …"
type textarea "x"
type textarea "lets follow what is done on partner table code <script setup lang="ts"> import …"
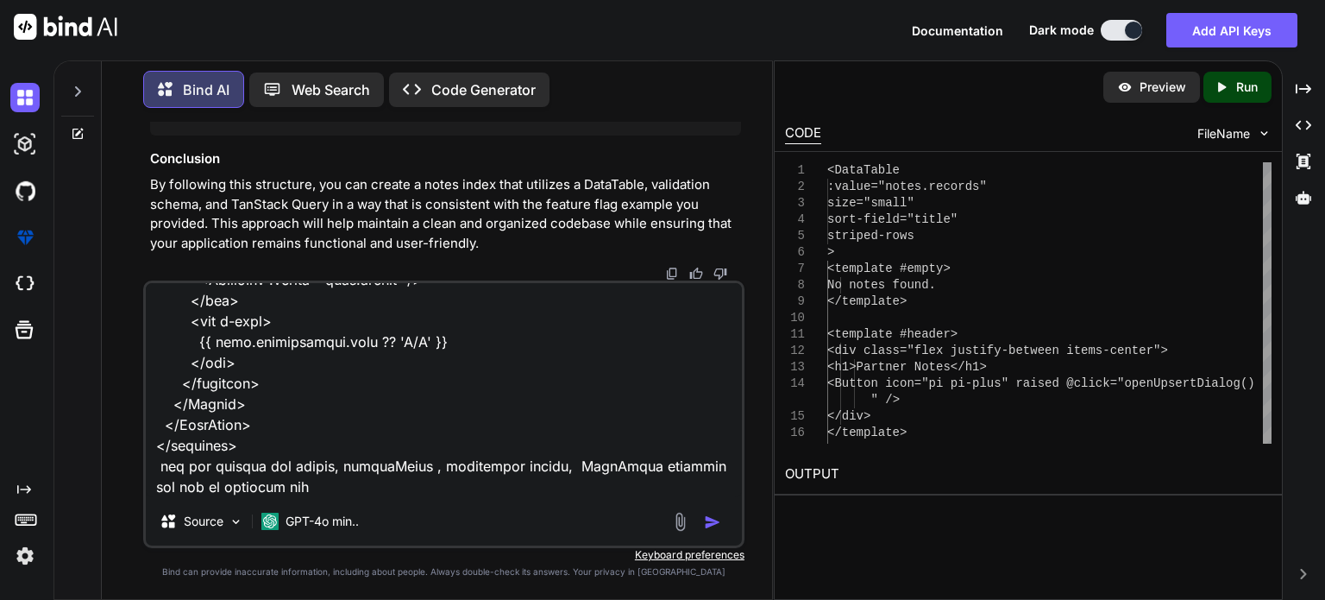
type textarea "x"
type textarea "lets follow what is done on partner table code <script setup lang="ts"> import …"
type textarea "x"
type textarea "lets follow what is done on partner table code <script setup lang="ts"> import …"
type textarea "x"
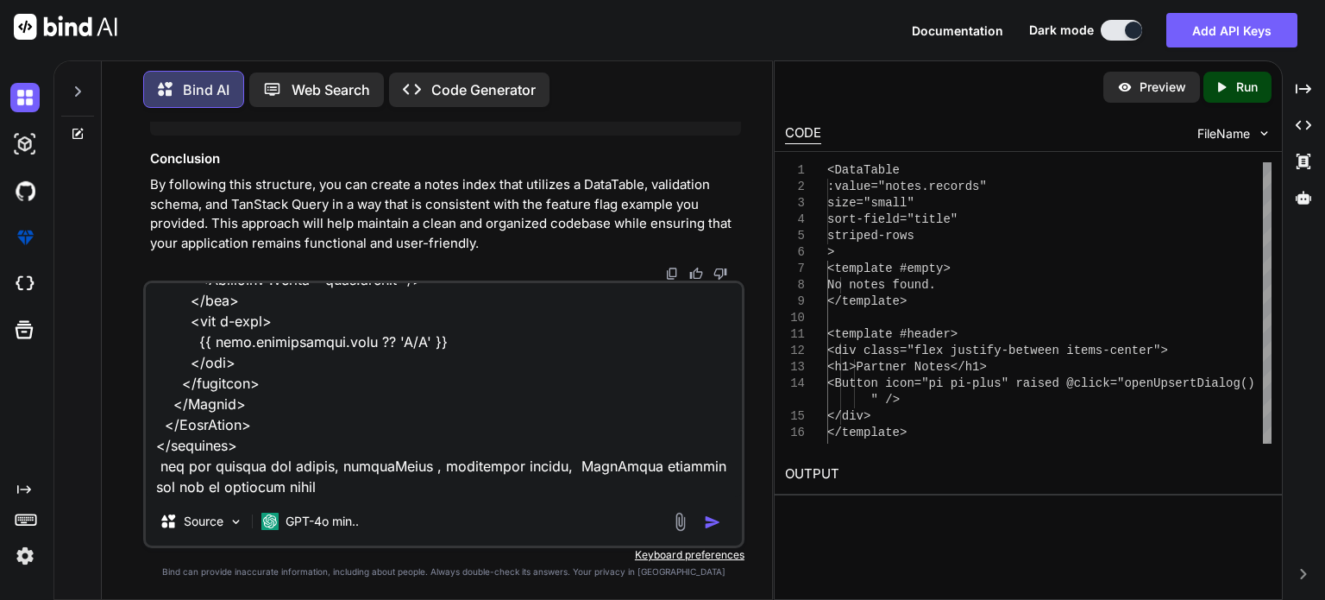
type textarea "lets follow what is done on partner table code <script setup lang="ts"> import …"
type textarea "x"
type textarea "lets follow what is done on partner table code <script setup lang="ts"> import …"
type textarea "x"
type textarea "lets follow what is done on partner table code <script setup lang="ts"> import …"
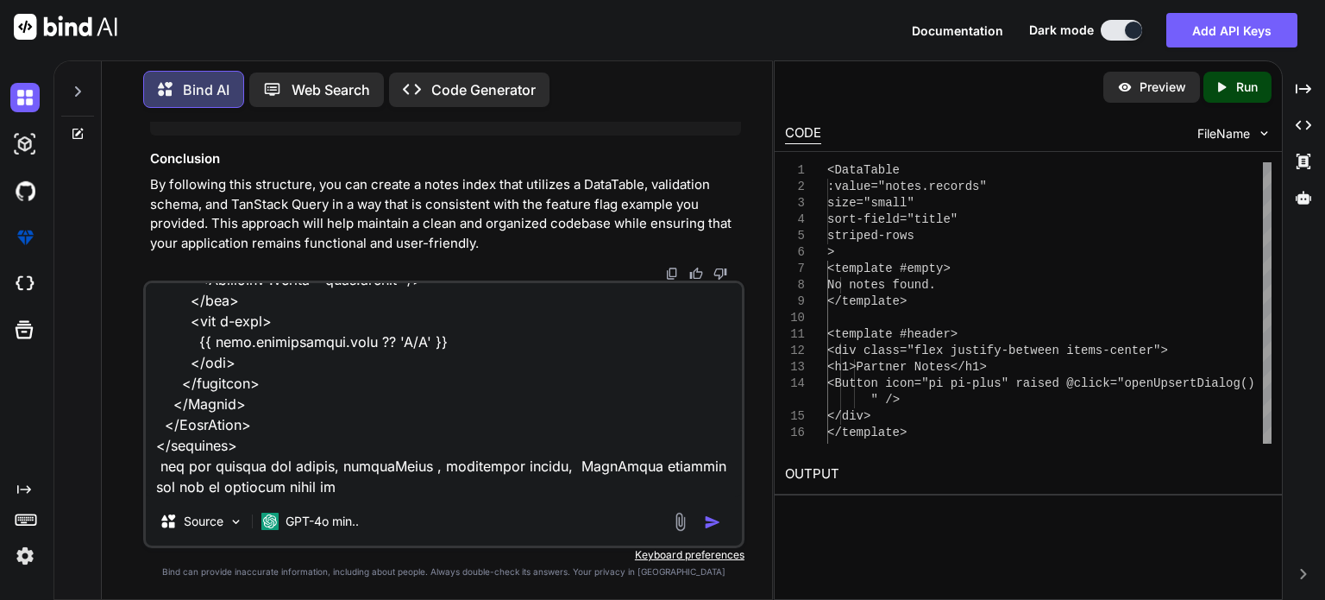
type textarea "x"
type textarea "lets follow what is done on partner table code <script setup lang="ts"> import …"
type textarea "x"
type textarea "lets follow what is done on partner table code <script setup lang="ts"> import …"
type textarea "x"
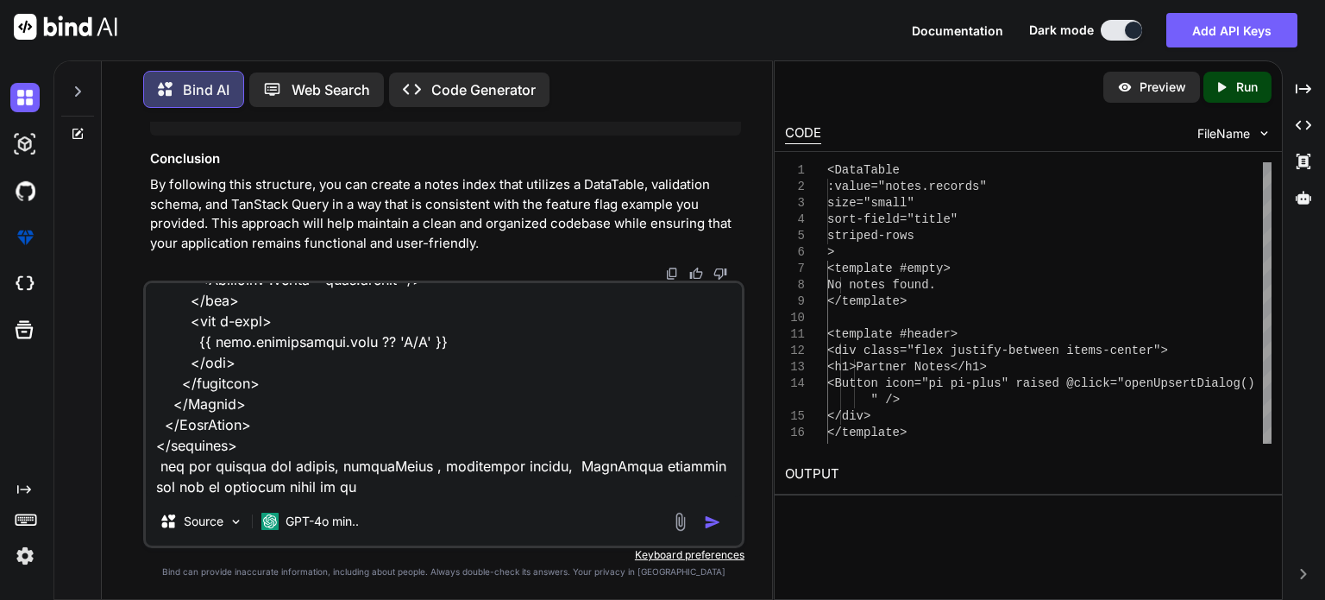
type textarea "lets follow what is done on partner table code <script setup lang="ts"> import …"
type textarea "x"
type textarea "lets follow what is done on partner table code <script setup lang="ts"> import …"
type textarea "x"
type textarea "lets follow what is done on partner table code <script setup lang="ts"> import …"
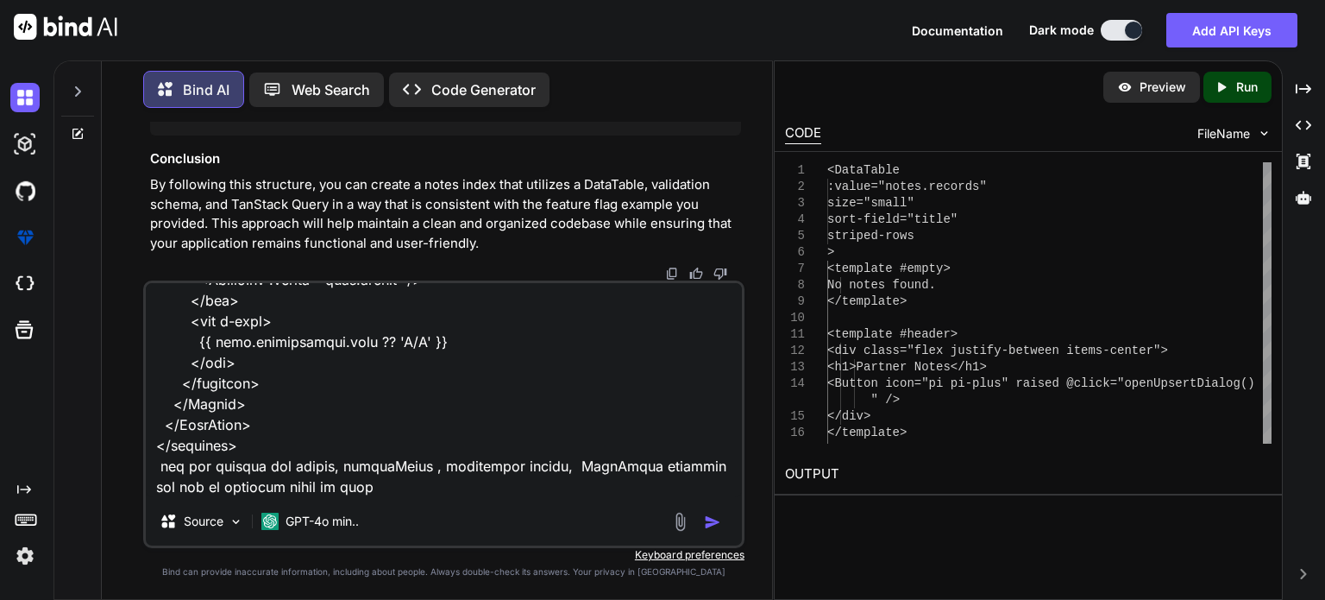
type textarea "x"
type textarea "lets follow what is done on partner table code <script setup lang="ts"> import …"
type textarea "x"
type textarea "lets follow what is done on partner table code <script setup lang="ts"> import …"
type textarea "x"
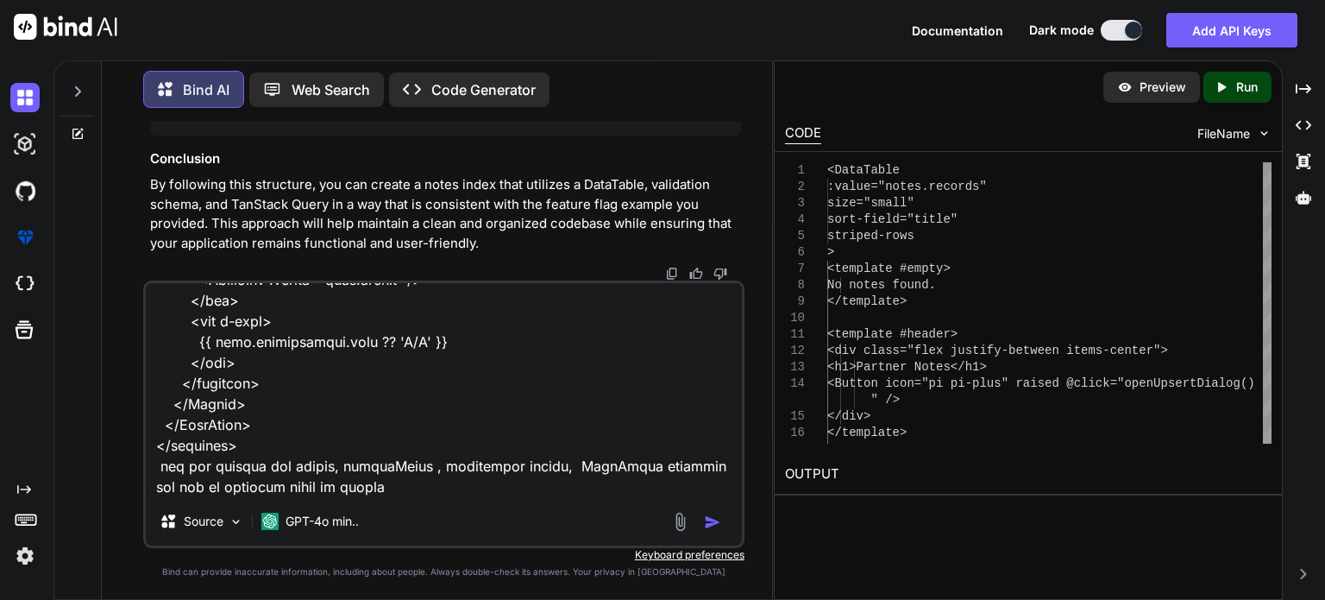
type textarea "lets follow what is done on partner table code <script setup lang="ts"> import …"
type textarea "x"
type textarea "lets follow what is done on partner table code <script setup lang="ts"> import …"
type textarea "x"
type textarea "lets follow what is done on partner table code <script setup lang="ts"> import …"
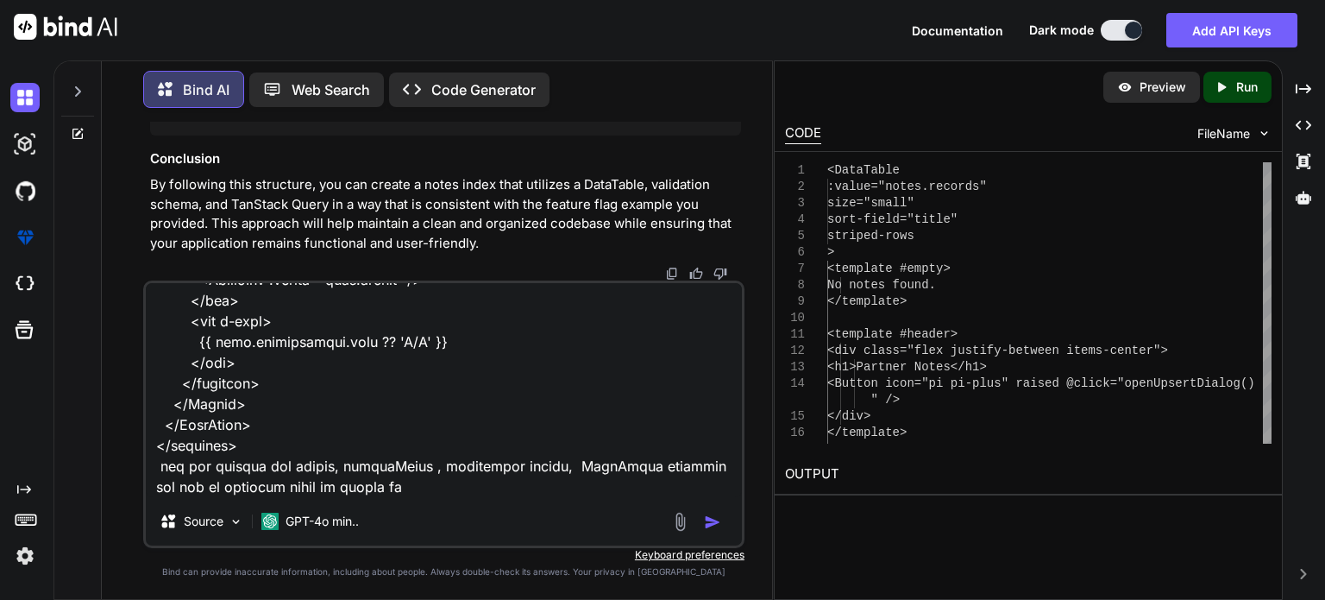
type textarea "x"
type textarea "lets follow what is done on partner table code <script setup lang="ts"> import …"
type textarea "x"
type textarea "lets follow what is done on partner table code <script setup lang="ts"> import …"
type textarea "x"
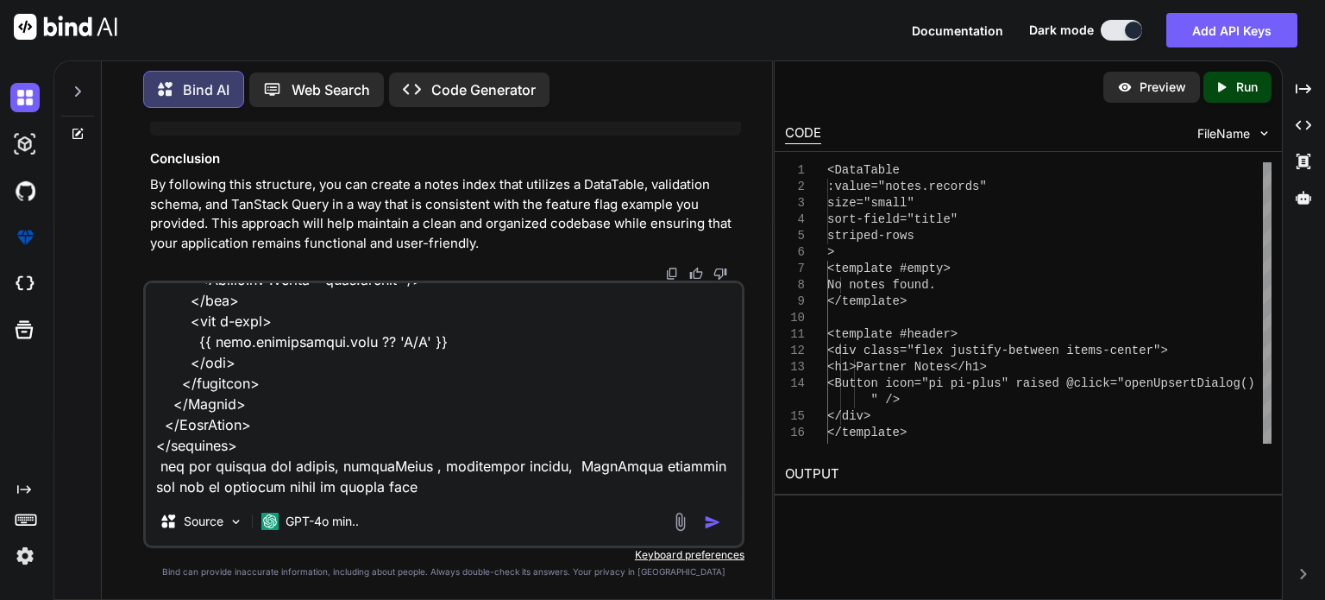
type textarea "lets follow what is done on partner table code <script setup lang="ts"> import …"
type textarea "x"
type textarea "lets follow what is done on partner table code <script setup lang="ts"> import …"
type textarea "x"
type textarea "lets follow what is done on partner table code <script setup lang="ts"> import …"
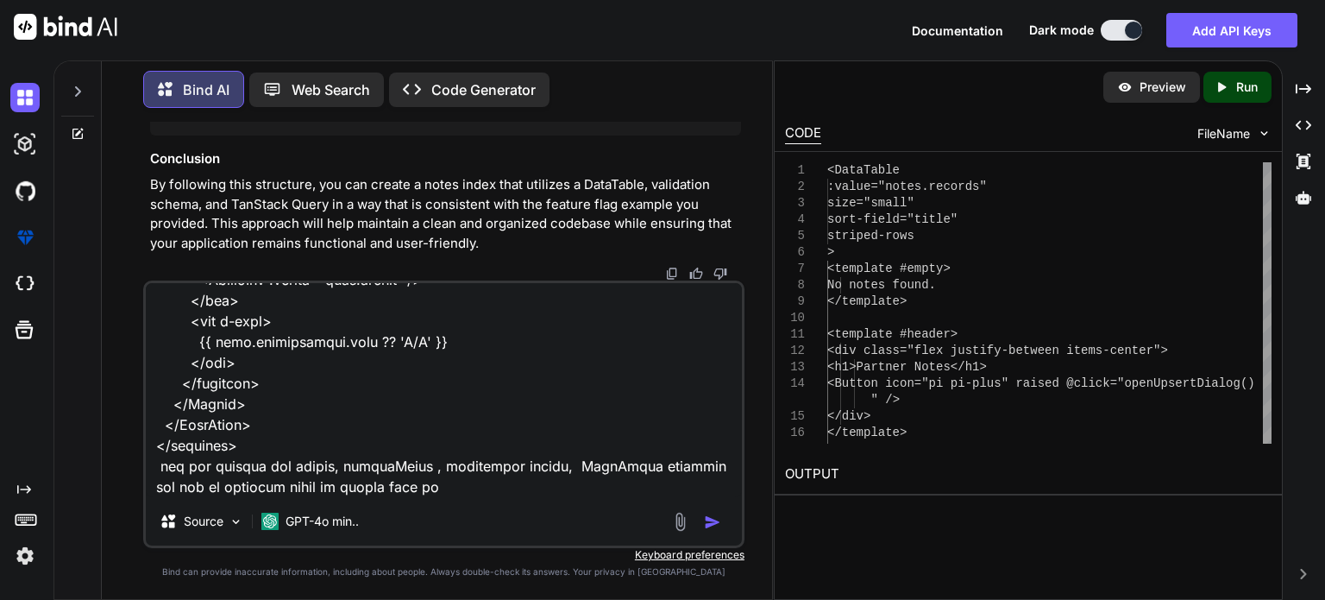
type textarea "x"
type textarea "lets follow what is done on partner table code <script setup lang="ts"> import …"
type textarea "x"
type textarea "lets follow what is done on partner table code <script setup lang="ts"> import …"
type textarea "x"
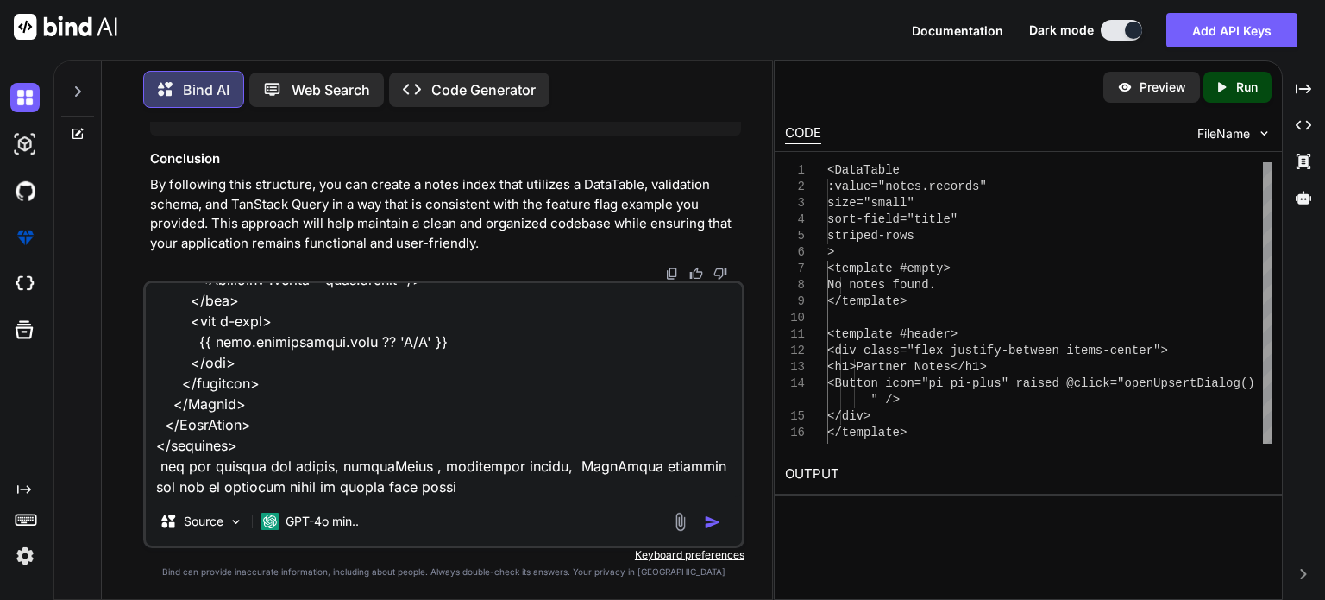
type textarea "lets follow what is done on partner table code <script setup lang="ts"> import …"
type textarea "x"
type textarea "lets follow what is done on partner table code <script setup lang="ts"> import …"
type textarea "x"
type textarea "lets follow what is done on partner table code <script setup lang="ts"> import …"
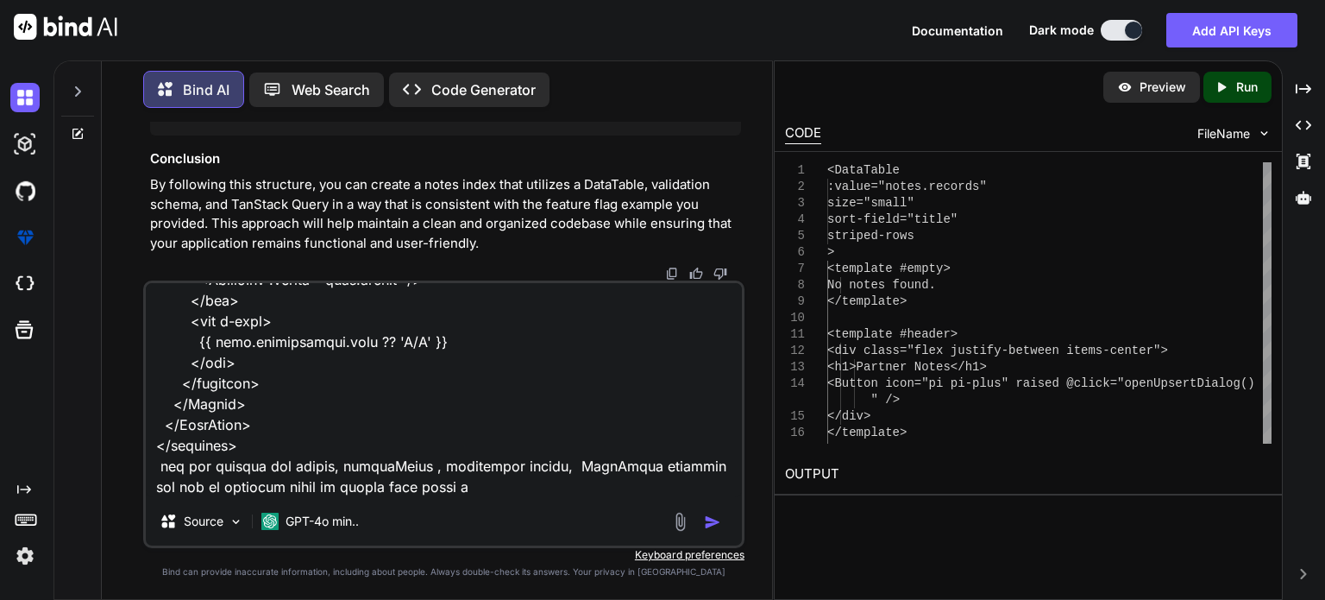
type textarea "x"
type textarea "lets follow what is done on partner table code <script setup lang="ts"> import …"
type textarea "x"
type textarea "lets follow what is done on partner table code <script setup lang="ts"> import …"
type textarea "x"
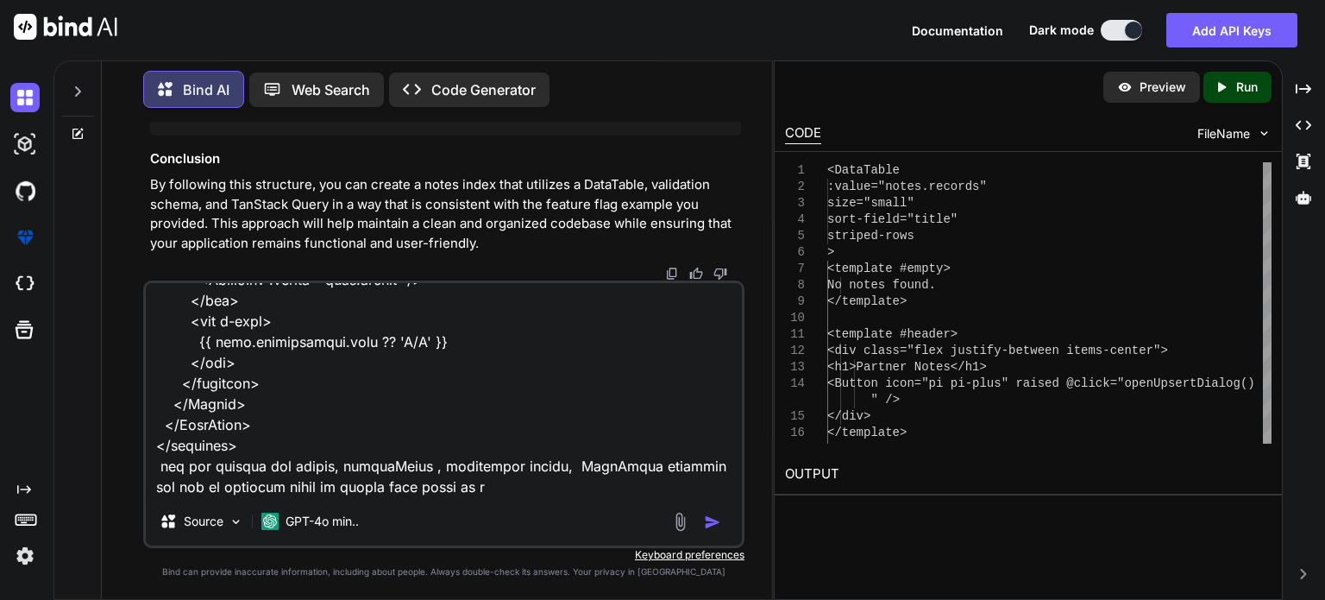
type textarea "lets follow what is done on partner table code <script setup lang="ts"> import …"
type textarea "x"
type textarea "lets follow what is done on partner table code <script setup lang="ts"> import …"
type textarea "x"
type textarea "lets follow what is done on partner table code <script setup lang="ts"> import …"
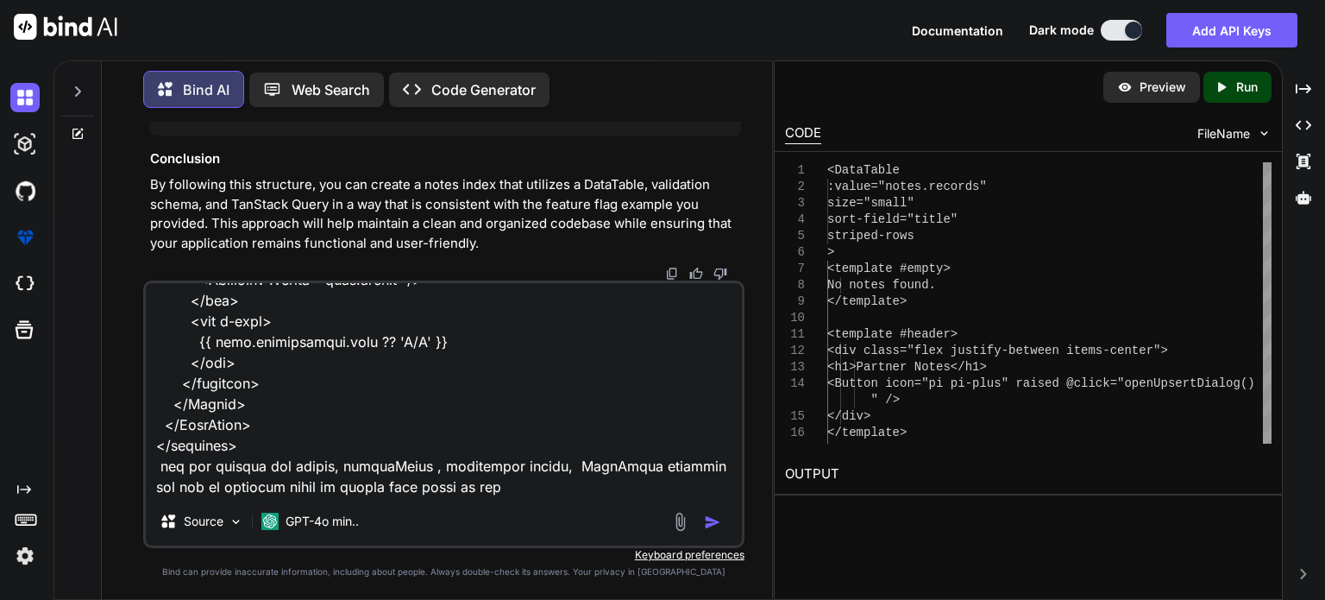
type textarea "x"
type textarea "lets follow what is done on partner table code <script setup lang="ts"> import …"
type textarea "x"
type textarea "lets follow what is done on partner table code <script setup lang="ts"> import …"
type textarea "x"
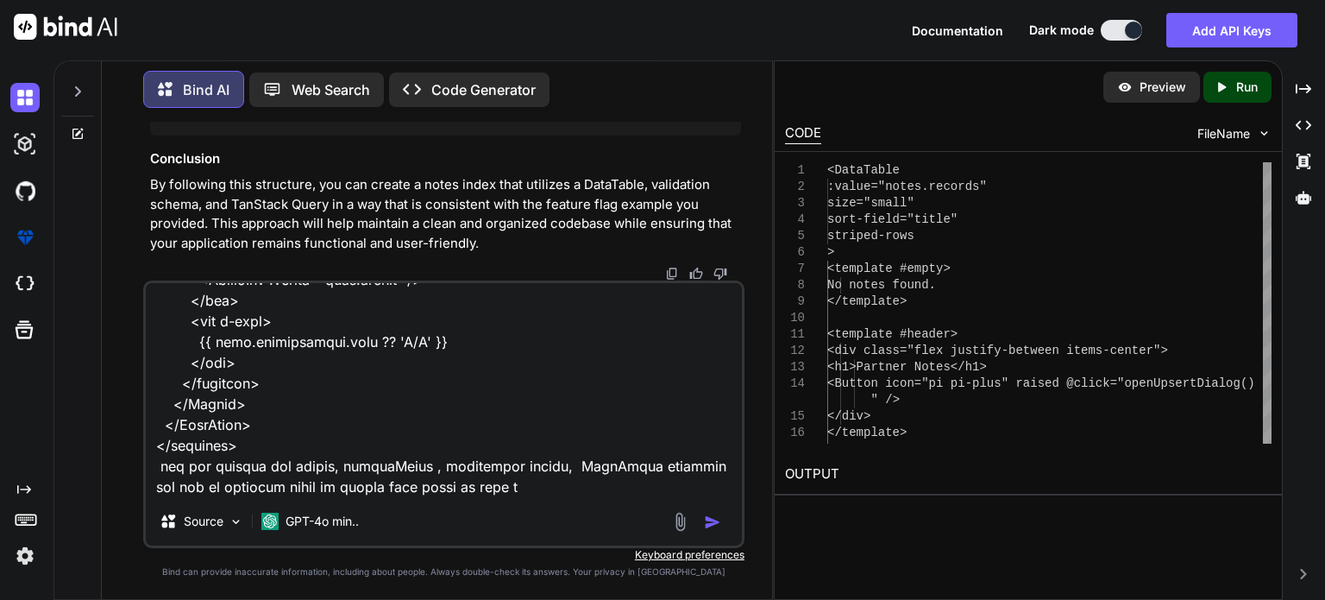
type textarea "lets follow what is done on partner table code <script setup lang="ts"> import …"
type textarea "x"
type textarea "lets follow what is done on partner table code <script setup lang="ts"> import …"
type textarea "x"
type textarea "lets follow what is done on partner table code <script setup lang="ts"> import …"
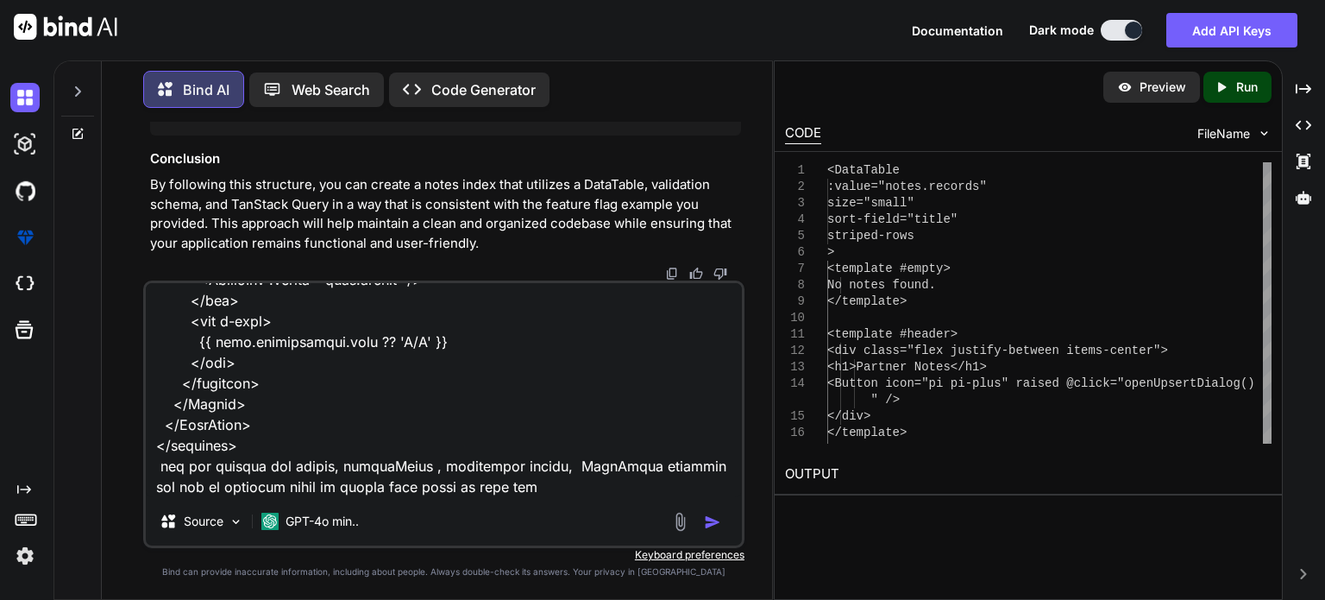
type textarea "x"
type textarea "lets follow what is done on partner table code <script setup lang="ts"> import …"
type textarea "x"
type textarea "lets follow what is done on partner table code <script setup lang="ts"> import …"
type textarea "x"
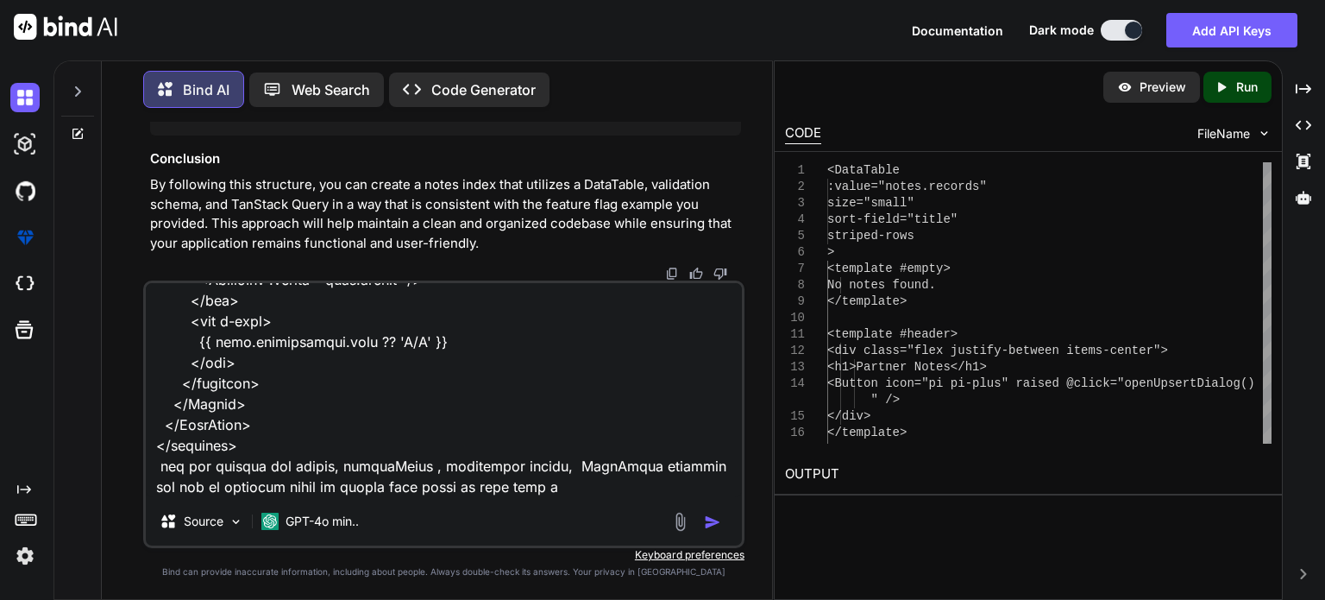
type textarea "lets follow what is done on partner table code <script setup lang="ts"> import …"
type textarea "x"
type textarea "lets follow what is done on partner table code <script setup lang="ts"> import …"
type textarea "x"
type textarea "lets follow what is done on partner table code <script setup lang="ts"> import …"
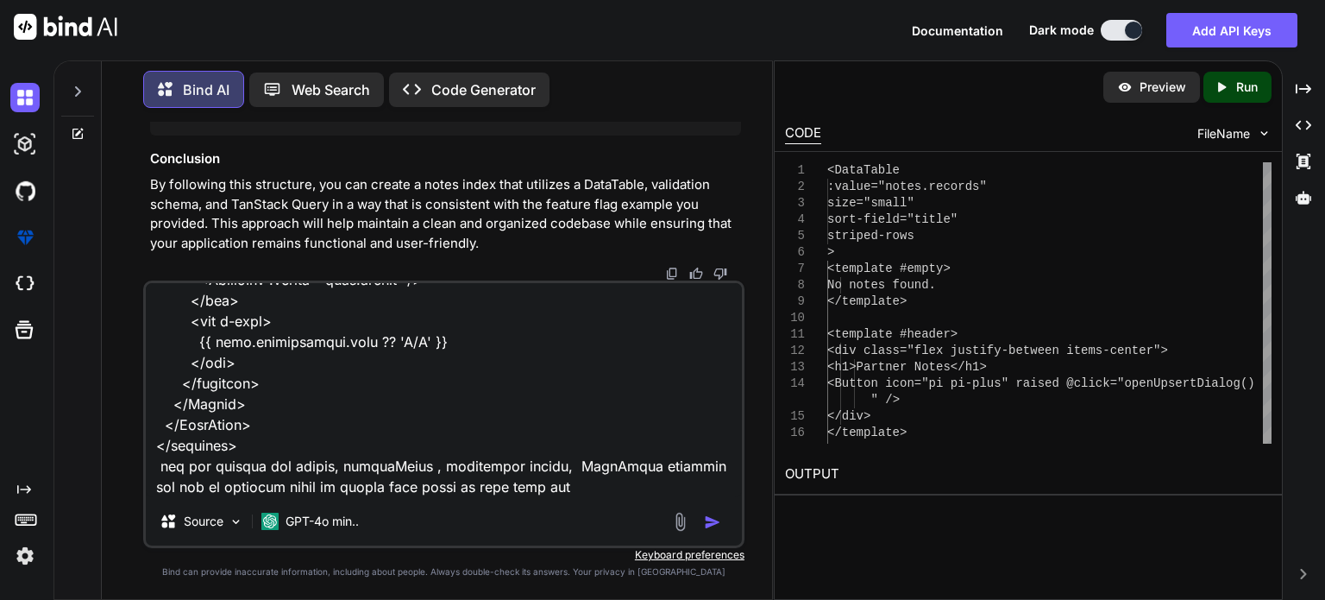
type textarea "x"
type textarea "lets follow what is done on partner table code <script setup lang="ts"> import …"
type textarea "x"
type textarea "lets follow what is done on partner table code <script setup lang="ts"> import …"
type textarea "x"
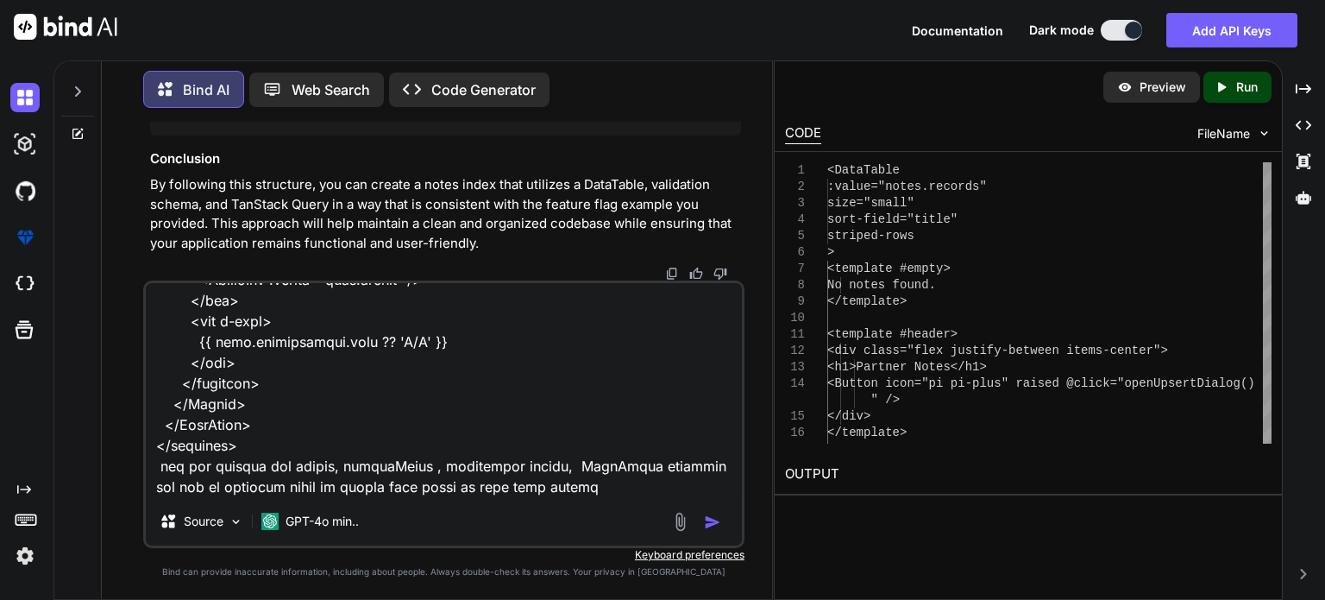
type textarea "lets follow what is done on partner table code <script setup lang="ts"> import …"
type textarea "x"
type textarea "lets follow what is done on partner table code <script setup lang="ts"> import …"
type textarea "x"
type textarea "lets follow what is done on partner table code <script setup lang="ts"> import …"
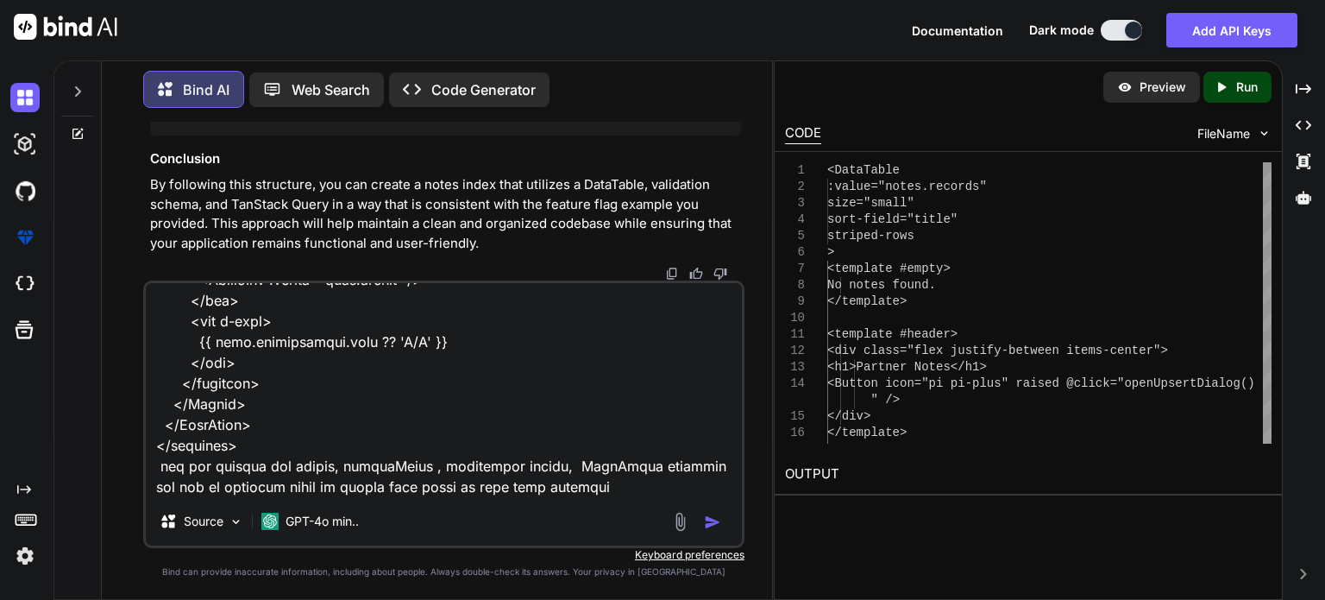
type textarea "x"
click at [635, 484] on textarea at bounding box center [444, 390] width 596 height 214
paste textarea "<script setup lang="ts"> import type { FileUploadSelectEvent } from 'primevue/f…"
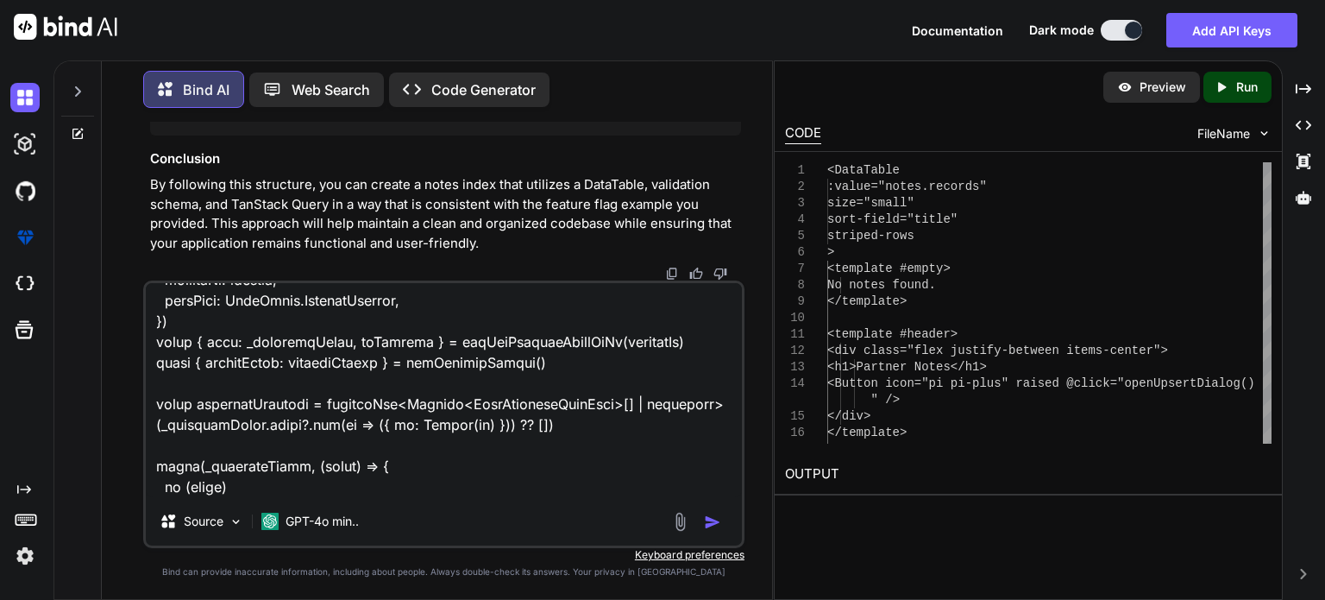
scroll to position [0, 0]
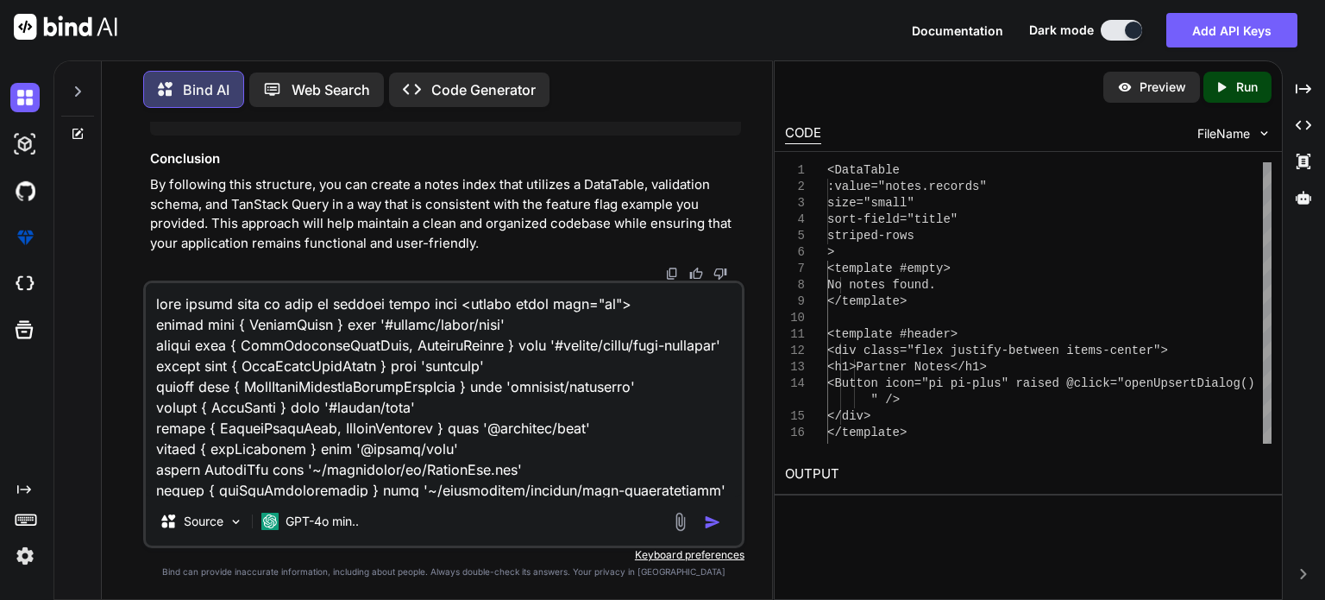
click at [153, 305] on textarea at bounding box center [444, 390] width 596 height 214
type textarea "sorry lets follow what is done on partner table code <script setup lang="ts"> i…"
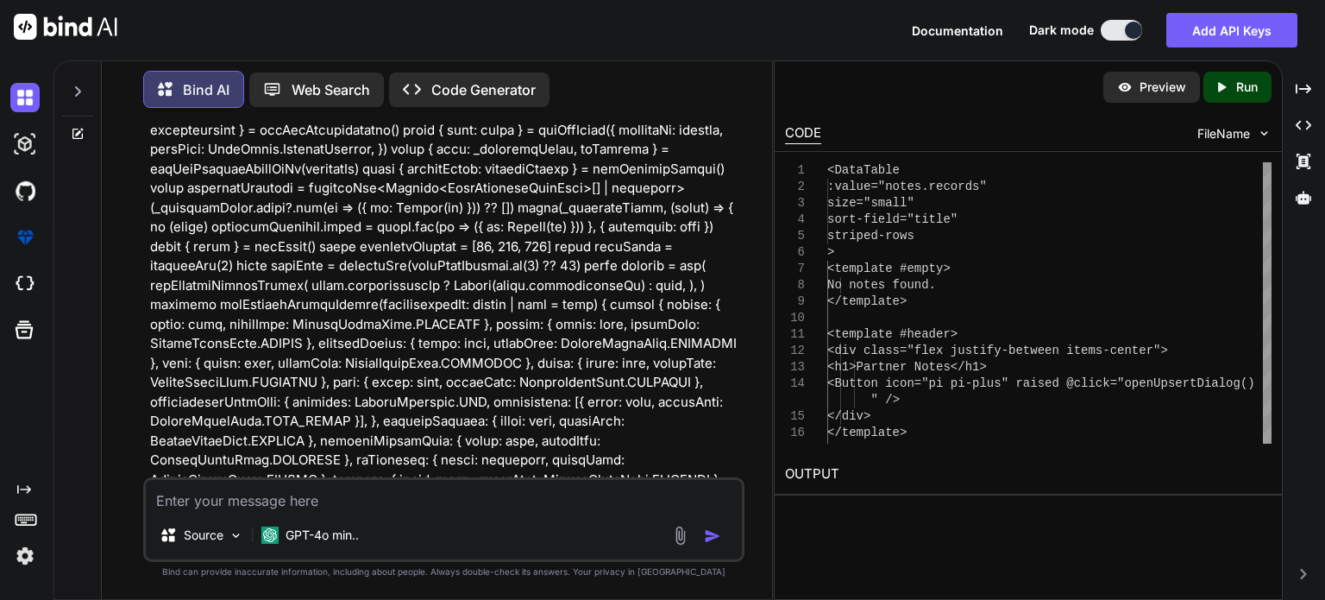
scroll to position [8297, 0]
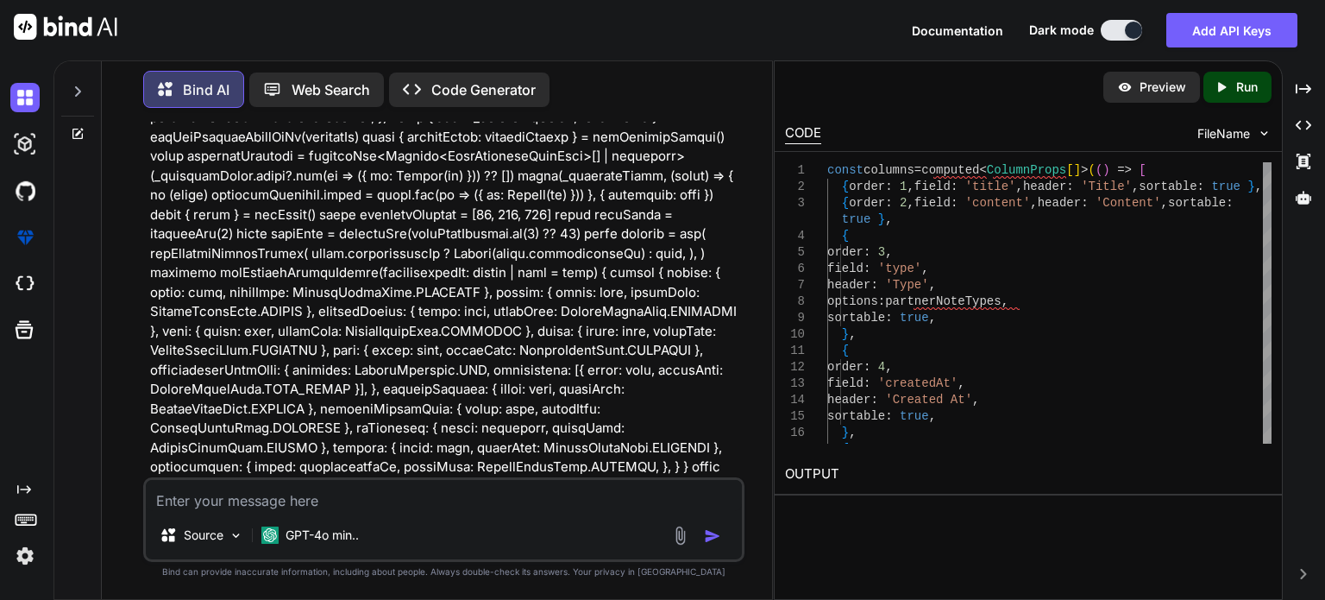
drag, startPoint x: 582, startPoint y: 340, endPoint x: 470, endPoint y: 418, distance: 136.9
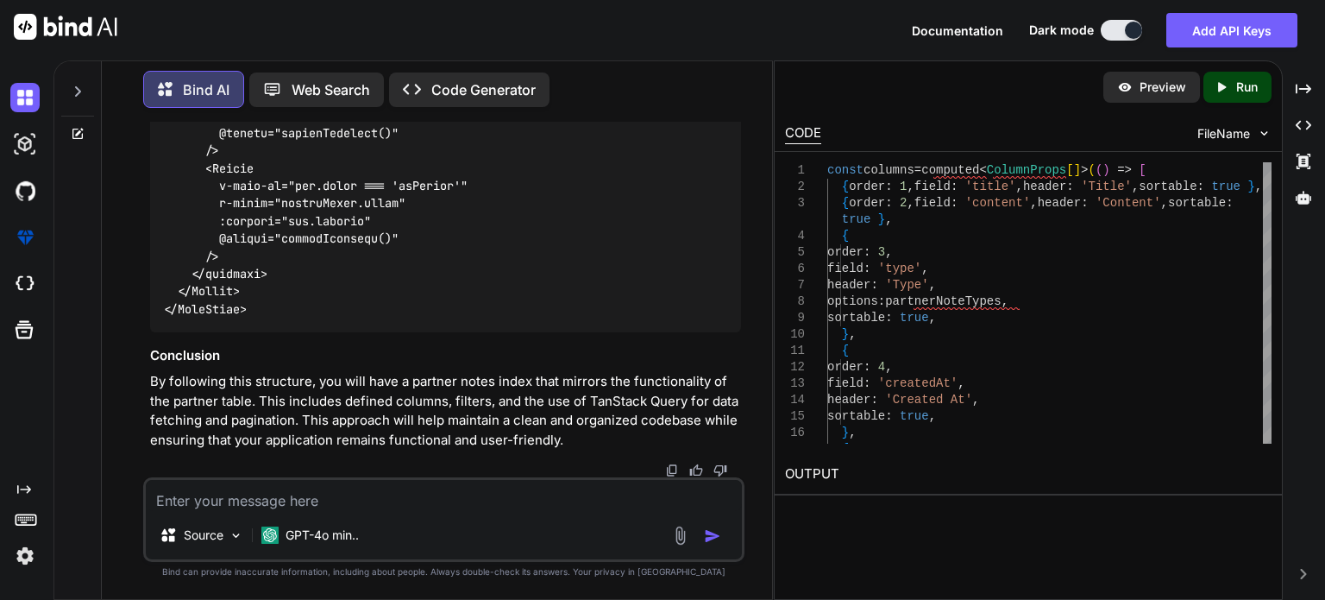
scroll to position [16630, 0]
click at [331, 503] on textarea at bounding box center [444, 495] width 596 height 31
type textarea "now please give me full complete updated code"
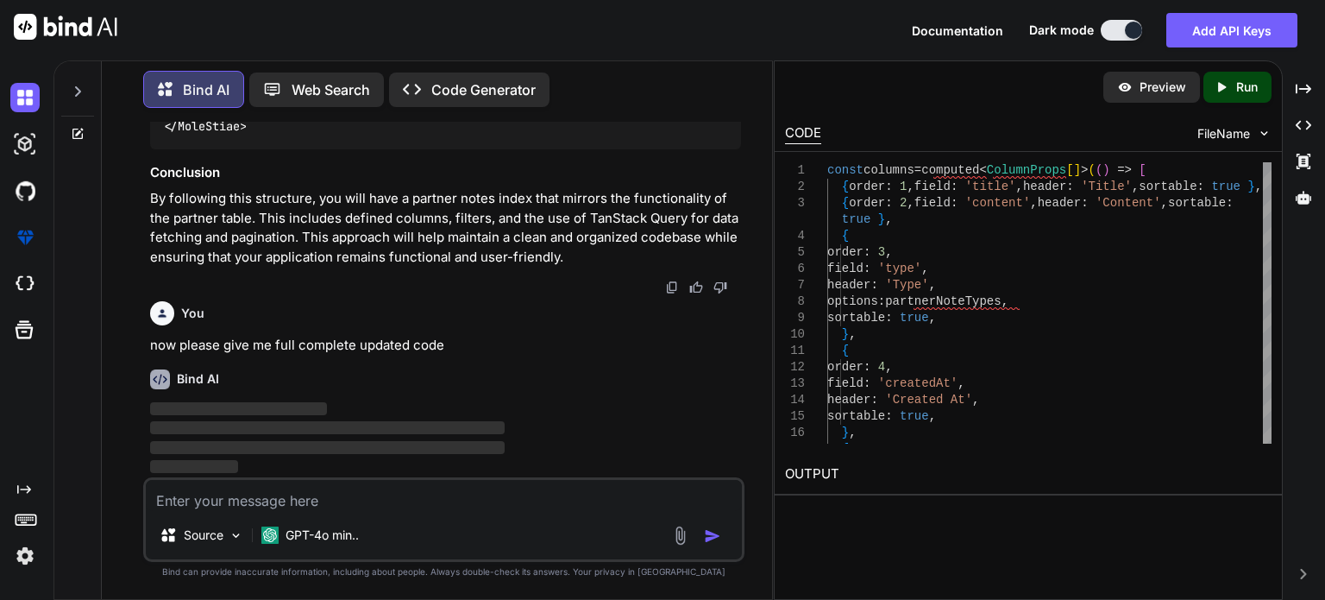
scroll to position [16812, 0]
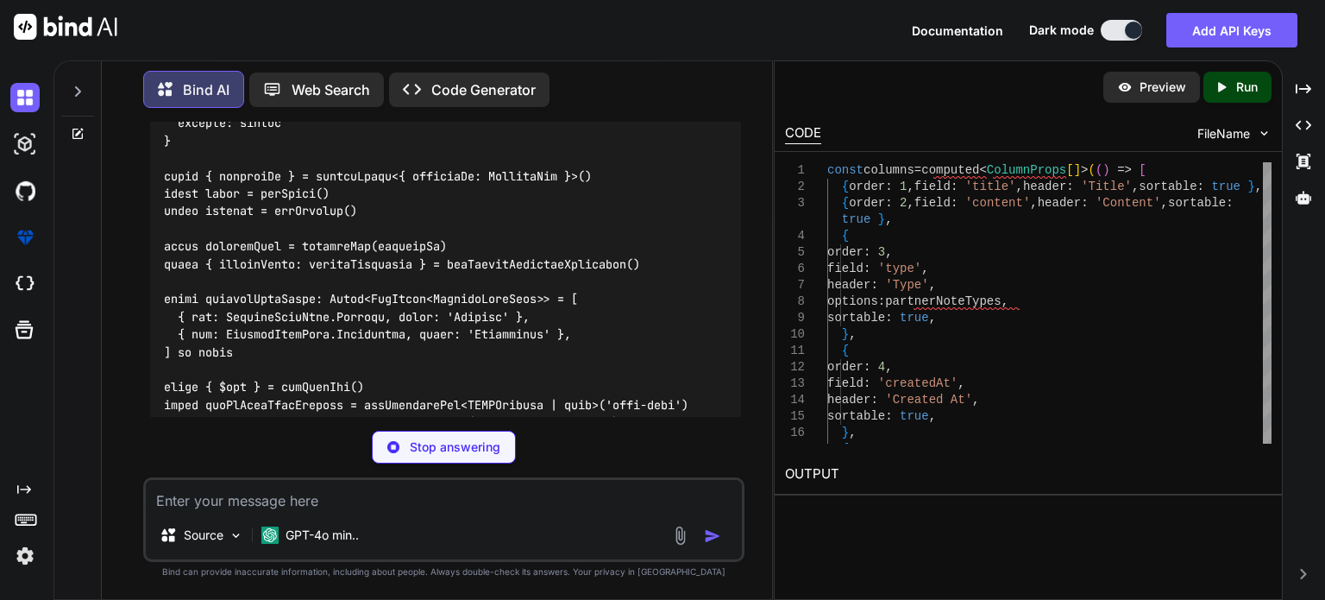
click at [280, 426] on div "You Bind AI To implement a similar structure for your notes index using the Tan…" at bounding box center [443, 360] width 601 height 477
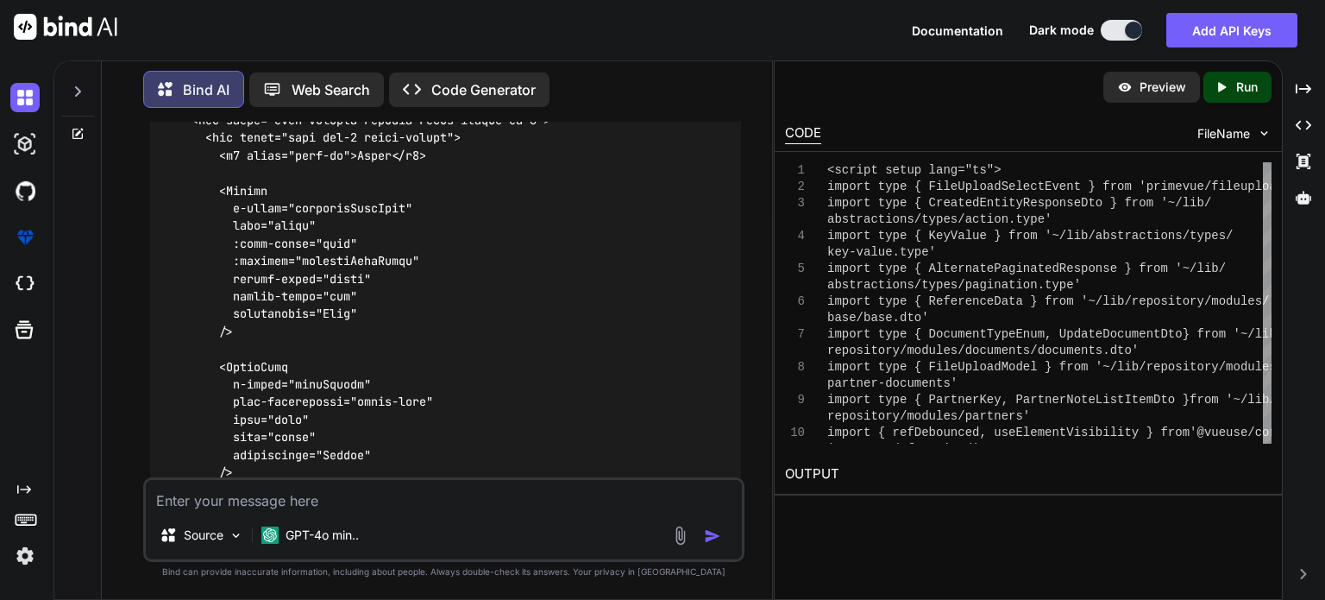
scroll to position [19672, 0]
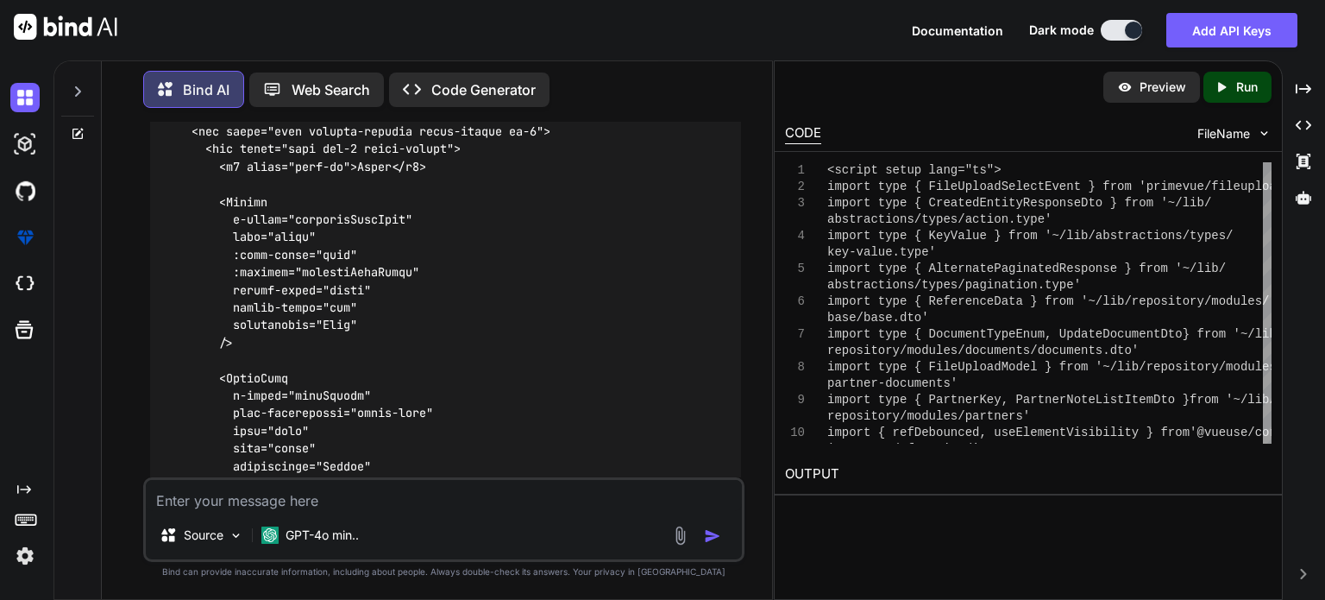
drag, startPoint x: 176, startPoint y: 137, endPoint x: 265, endPoint y: 227, distance: 126.3
click at [295, 498] on textarea at bounding box center [444, 495] width 596 height 31
type textarea "can i have all the complete code code with all logic to avoid confusion"
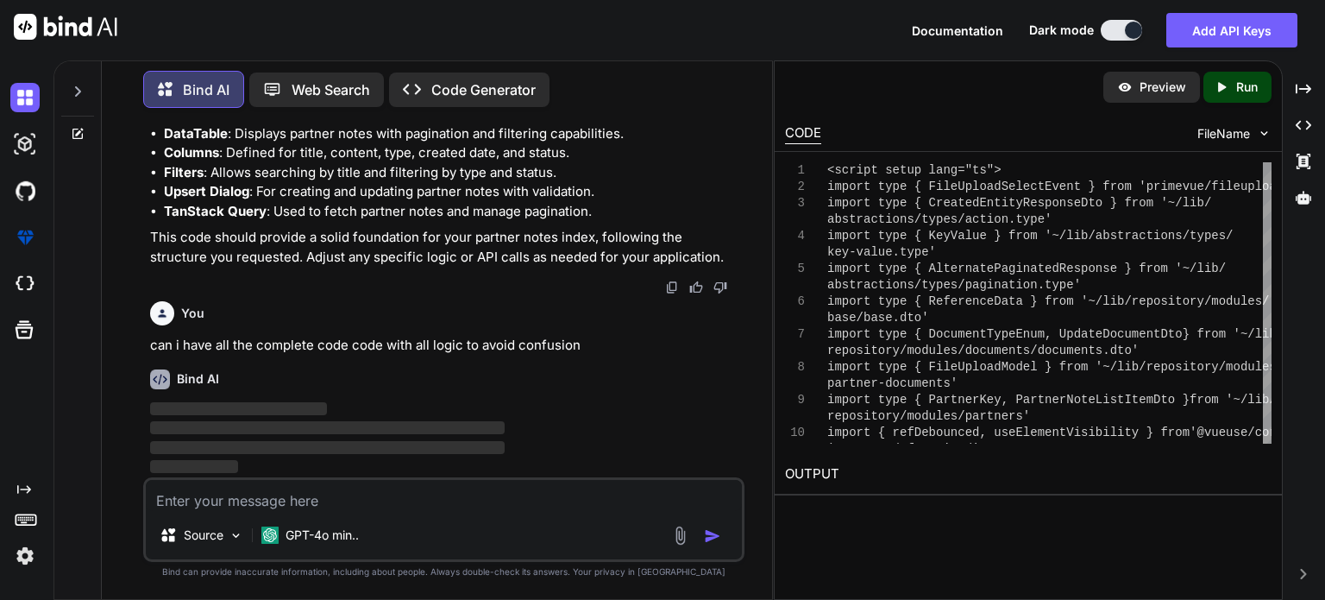
scroll to position [23480, 0]
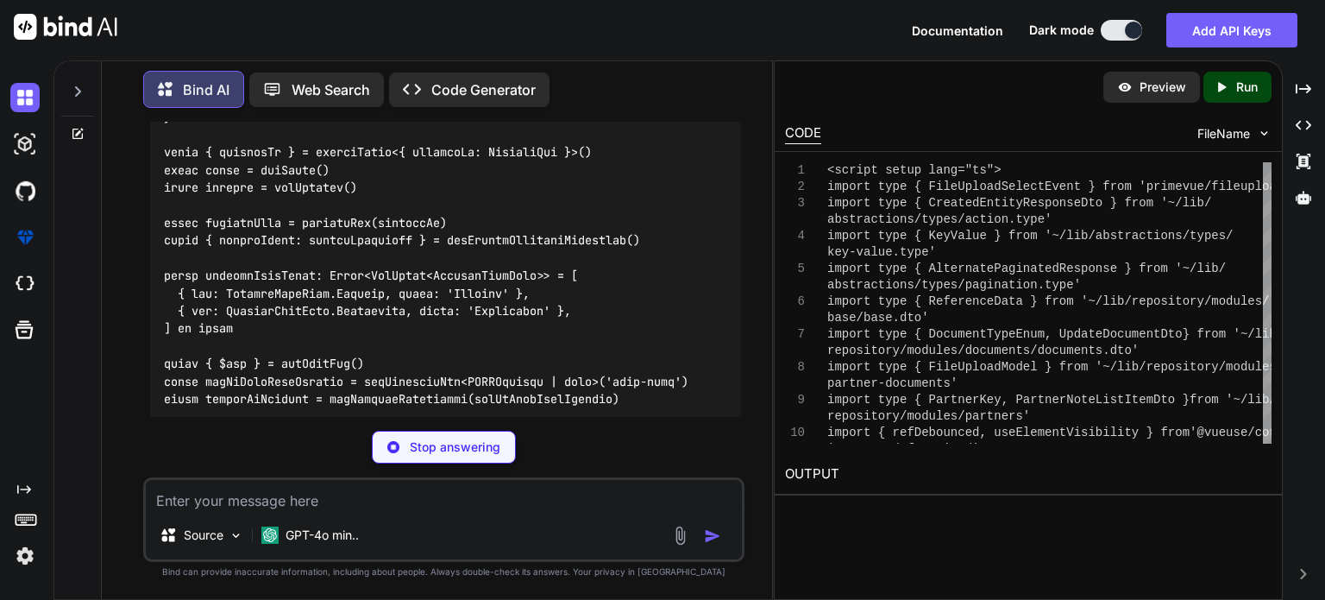
click at [204, 418] on div "You Bind AI To implement a similar structure for your notes index using the Tan…" at bounding box center [443, 360] width 601 height 477
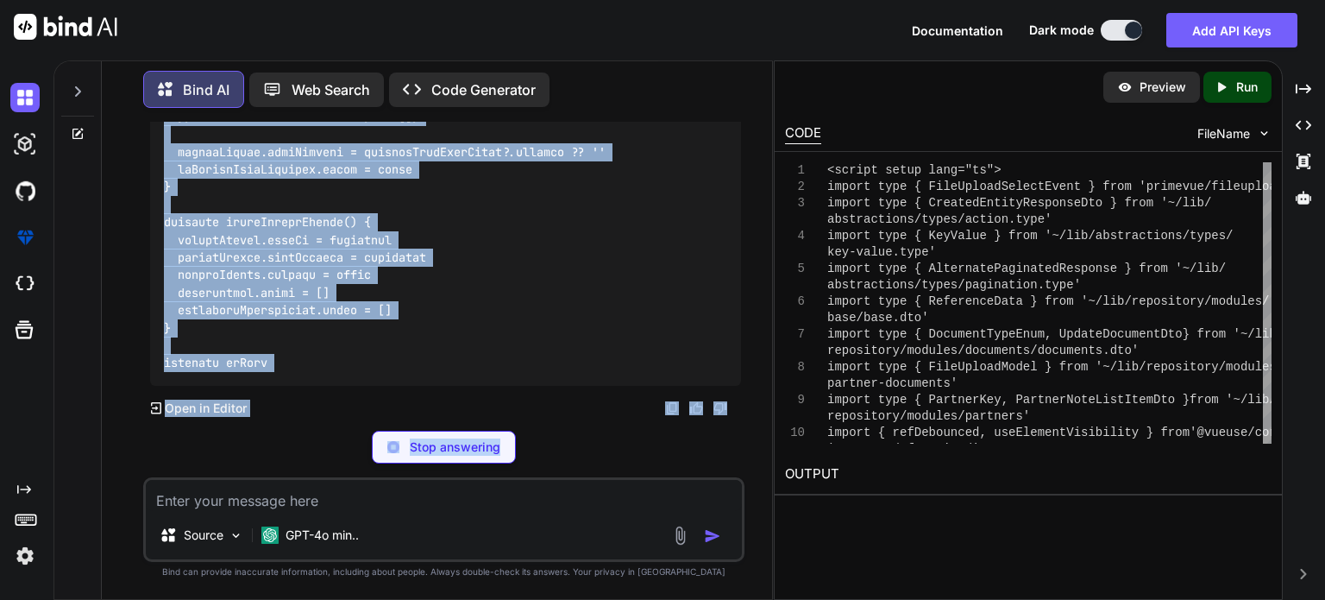
scroll to position [29915, 0]
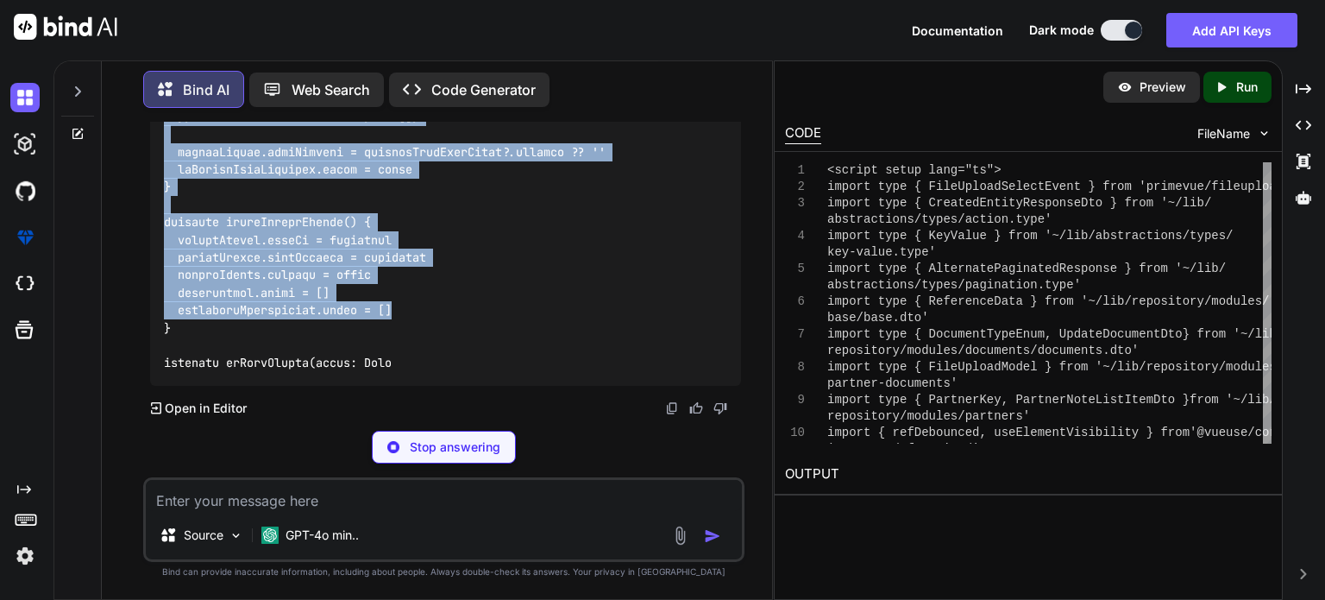
drag, startPoint x: 167, startPoint y: 168, endPoint x: 429, endPoint y: 317, distance: 300.6
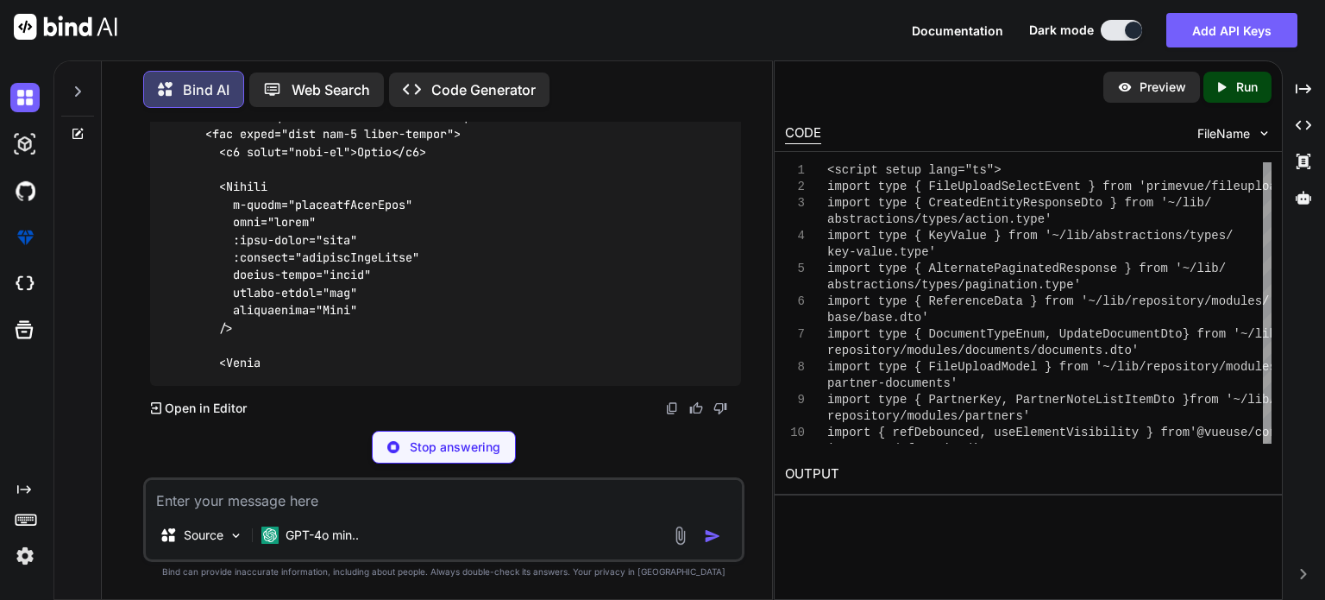
scroll to position [30813, 0]
click at [449, 500] on textarea at bounding box center [444, 495] width 596 height 31
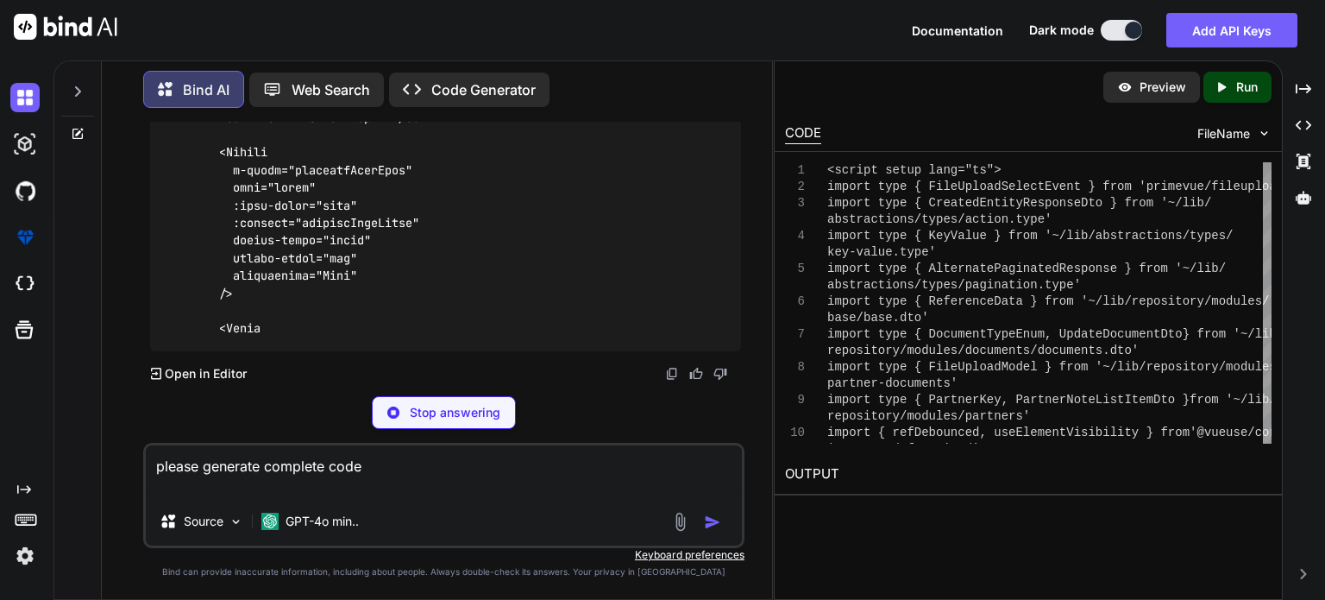
type textarea "please generate complete code"
click at [472, 409] on p "Stop answering" at bounding box center [455, 412] width 91 height 17
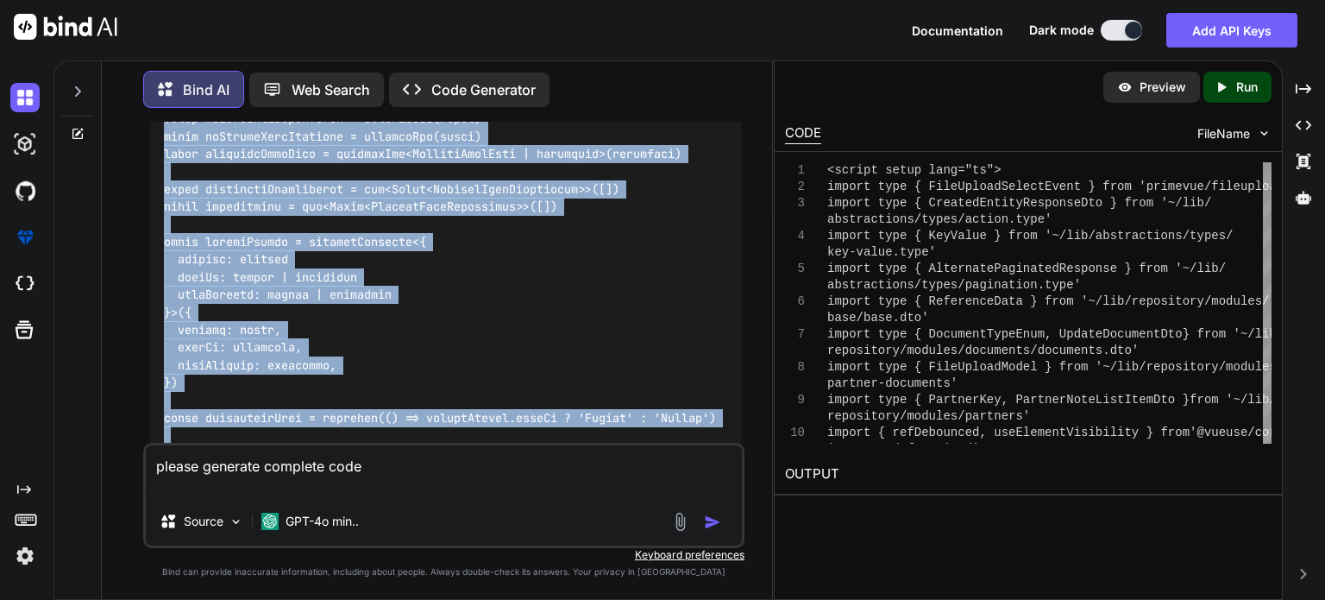
scroll to position [17099, 0]
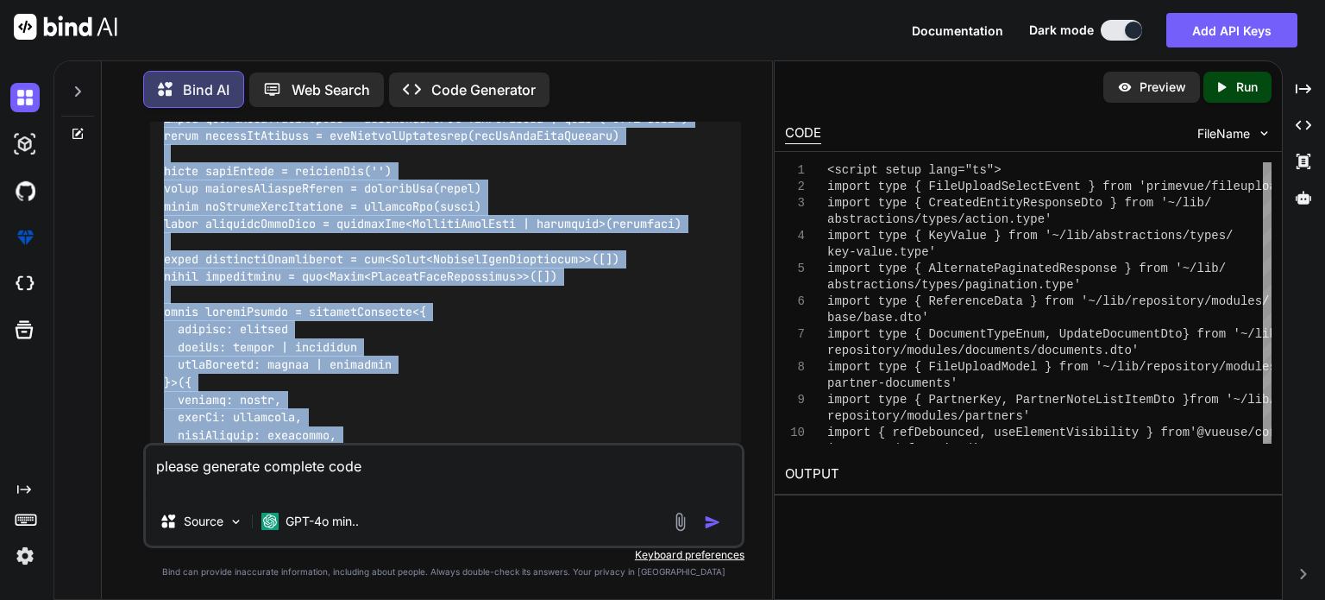
drag, startPoint x: 235, startPoint y: 353, endPoint x: 162, endPoint y: 229, distance: 143.8
click at [162, 229] on div "You Bind AI To implement a similar structure for your notes index using the Tan…" at bounding box center [446, 282] width 598 height 321
copy div "<script setup lang="ts"> import type { FileUploadSelectEvent } from 'primevue/f…"
click at [718, 525] on img "button" at bounding box center [712, 521] width 17 height 17
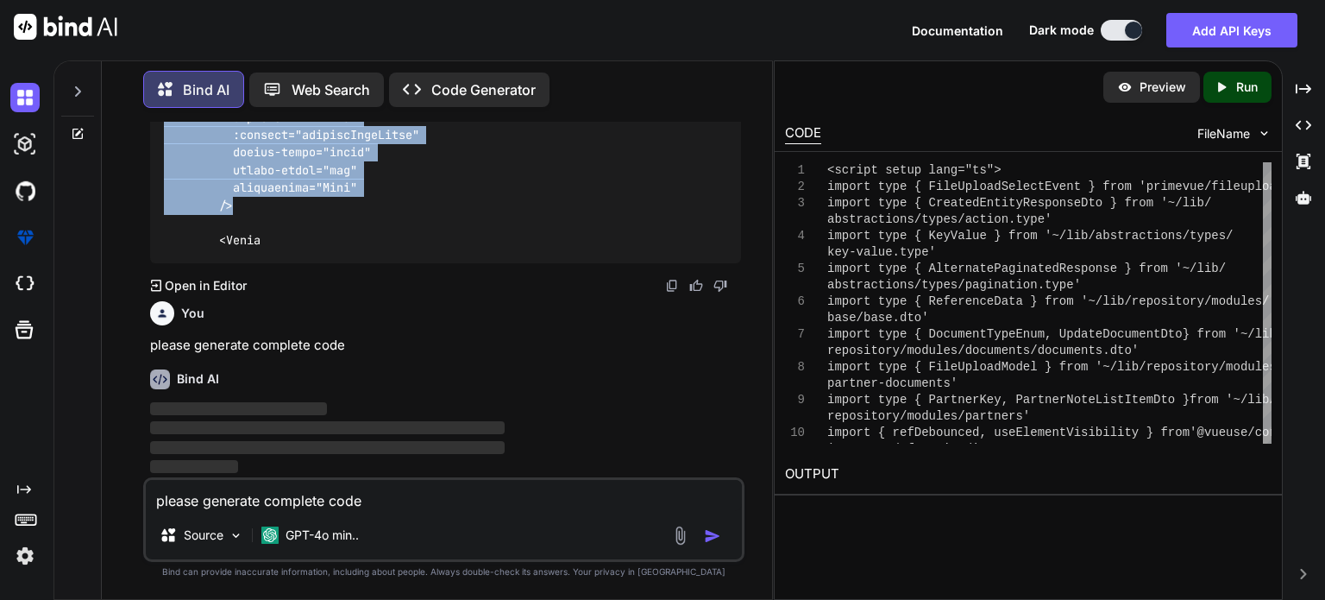
scroll to position [30936, 0]
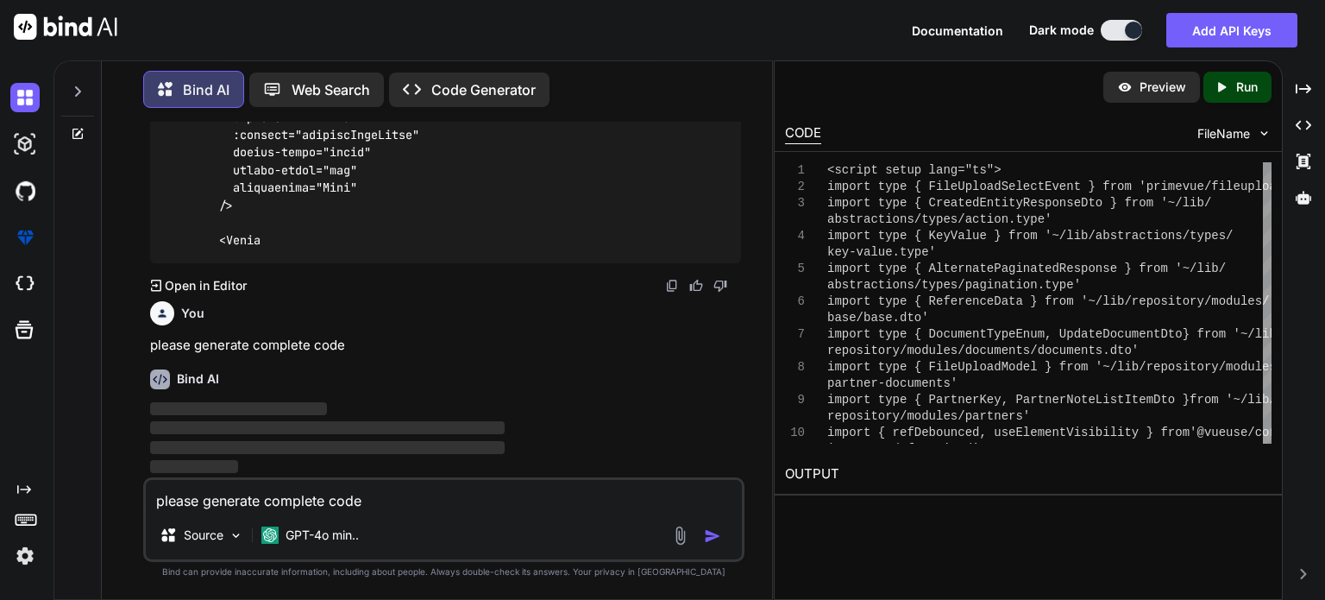
scroll to position [30798, 0]
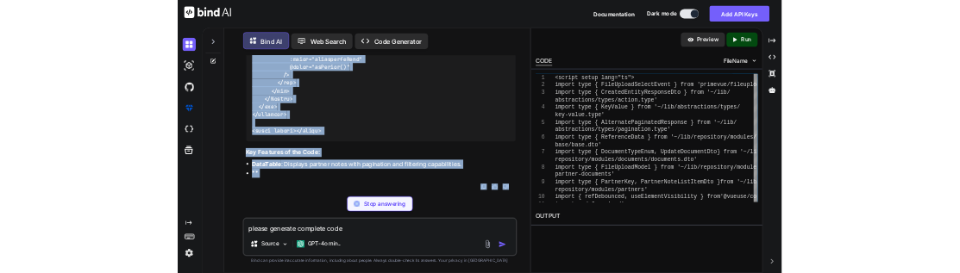
scroll to position [41003, 0]
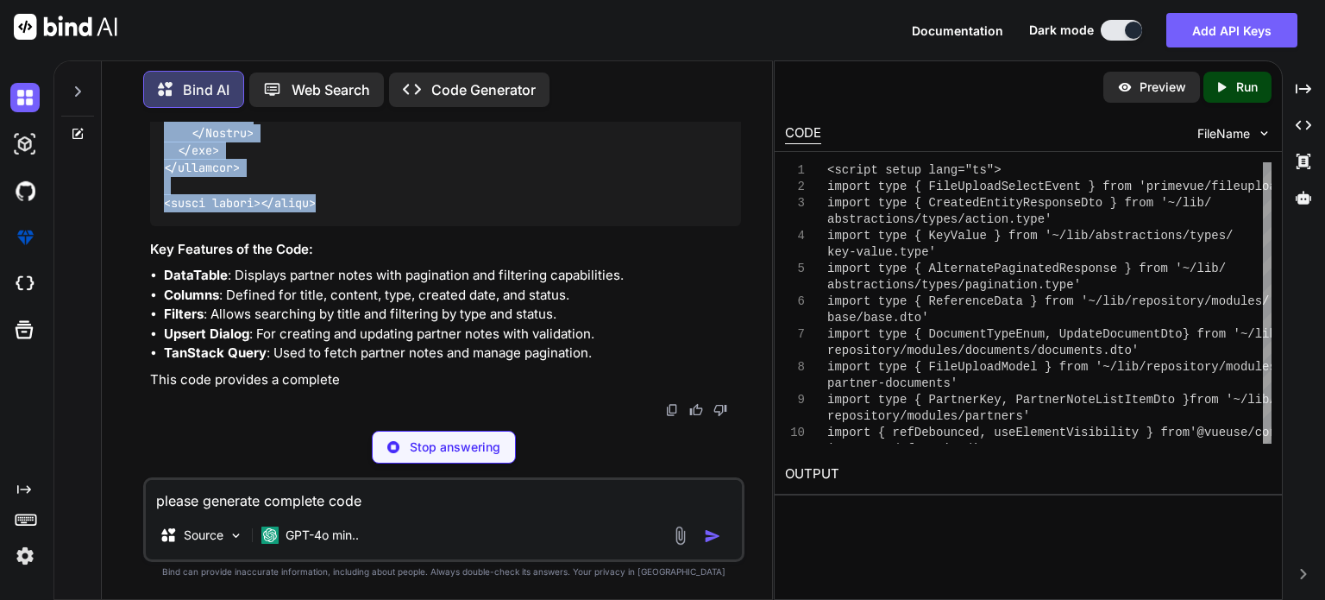
drag, startPoint x: 166, startPoint y: 305, endPoint x: 393, endPoint y: 296, distance: 227.1
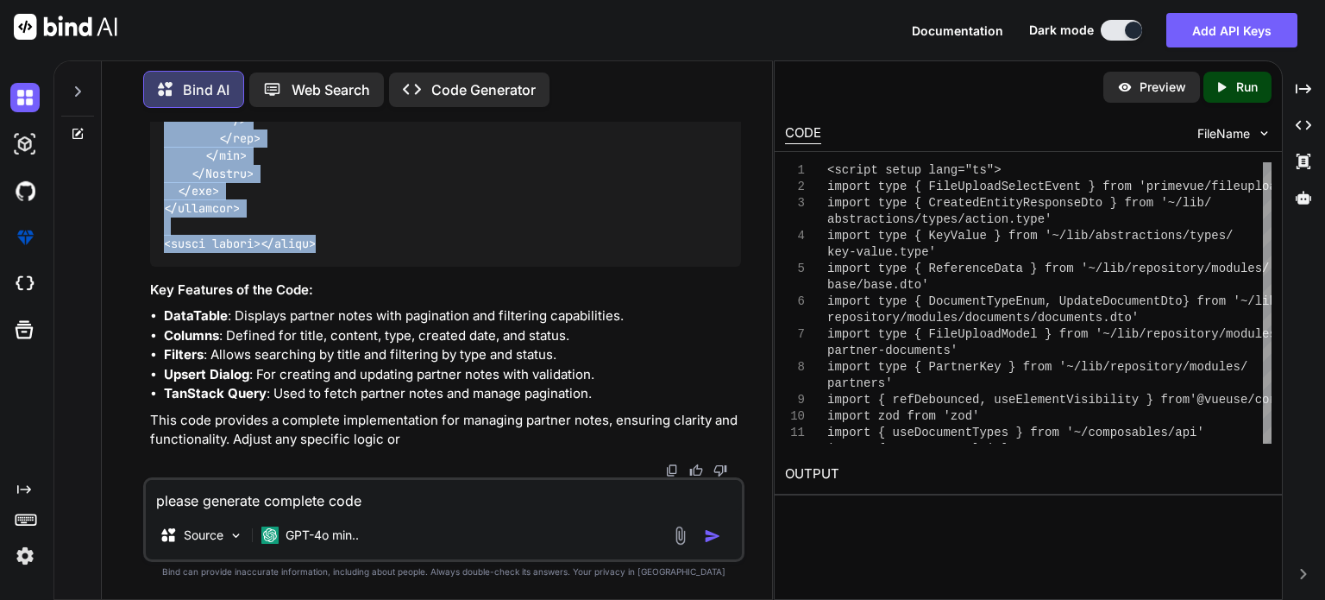
copy code "<script setup lang="ts"> import type { FileUploadSelectEvent } from 'primevue/f…"
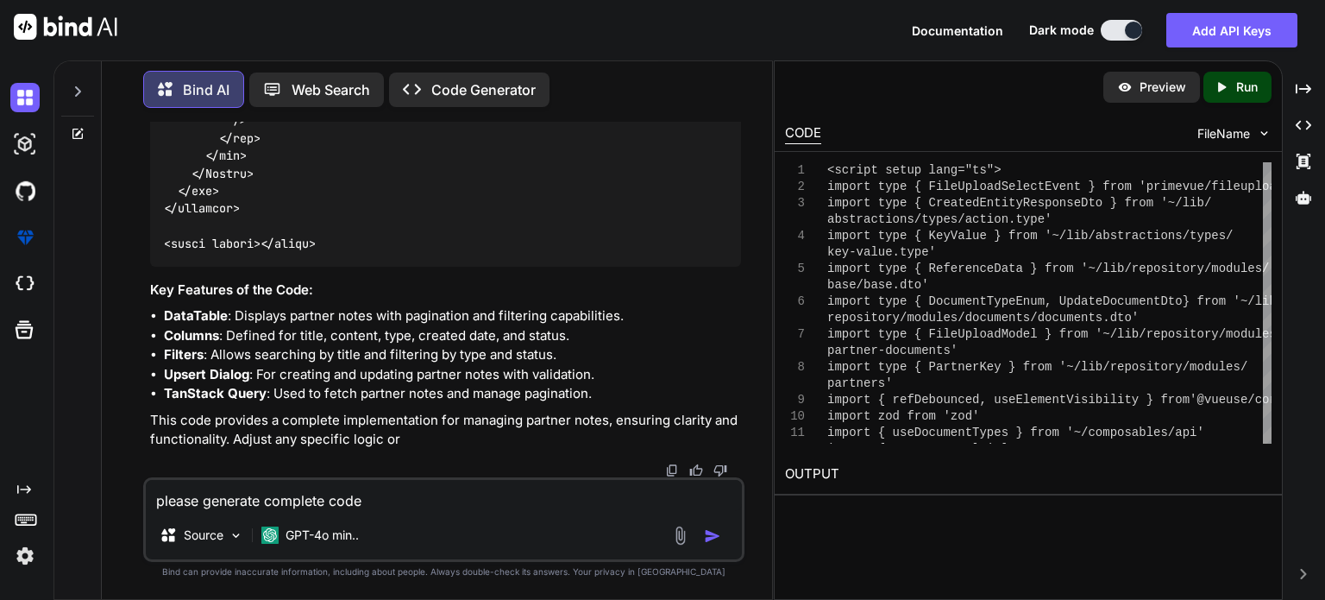
click at [311, 495] on textarea "please generate complete code" at bounding box center [444, 495] width 596 height 31
click at [943, 523] on div "Preview Created with Pixso. Run CODE FileName 1 2 3 4 5 6 7 8 9 10 11 12 <scrip…" at bounding box center [1028, 329] width 509 height 539
click at [61, 401] on div at bounding box center [77, 328] width 47 height 542
click at [204, 500] on textarea "i" at bounding box center [444, 495] width 596 height 31
click at [275, 506] on textarea "i have update" at bounding box center [444, 495] width 596 height 31
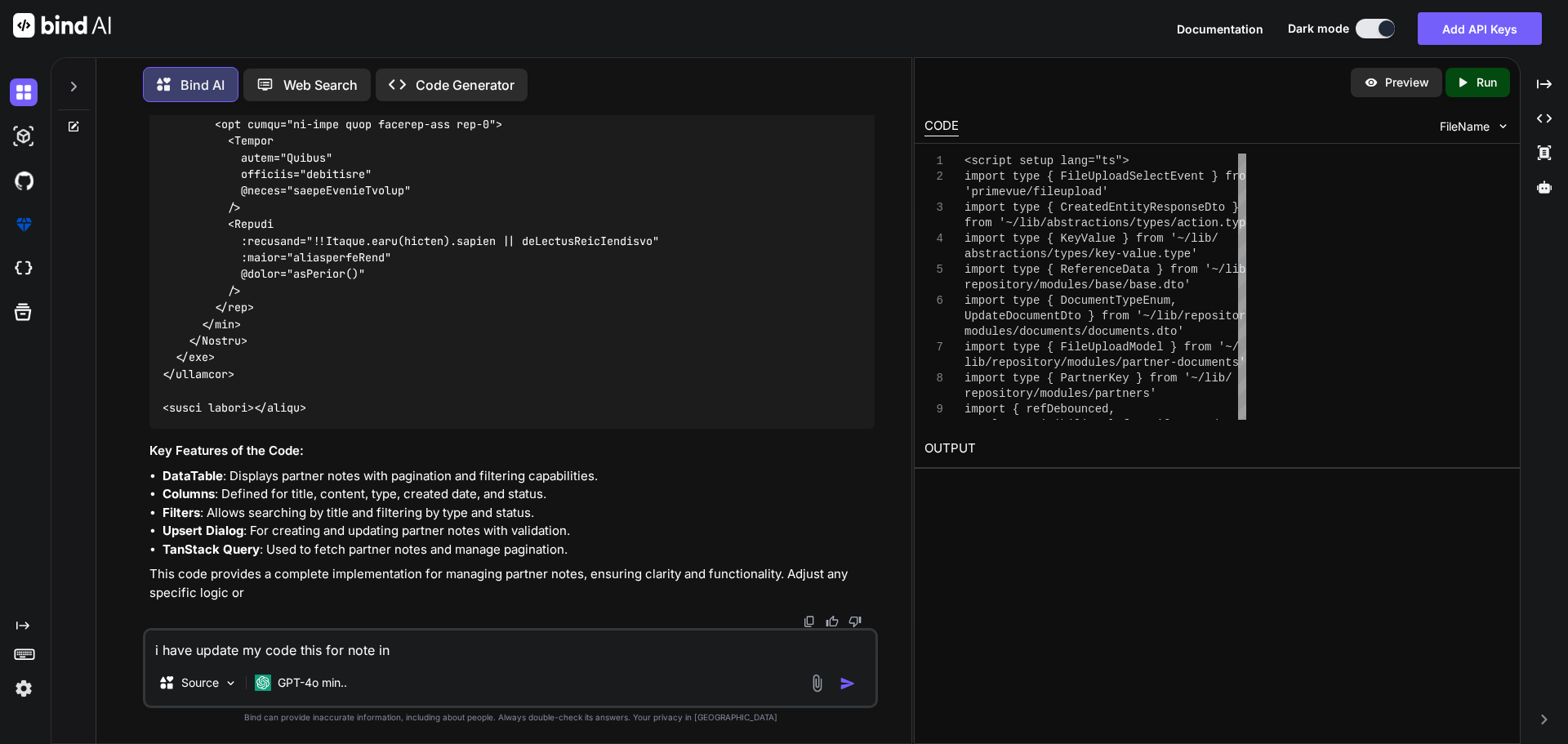
scroll to position [35810, 0]
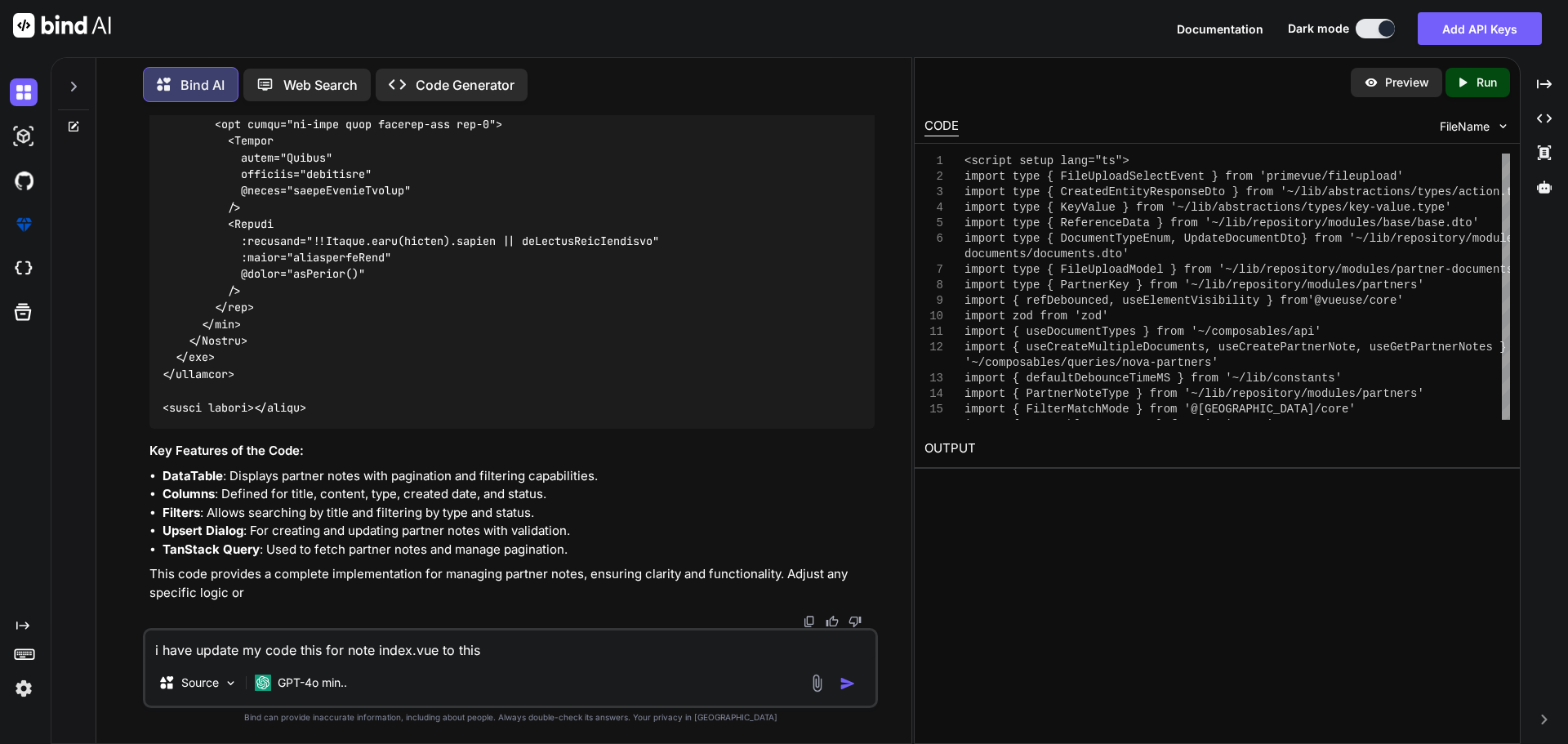
paste textarea "<script setup lang="ts"> //import type { ColumnProps } from '#shared/types/base…"
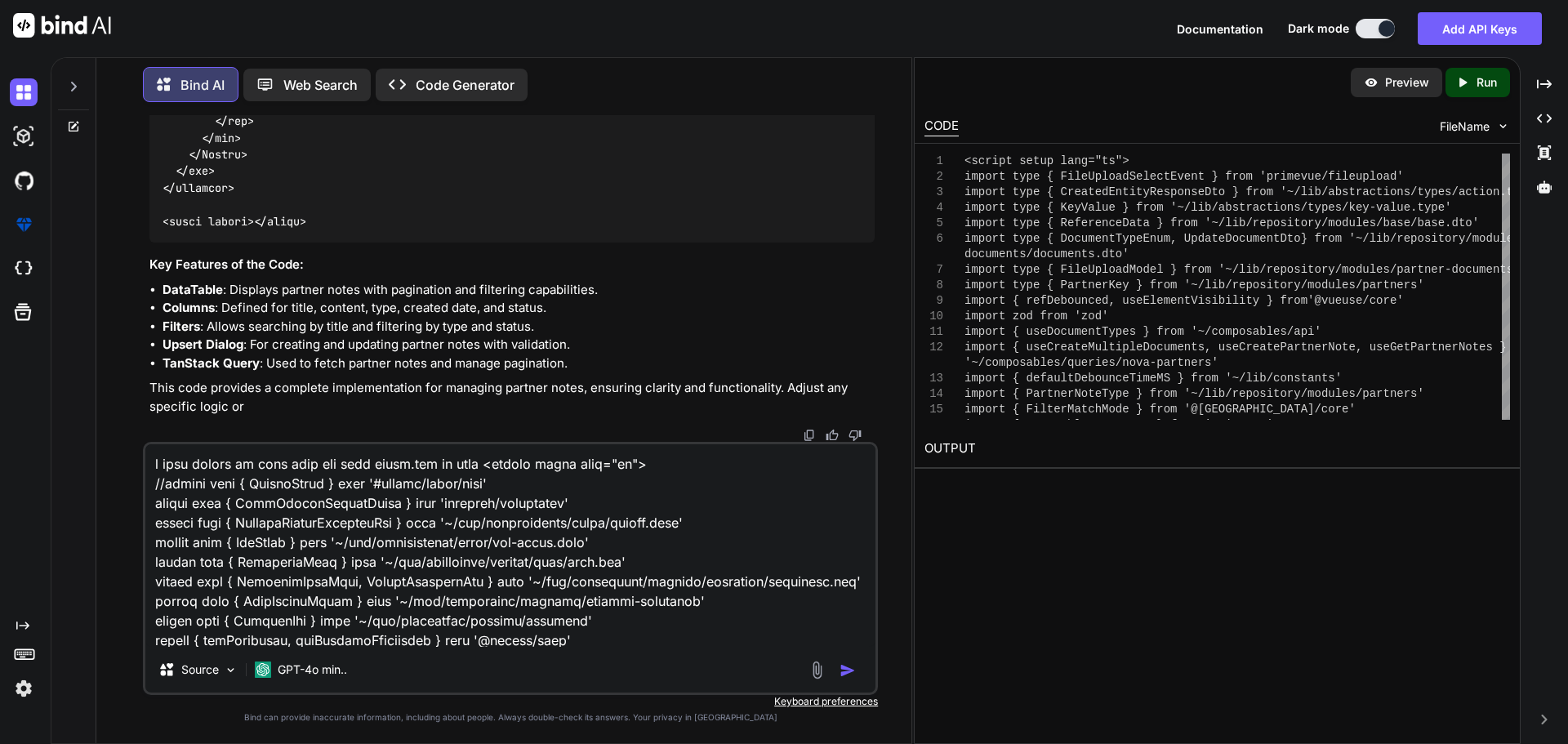
scroll to position [35900, 0]
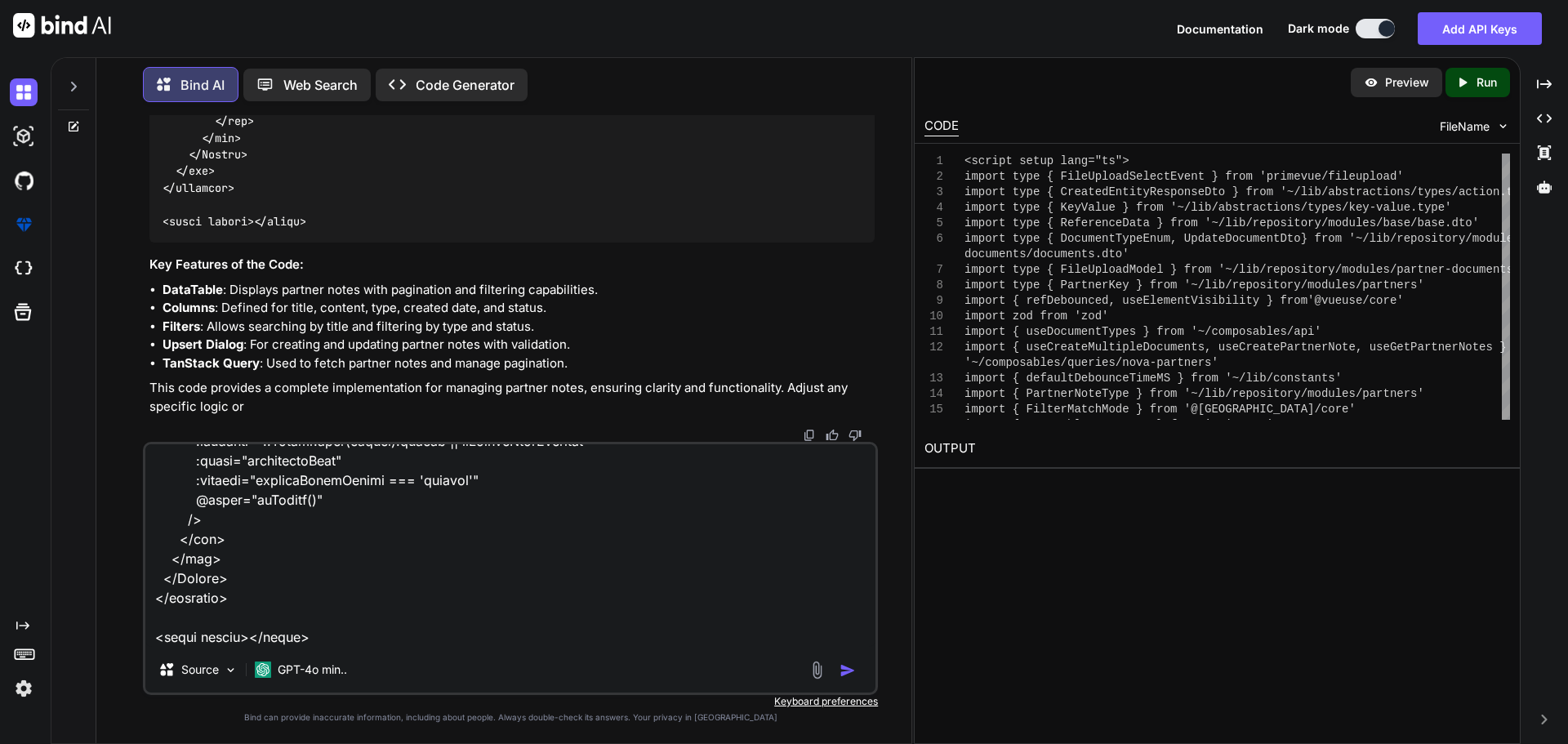
click at [299, 567] on textarea at bounding box center [510, 545] width 730 height 203
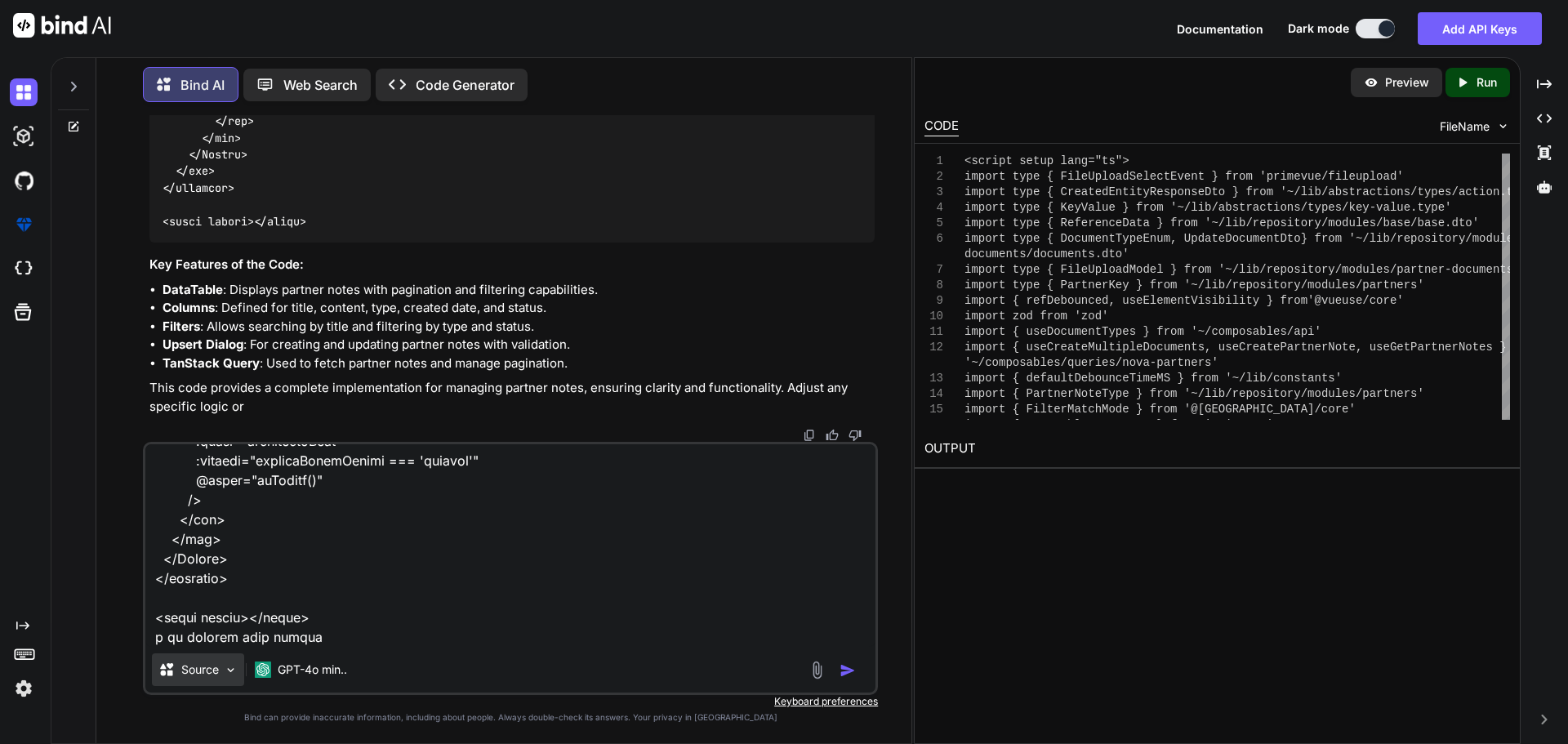
paste textarea "[vue-tsc] Object literal may only specify known properties, and 'requests' does…"
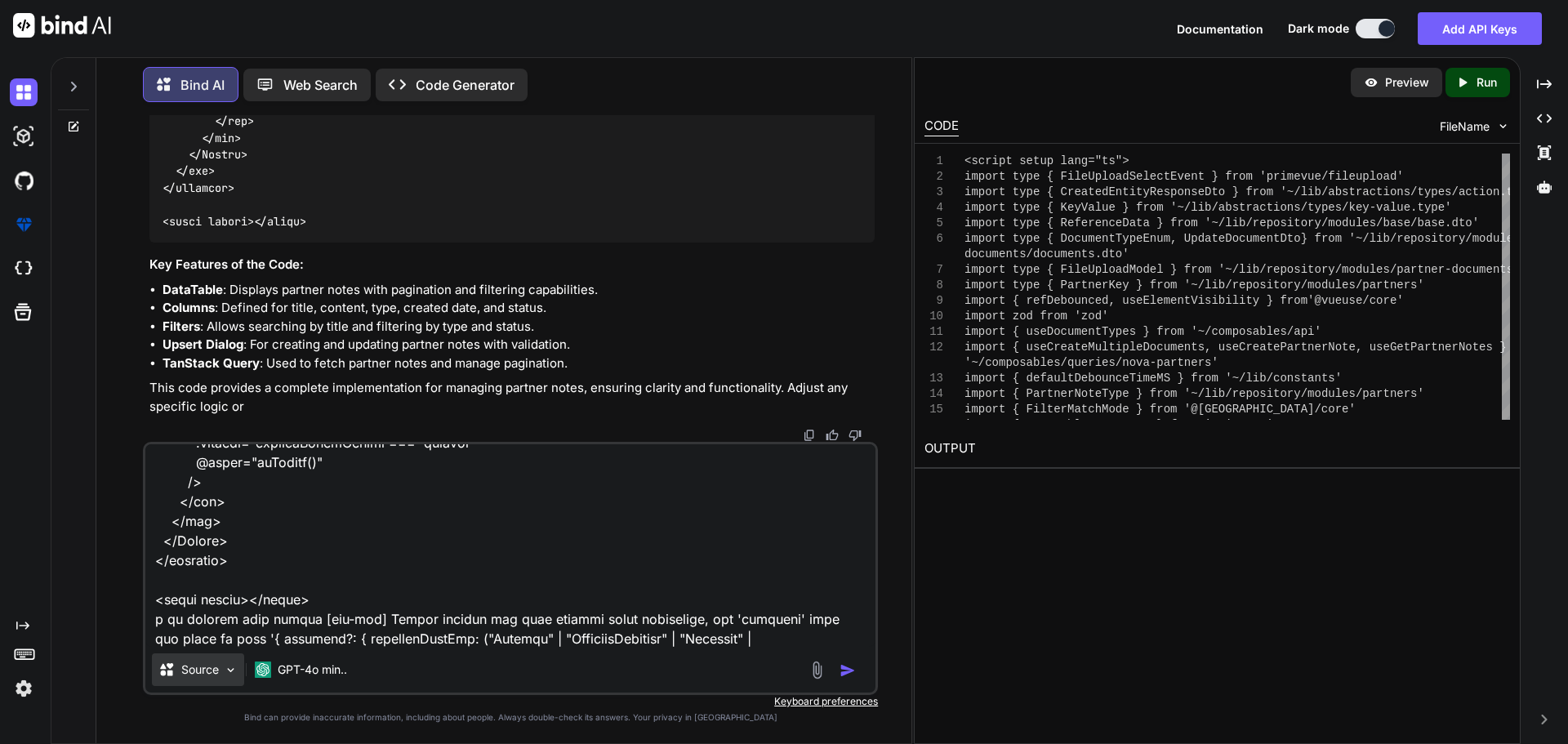
scroll to position [15132, 0]
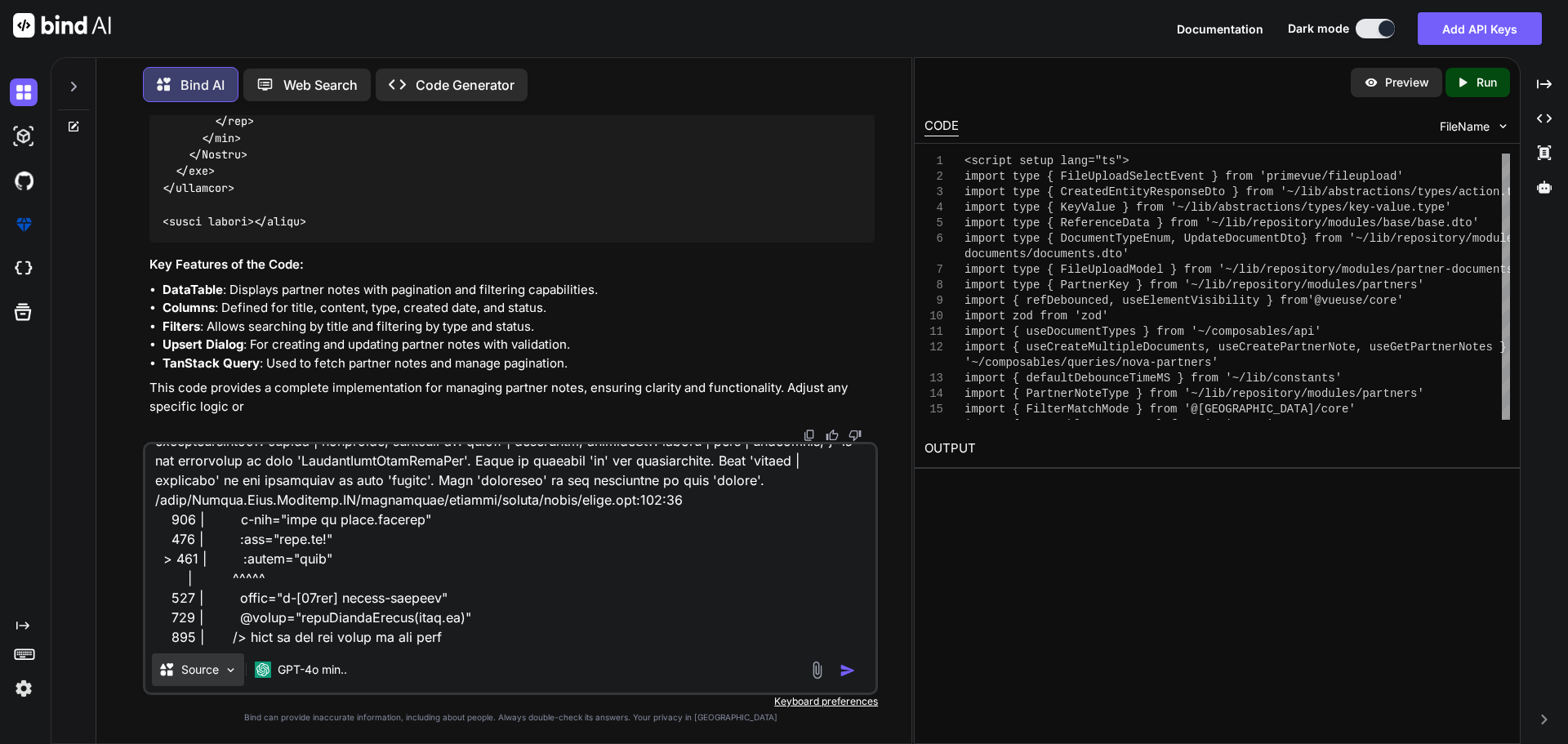
type textarea "i have update my code this for note index.vue to this <script setup lang="ts"> …"
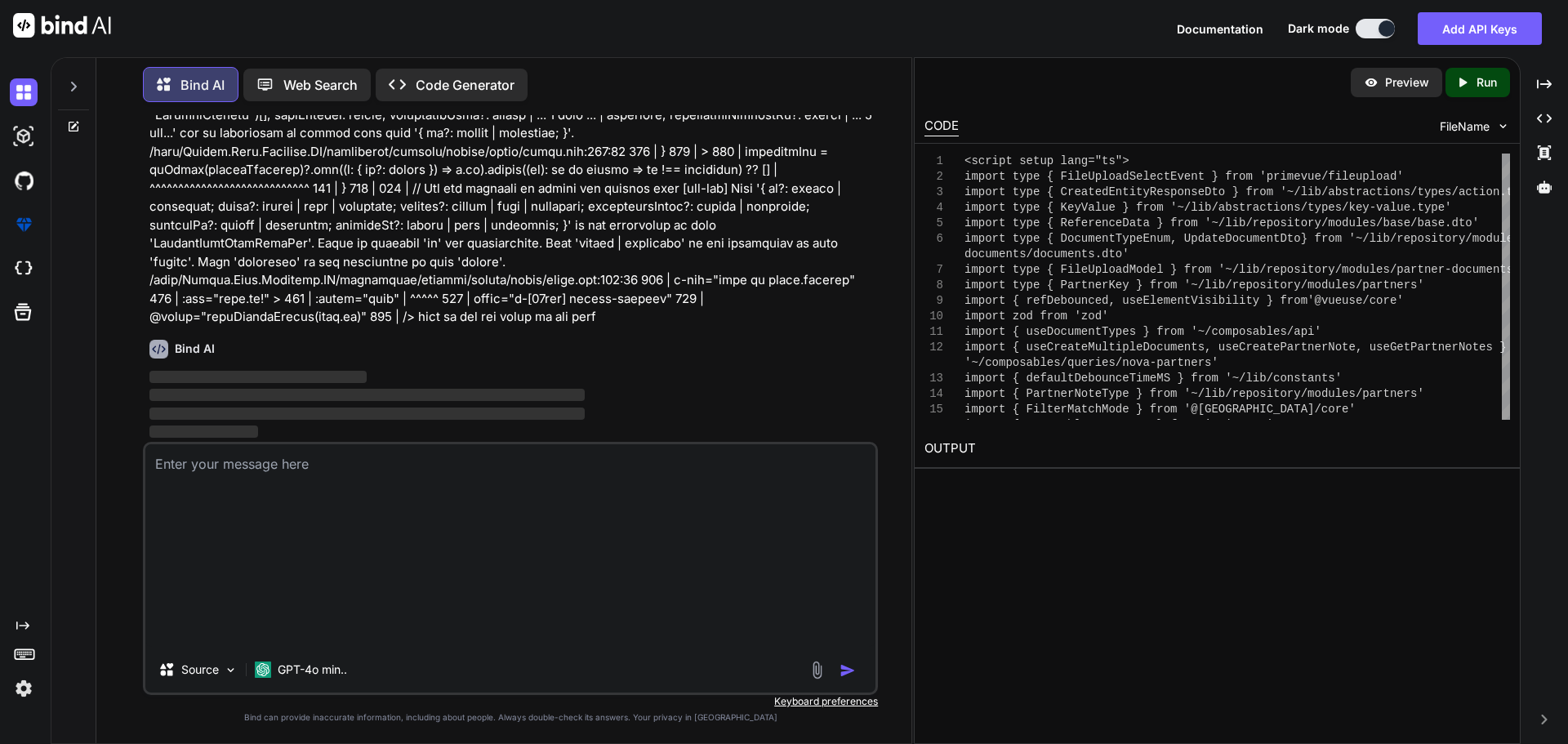
scroll to position [0, 0]
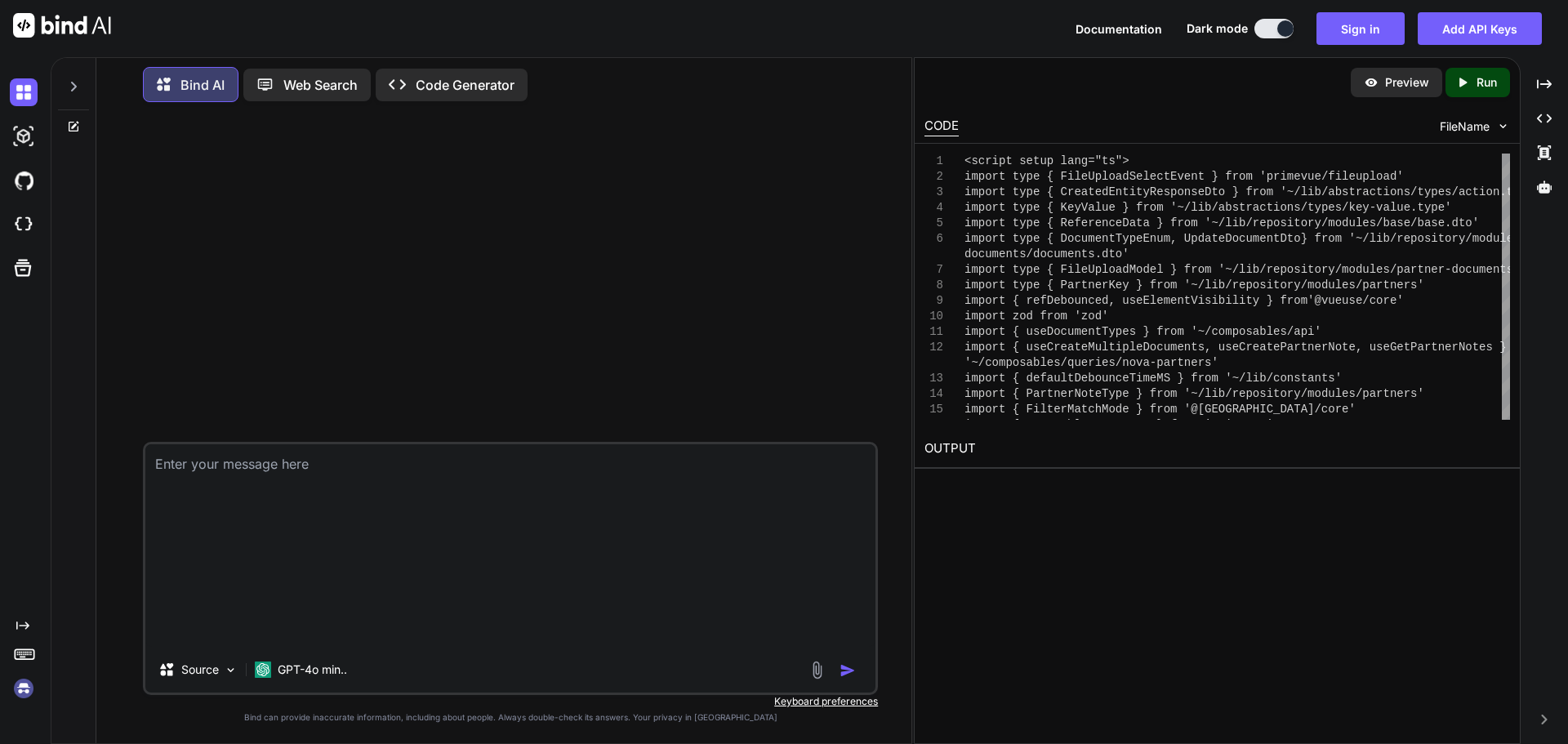
type textarea "i have update my code this for note index.vue to this <script setup lang="ts"> …"
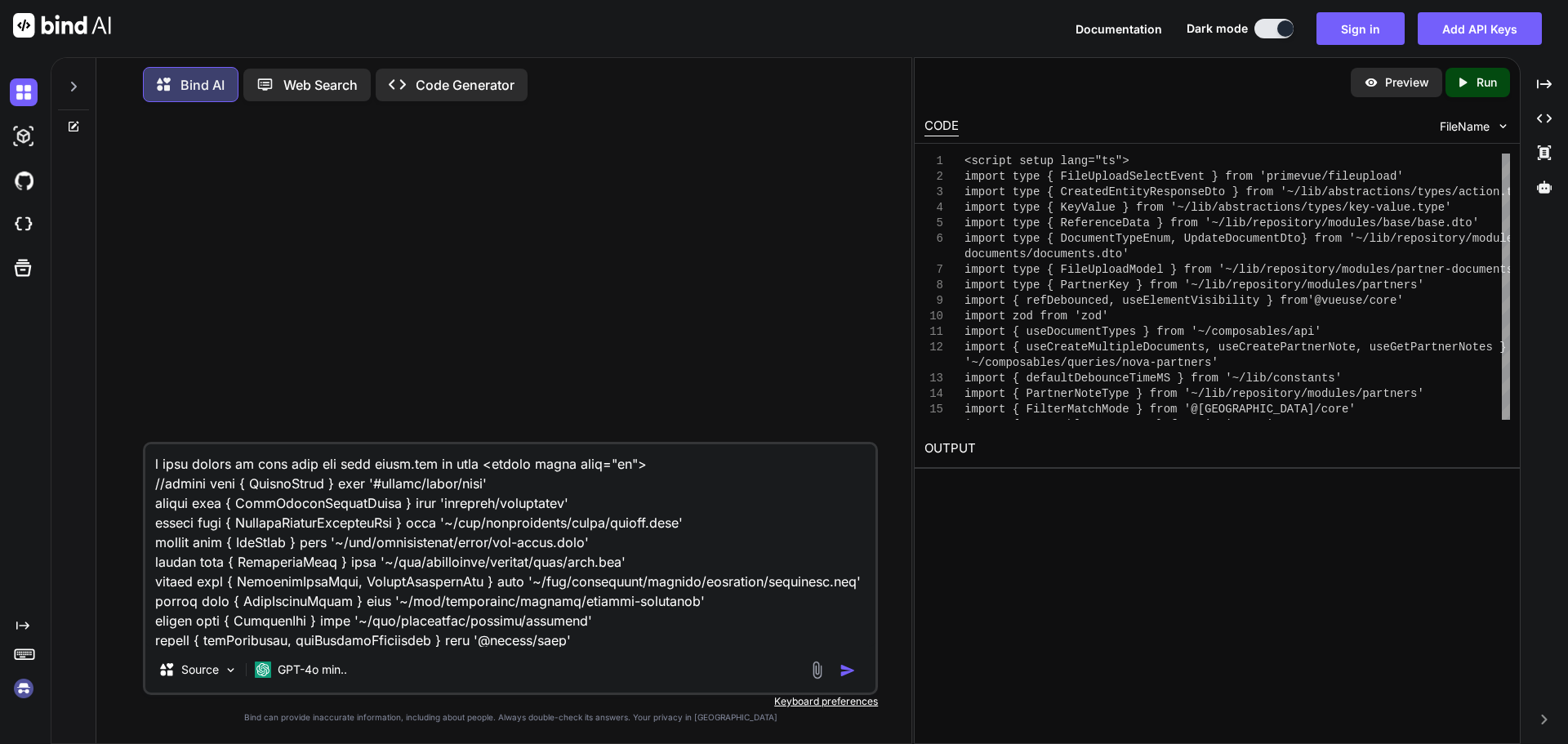
click at [757, 536] on textarea at bounding box center [510, 545] width 730 height 203
drag, startPoint x: 24, startPoint y: 89, endPoint x: 26, endPoint y: 97, distance: 8.2
click at [24, 89] on img at bounding box center [23, 92] width 27 height 27
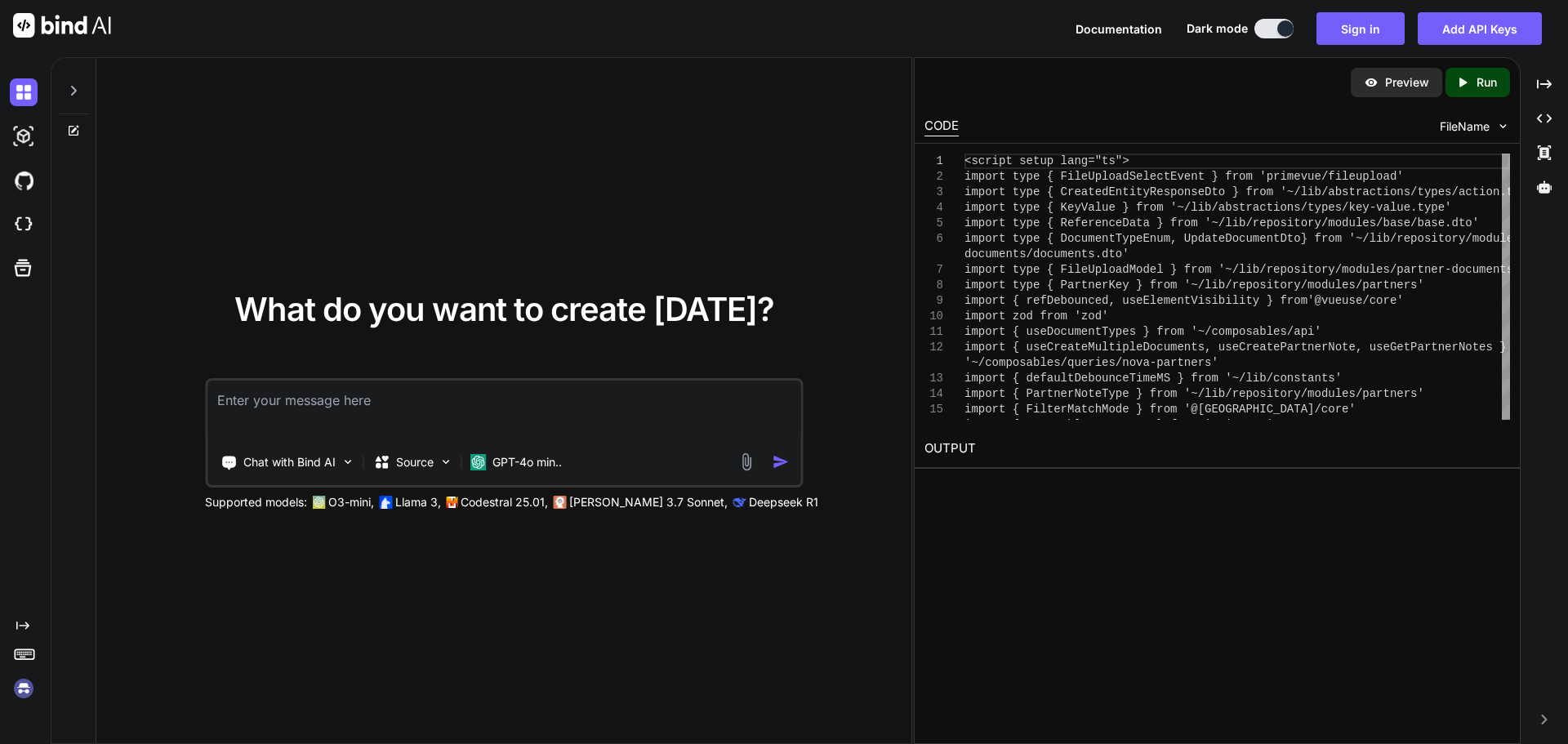
click at [336, 403] on textarea at bounding box center [504, 411] width 593 height 61
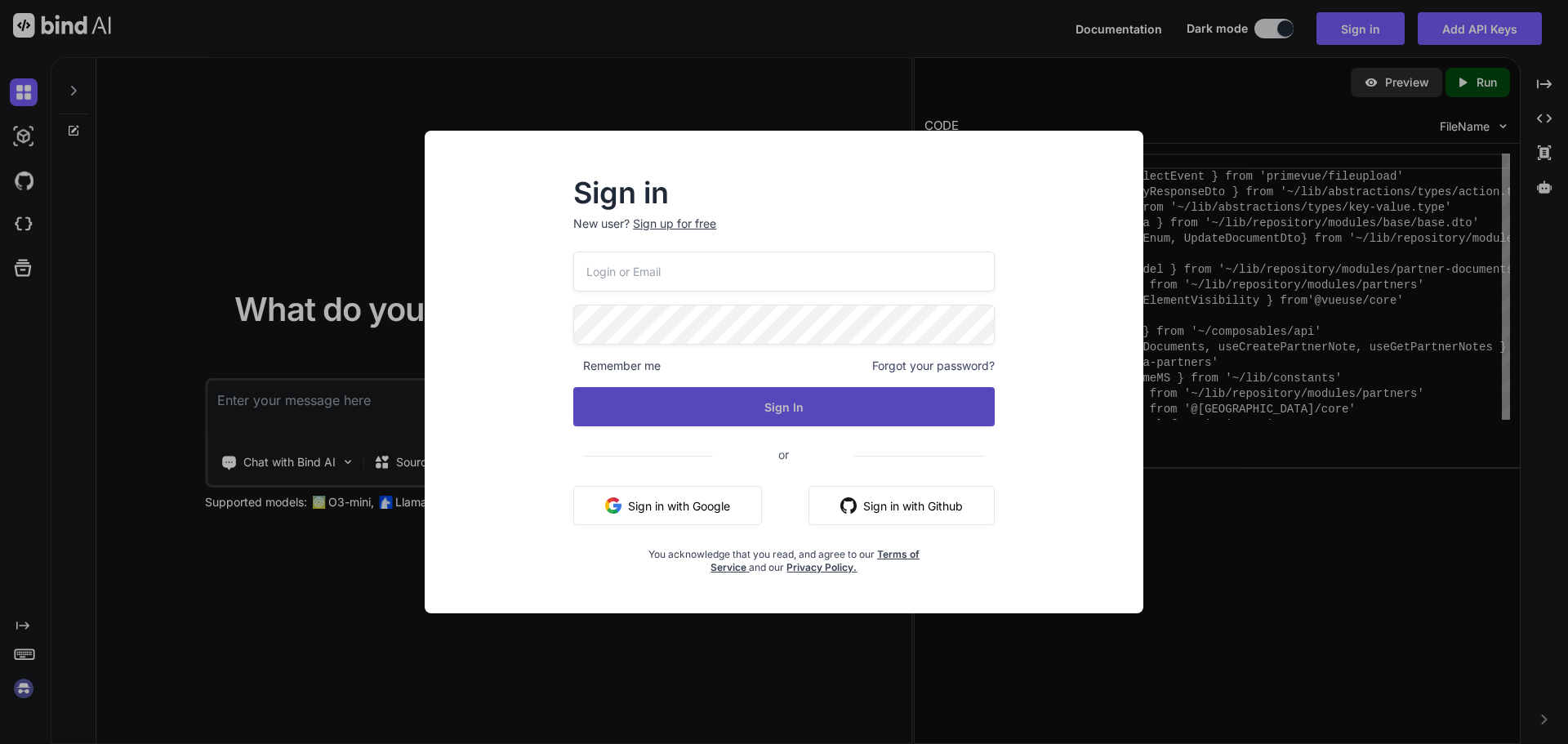
type input "malebetp@gmail.com"
click at [784, 406] on button "Sign In" at bounding box center [784, 406] width 421 height 39
click at [793, 405] on button "Sign In" at bounding box center [784, 406] width 421 height 39
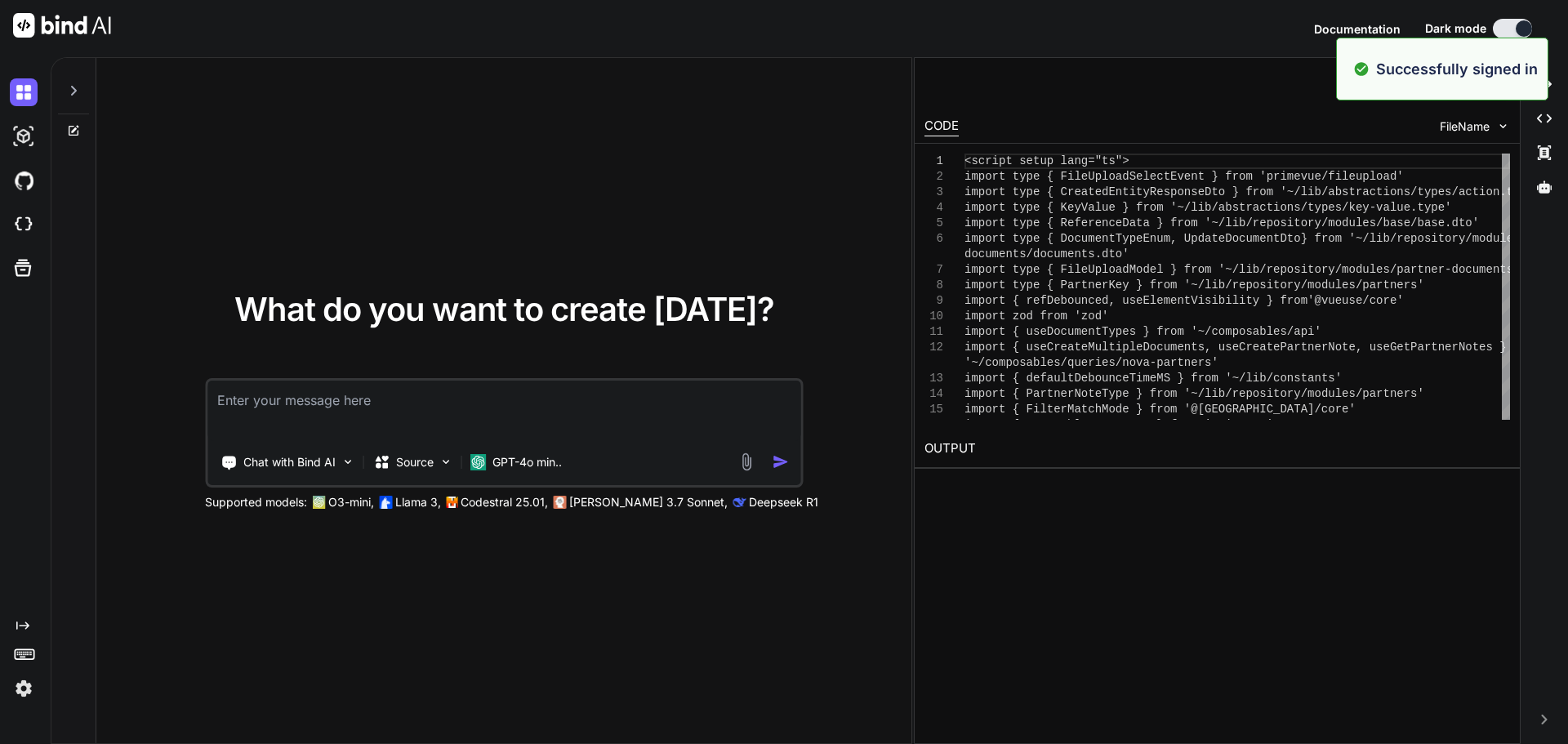
click at [383, 410] on textarea at bounding box center [504, 411] width 593 height 61
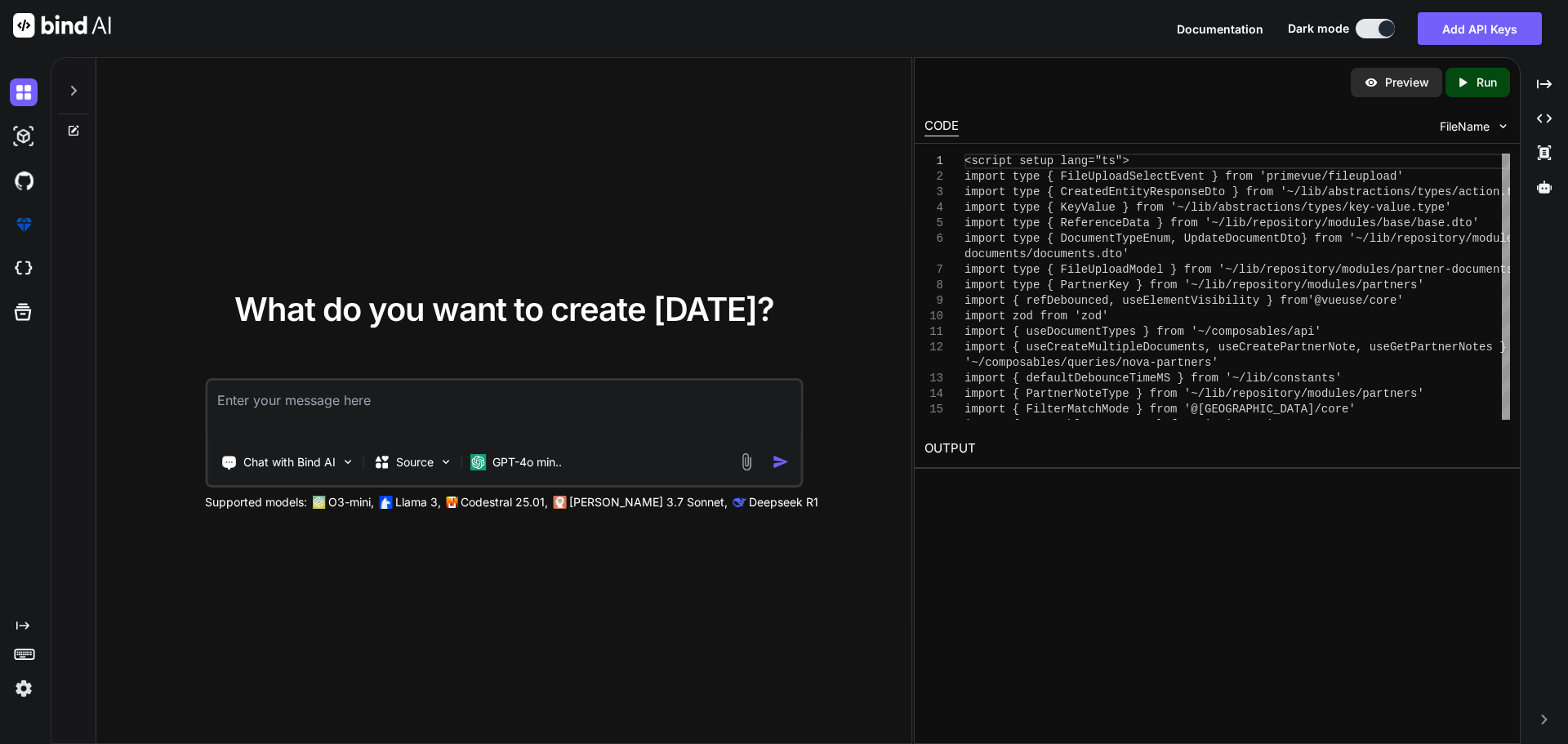
paste textarea "i have update my code this for note index.vue to this <script setup lang="ts"> …"
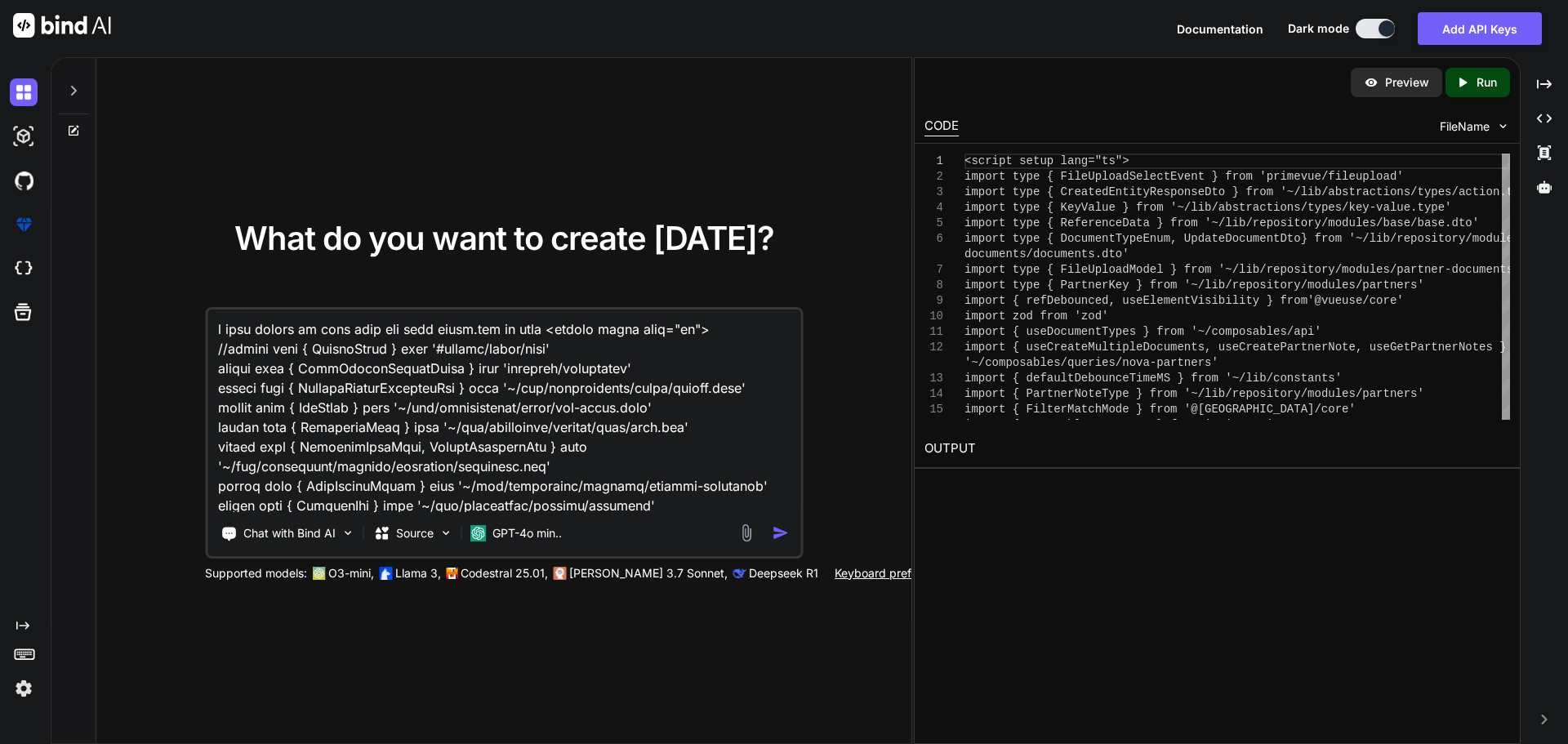
scroll to position [15309, 0]
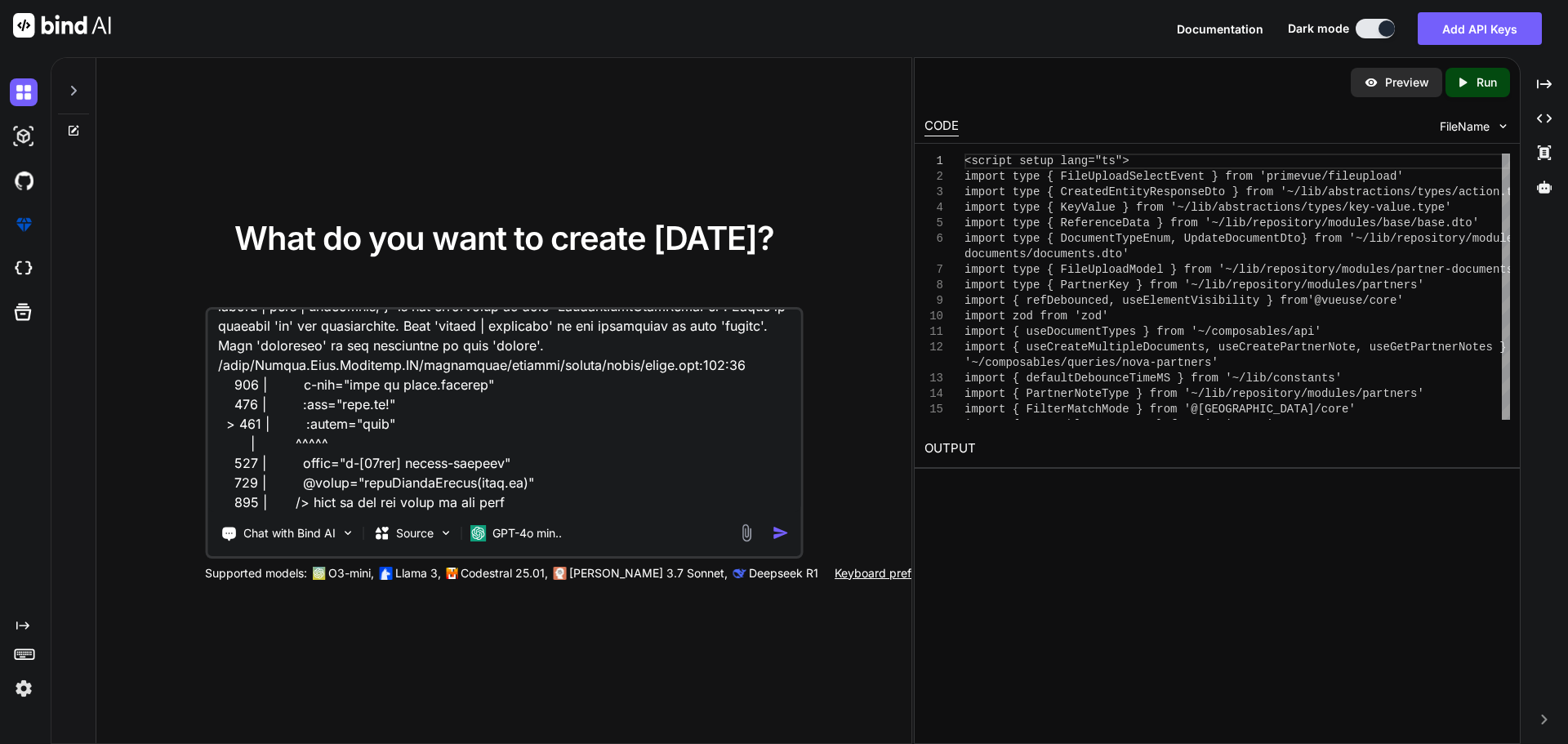
type textarea "i have update my code this for note index.vue to this <script setup lang="ts"> …"
click at [778, 533] on img "button" at bounding box center [780, 533] width 17 height 17
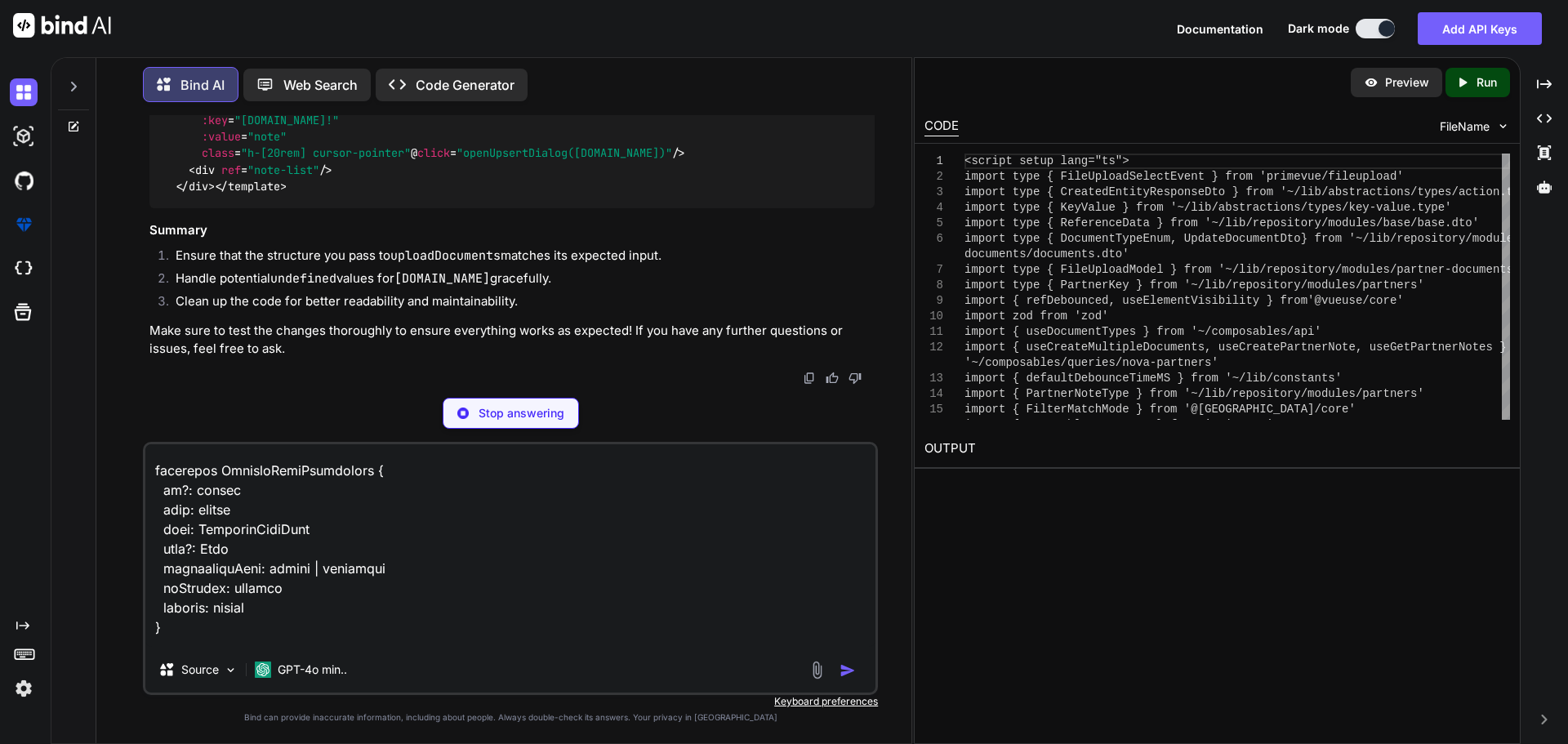
scroll to position [5354, 0]
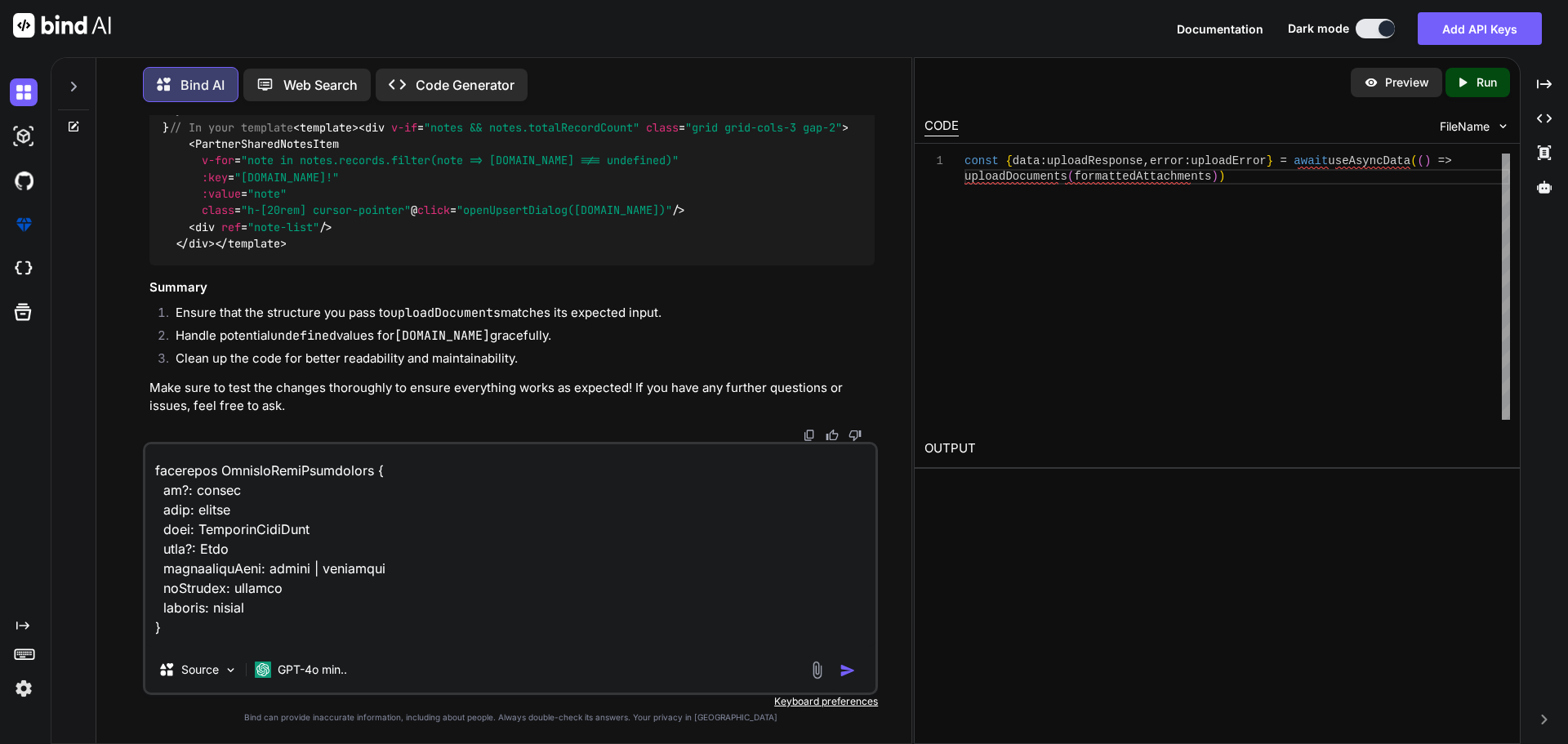
click at [380, 567] on textarea at bounding box center [510, 545] width 730 height 203
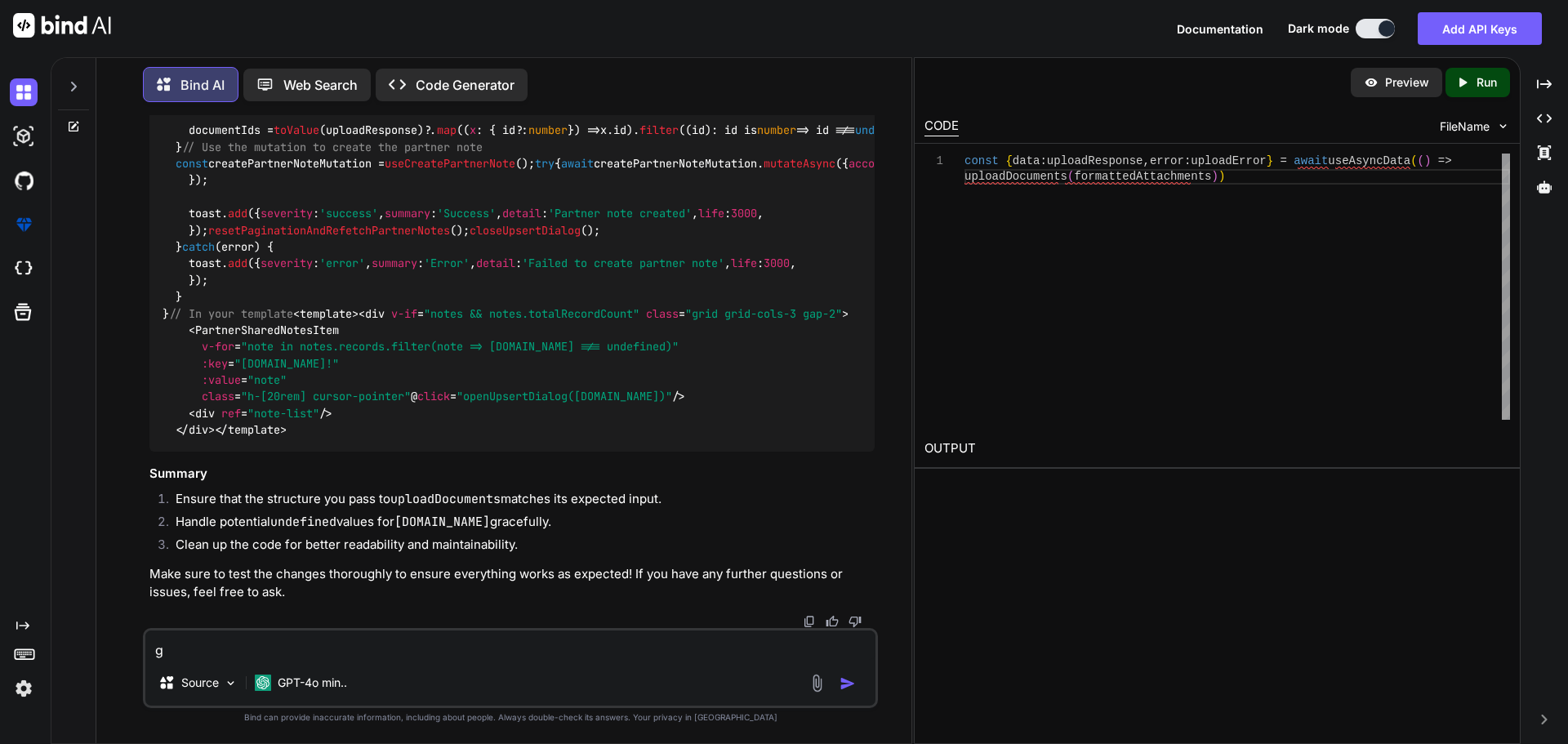
scroll to position [5167, 0]
type textarea "give me full updated code with the all logicand clean up"
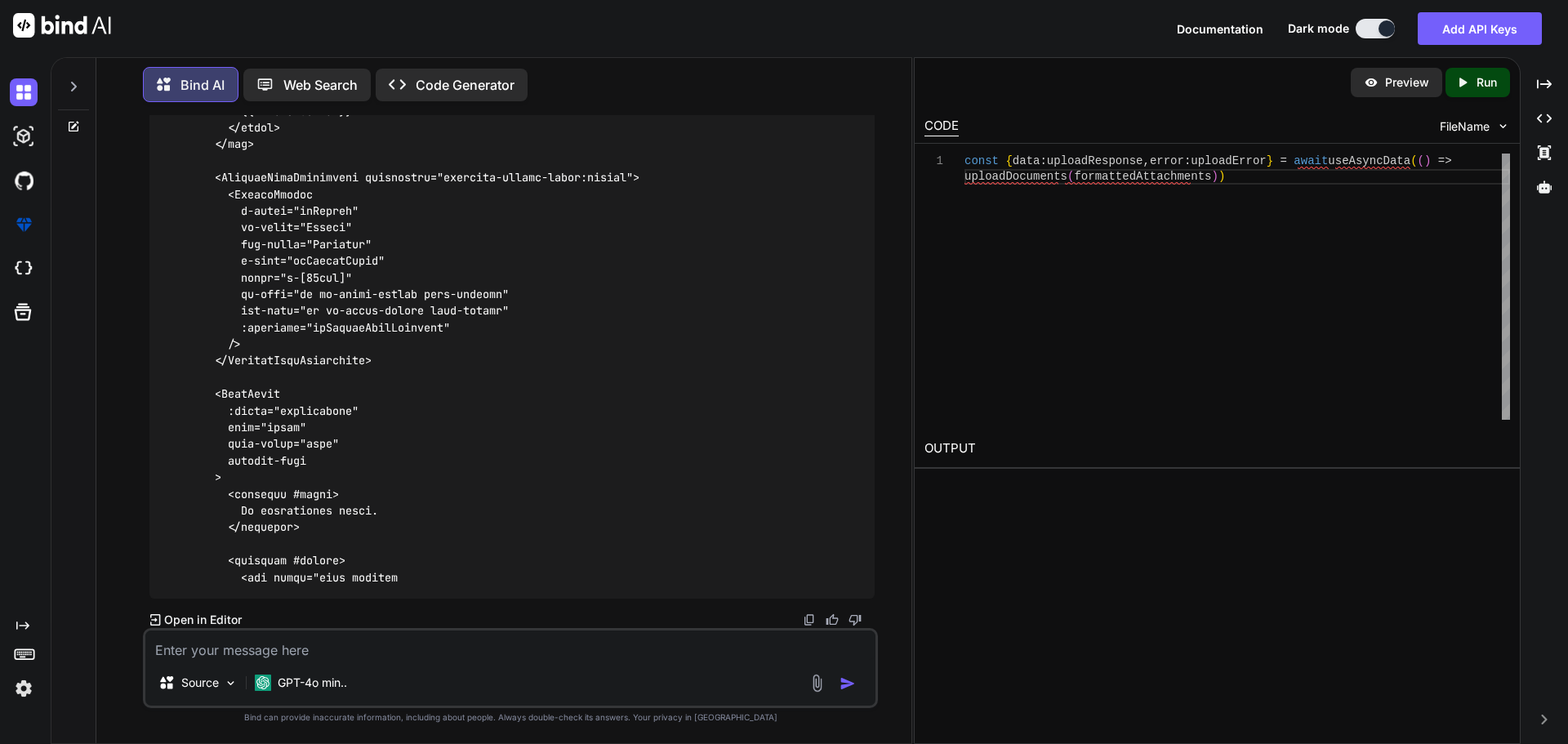
scroll to position [15036, 0]
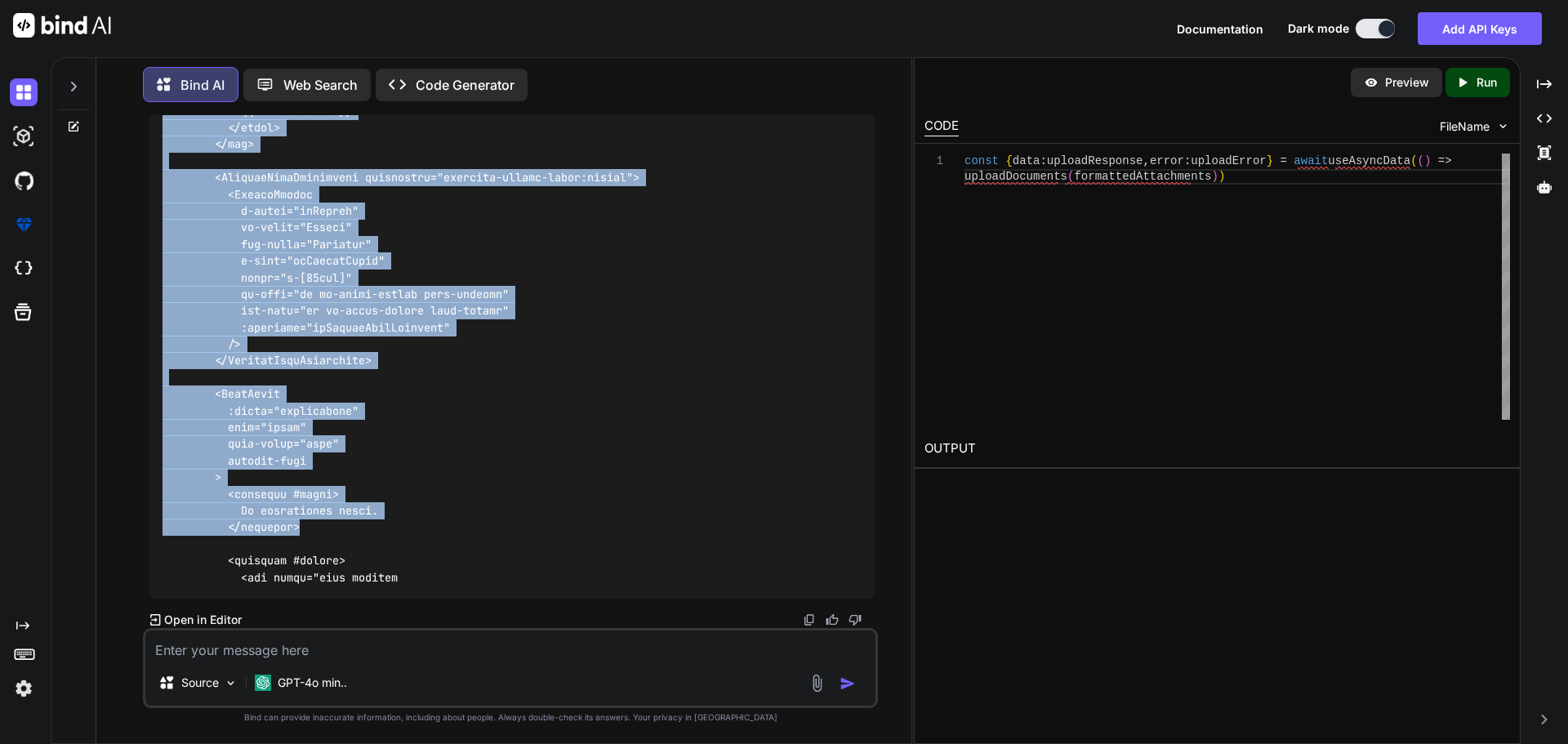
drag, startPoint x: 165, startPoint y: 323, endPoint x: 368, endPoint y: 531, distance: 290.6
copy code "<script setup lang="ts"> import type { FileUploadSelectEvent } from 'primevue/f…"
